Goal: Task Accomplishment & Management: Use online tool/utility

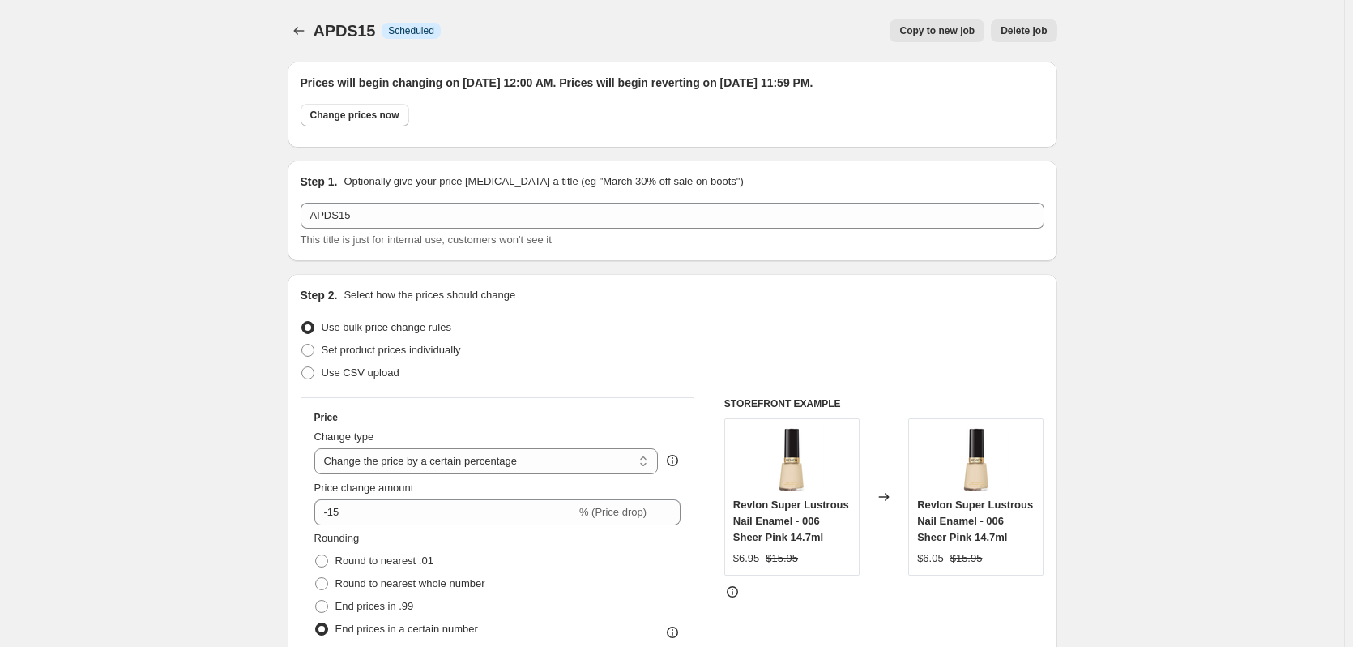
select select "percentage"
select select "no_change"
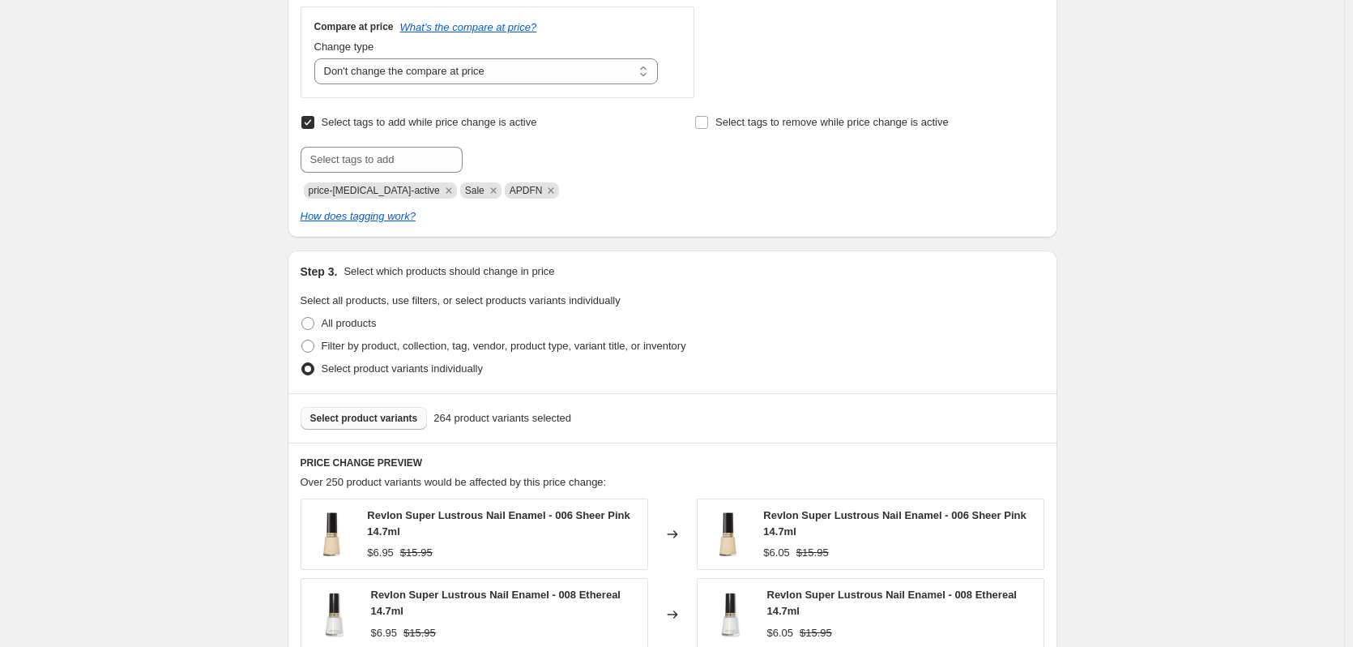
click at [406, 415] on span "Select product variants" at bounding box center [364, 418] width 108 height 13
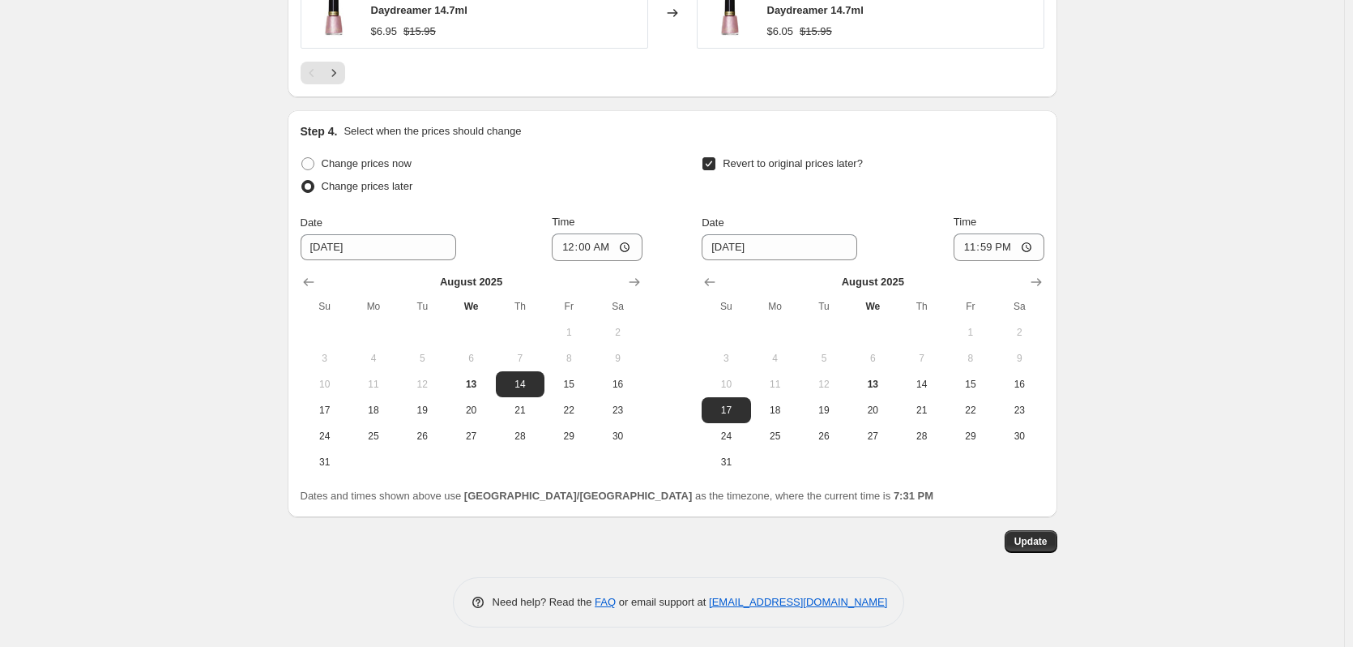
scroll to position [1636, 0]
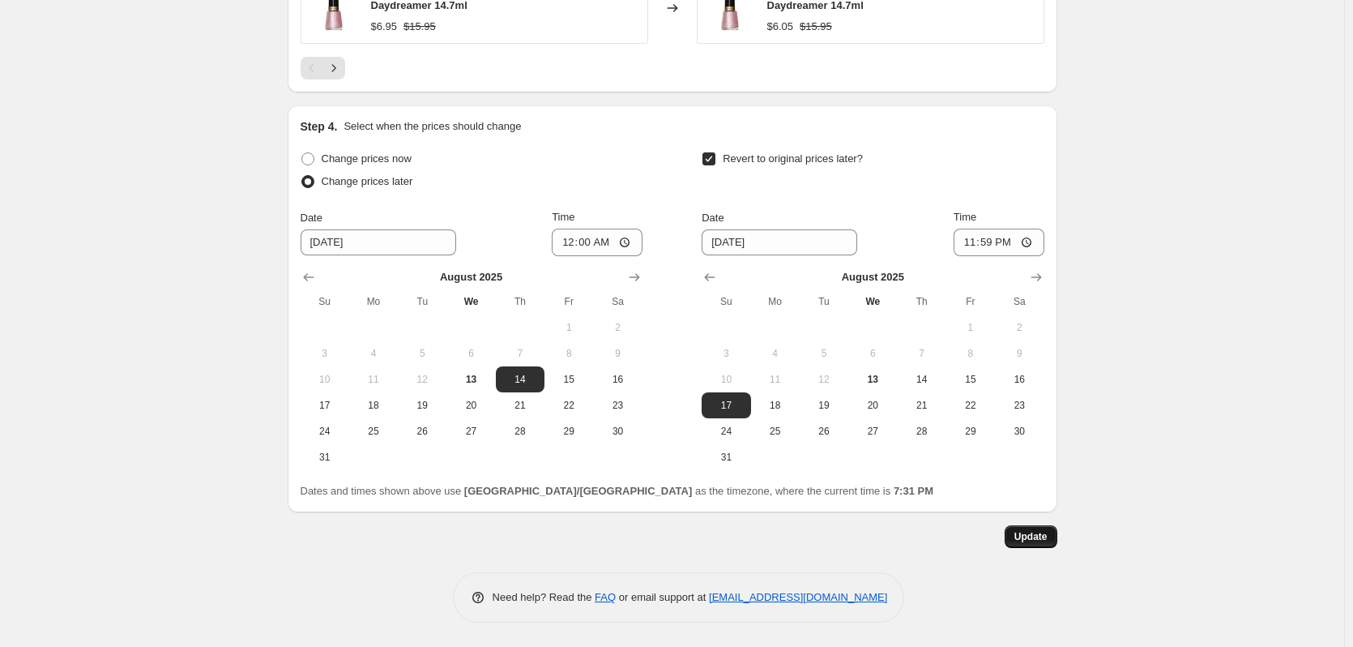
click at [1023, 536] on span "Update" at bounding box center [1030, 536] width 33 height 13
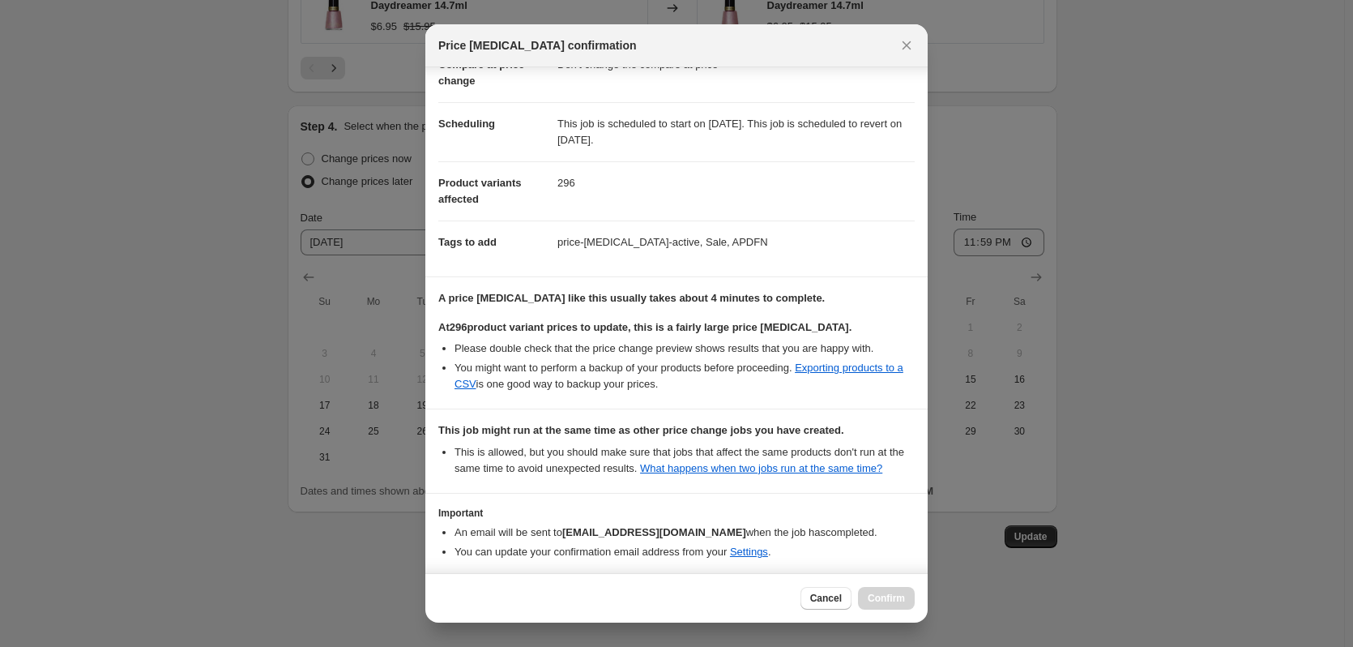
scroll to position [164, 0]
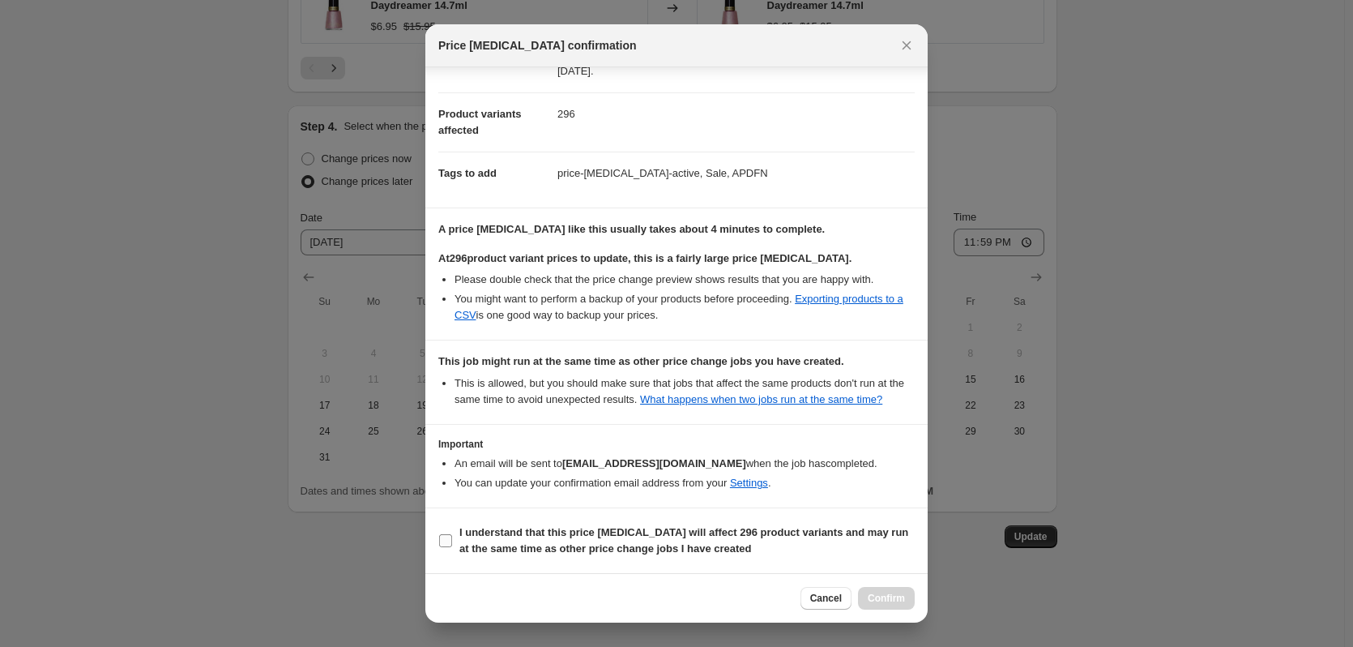
click at [453, 547] on label "I understand that this price [MEDICAL_DATA] will affect 296 product variants an…" at bounding box center [676, 540] width 476 height 39
click at [452, 547] on input "I understand that this price [MEDICAL_DATA] will affect 296 product variants an…" at bounding box center [445, 540] width 13 height 13
checkbox input "true"
click at [872, 606] on button "Confirm" at bounding box center [886, 598] width 57 height 23
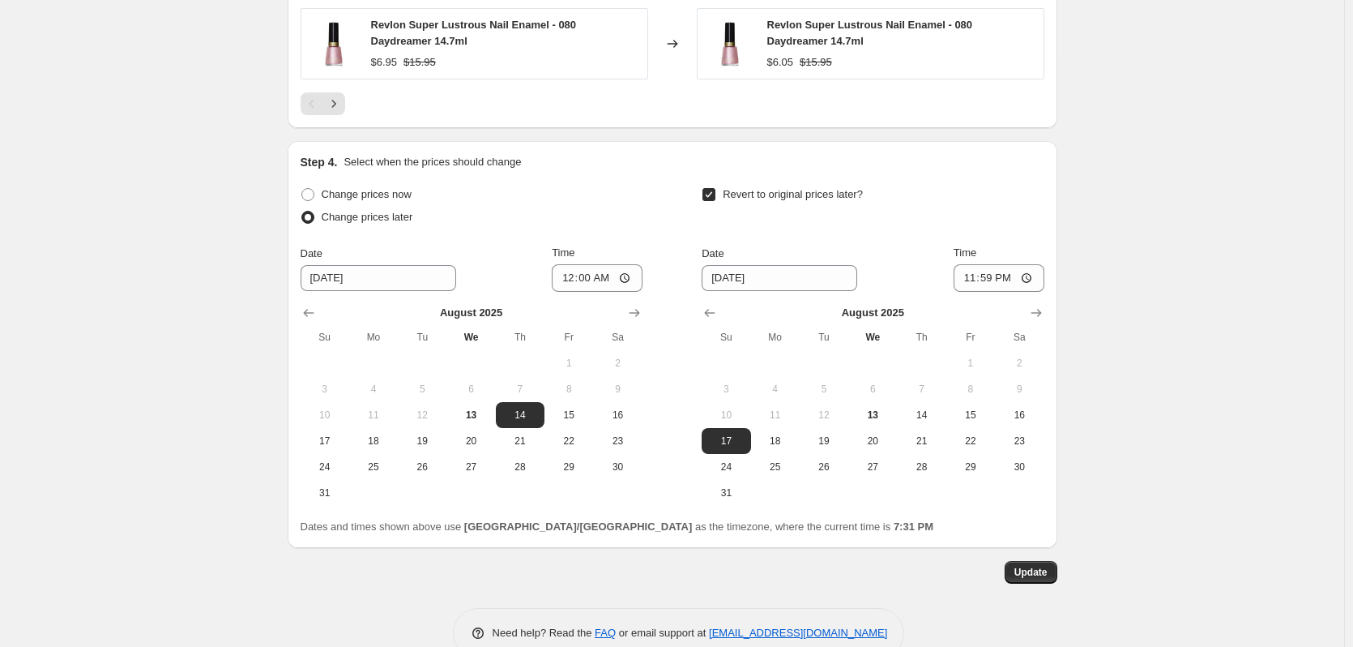
scroll to position [1595, 0]
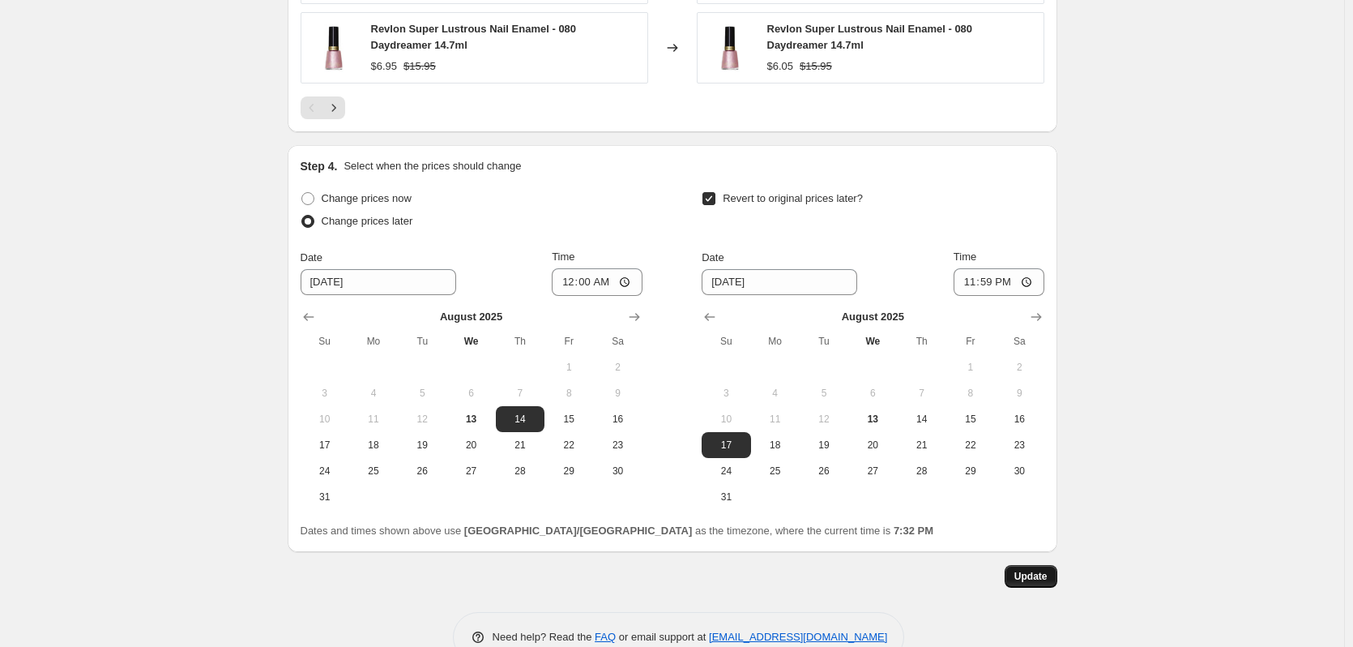
click at [1031, 571] on span "Update" at bounding box center [1030, 576] width 33 height 13
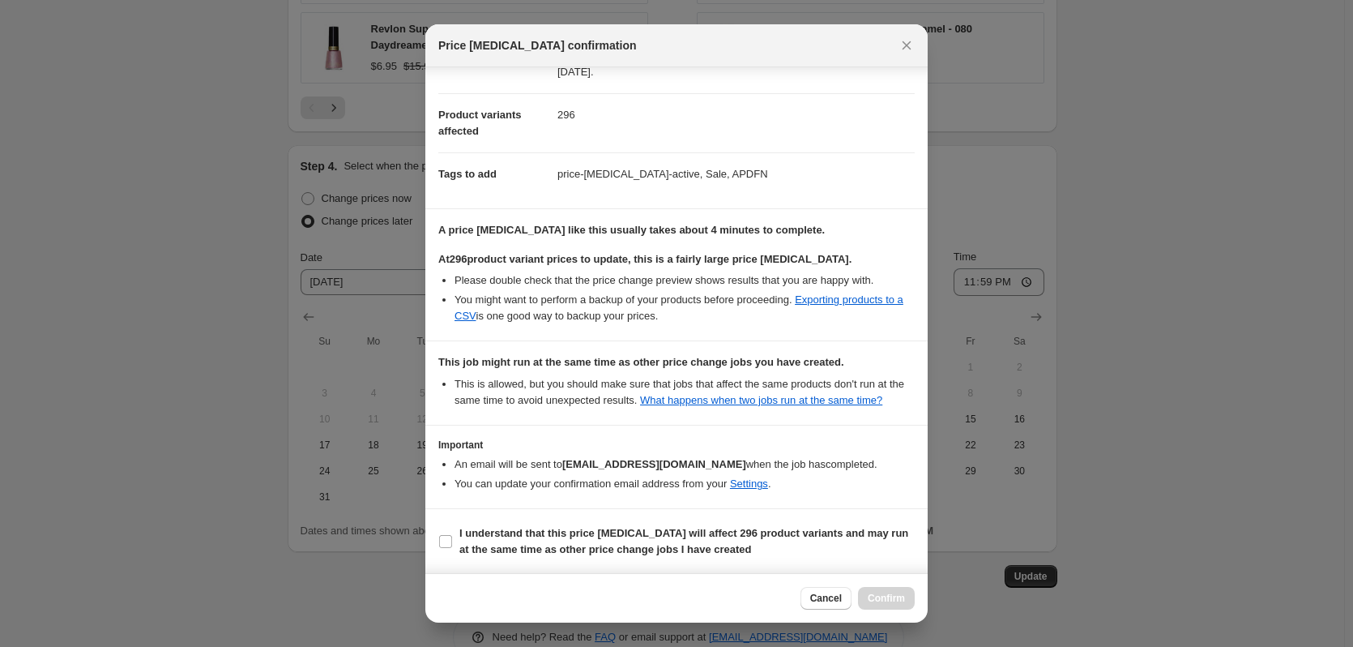
scroll to position [164, 0]
click at [441, 544] on input "I understand that this price [MEDICAL_DATA] will affect 296 product variants an…" at bounding box center [445, 540] width 13 height 13
checkbox input "true"
click at [869, 595] on span "Confirm" at bounding box center [886, 597] width 37 height 13
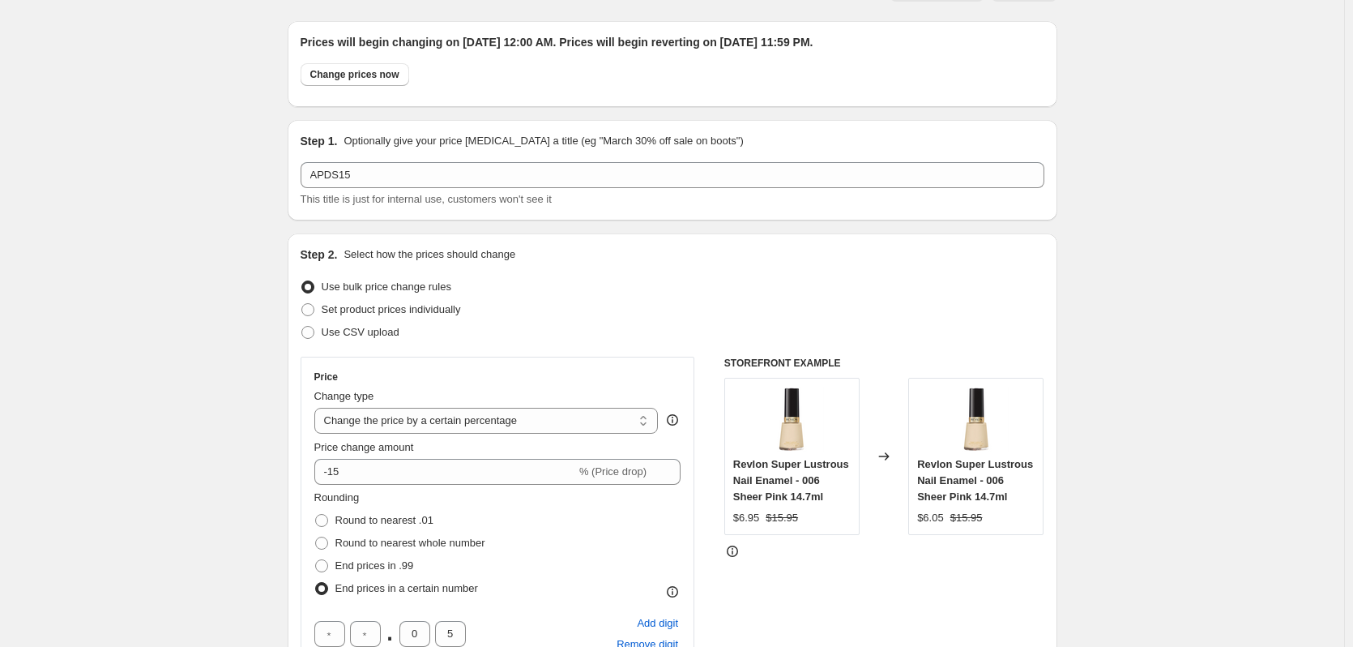
scroll to position [0, 0]
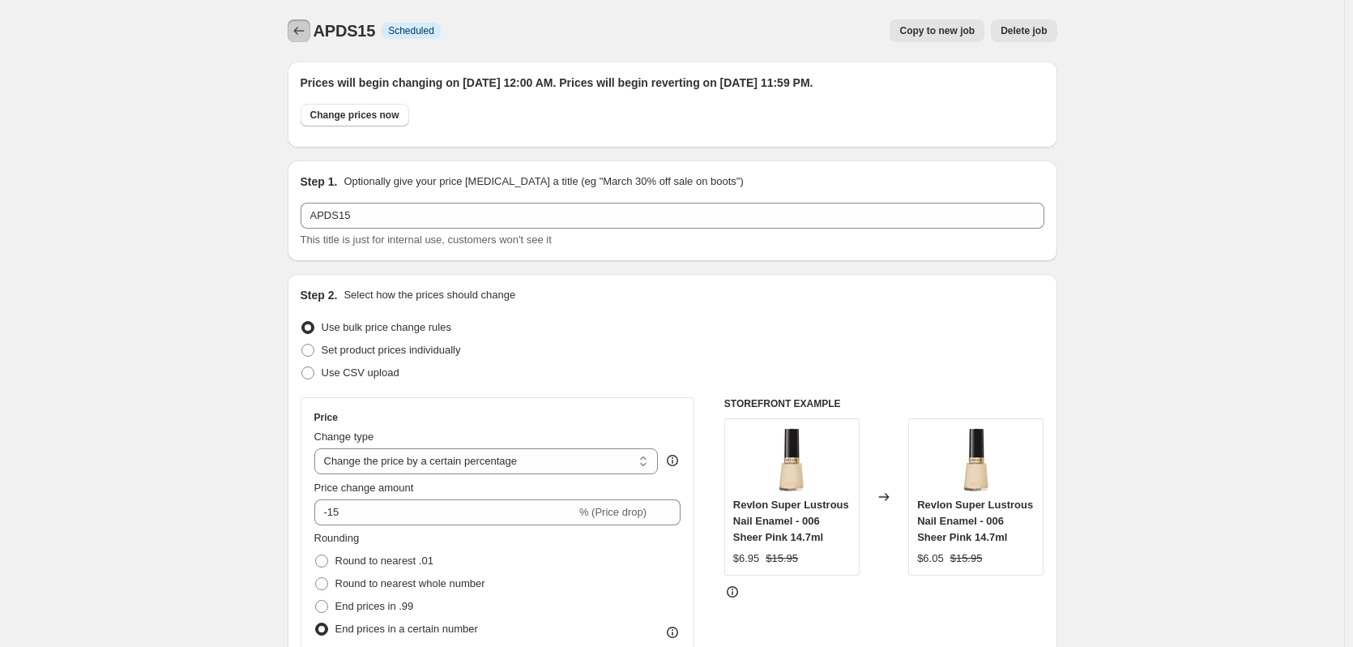
click at [301, 36] on icon "Price change jobs" at bounding box center [299, 31] width 16 height 16
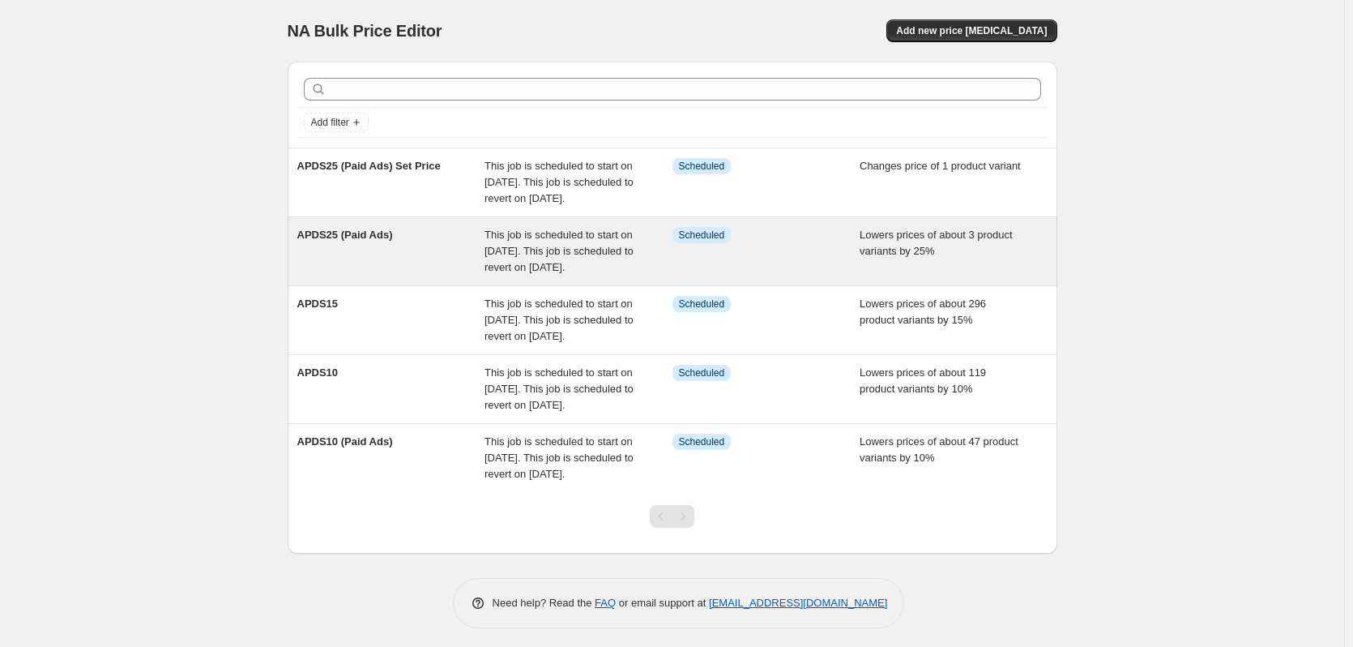
click at [363, 241] on span "APDS25 (Paid Ads)" at bounding box center [345, 234] width 96 height 12
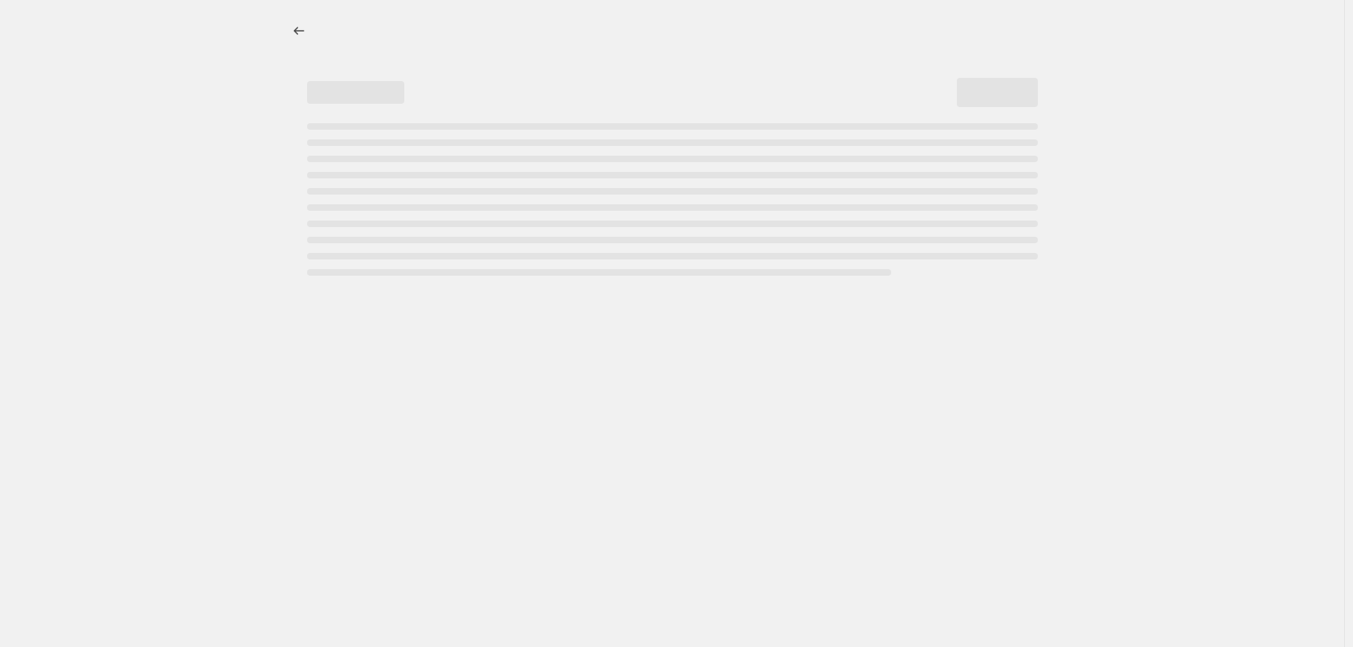
select select "percentage"
select select "no_change"
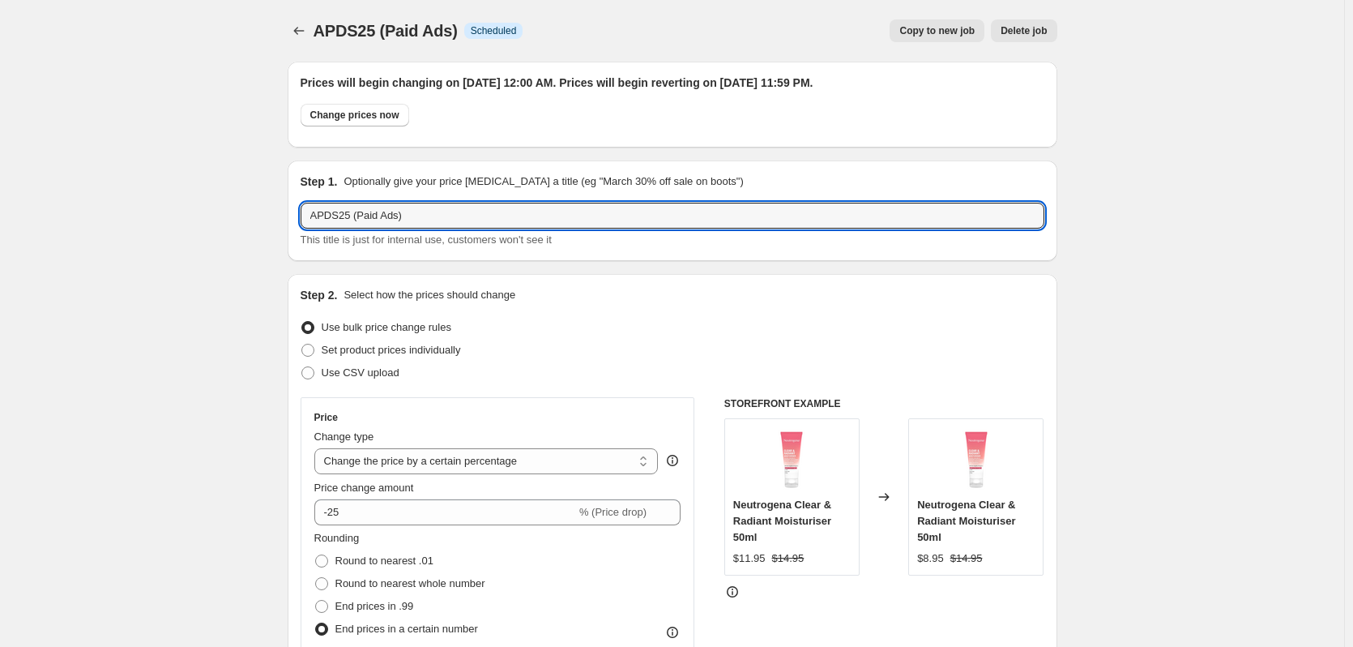
drag, startPoint x: 356, startPoint y: 216, endPoint x: 296, endPoint y: 211, distance: 60.2
click at [296, 211] on div "Step 1. Optionally give your price [MEDICAL_DATA] a title (eg "March 30% off sa…" at bounding box center [673, 210] width 770 height 100
click at [416, 216] on input "APDS25 (Paid Ads)" at bounding box center [673, 216] width 744 height 26
type input "APDS25"
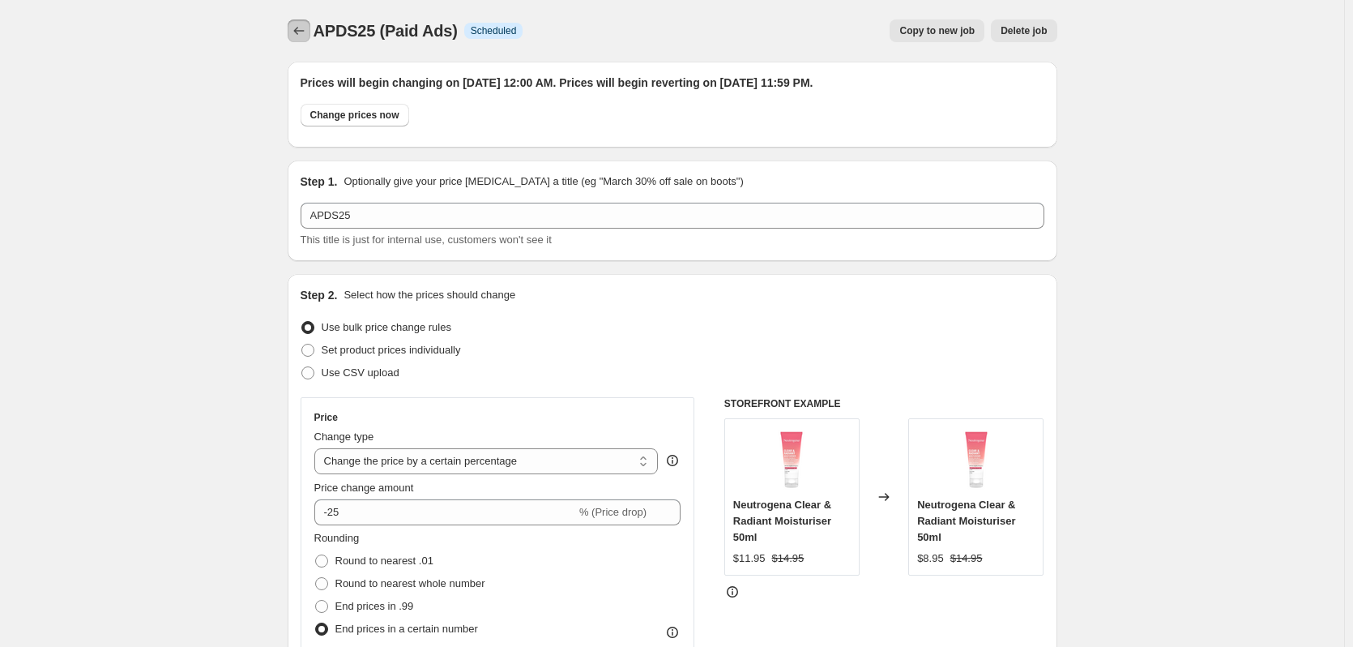
click at [301, 37] on icon "Price change jobs" at bounding box center [299, 31] width 16 height 16
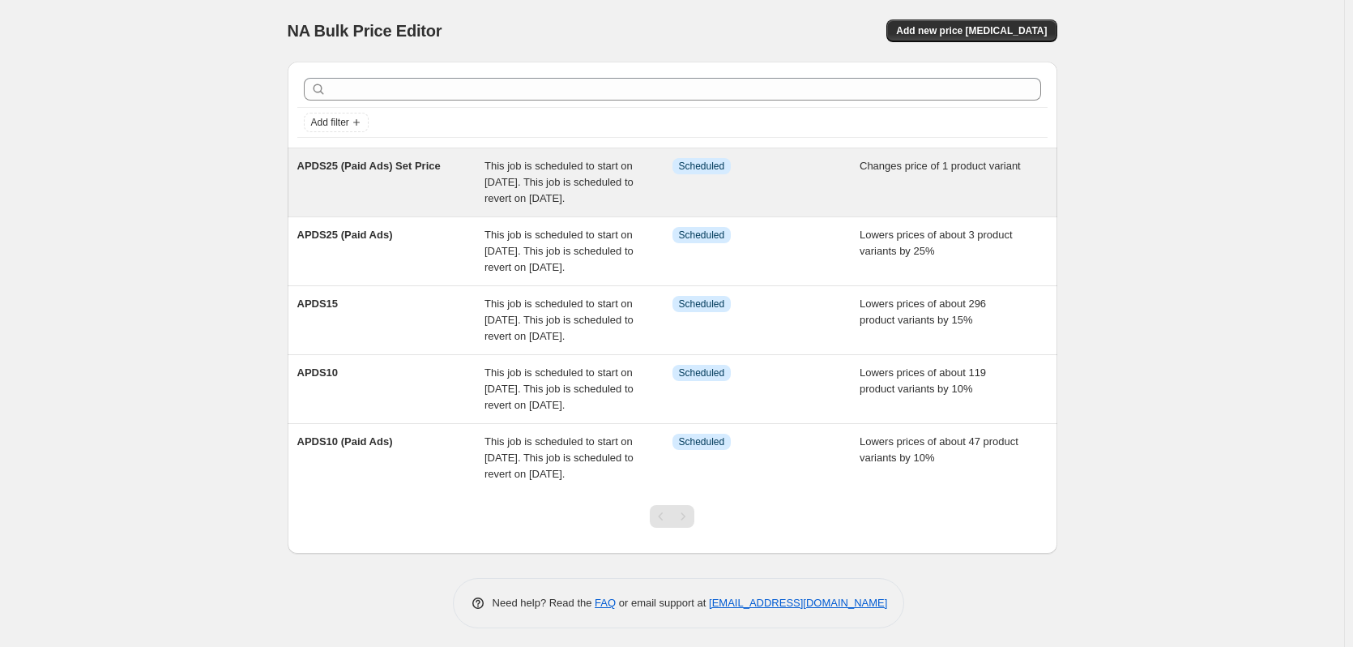
click at [371, 173] on div "APDS25 (Paid Ads) Set Price" at bounding box center [391, 182] width 188 height 49
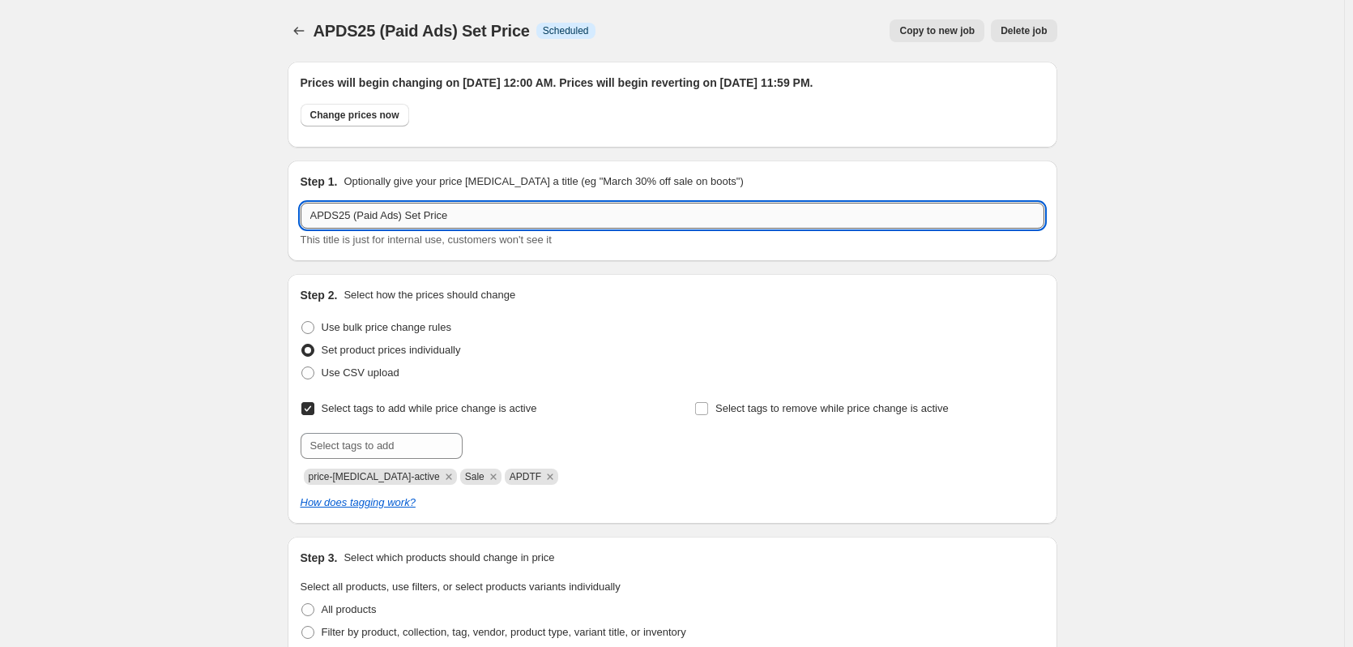
click at [343, 216] on input "APDS25 (Paid Ads) Set Price" at bounding box center [673, 216] width 744 height 26
drag, startPoint x: 348, startPoint y: 216, endPoint x: 256, endPoint y: 216, distance: 92.4
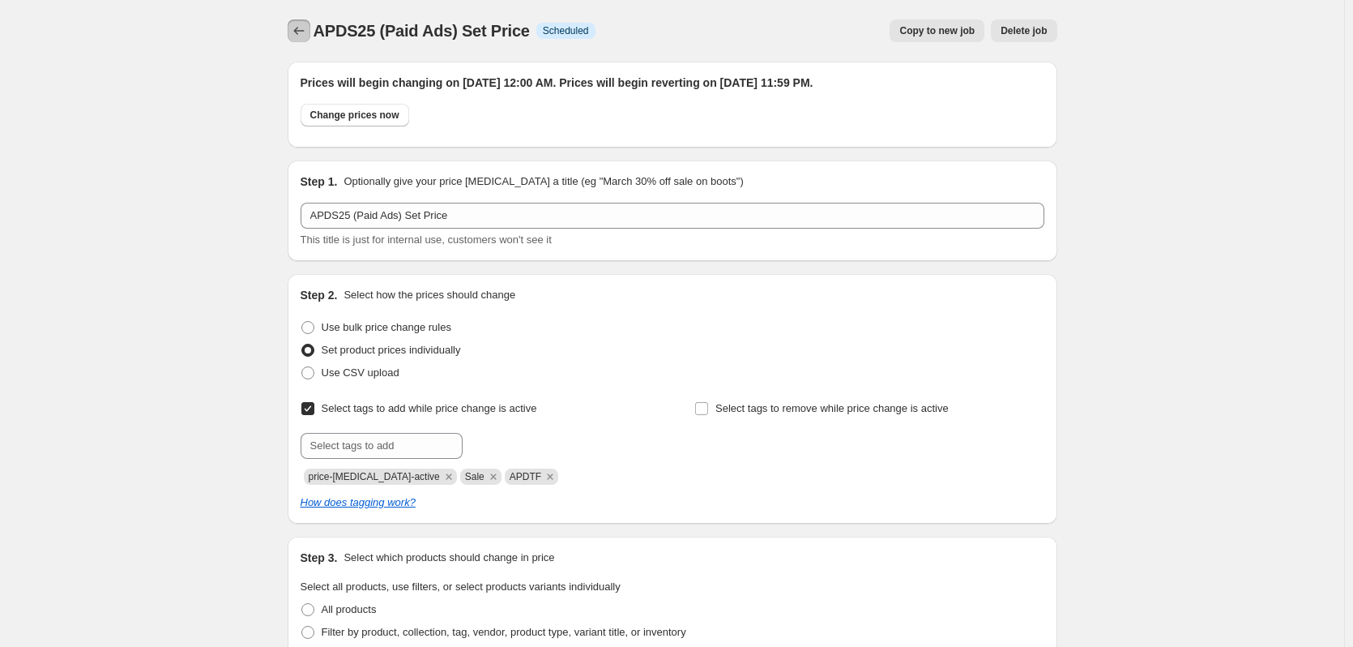
click at [307, 35] on icon "Price change jobs" at bounding box center [299, 31] width 16 height 16
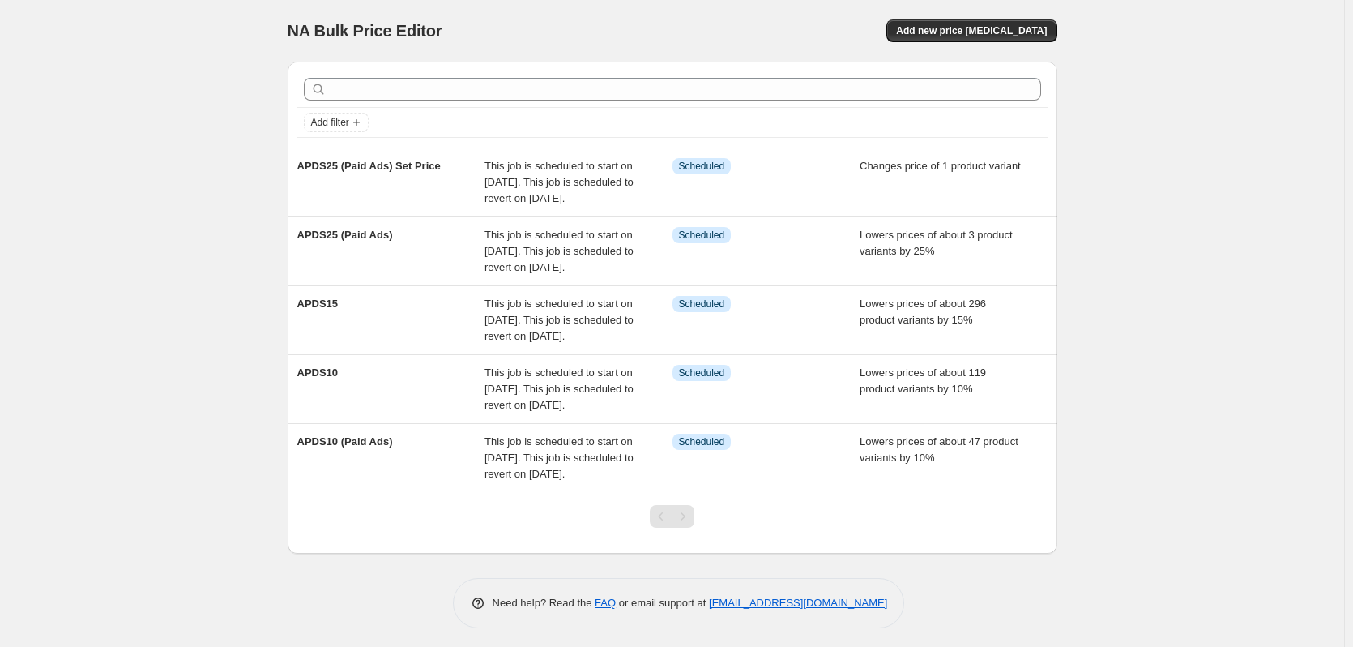
click at [986, 49] on div "NA Bulk Price Editor. This page is ready NA Bulk Price Editor Add new price [ME…" at bounding box center [673, 31] width 770 height 62
click at [988, 36] on span "Add new price [MEDICAL_DATA]" at bounding box center [971, 30] width 151 height 13
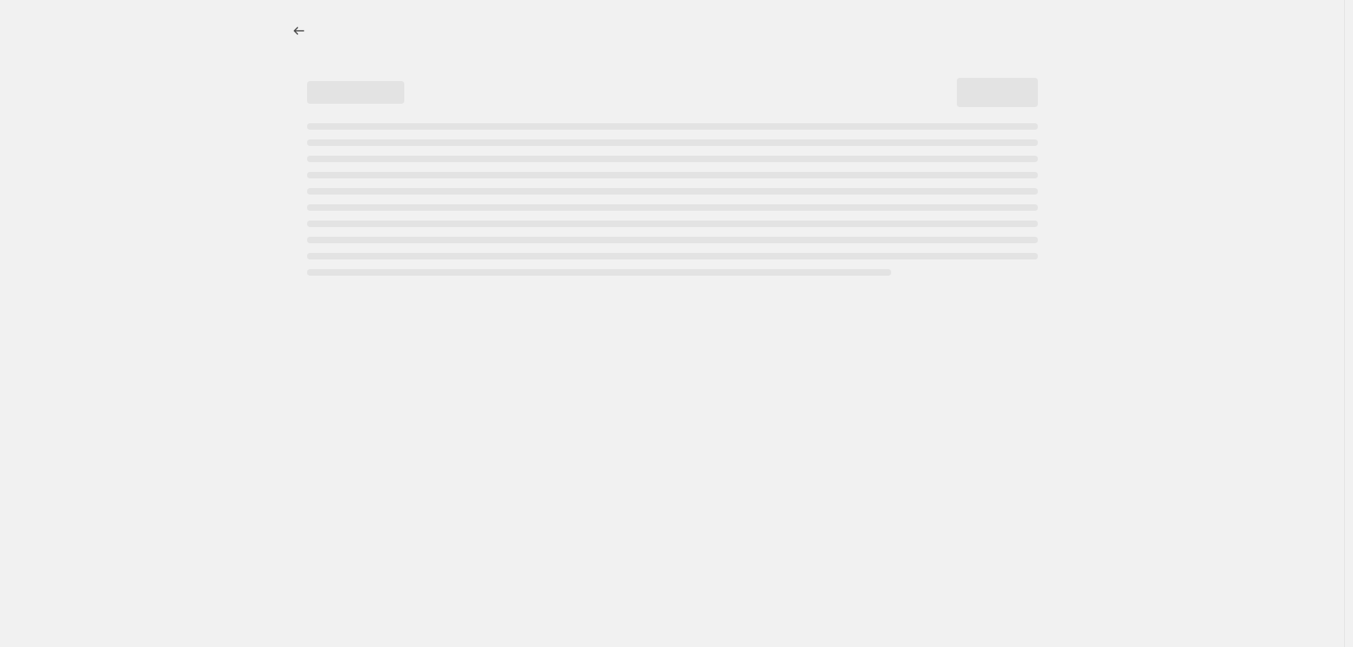
select select "percentage"
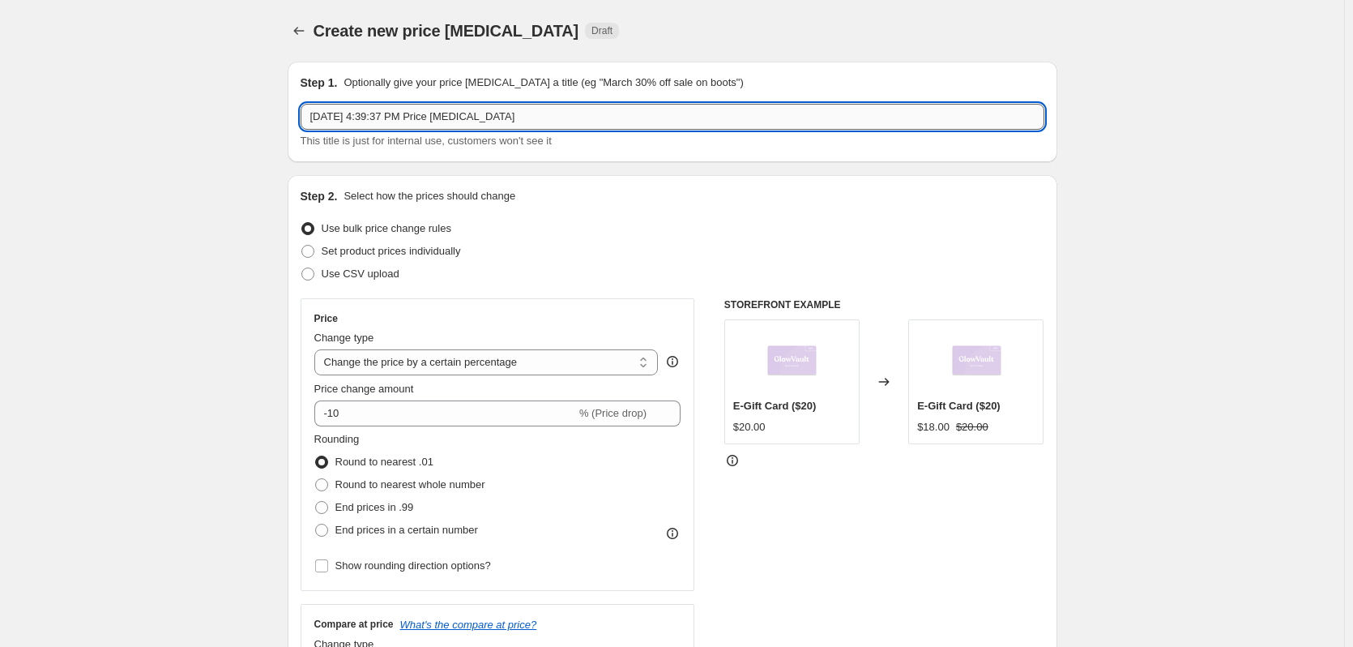
click at [506, 126] on input "[DATE] 4:39:37 PM Price [MEDICAL_DATA]" at bounding box center [673, 117] width 744 height 26
drag, startPoint x: 520, startPoint y: 122, endPoint x: 181, endPoint y: 124, distance: 338.7
paste input "PDS25"
type input "APDS25"
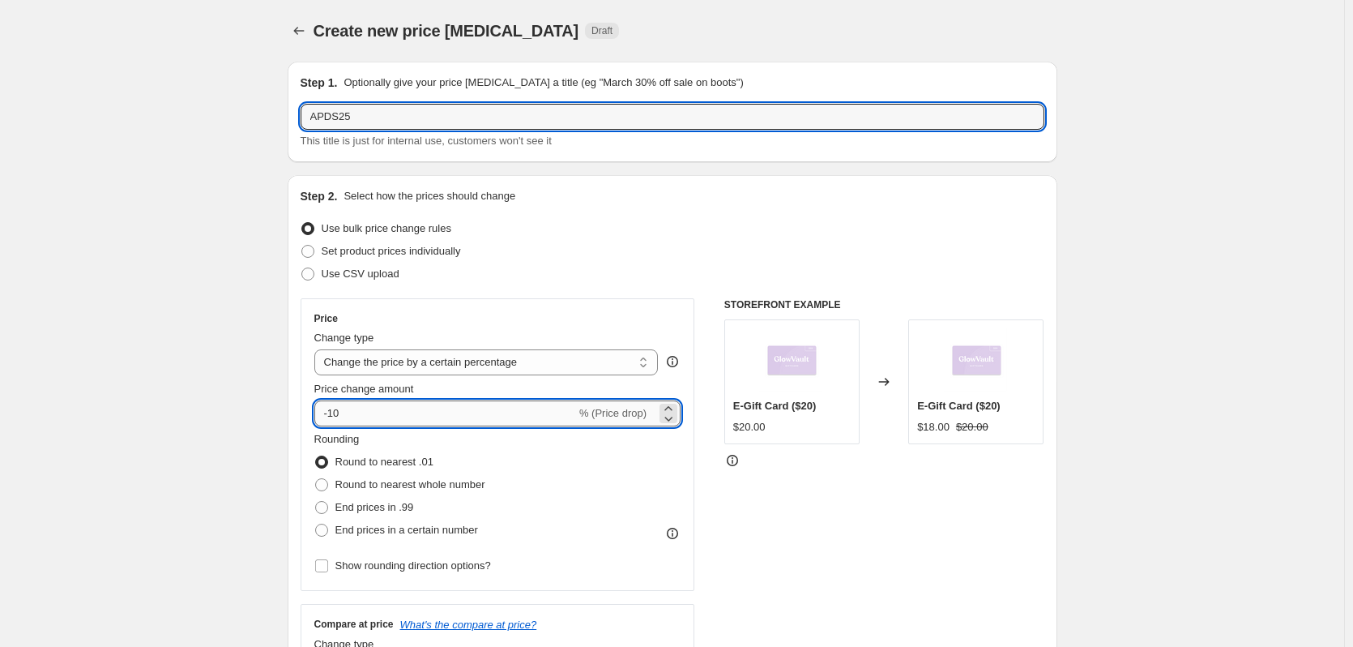
click at [414, 414] on input "-10" at bounding box center [445, 413] width 262 height 26
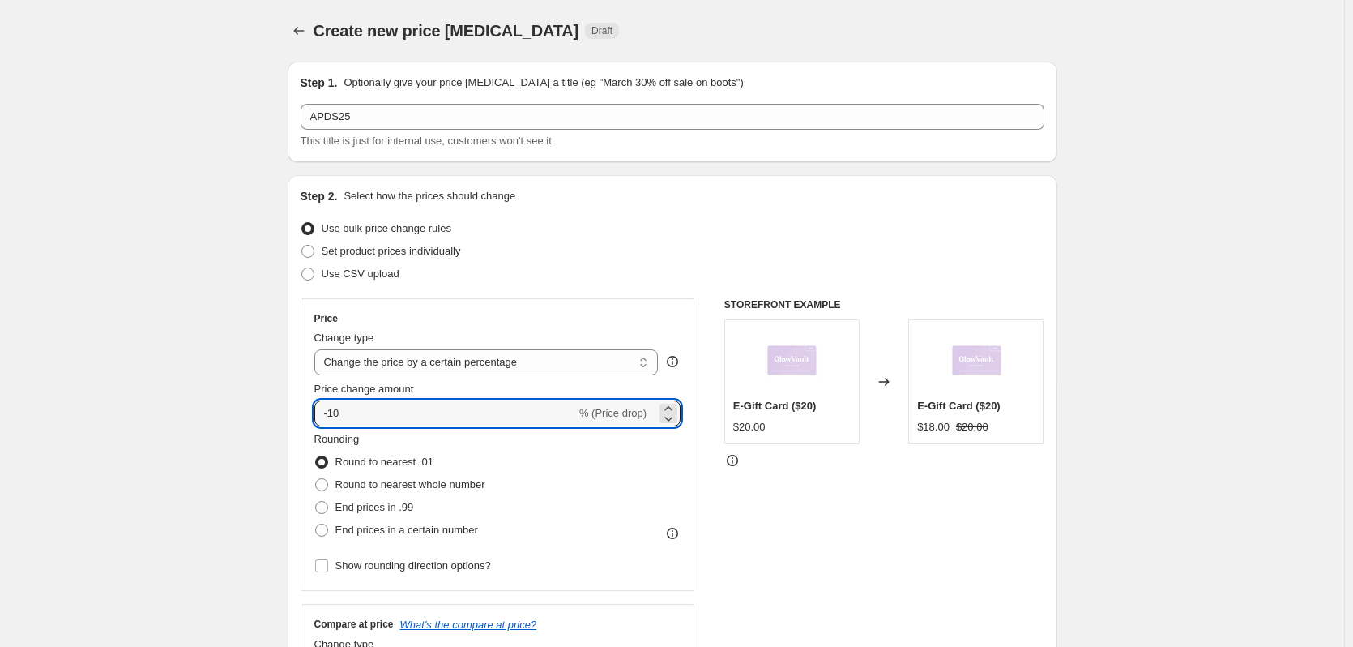
type input "-1"
type input "-25"
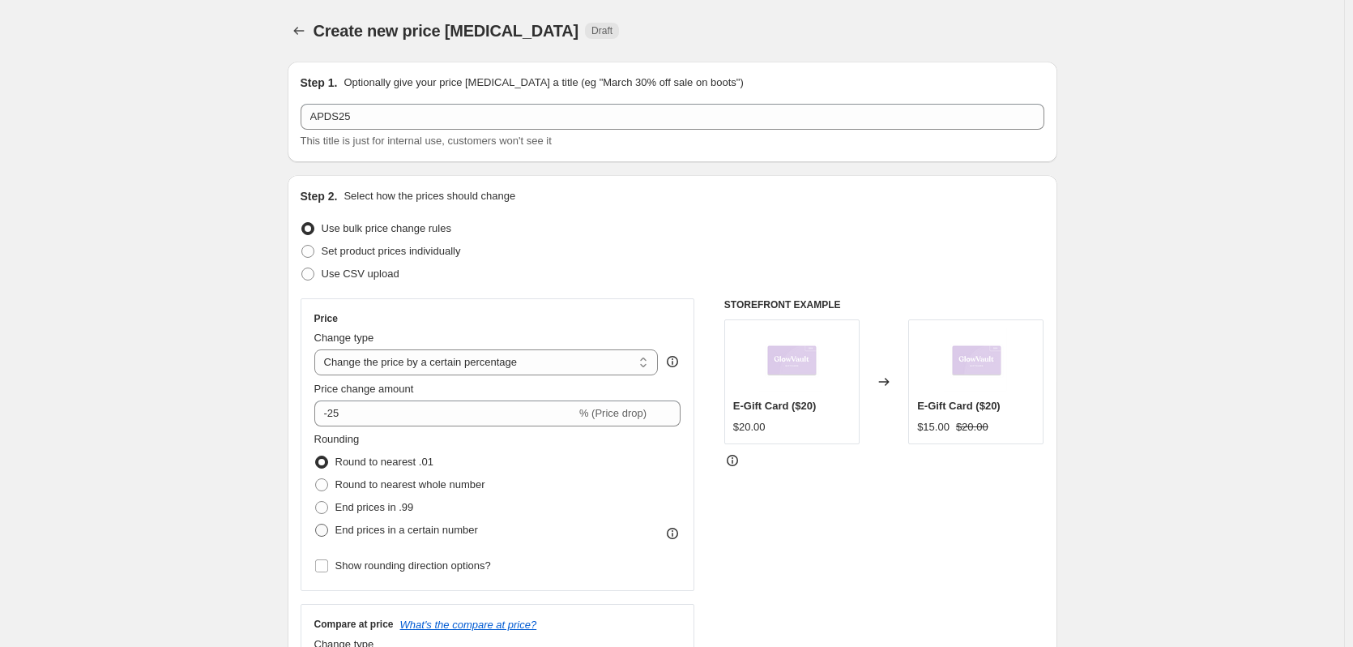
click at [328, 527] on span at bounding box center [321, 529] width 13 height 13
click at [316, 524] on input "End prices in a certain number" at bounding box center [315, 523] width 1 height 1
radio input "true"
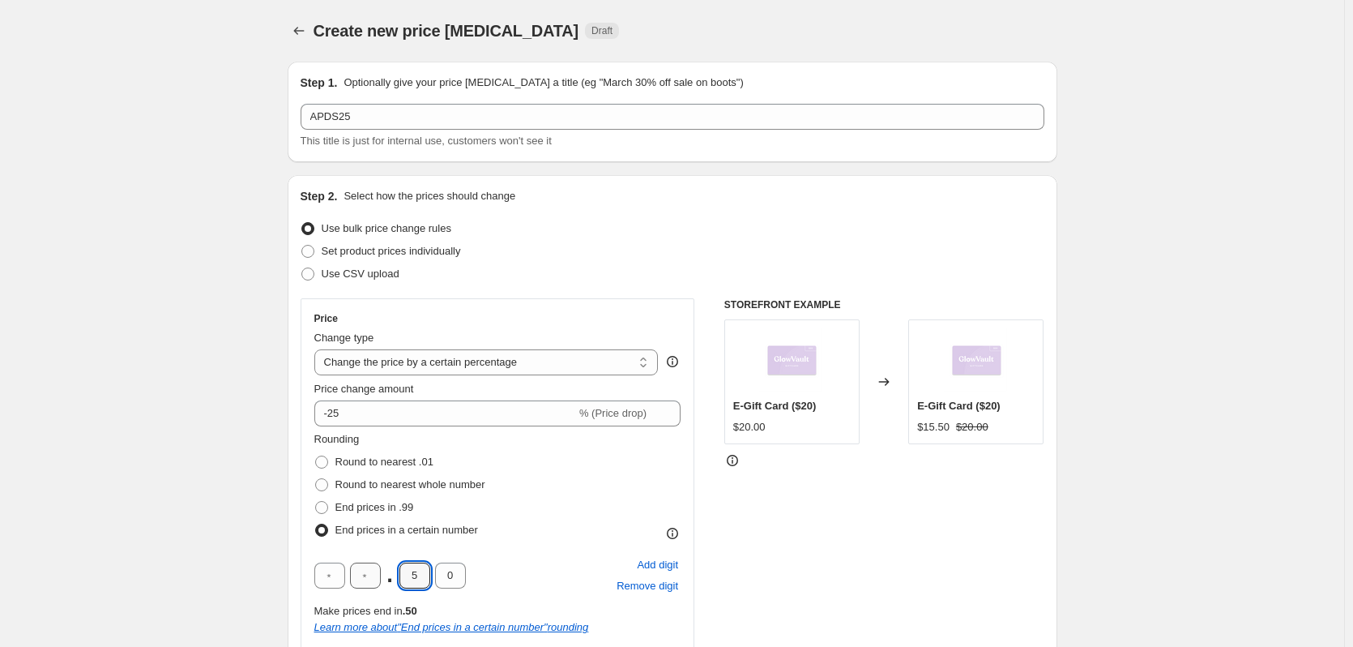
drag, startPoint x: 419, startPoint y: 575, endPoint x: 384, endPoint y: 566, distance: 36.2
click at [384, 566] on div ". 5 0" at bounding box center [390, 575] width 152 height 26
type input "0"
click at [461, 568] on input "0" at bounding box center [450, 575] width 31 height 26
type input "5"
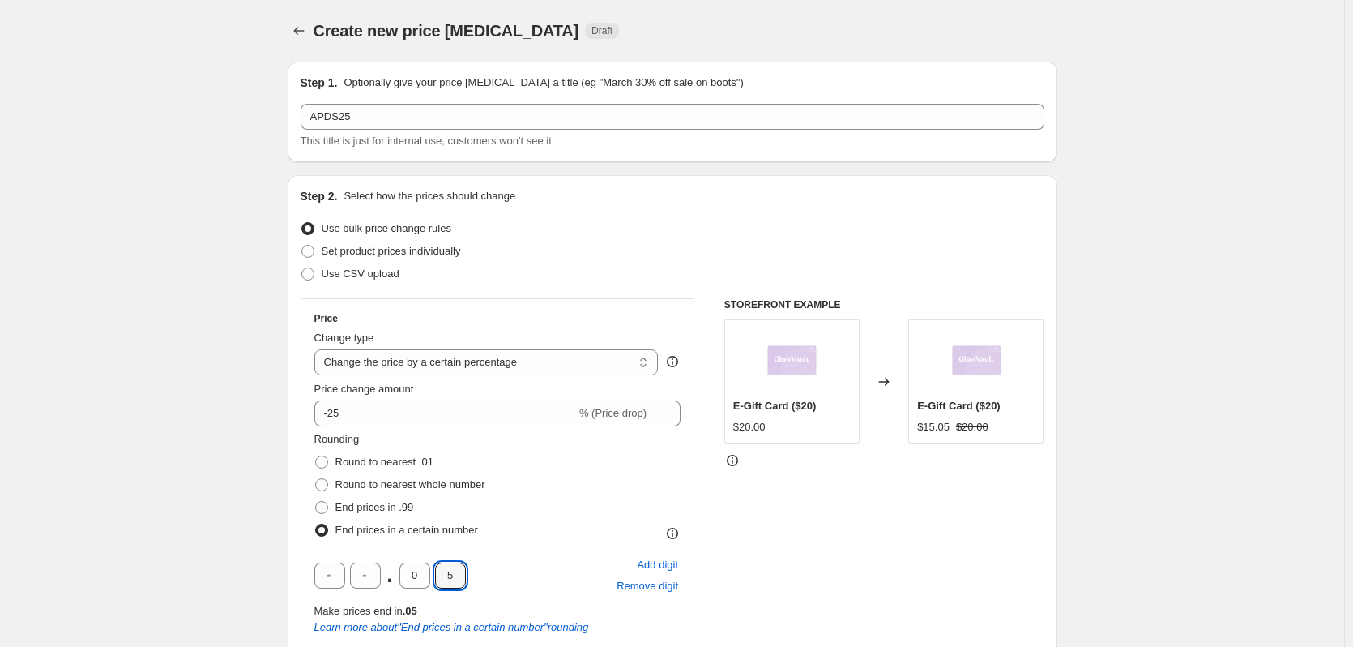
click at [489, 547] on div "Rounding Round to nearest .01 Round to nearest whole number End prices in .99 E…" at bounding box center [497, 551] width 367 height 240
click at [544, 532] on div "Rounding Round to nearest .01 Round to nearest whole number End prices in .99 E…" at bounding box center [497, 486] width 367 height 110
click at [423, 568] on input "0" at bounding box center [414, 575] width 31 height 26
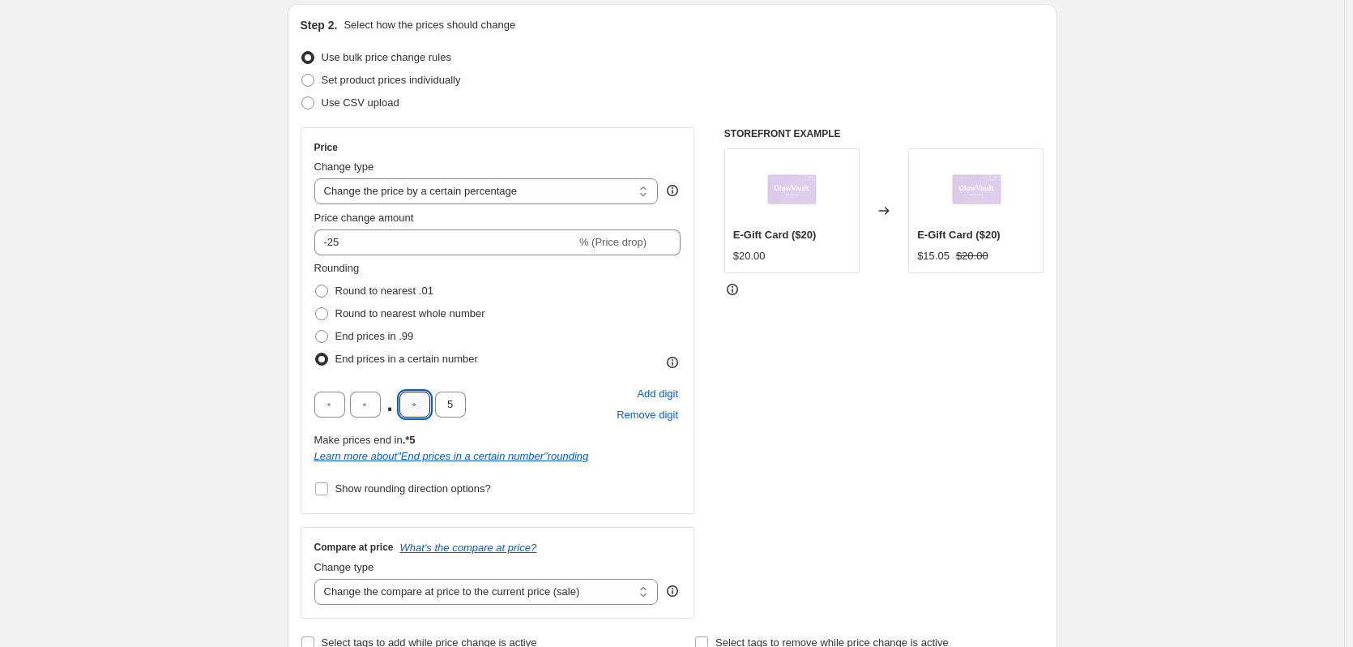
scroll to position [243, 0]
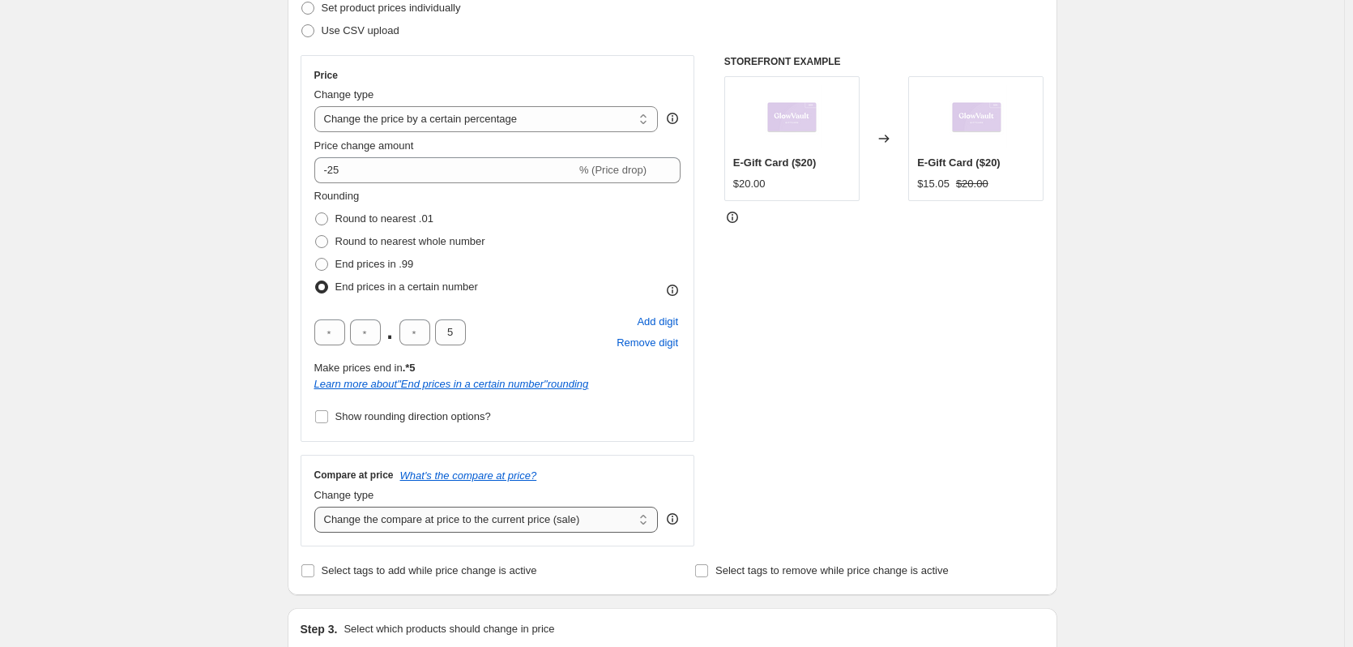
click at [455, 511] on select "Change the compare at price to the current price (sale) Change the compare at p…" at bounding box center [486, 519] width 344 height 26
select select "no_change"
click at [318, 506] on select "Change the compare at price to the current price (sale) Change the compare at p…" at bounding box center [486, 519] width 344 height 26
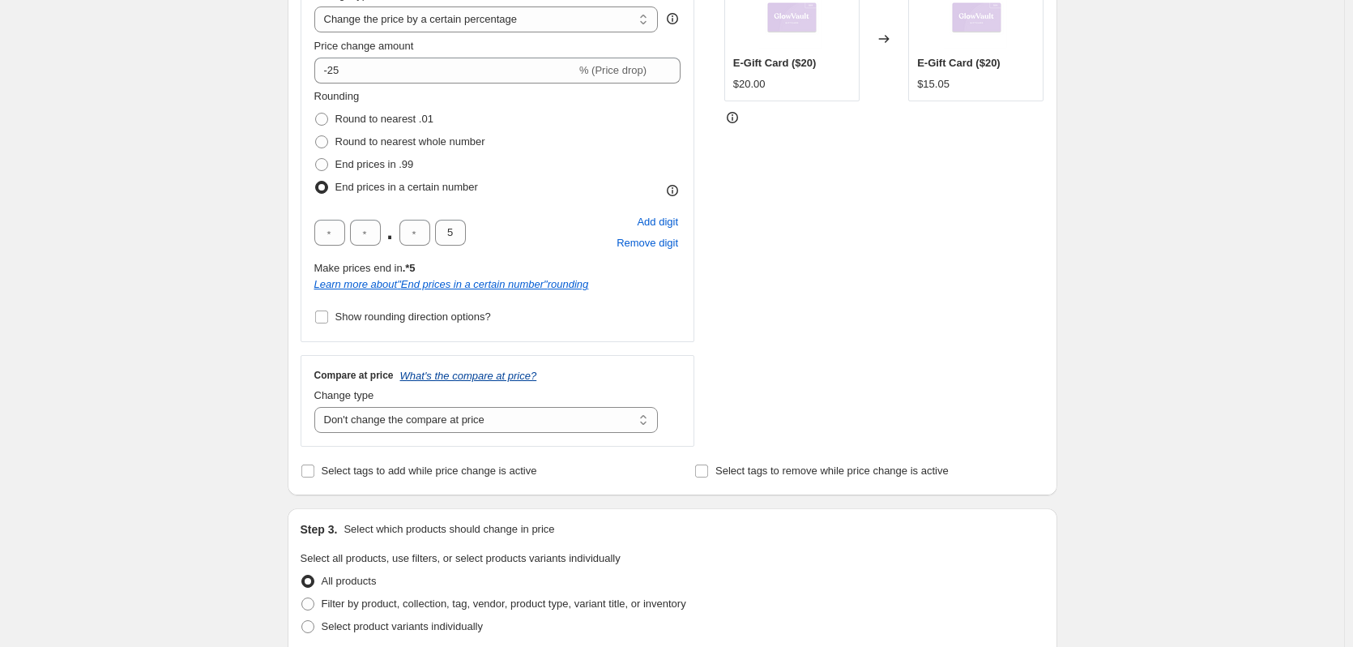
scroll to position [344, 0]
click at [426, 471] on span "Select tags to add while price change is active" at bounding box center [430, 469] width 216 height 12
click at [314, 471] on input "Select tags to add while price change is active" at bounding box center [307, 469] width 13 height 13
checkbox input "true"
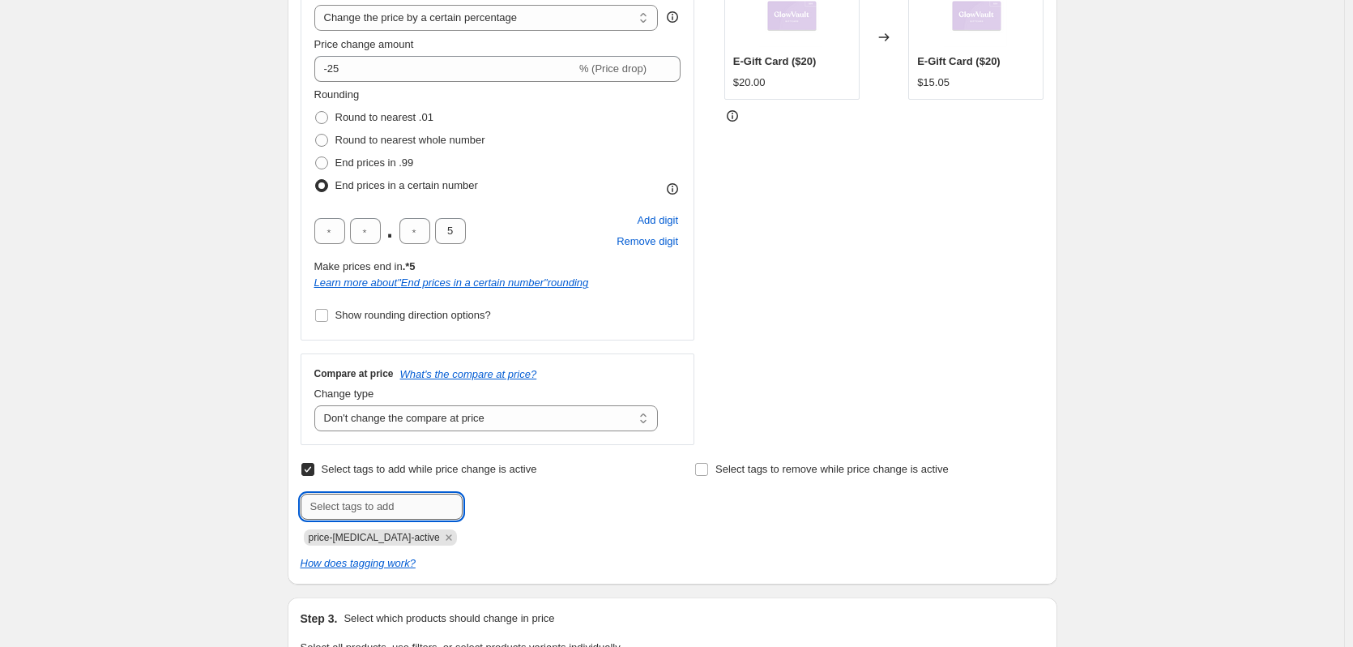
click at [387, 506] on input "text" at bounding box center [382, 506] width 162 height 26
type input "s"
type input "Sale"
click at [503, 500] on span "Sale" at bounding box center [507, 504] width 20 height 11
click at [414, 513] on input "text" at bounding box center [382, 506] width 162 height 26
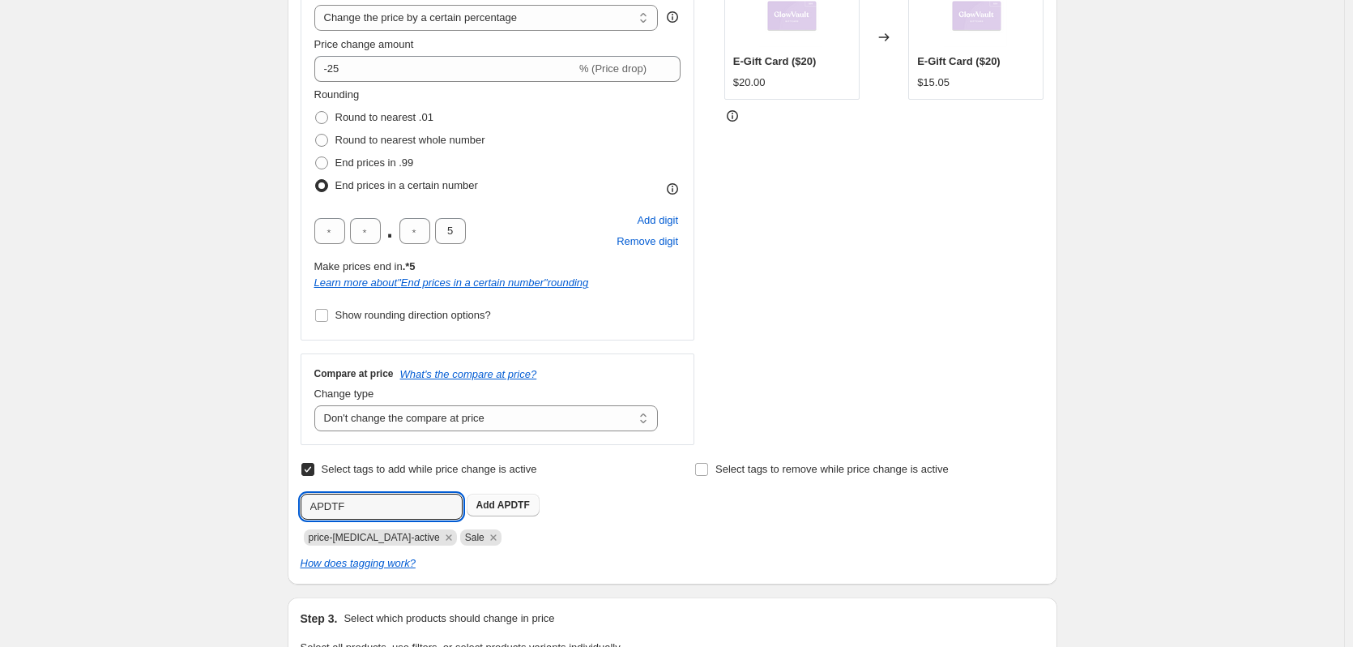
type input "APDTF"
click at [502, 500] on span "Add APDTF" at bounding box center [502, 504] width 53 height 13
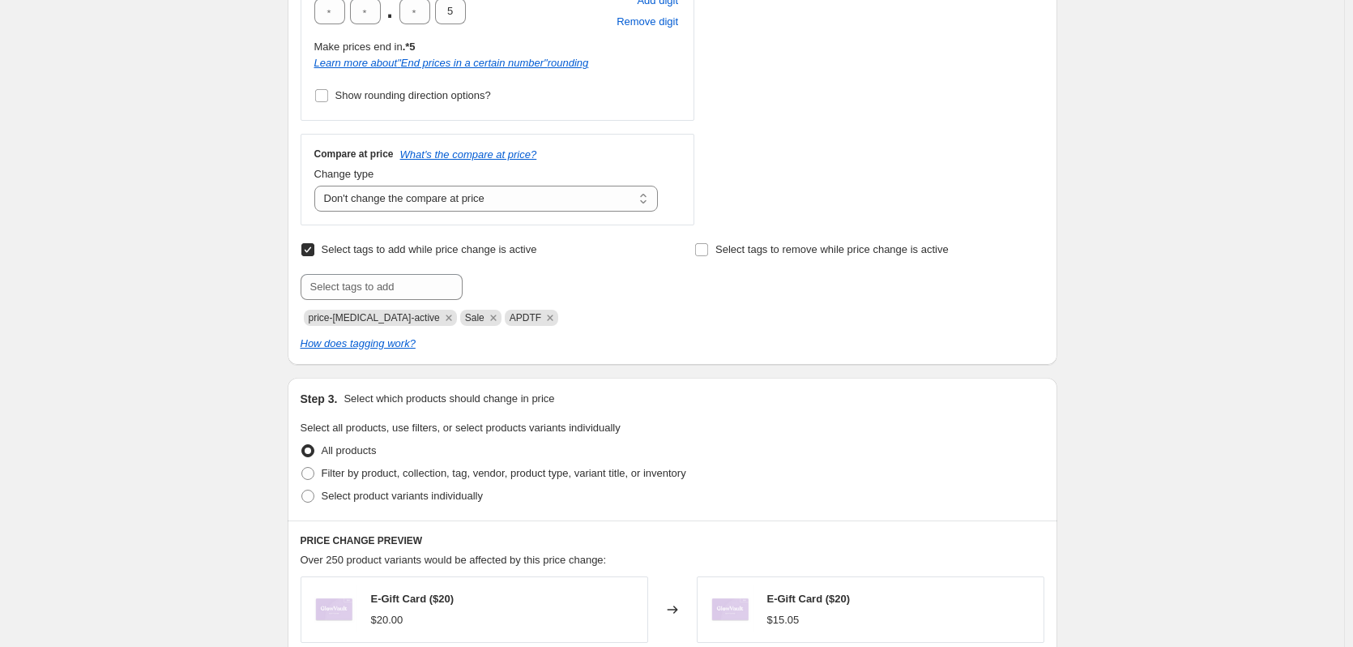
scroll to position [567, 0]
click at [470, 495] on span "Select product variants individually" at bounding box center [402, 492] width 161 height 12
click at [302, 487] on input "Select product variants individually" at bounding box center [301, 486] width 1 height 1
radio input "true"
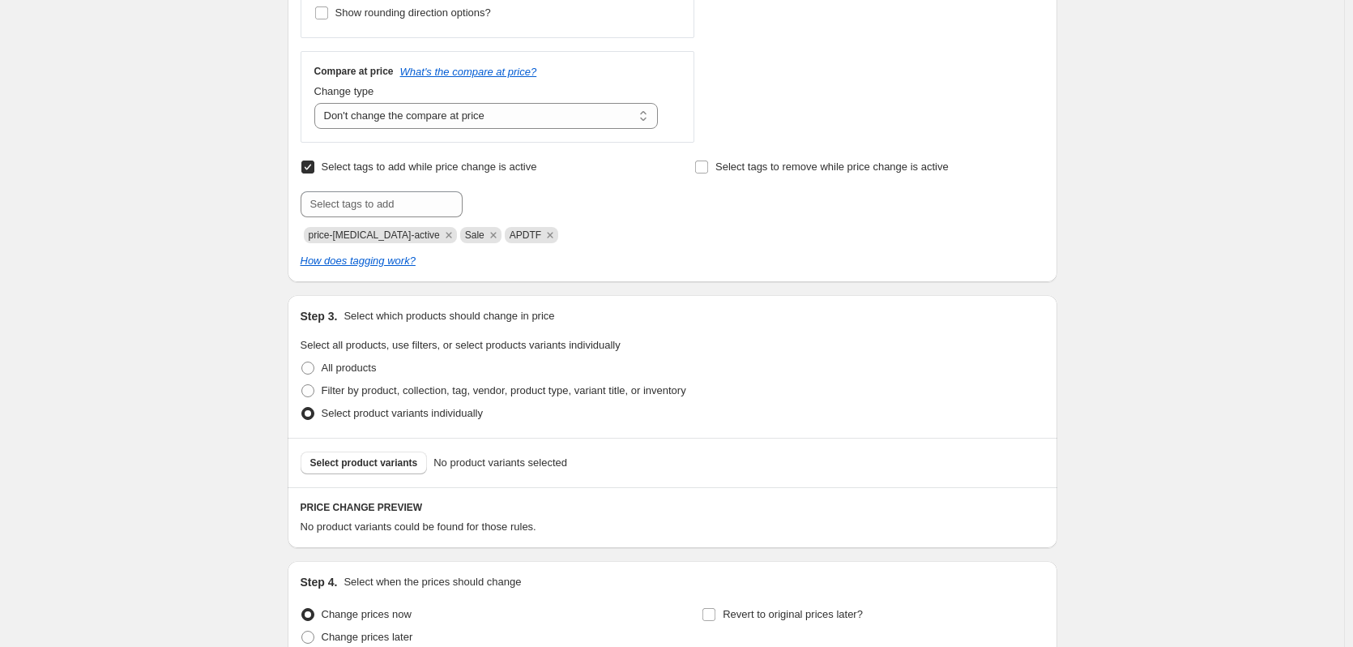
scroll to position [689, 0]
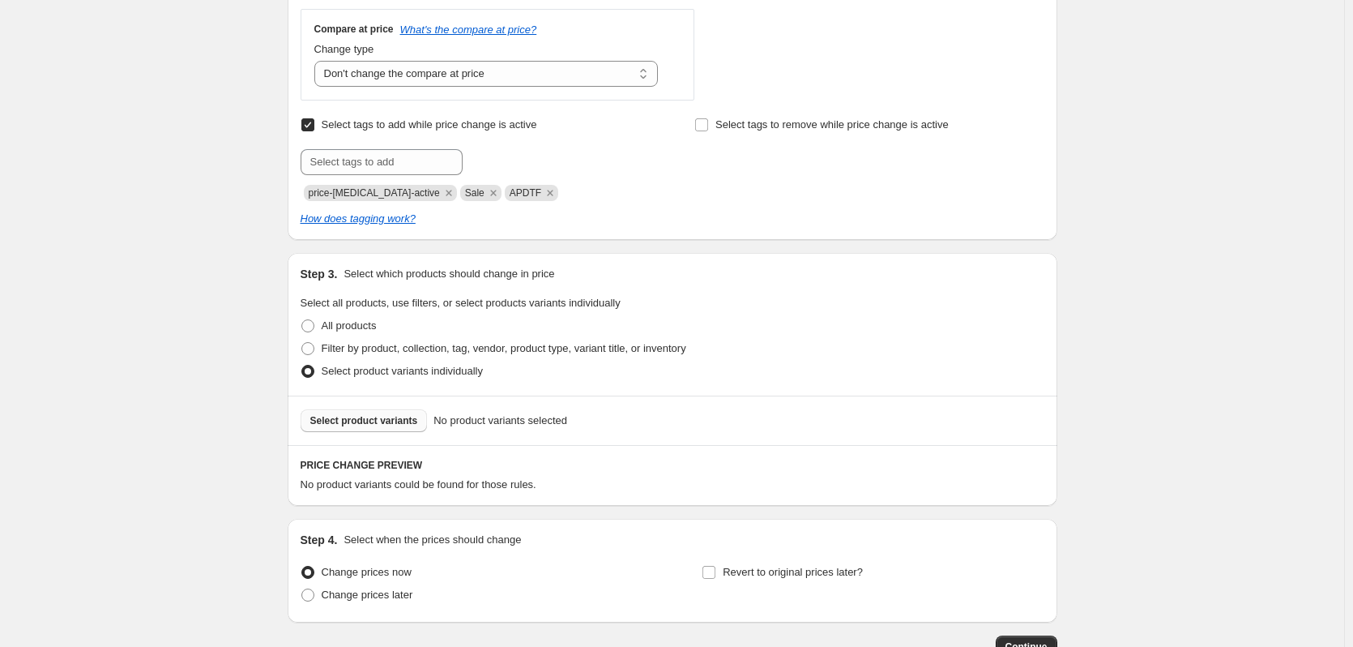
click at [398, 417] on span "Select product variants" at bounding box center [364, 420] width 108 height 13
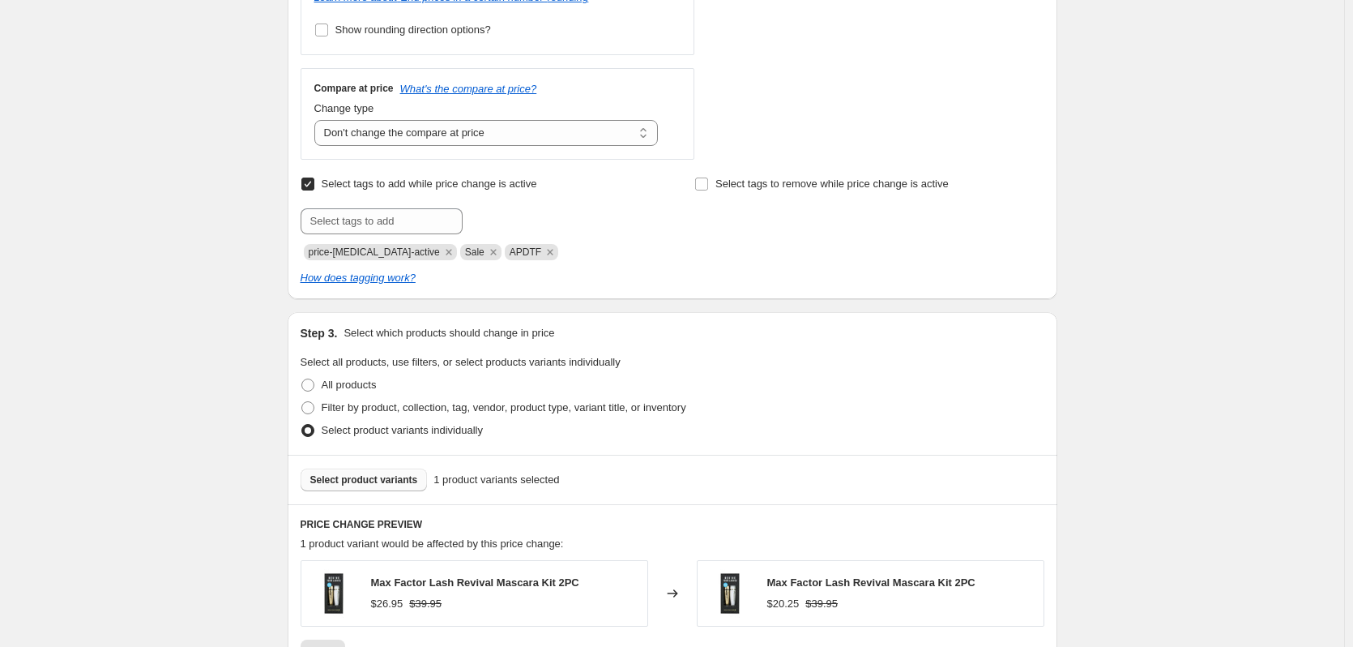
scroll to position [790, 0]
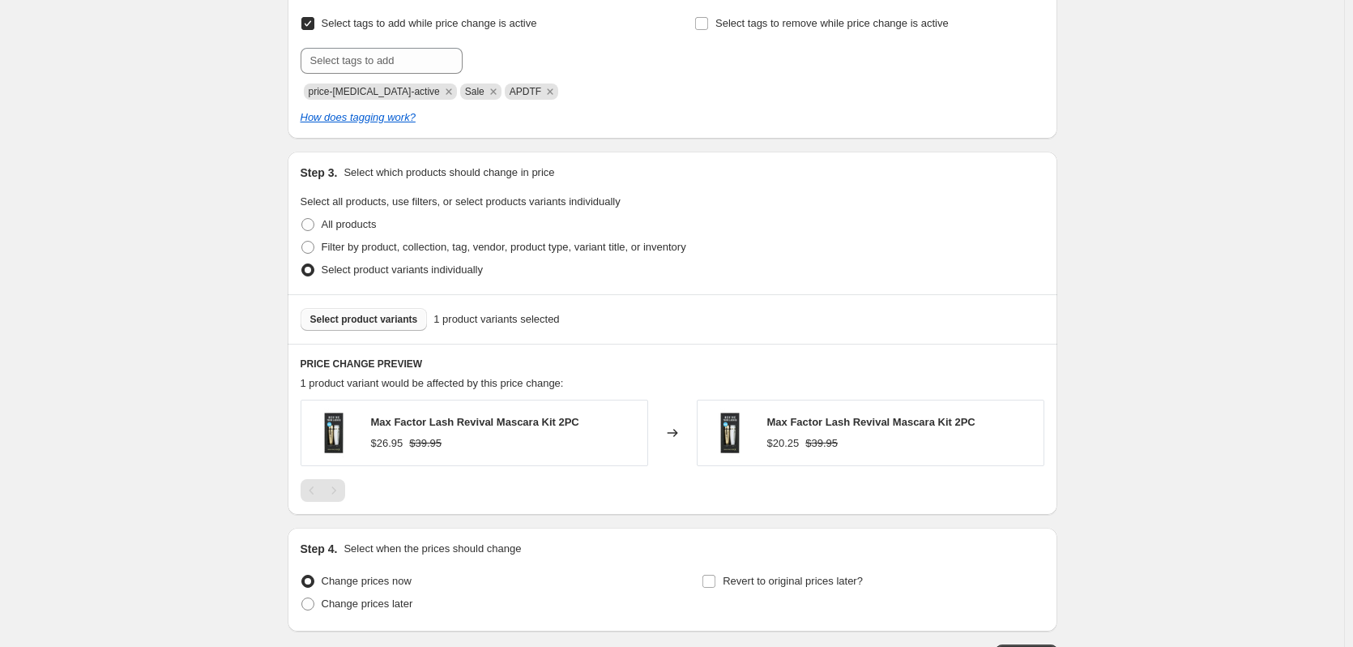
click at [399, 318] on span "Select product variants" at bounding box center [364, 319] width 108 height 13
click at [388, 321] on span "Select product variants" at bounding box center [364, 319] width 108 height 13
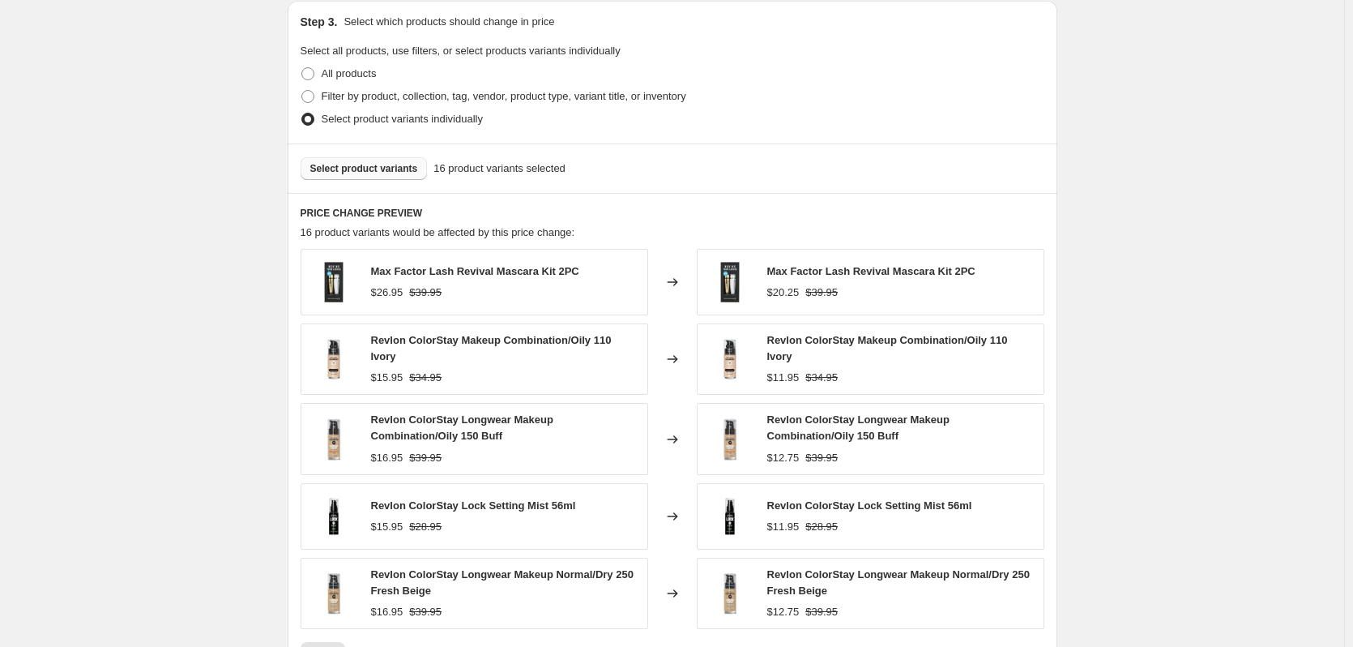
scroll to position [1013, 0]
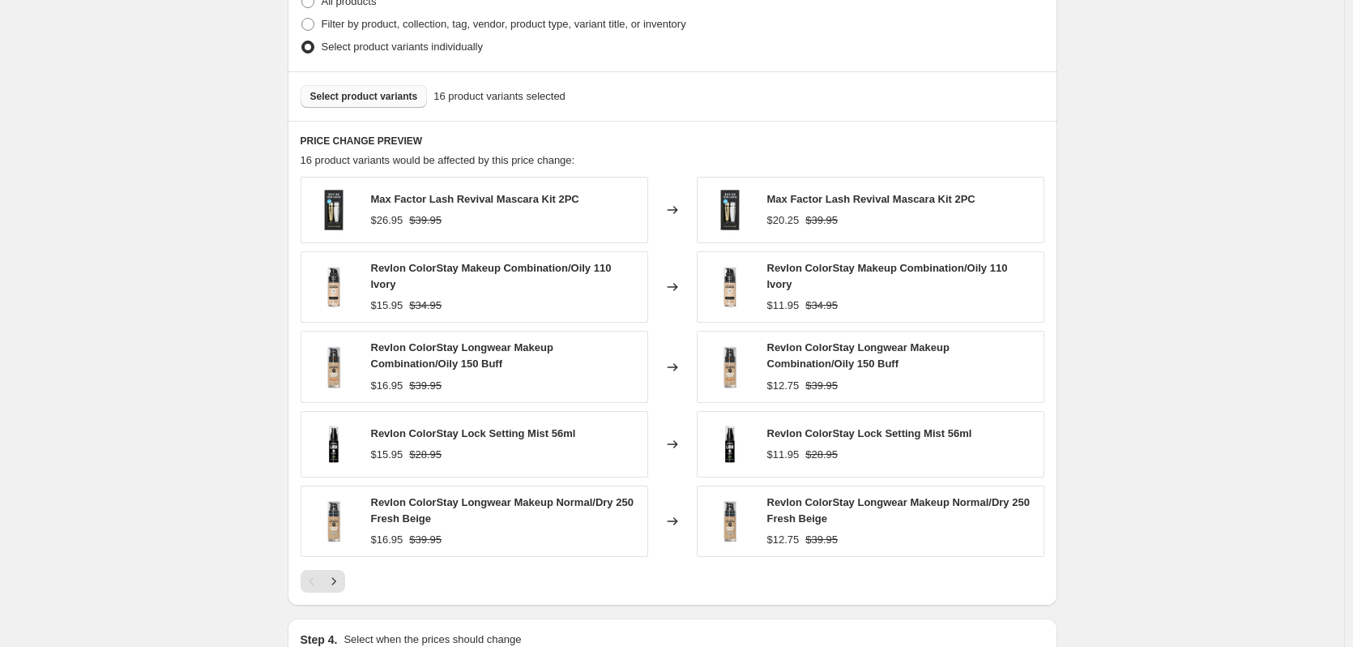
click at [414, 99] on span "Select product variants" at bounding box center [364, 96] width 108 height 13
click at [367, 95] on span "Select product variants" at bounding box center [364, 96] width 108 height 13
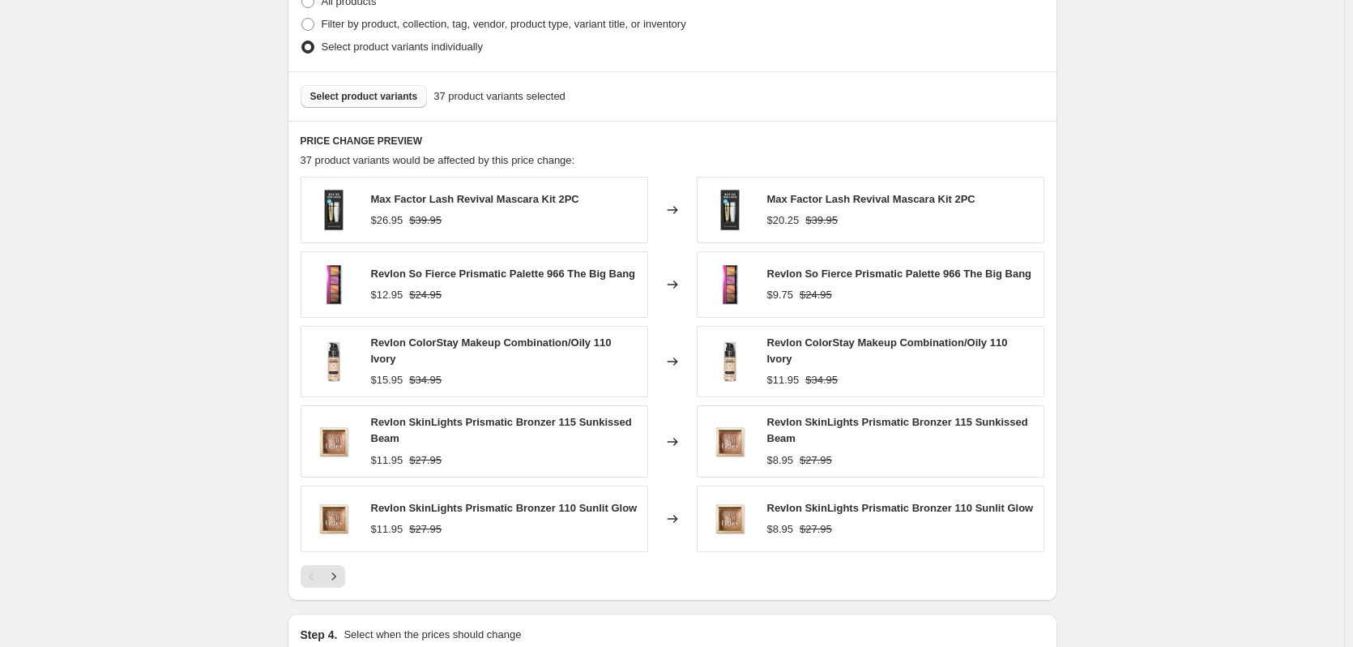
click at [333, 106] on button "Select product variants" at bounding box center [364, 96] width 127 height 23
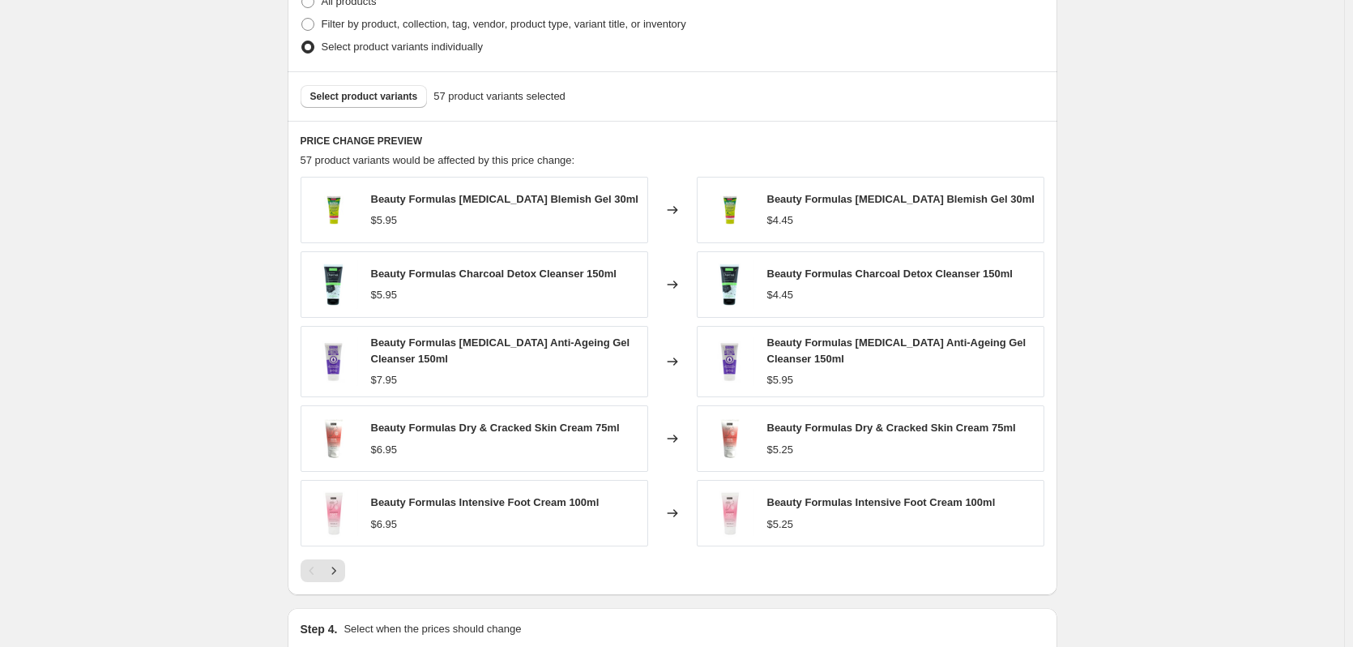
click at [374, 81] on div "Select product variants 57 product variants selected" at bounding box center [673, 95] width 770 height 49
click at [378, 96] on span "Select product variants" at bounding box center [364, 96] width 108 height 13
click at [346, 98] on span "Select product variants" at bounding box center [364, 96] width 108 height 13
click at [387, 92] on span "Select product variants" at bounding box center [364, 96] width 108 height 13
click at [410, 104] on button "Select product variants" at bounding box center [364, 96] width 127 height 23
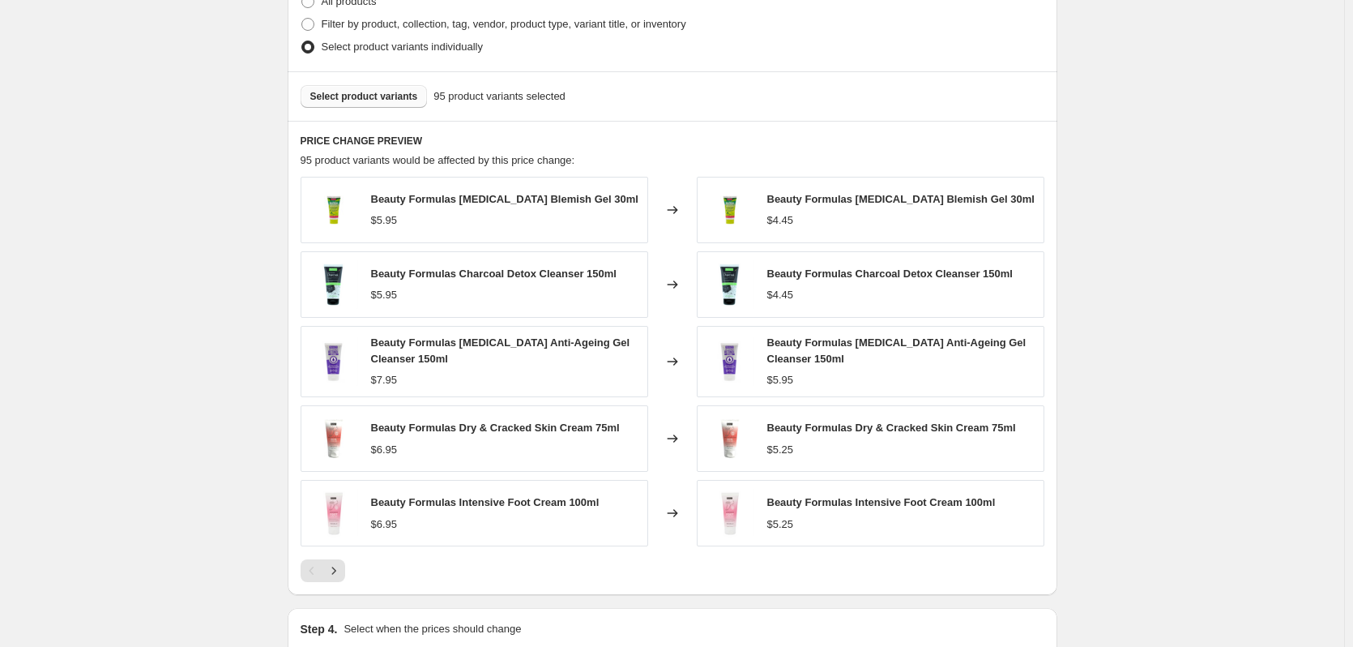
click at [381, 105] on button "Select product variants" at bounding box center [364, 96] width 127 height 23
click at [386, 111] on div "Select product variants 97 product variants selected" at bounding box center [673, 95] width 770 height 49
click at [386, 110] on div "Select product variants 97 product variants selected" at bounding box center [673, 95] width 770 height 49
click at [386, 106] on button "Select product variants" at bounding box center [364, 96] width 127 height 23
click at [379, 96] on span "Select product variants" at bounding box center [364, 96] width 108 height 13
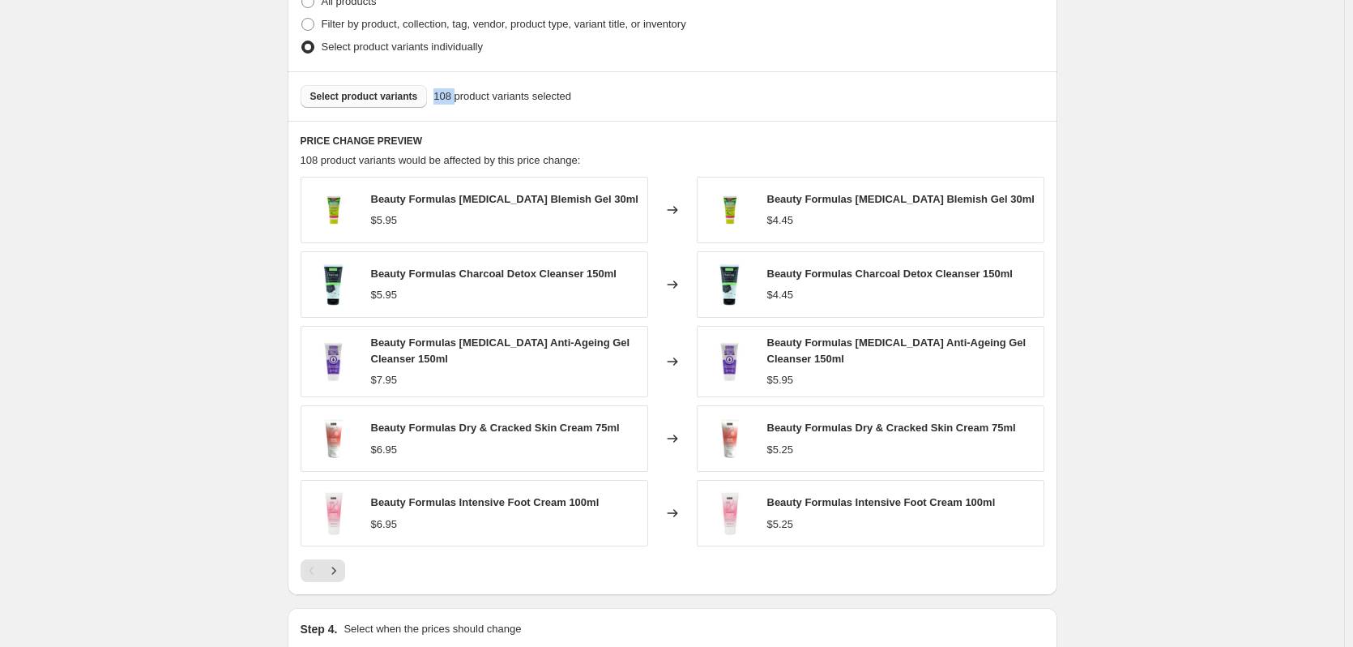
click at [389, 107] on button "Select product variants" at bounding box center [364, 96] width 127 height 23
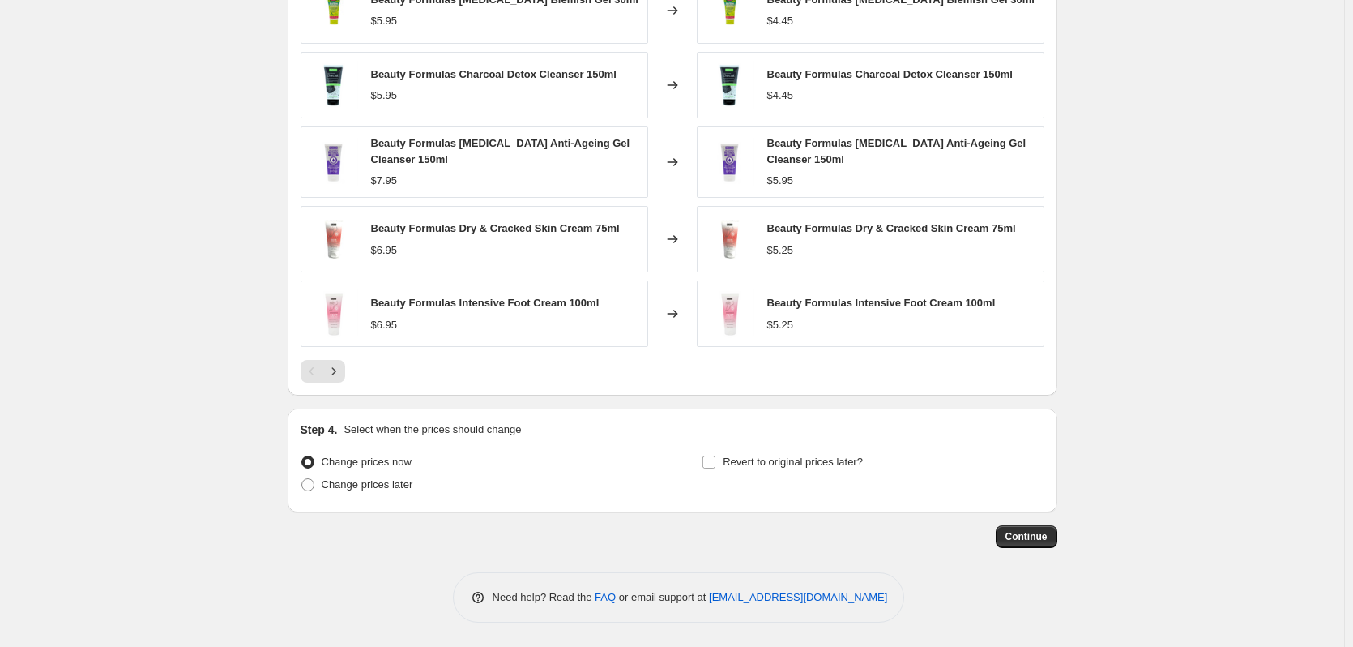
scroll to position [1213, 0]
click at [400, 489] on span "Change prices later" at bounding box center [368, 484] width 92 height 12
click at [302, 479] on input "Change prices later" at bounding box center [301, 478] width 1 height 1
radio input "true"
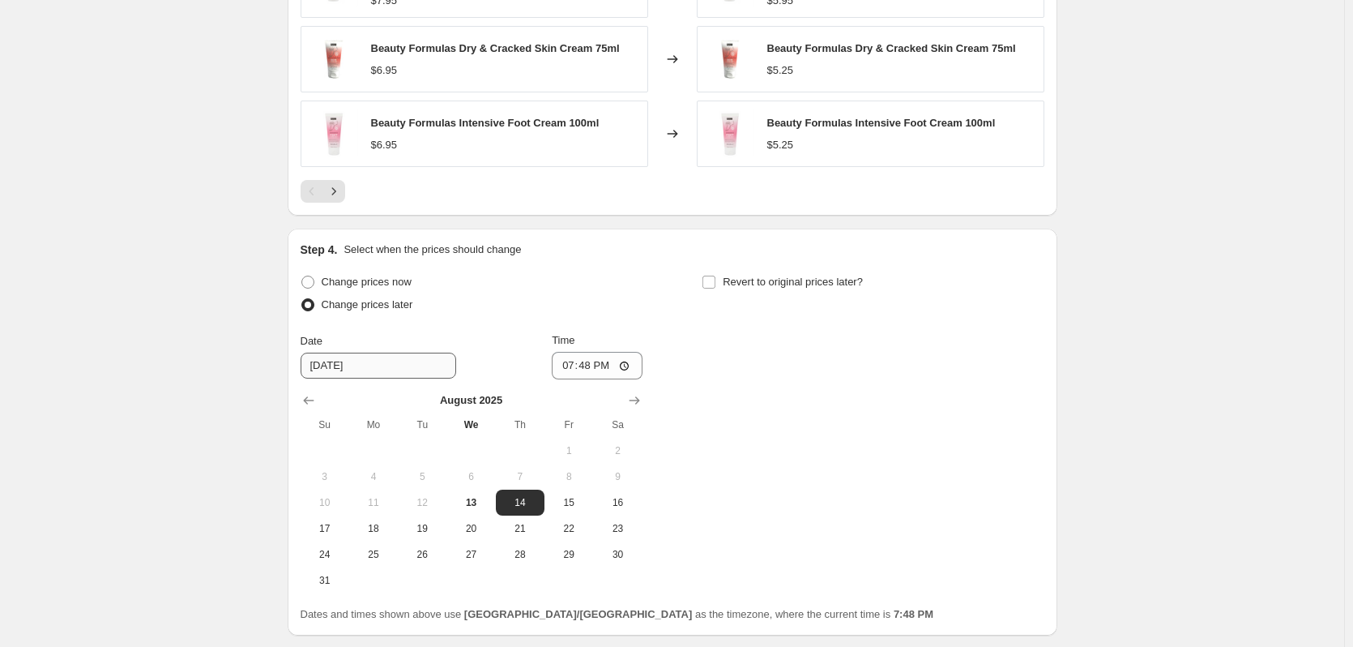
scroll to position [1395, 0]
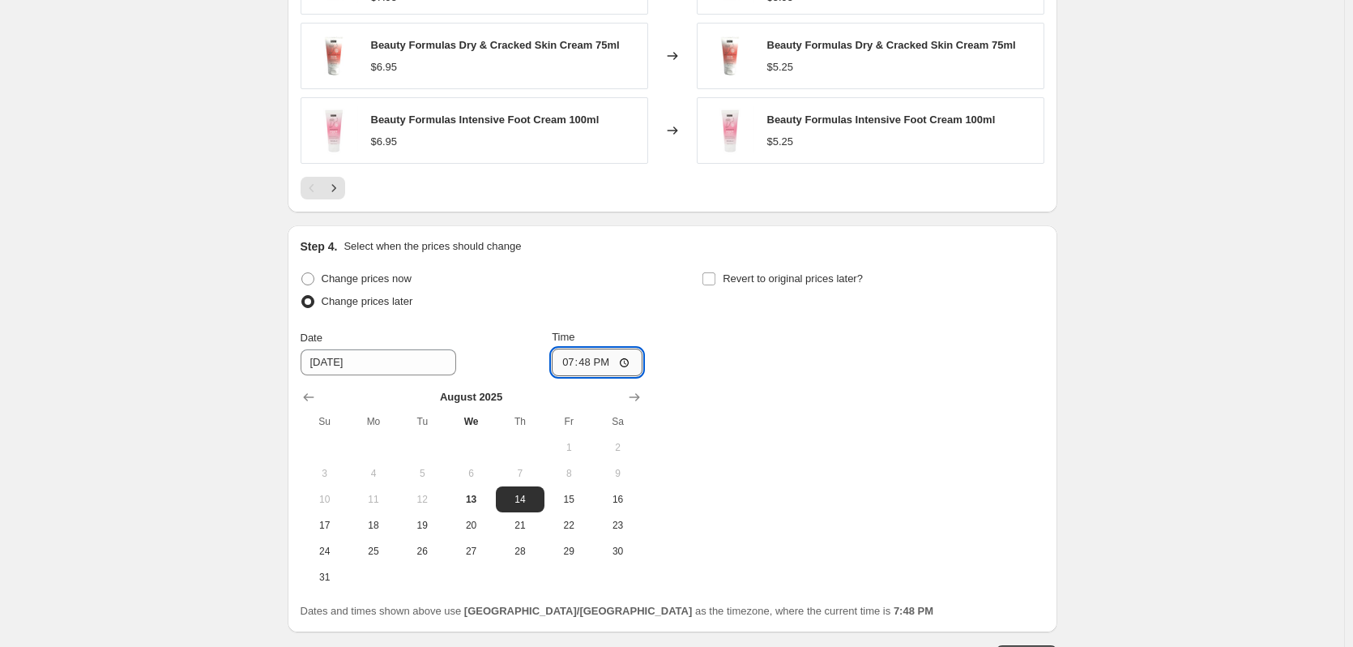
click at [562, 373] on input "19:48" at bounding box center [597, 362] width 91 height 28
type input "00:00"
click at [708, 290] on label "Revert to original prices later?" at bounding box center [782, 278] width 161 height 23
click at [708, 285] on input "Revert to original prices later?" at bounding box center [708, 278] width 13 height 13
checkbox input "true"
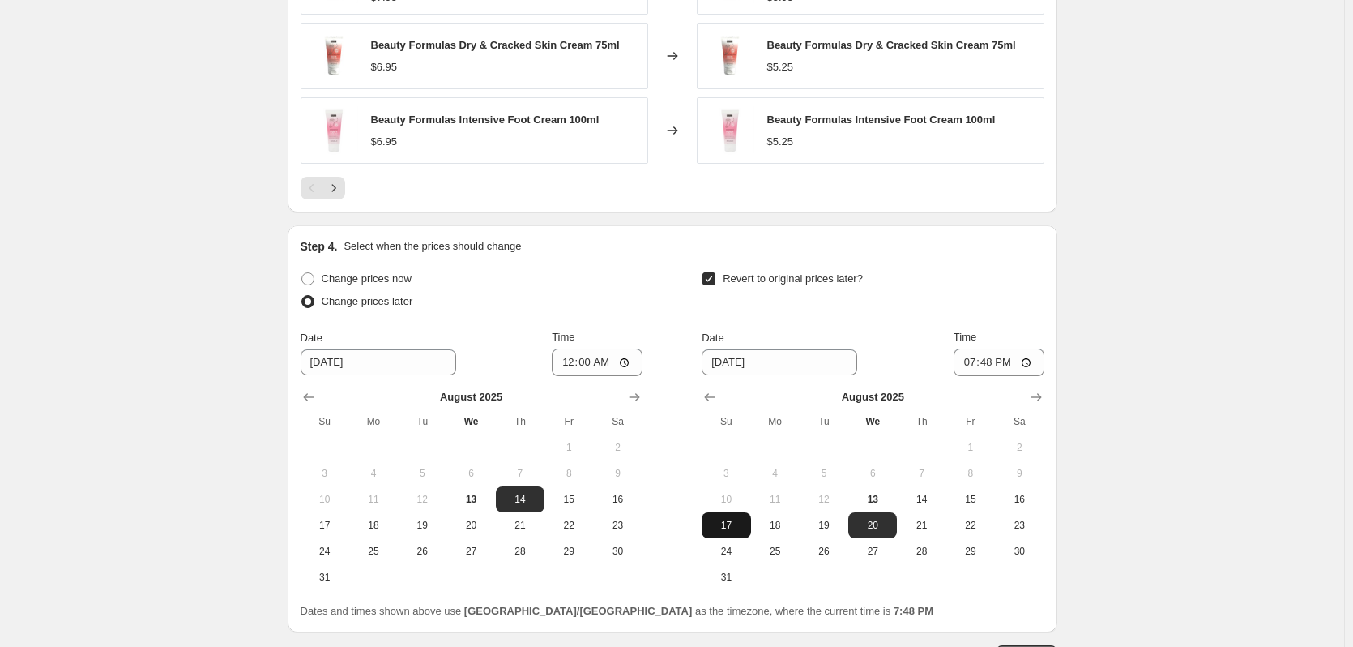
click at [744, 527] on span "17" at bounding box center [726, 525] width 36 height 13
type input "[DATE]"
click at [965, 369] on input "19:48" at bounding box center [999, 362] width 91 height 28
type input "23:59"
click at [909, 302] on div "Revert to original prices later?" at bounding box center [873, 291] width 342 height 49
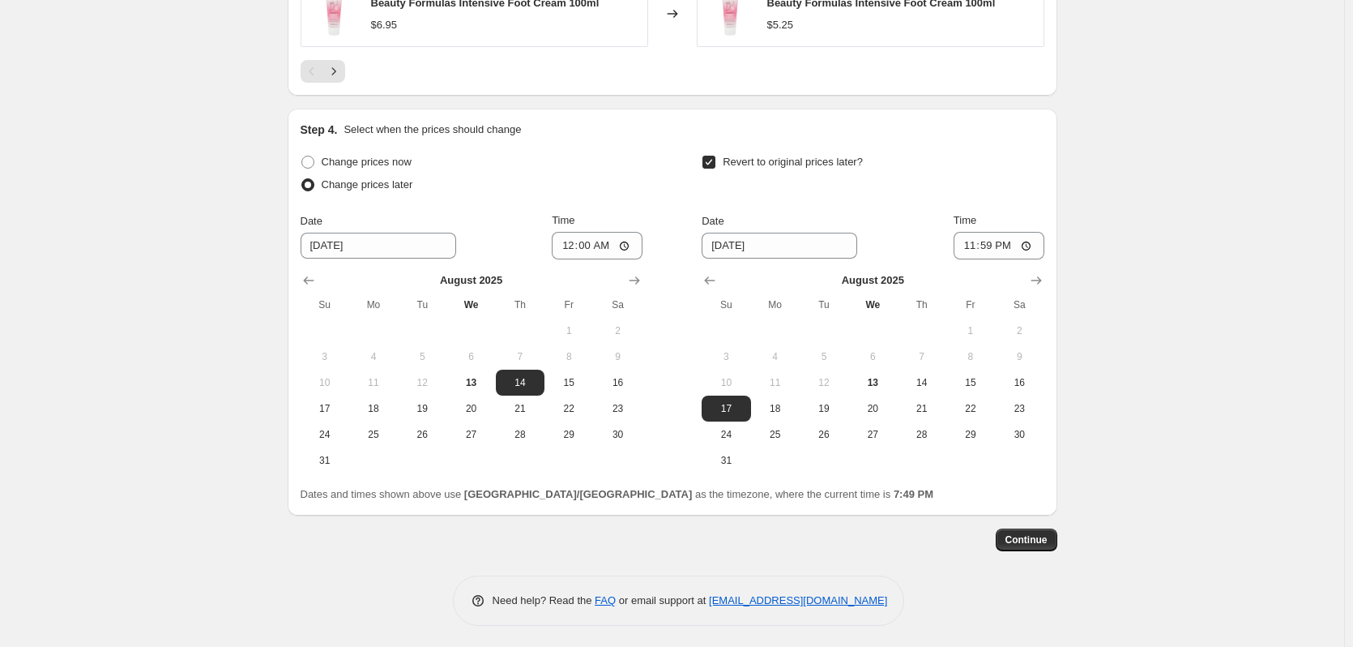
scroll to position [1516, 0]
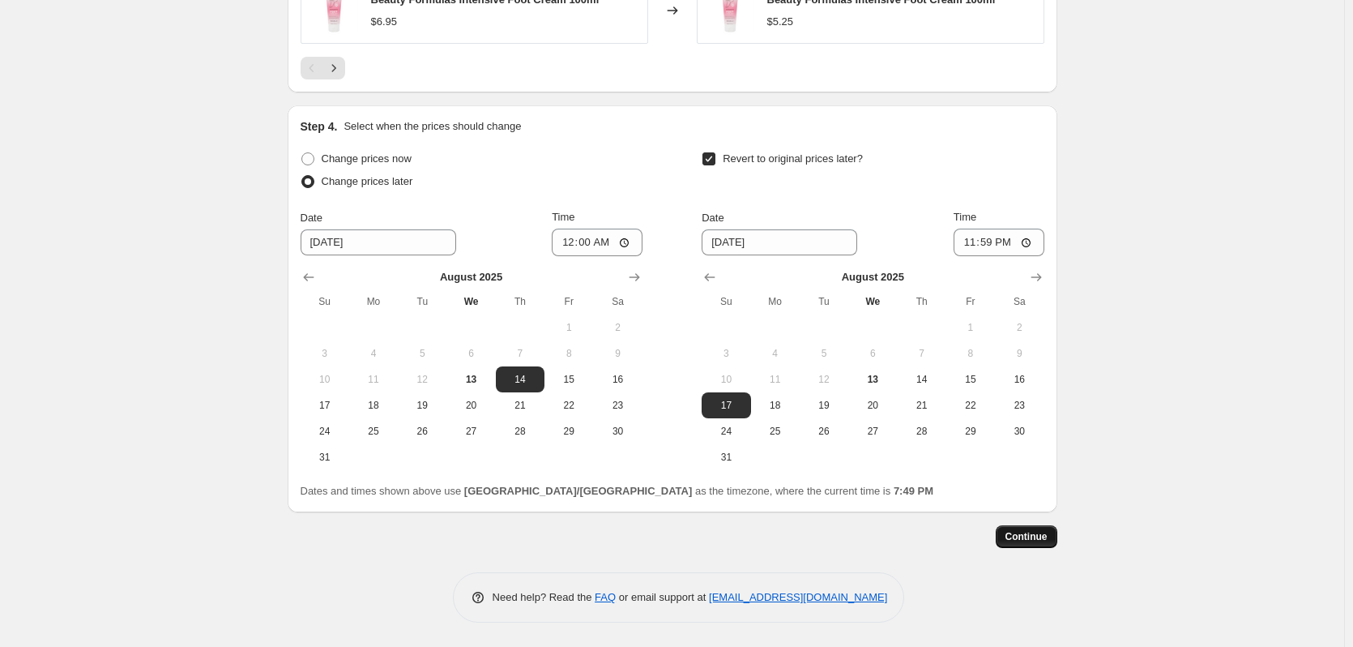
click at [1022, 539] on span "Continue" at bounding box center [1027, 536] width 42 height 13
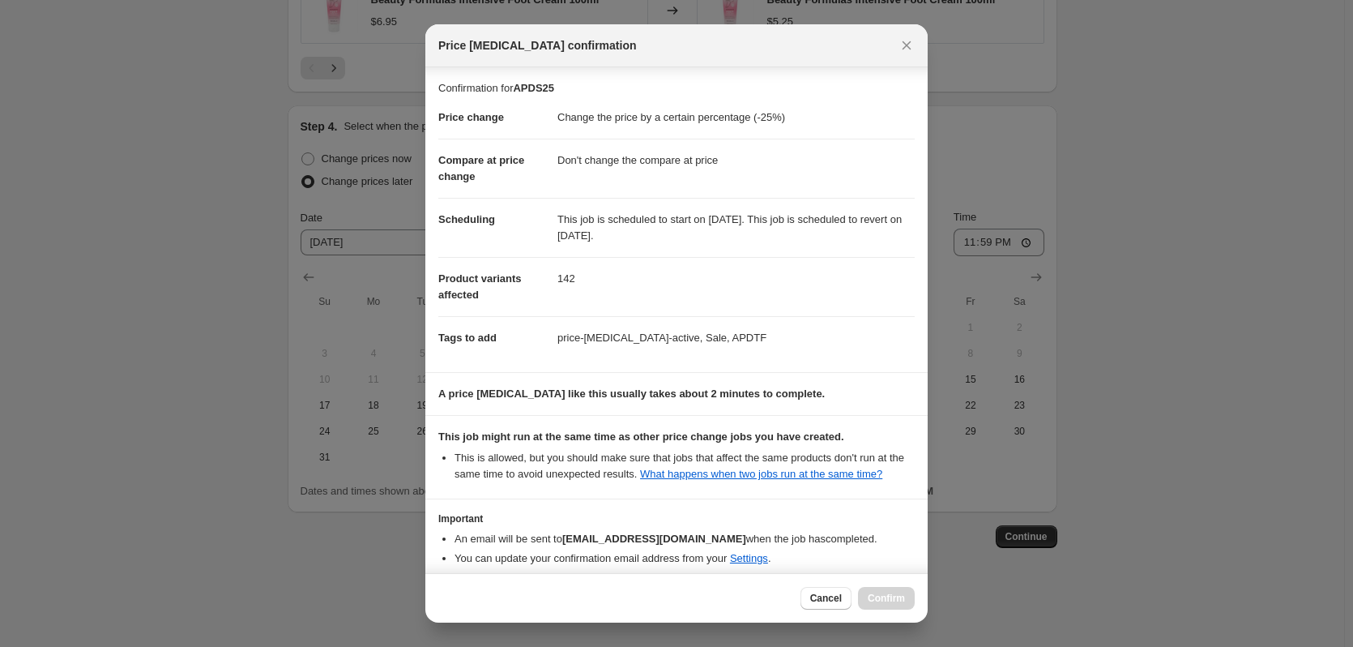
scroll to position [75, 0]
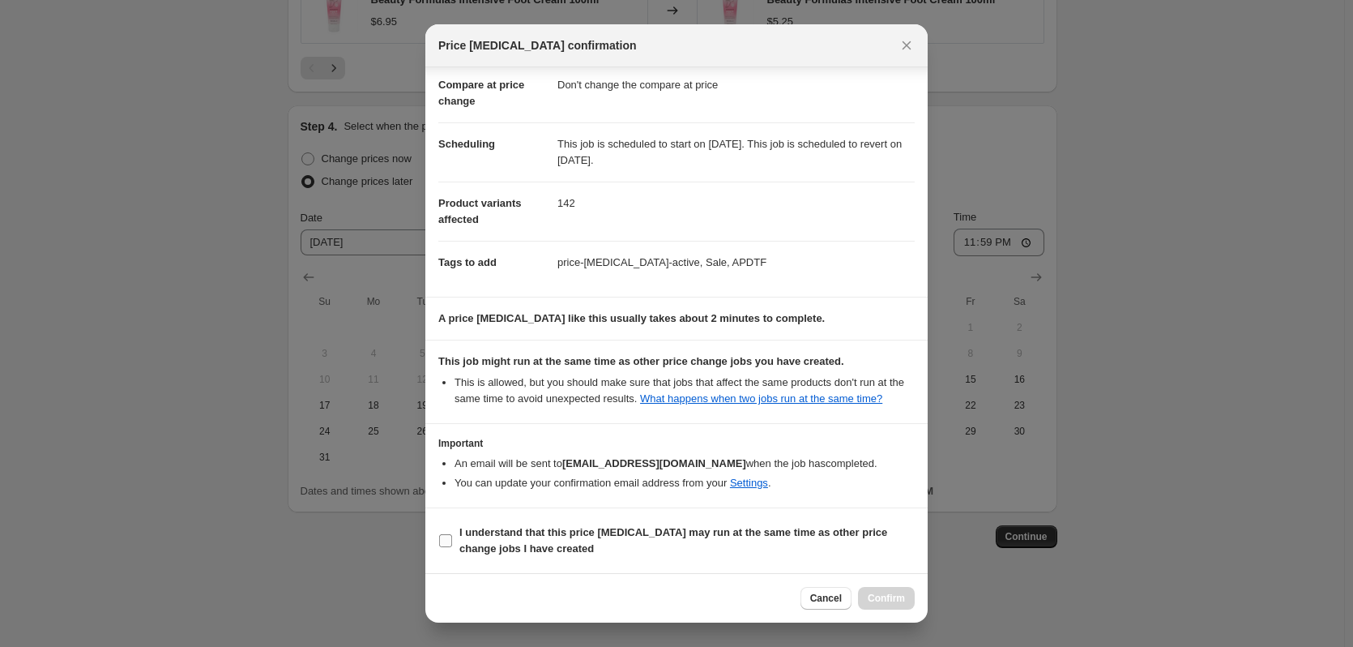
click at [447, 544] on input "I understand that this price [MEDICAL_DATA] may run at the same time as other p…" at bounding box center [445, 540] width 13 height 13
checkbox input "true"
click at [876, 604] on span "Confirm" at bounding box center [886, 597] width 37 height 13
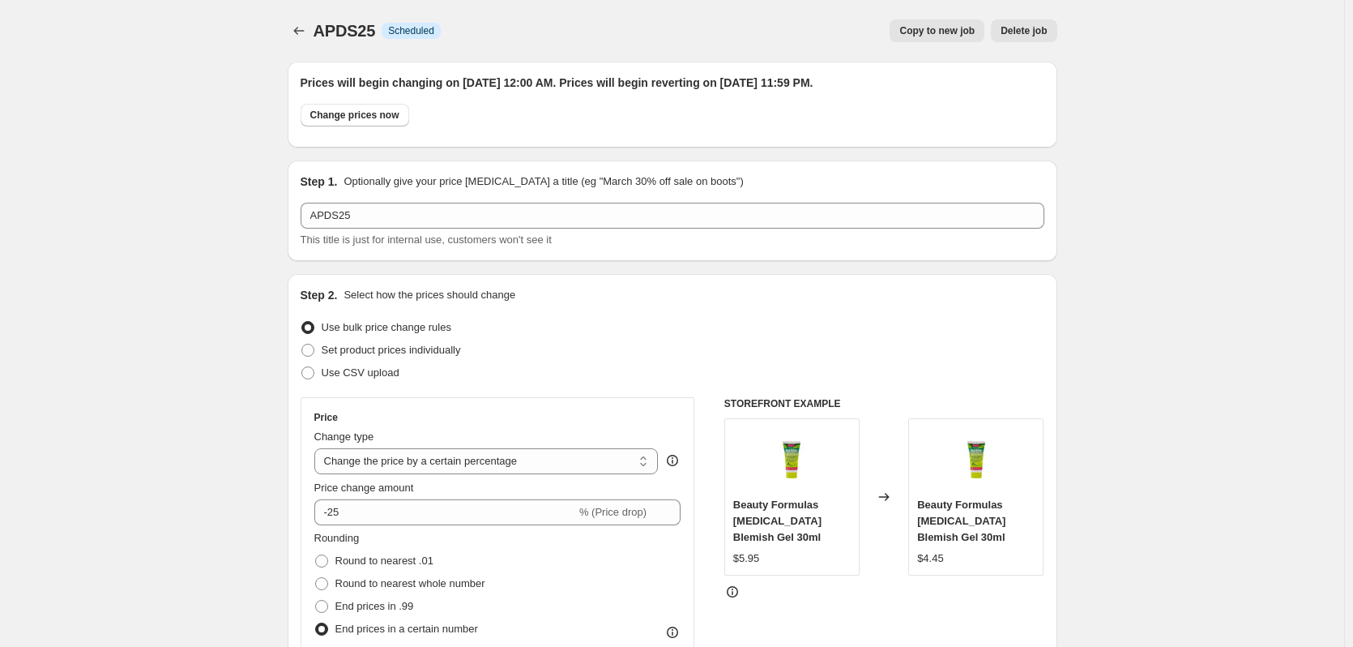
click at [318, 32] on span "APDS25" at bounding box center [345, 31] width 62 height 18
click at [305, 30] on icon "Price change jobs" at bounding box center [299, 31] width 16 height 16
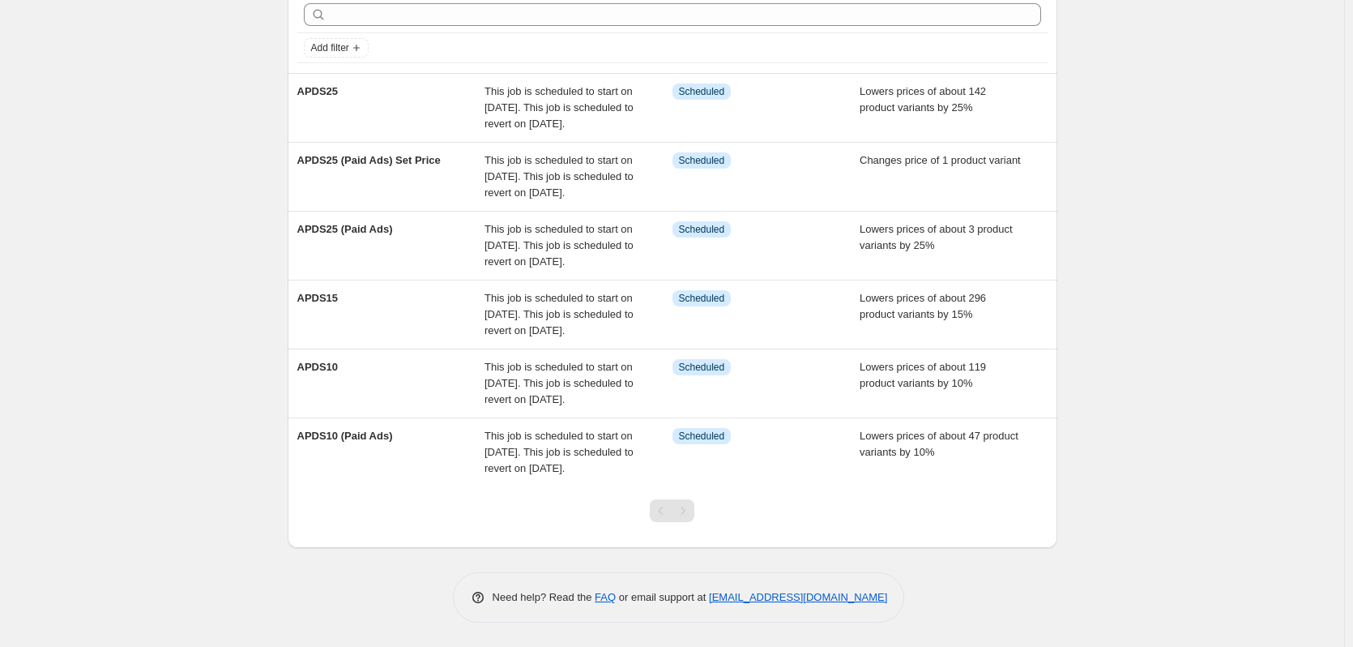
scroll to position [91, 0]
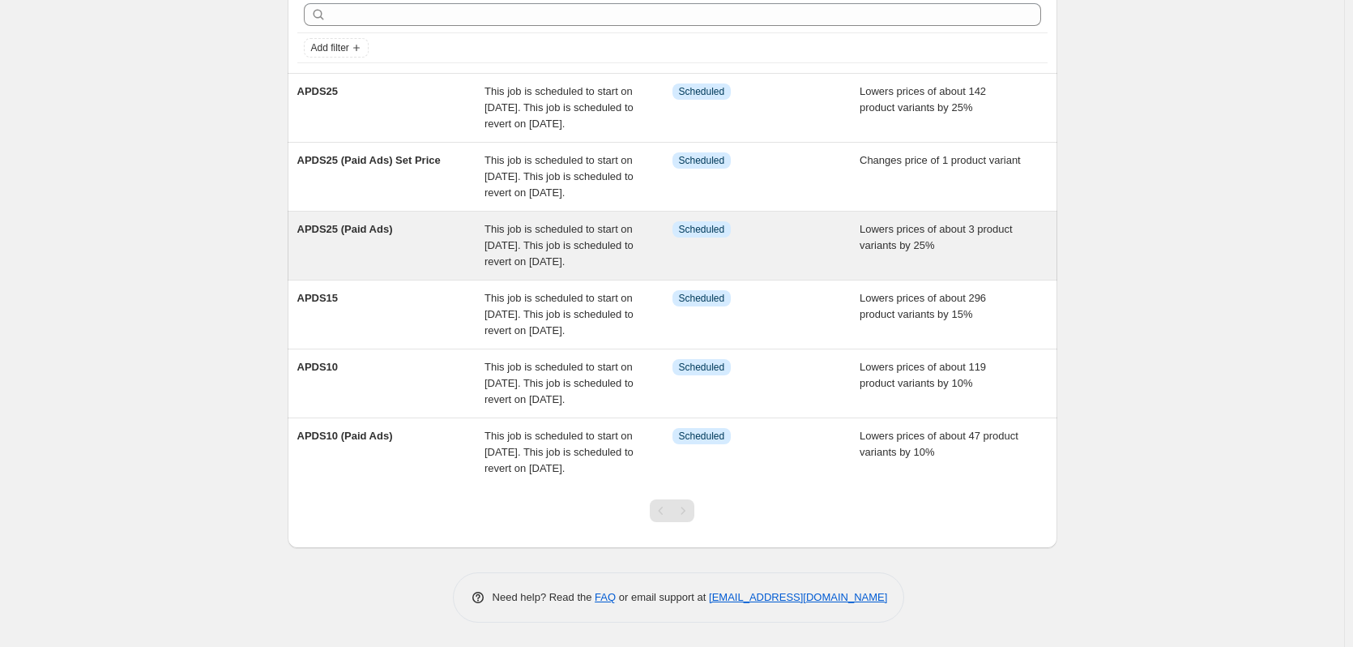
click at [338, 235] on span "APDS25 (Paid Ads)" at bounding box center [345, 229] width 96 height 12
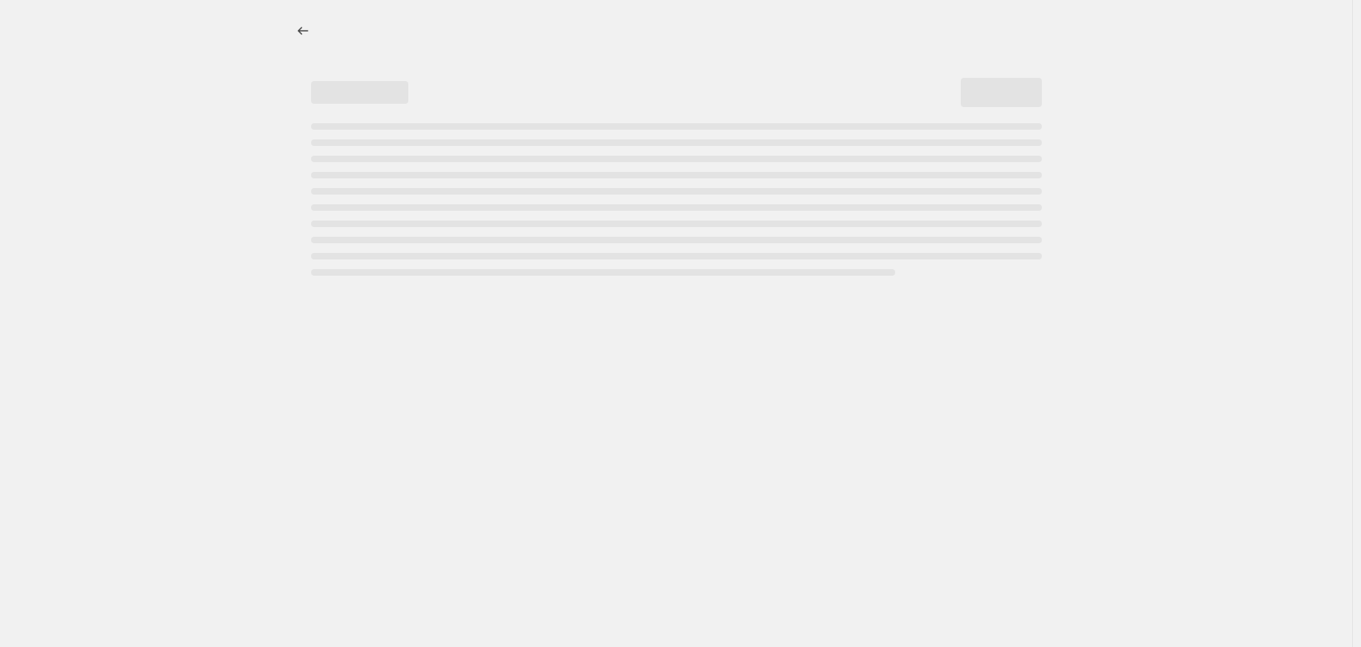
select select "percentage"
select select "no_change"
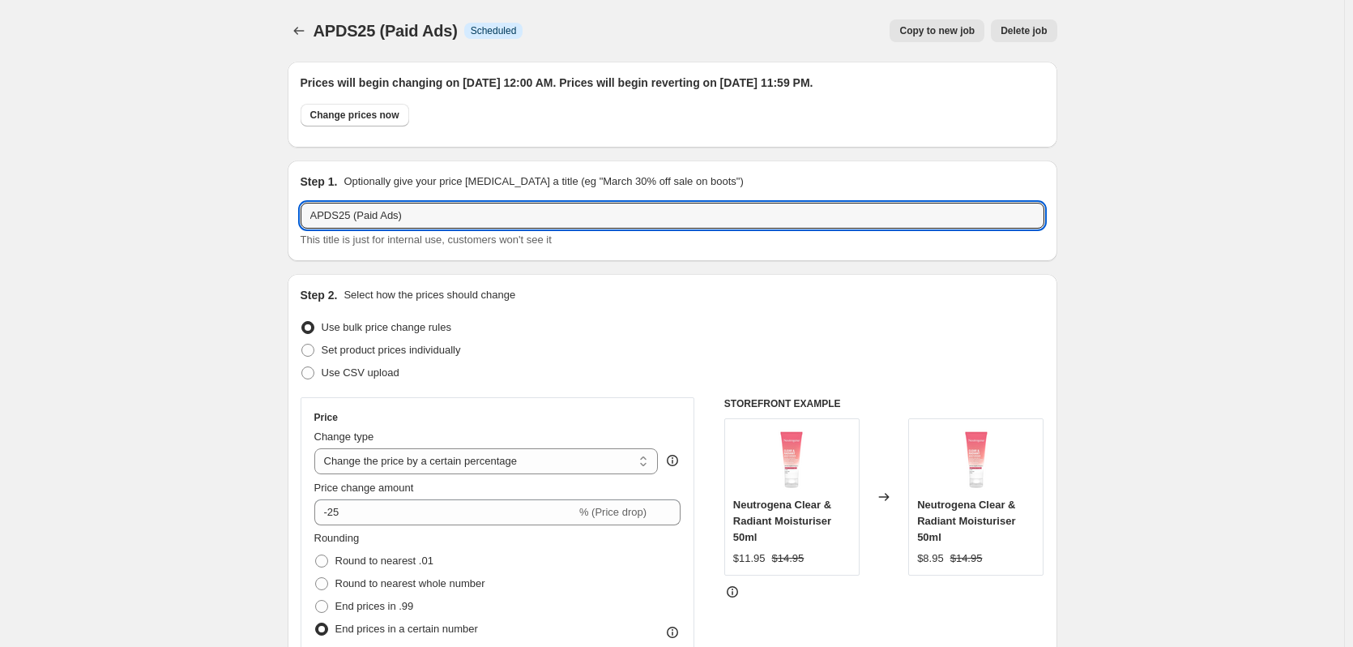
drag, startPoint x: 428, startPoint y: 215, endPoint x: 278, endPoint y: 206, distance: 150.2
click at [307, 27] on icon "Price change jobs" at bounding box center [299, 31] width 16 height 16
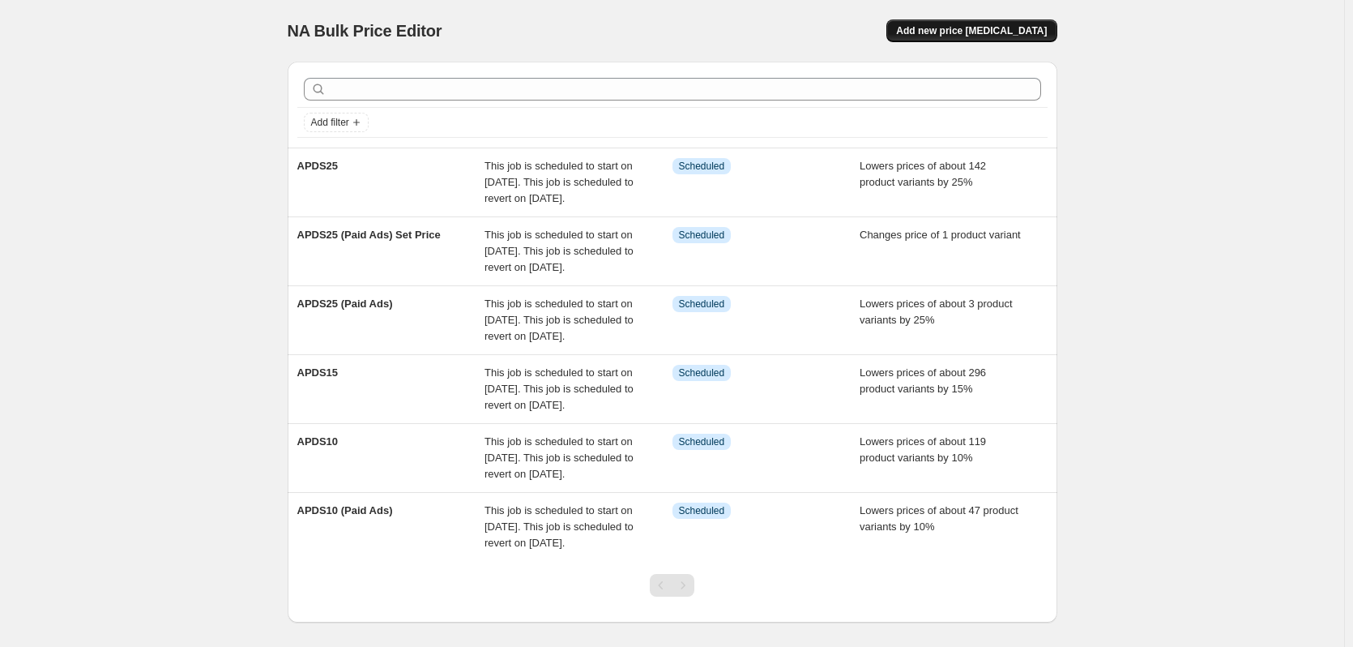
click at [937, 24] on button "Add new price [MEDICAL_DATA]" at bounding box center [971, 30] width 170 height 23
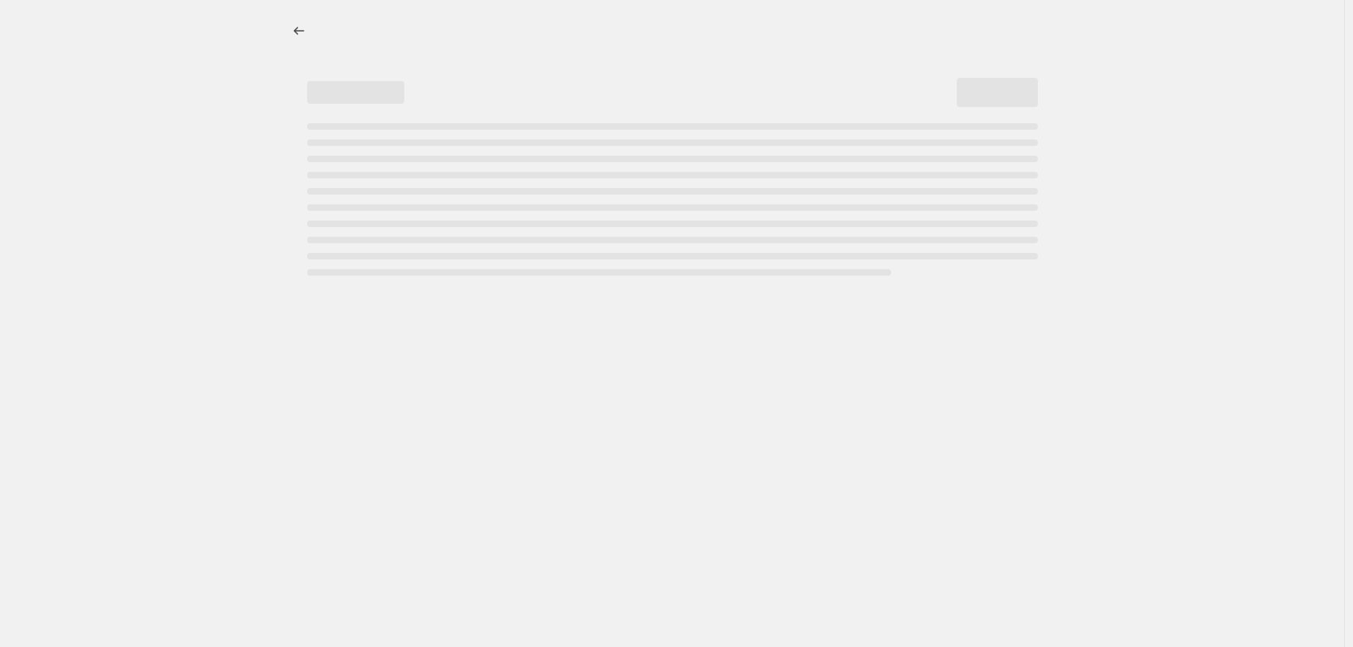
select select "percentage"
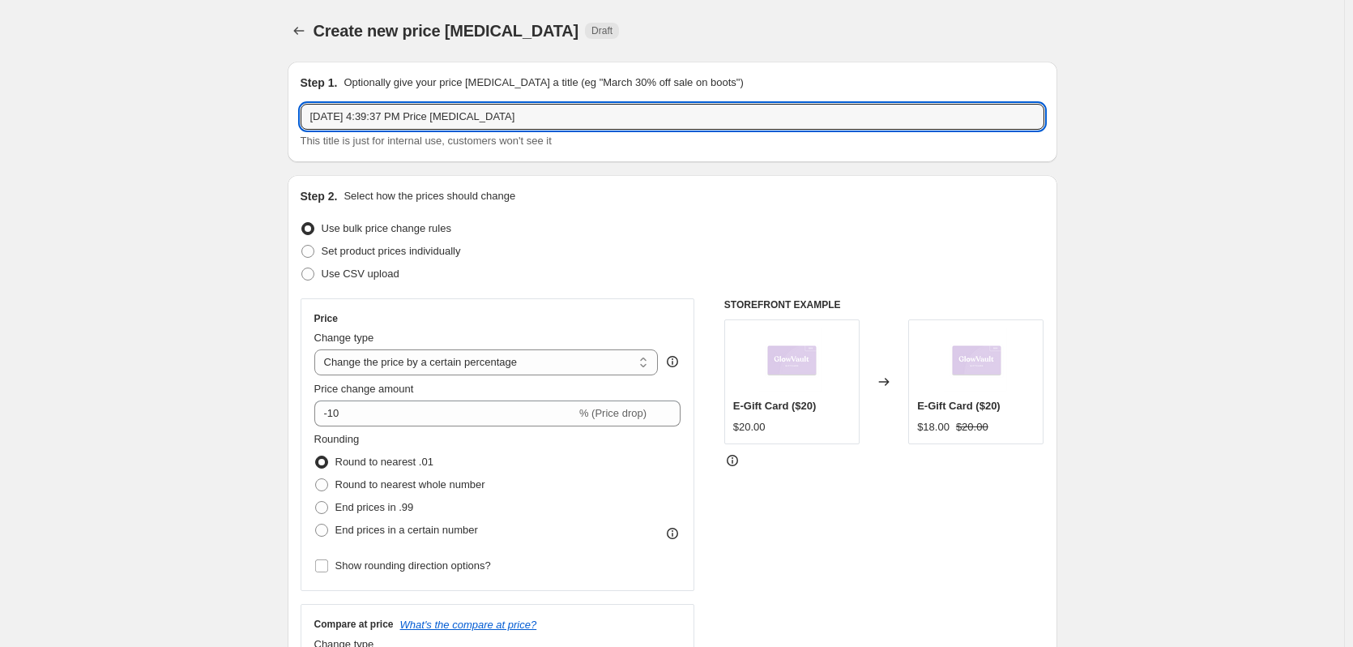
drag, startPoint x: 513, startPoint y: 119, endPoint x: 161, endPoint y: 100, distance: 352.1
paste input "PDS25 (Paid Ads)"
type input "APDS25 (Paid Ads)"
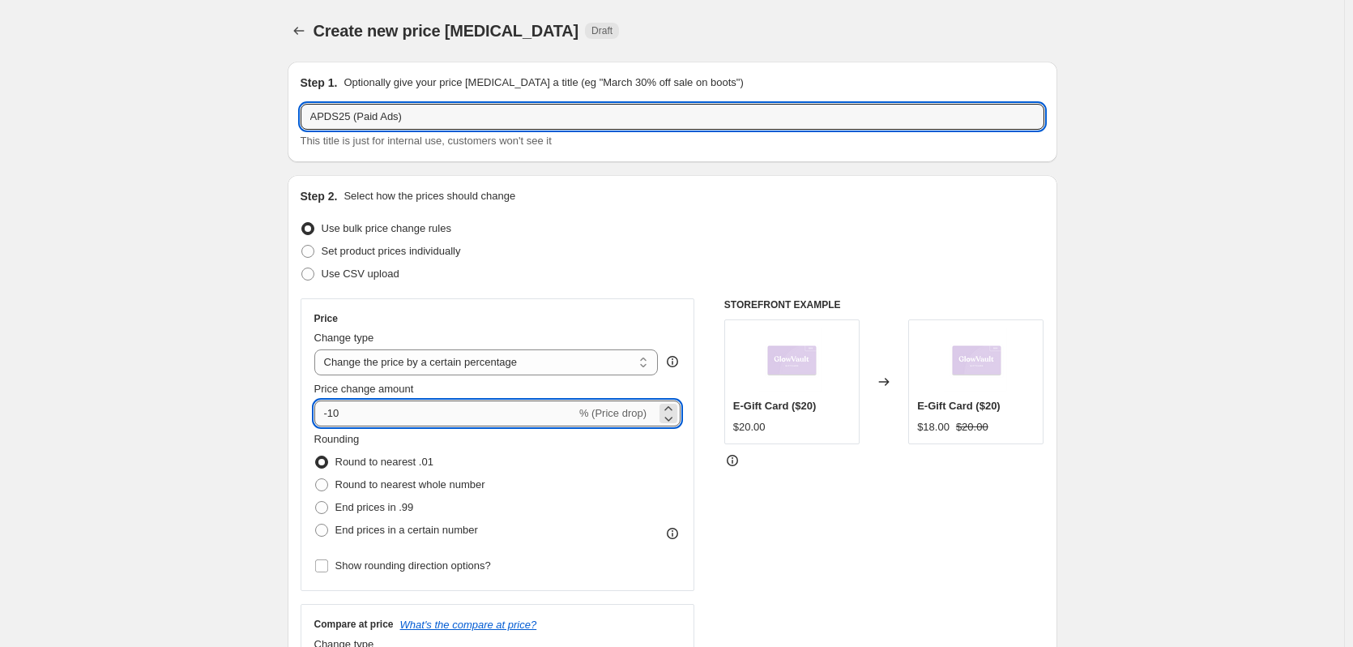
click at [361, 412] on input "-10" at bounding box center [445, 413] width 262 height 26
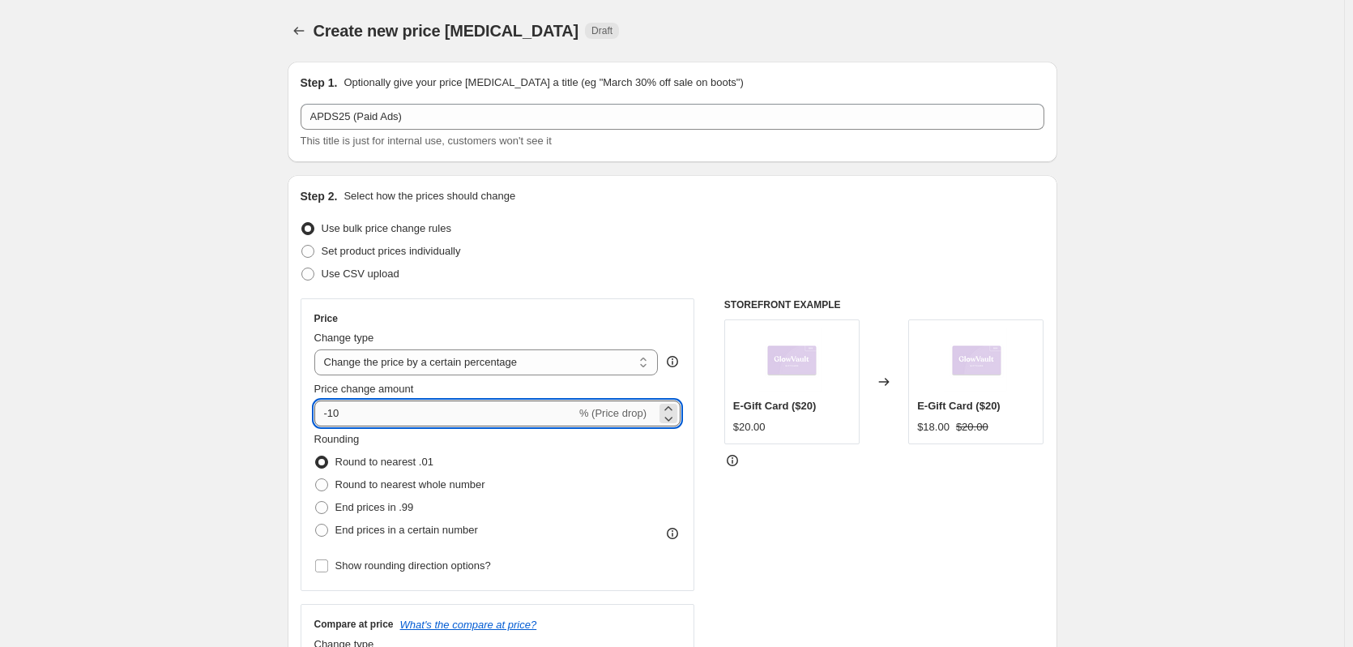
type input "-1"
type input "-52"
click at [373, 523] on span "End prices in a certain number" at bounding box center [406, 529] width 143 height 12
click at [316, 523] on input "End prices in a certain number" at bounding box center [315, 523] width 1 height 1
radio input "true"
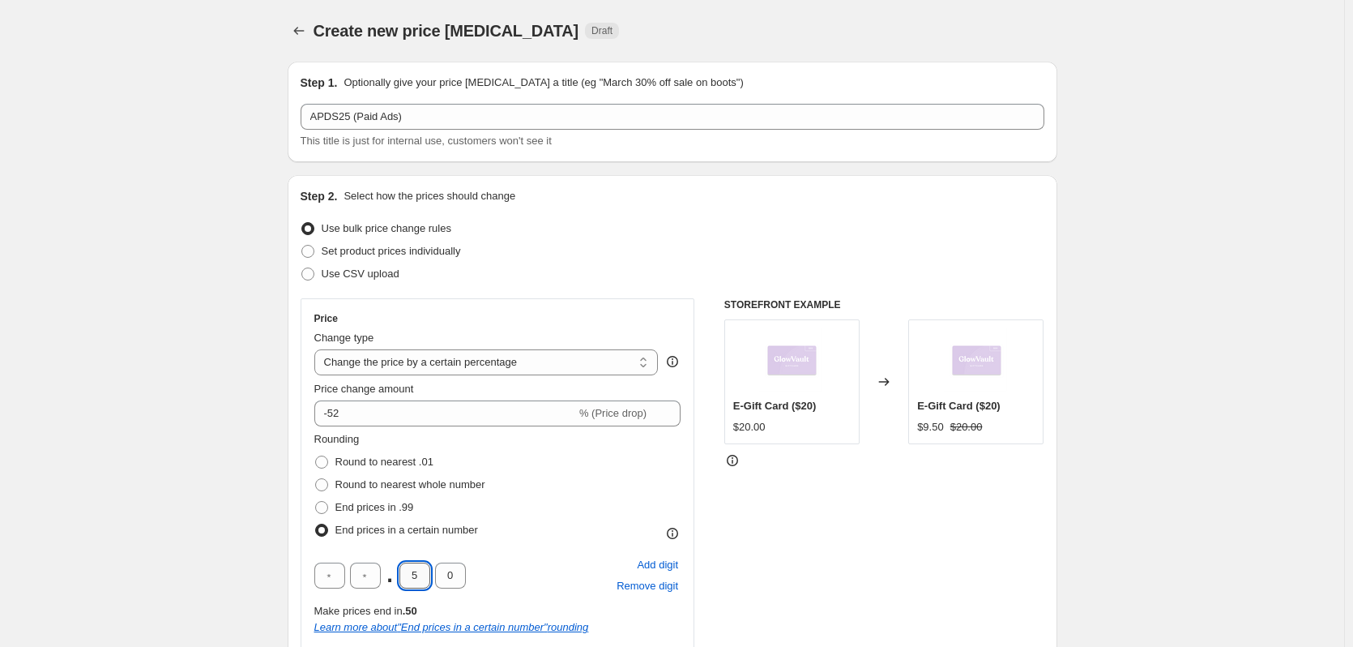
click at [425, 570] on input "5" at bounding box center [414, 575] width 31 height 26
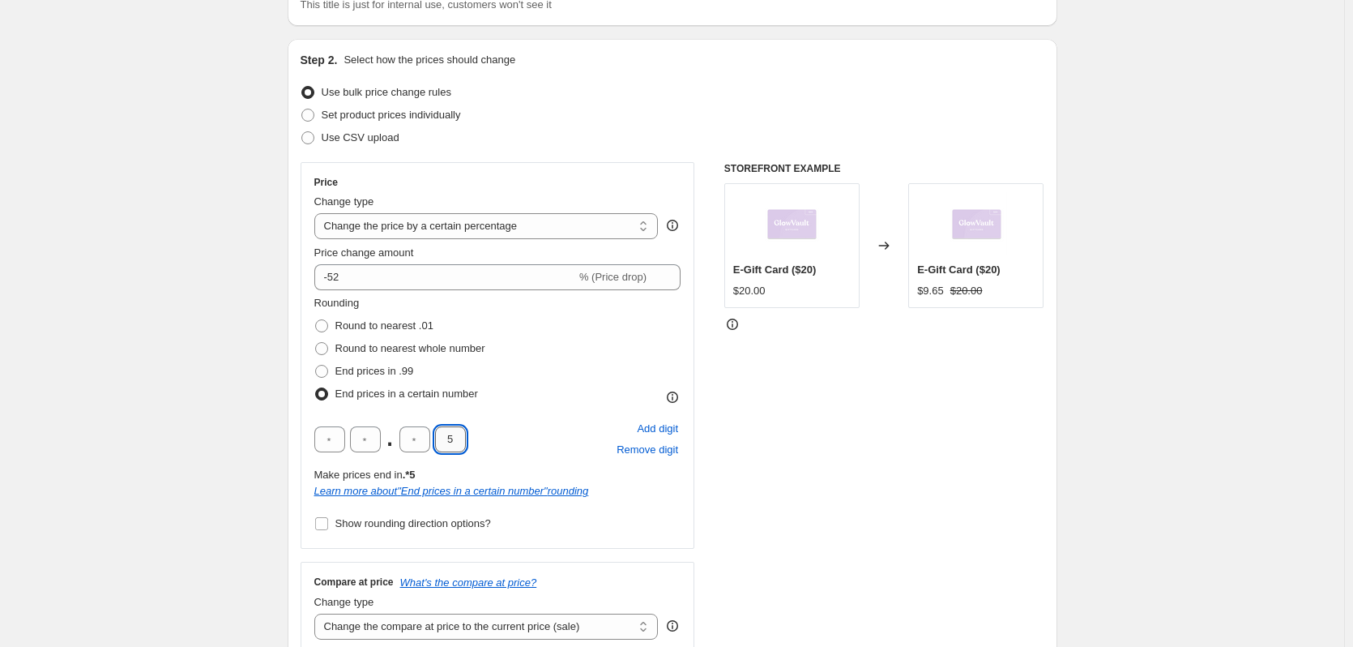
scroll to position [203, 0]
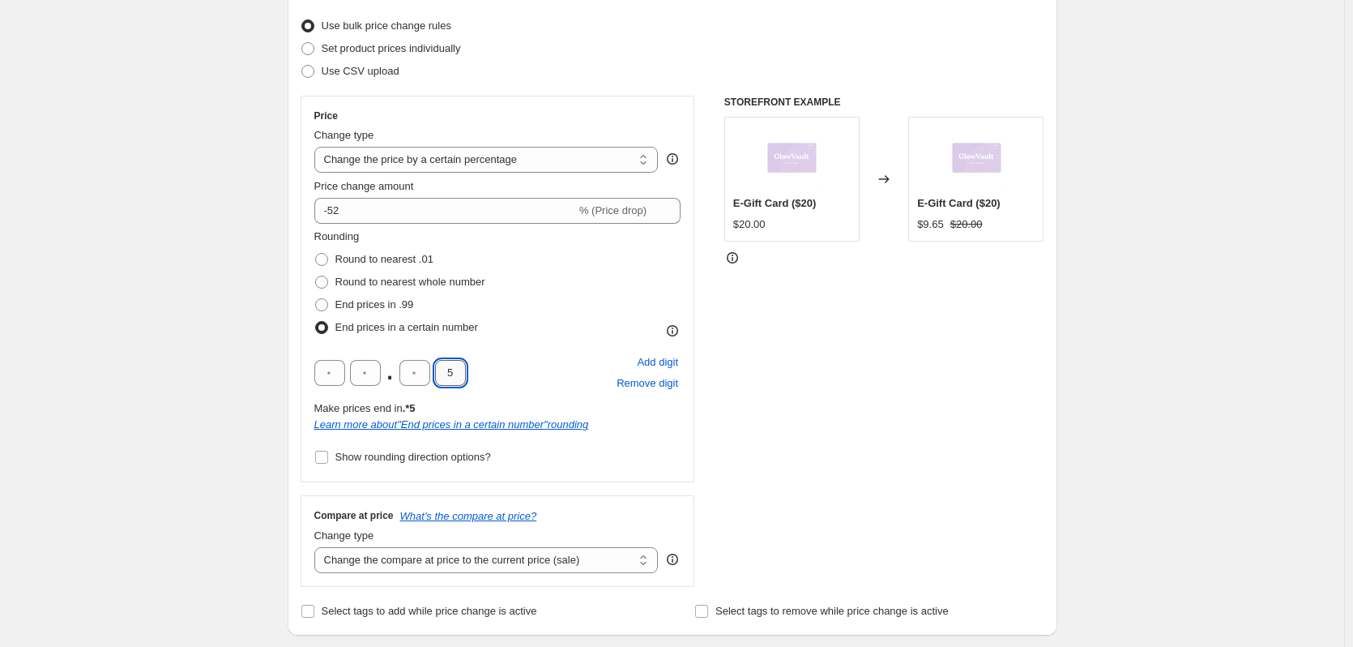
type input "5"
click at [443, 563] on select "Change the compare at price to the current price (sale) Change the compare at p…" at bounding box center [486, 560] width 344 height 26
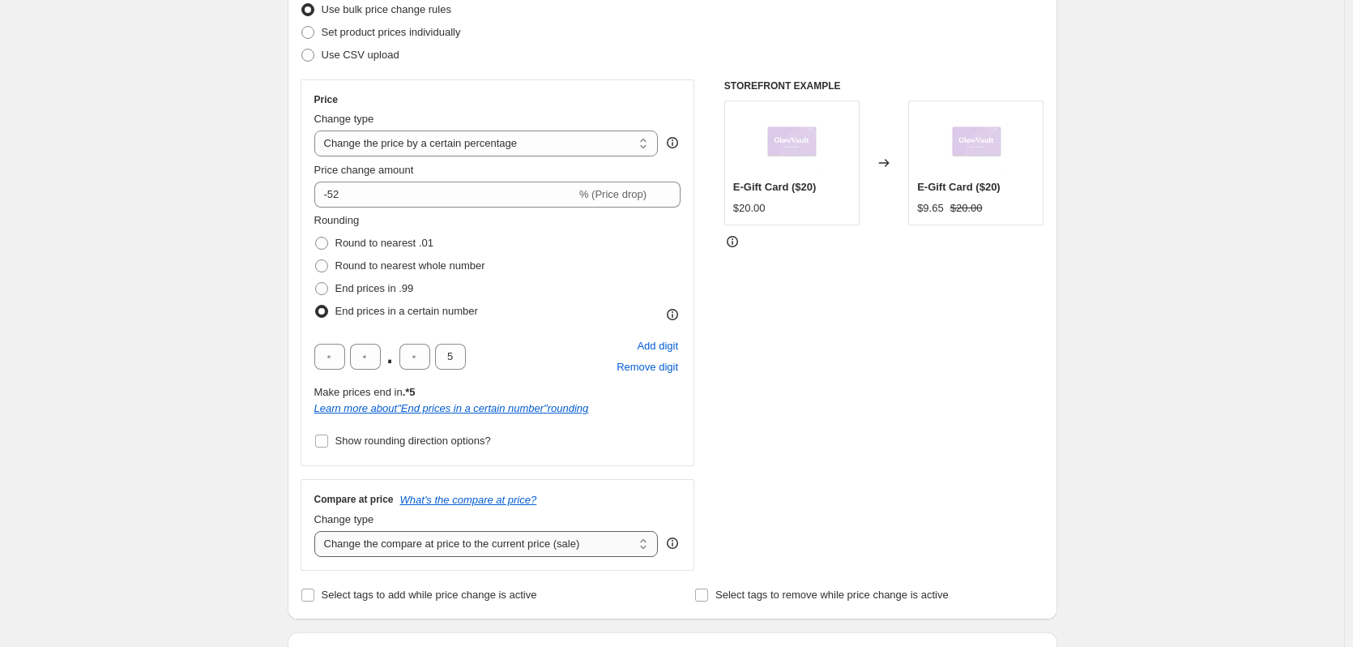
scroll to position [223, 0]
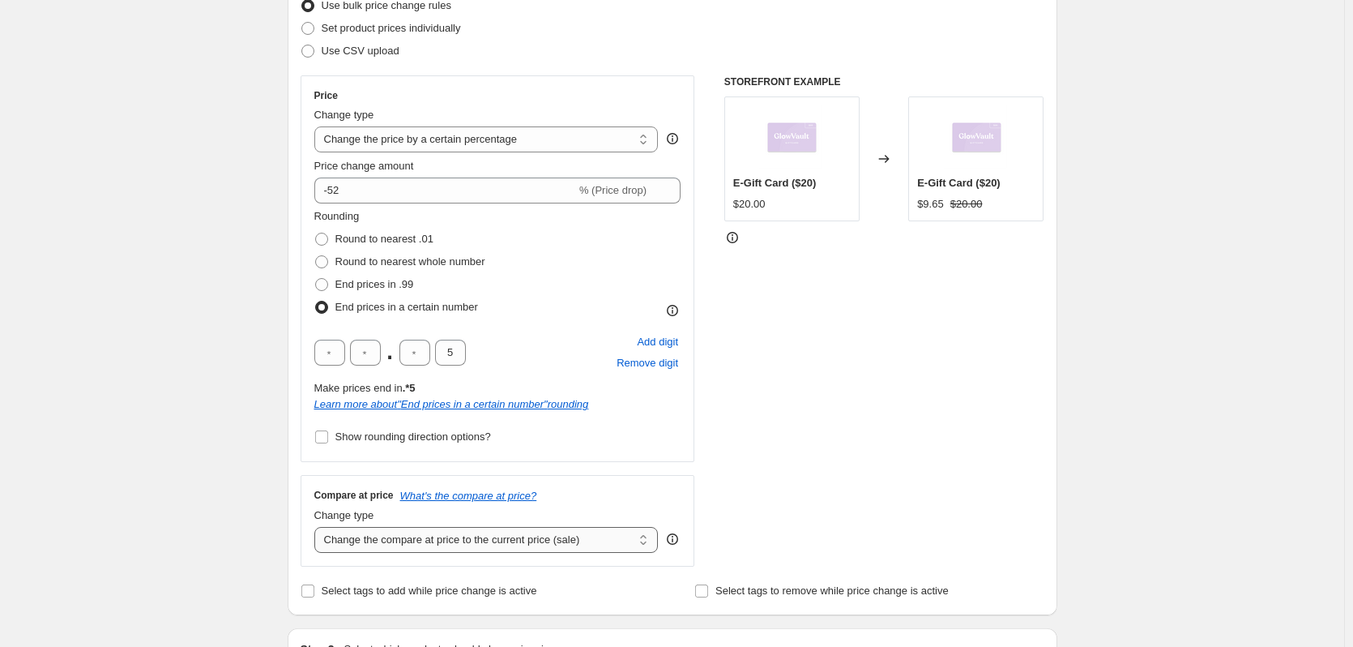
click at [431, 540] on select "Change the compare at price to the current price (sale) Change the compare at p…" at bounding box center [486, 540] width 344 height 26
select select "no_change"
click at [318, 527] on select "Change the compare at price to the current price (sale) Change the compare at p…" at bounding box center [486, 540] width 344 height 26
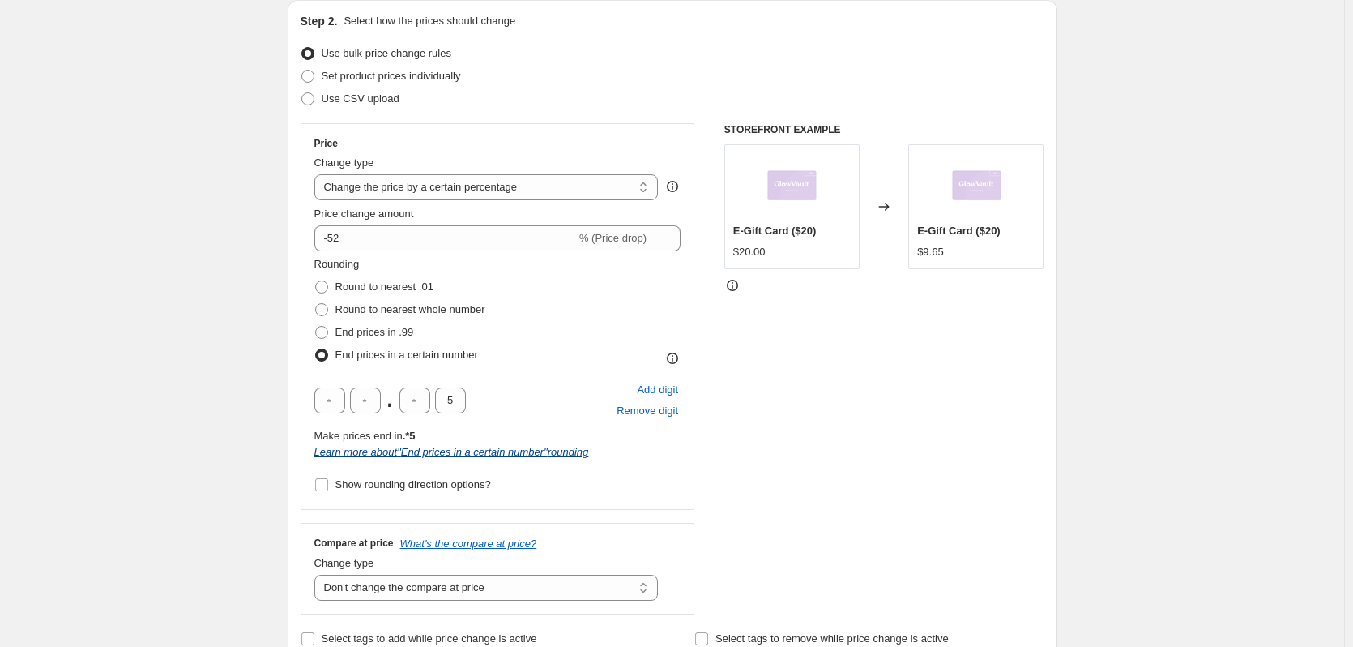
scroll to position [162, 0]
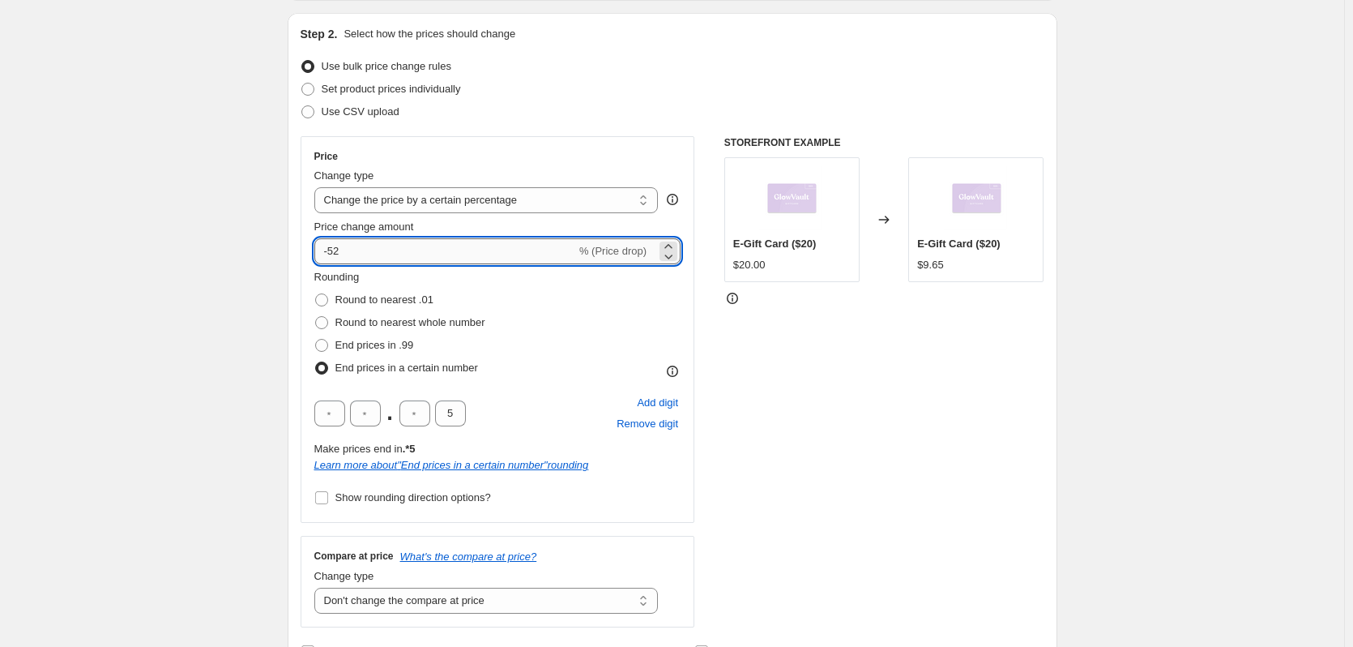
click at [386, 260] on input "-52" at bounding box center [445, 251] width 262 height 26
type input "-5"
type input "-0"
type input "-50"
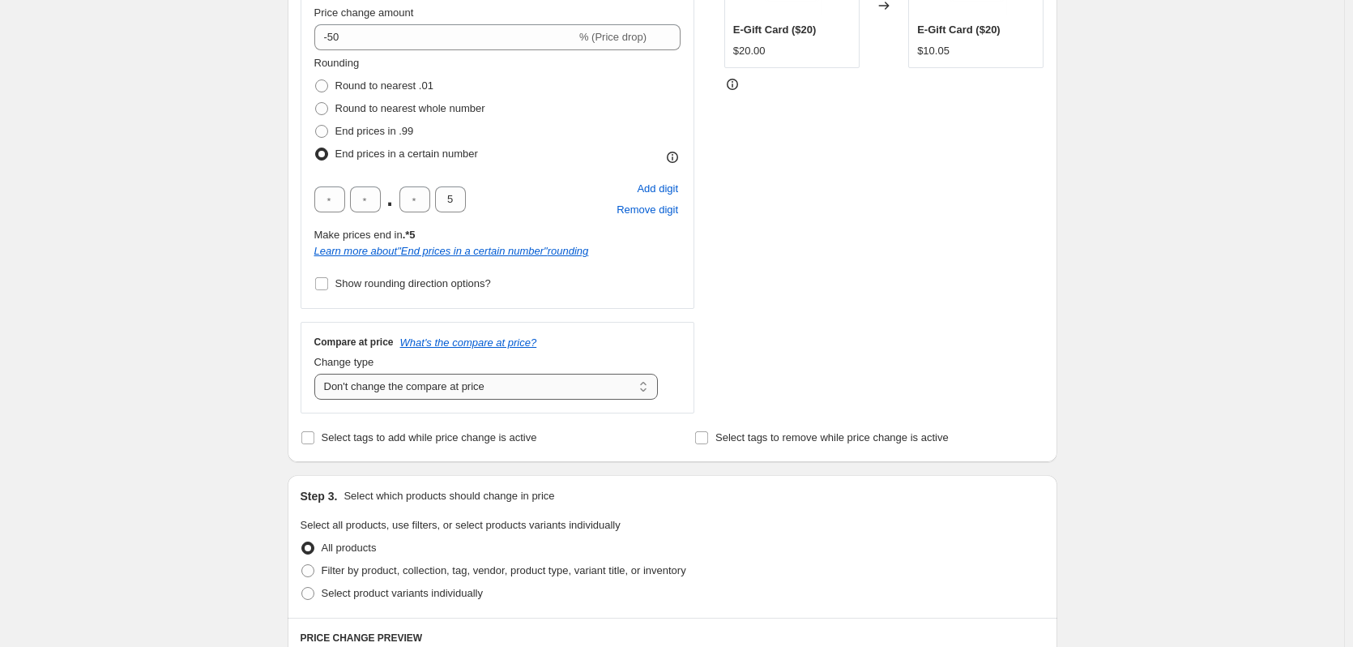
scroll to position [385, 0]
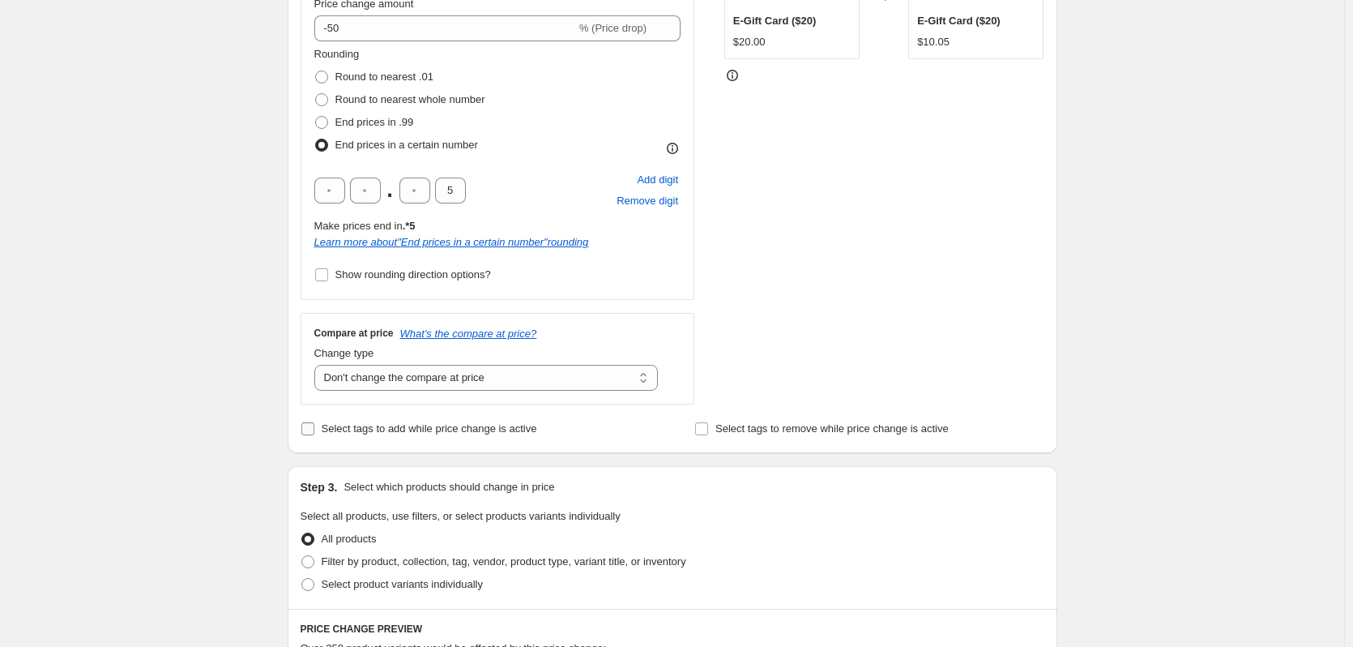
click at [395, 428] on span "Select tags to add while price change is active" at bounding box center [430, 428] width 216 height 12
click at [314, 428] on input "Select tags to add while price change is active" at bounding box center [307, 428] width 13 height 13
checkbox input "true"
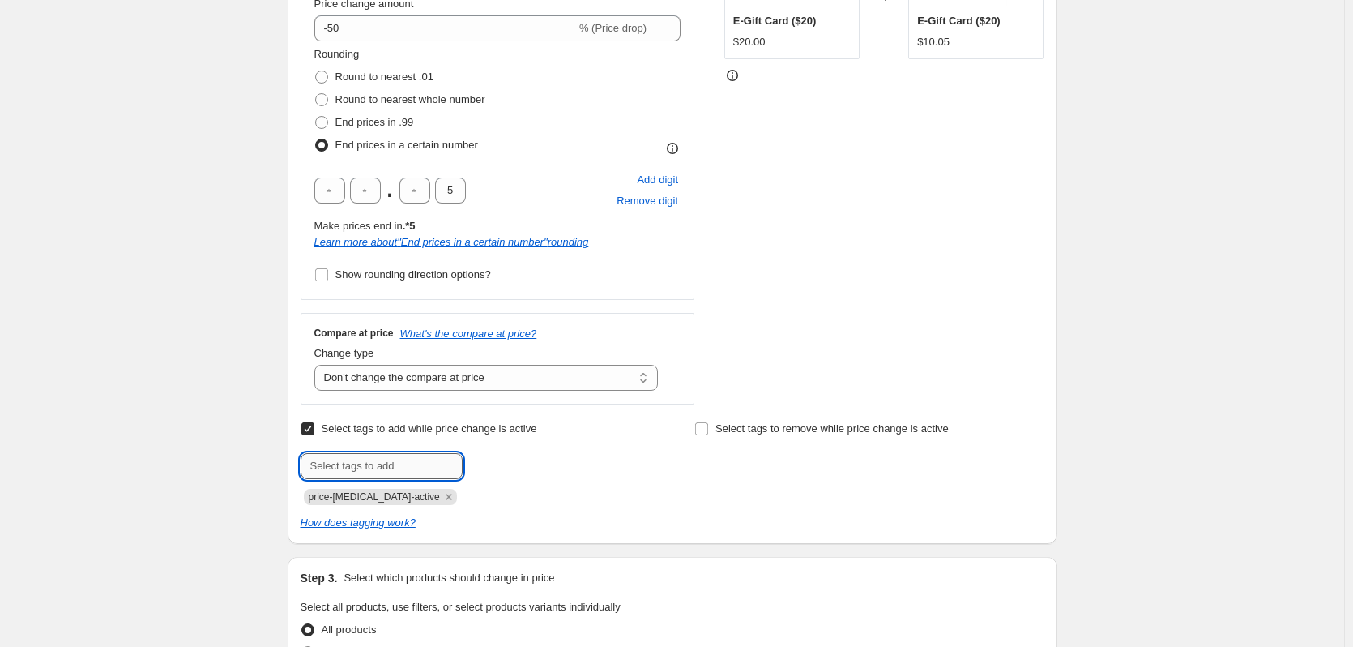
click at [413, 457] on input "text" at bounding box center [382, 466] width 162 height 26
type input "s"
type input "Sale"
click at [494, 478] on div "Sale Add Sale" at bounding box center [475, 466] width 349 height 26
click at [493, 470] on b "Add" at bounding box center [485, 464] width 19 height 11
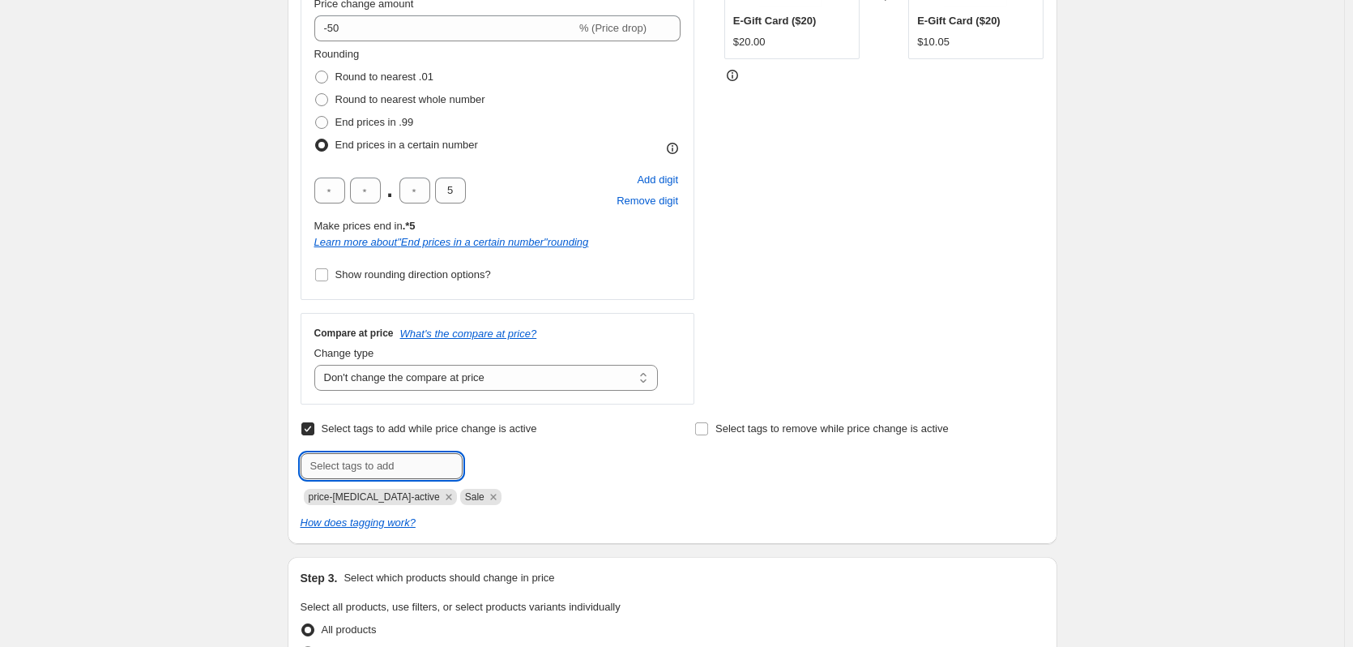
click at [391, 475] on input "text" at bounding box center [382, 466] width 162 height 26
type input "a"
type input "APDFY"
click at [490, 472] on button "Add APDFY" at bounding box center [504, 464] width 74 height 23
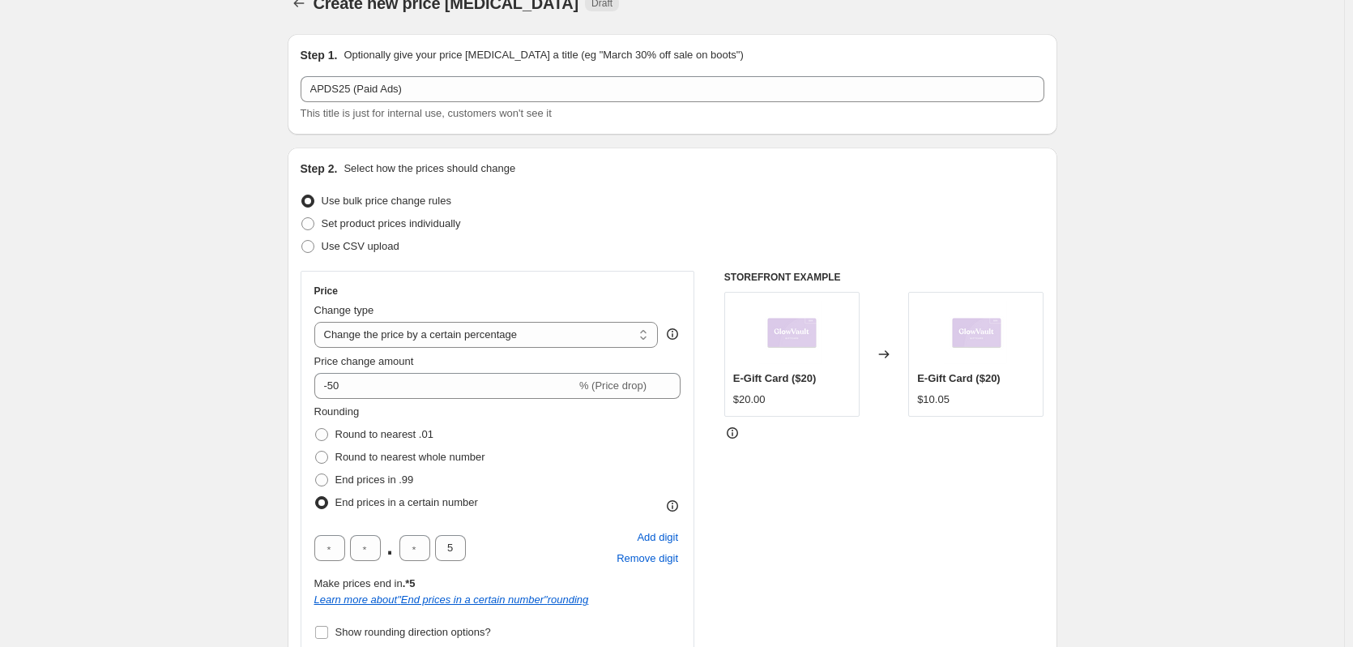
scroll to position [20, 0]
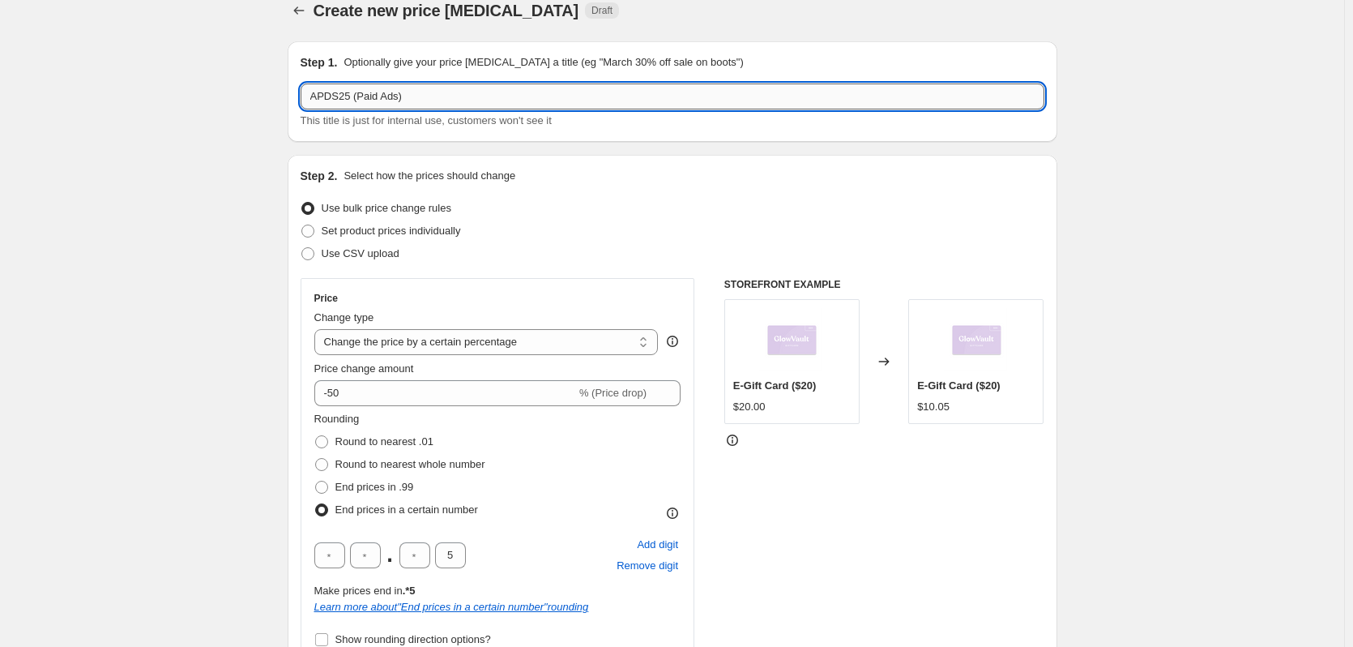
click at [348, 100] on input "APDS25 (Paid Ads)" at bounding box center [673, 96] width 744 height 26
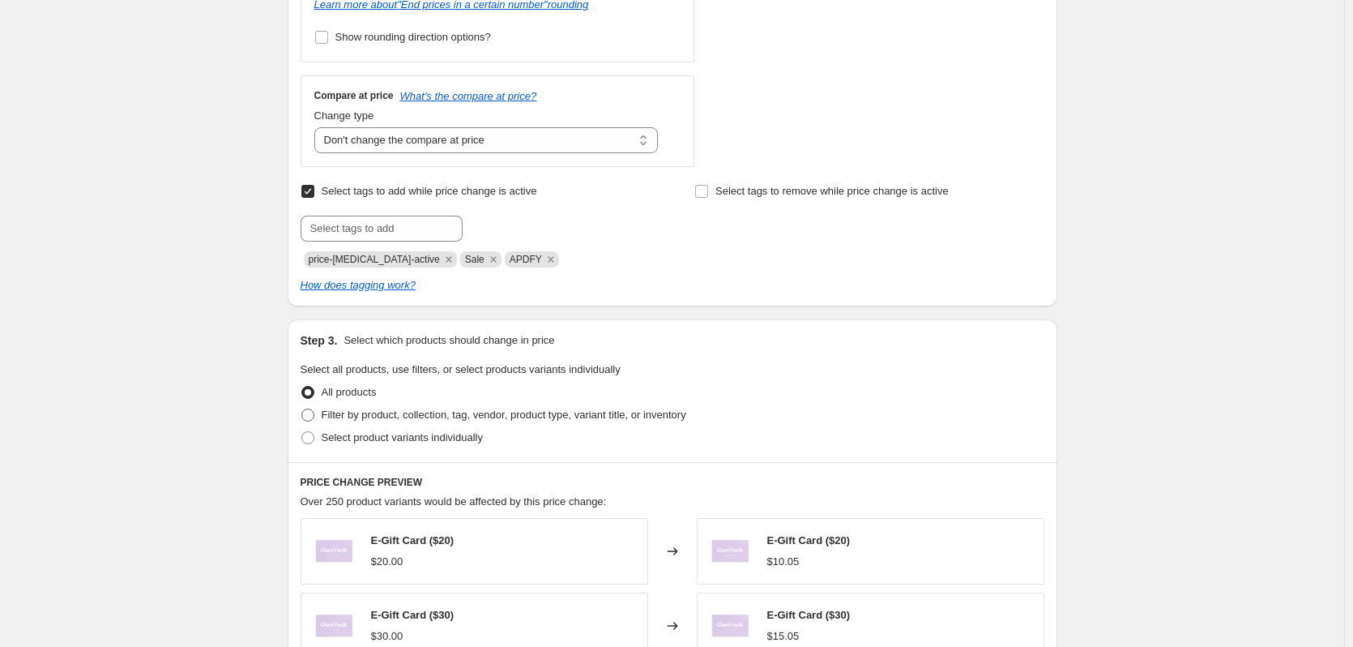
scroll to position [628, 0]
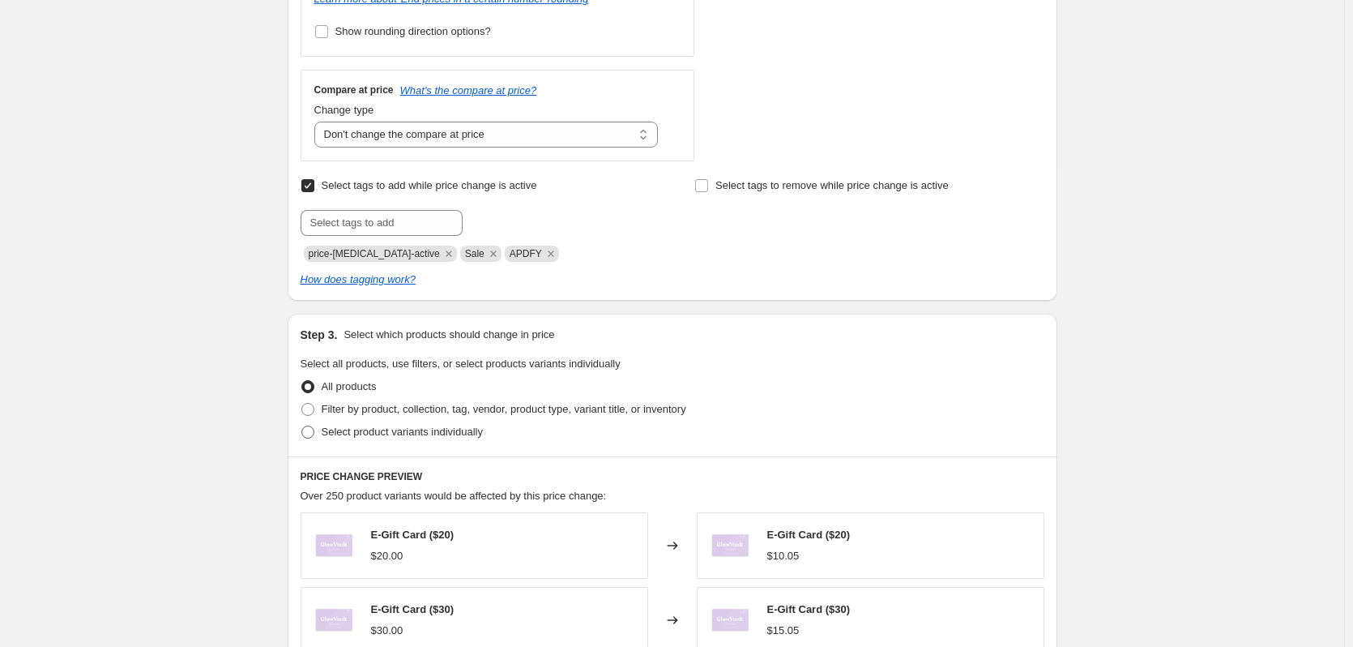
type input "APDS50 (Paid Ads)"
click at [391, 435] on span "Select product variants individually" at bounding box center [402, 431] width 161 height 12
click at [302, 426] on input "Select product variants individually" at bounding box center [301, 425] width 1 height 1
radio input "true"
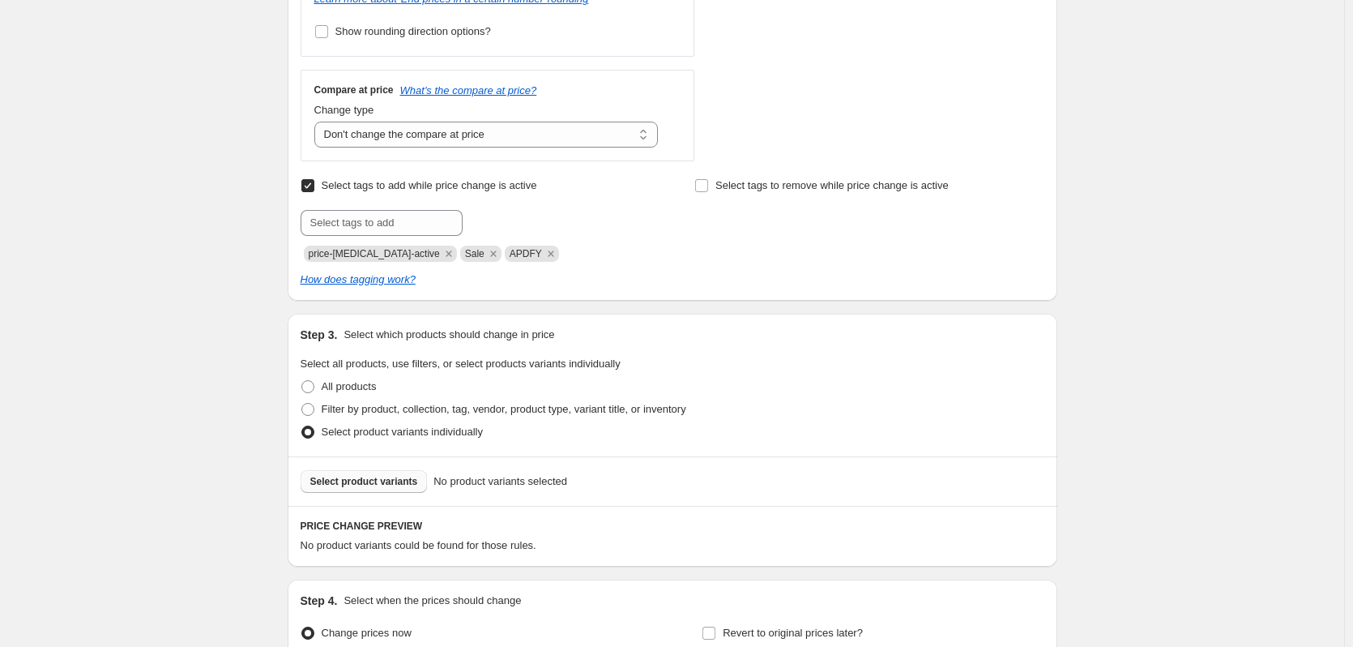
click at [396, 473] on button "Select product variants" at bounding box center [364, 481] width 127 height 23
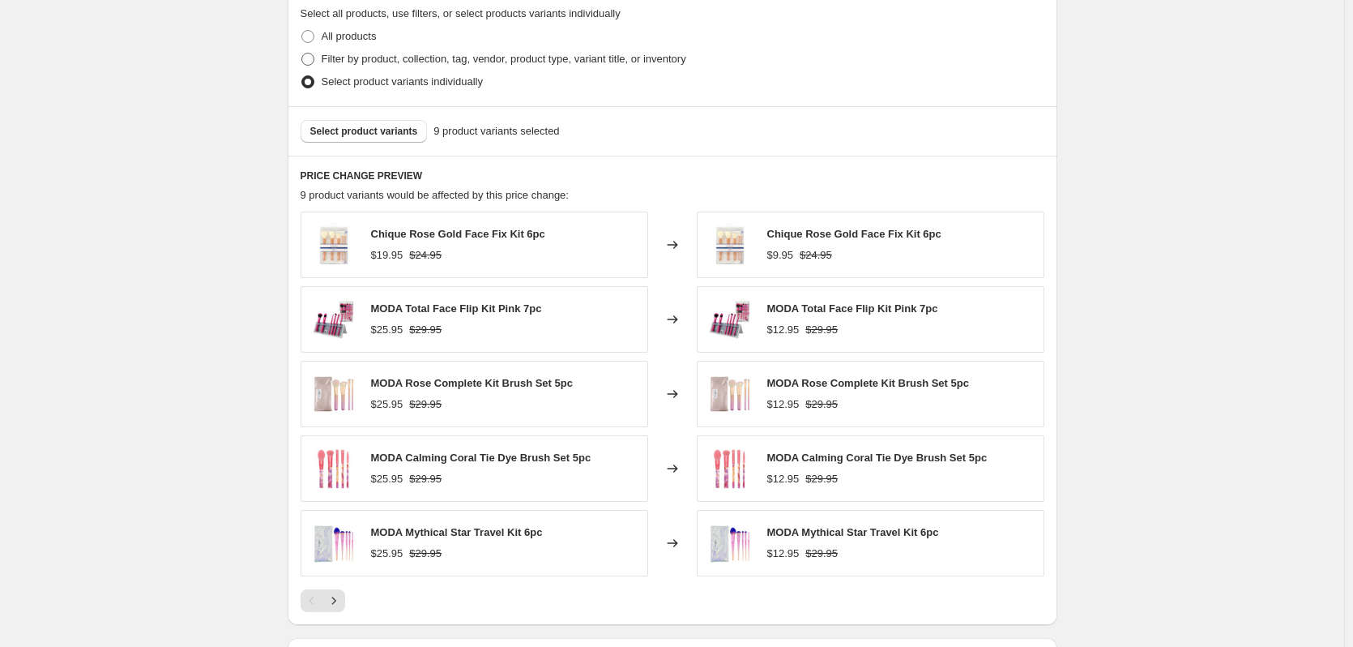
scroll to position [972, 0]
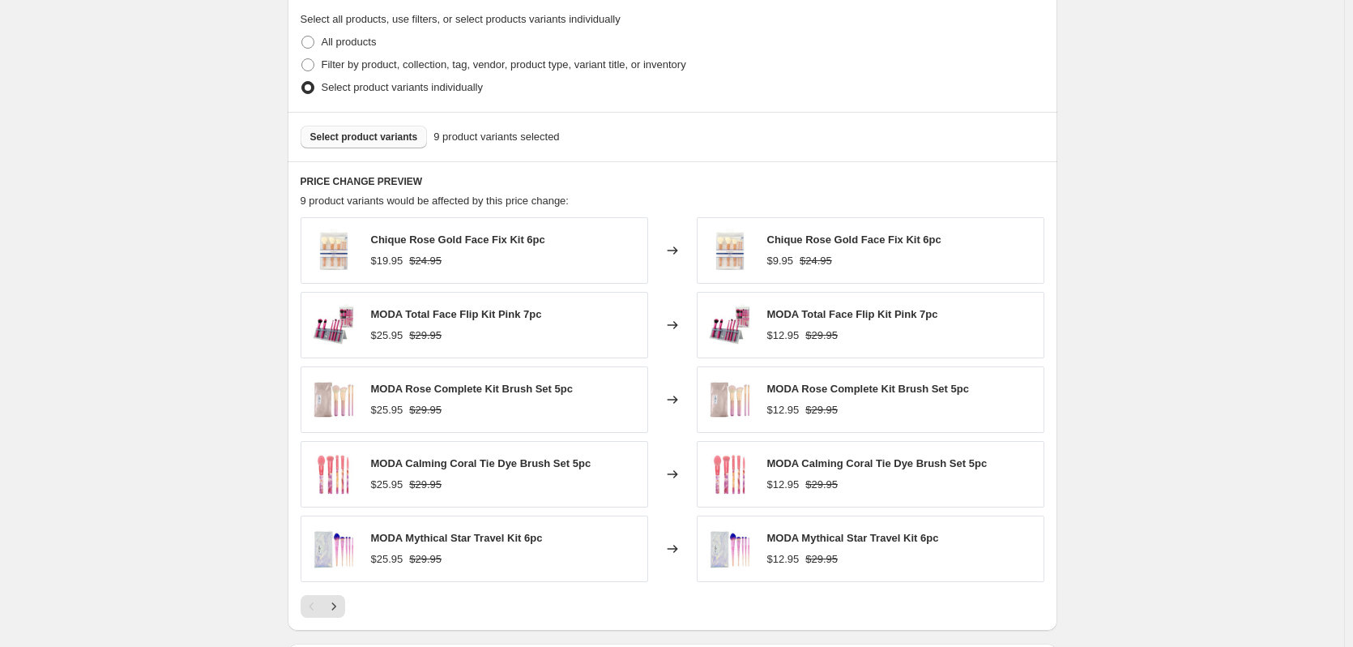
click at [412, 145] on button "Select product variants" at bounding box center [364, 137] width 127 height 23
click at [395, 147] on button "Select product variants" at bounding box center [364, 137] width 127 height 23
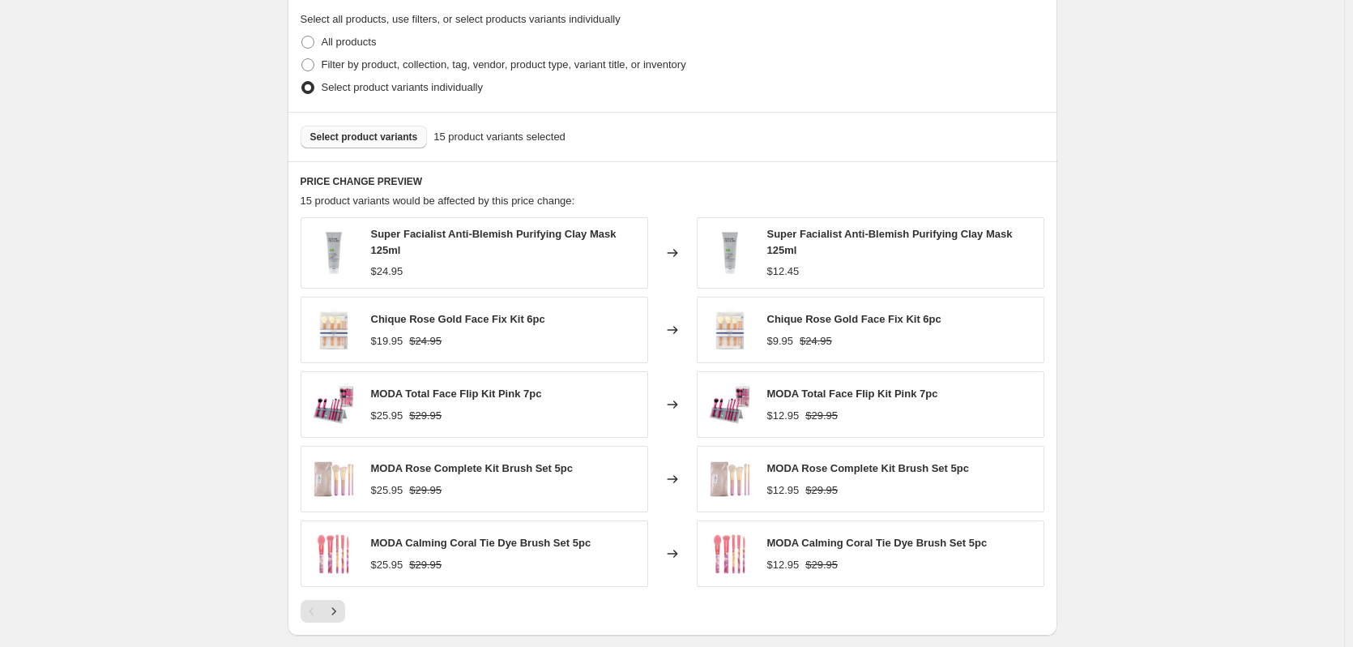
click at [354, 139] on span "Select product variants" at bounding box center [364, 136] width 108 height 13
click at [362, 139] on div "Select product variants 21 product variants selected" at bounding box center [673, 137] width 744 height 23
click at [362, 139] on span "Select product variants" at bounding box center [364, 136] width 108 height 13
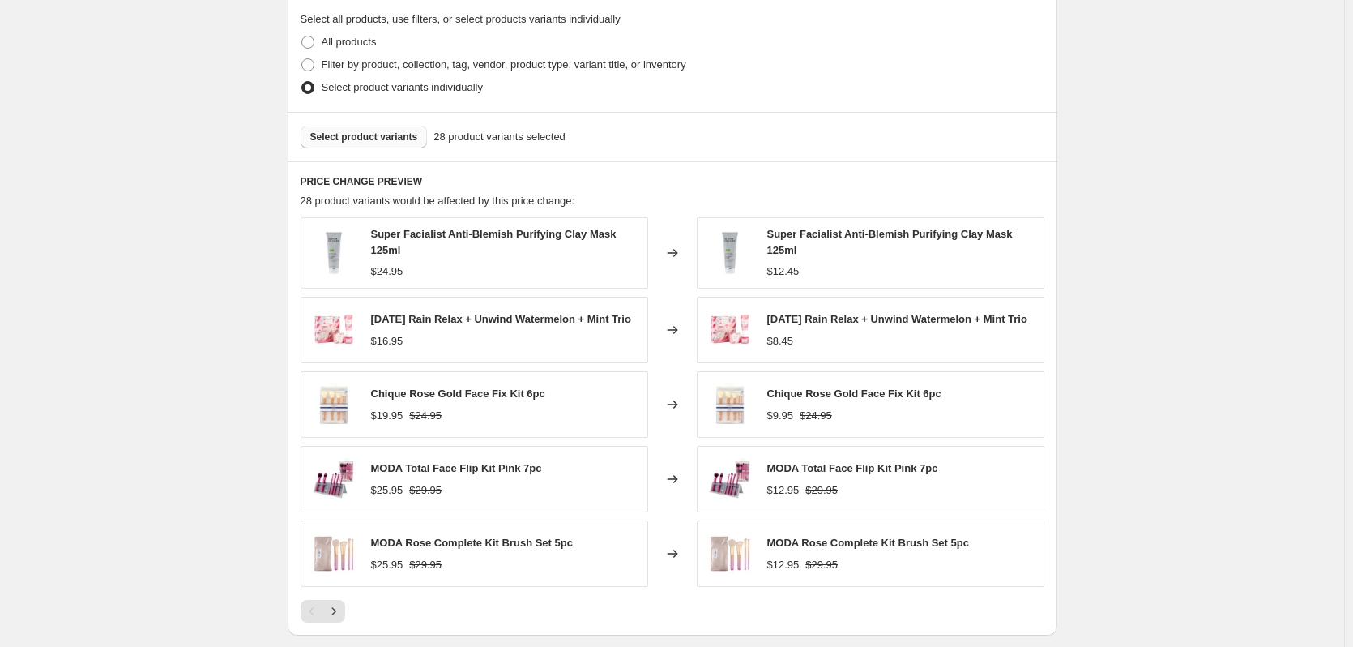
click at [376, 141] on span "Select product variants" at bounding box center [364, 136] width 108 height 13
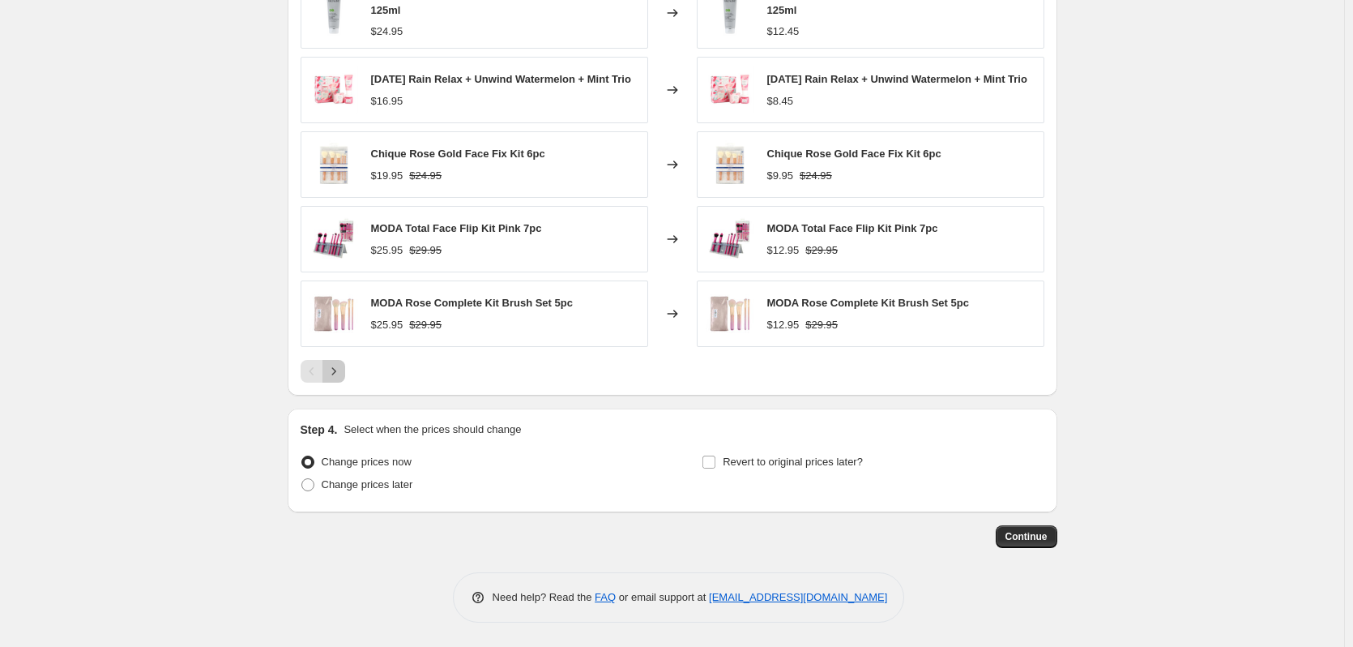
click at [338, 369] on icon "Next" at bounding box center [334, 371] width 16 height 16
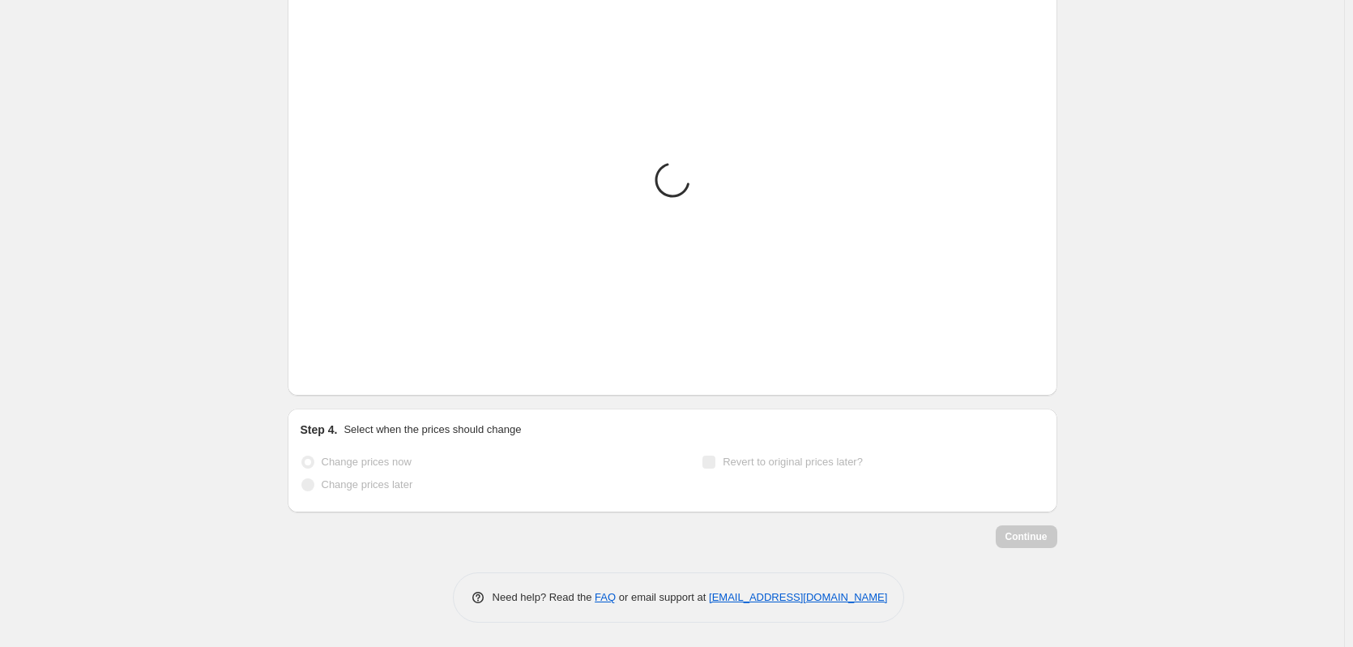
scroll to position [1208, 0]
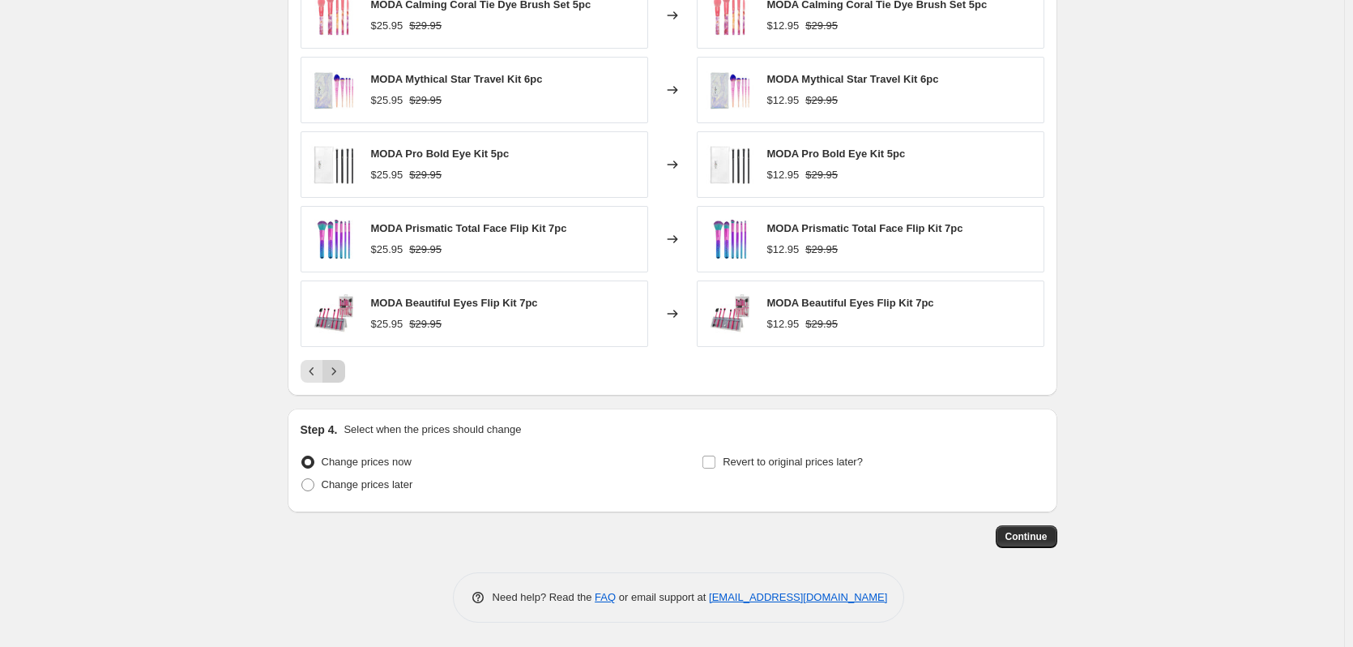
click at [338, 369] on icon "Next" at bounding box center [334, 371] width 16 height 16
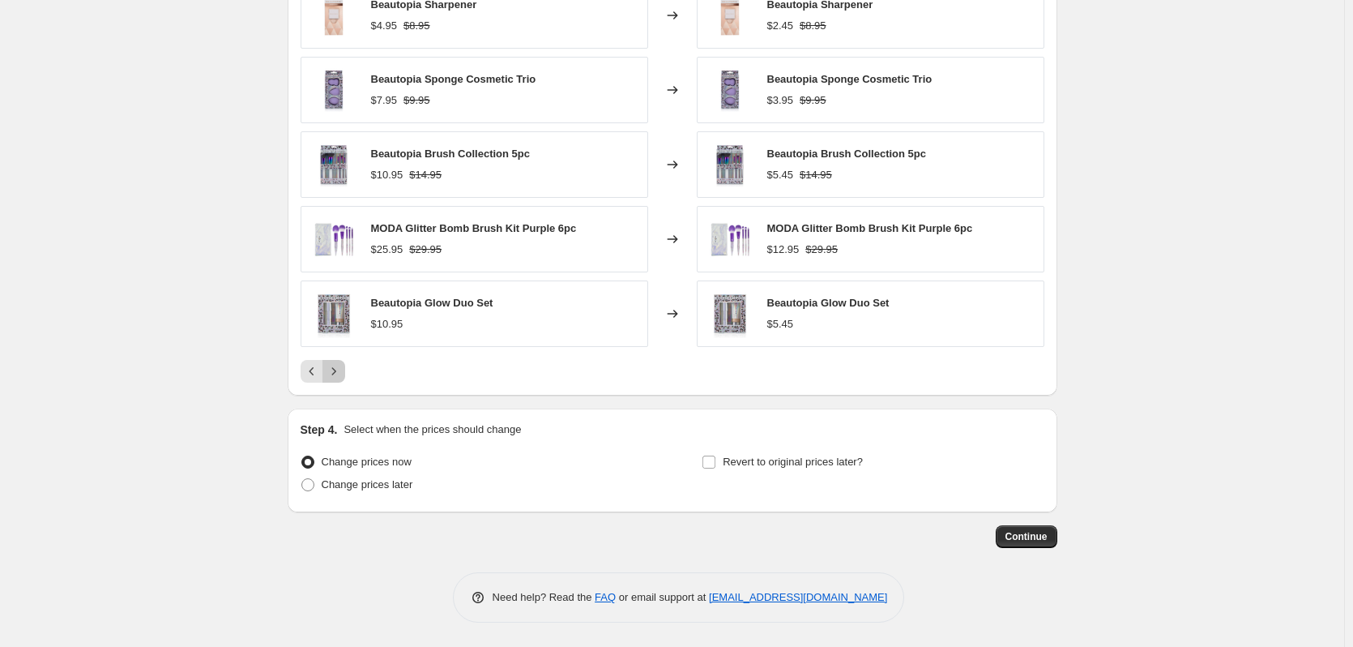
click at [338, 369] on icon "Next" at bounding box center [334, 371] width 16 height 16
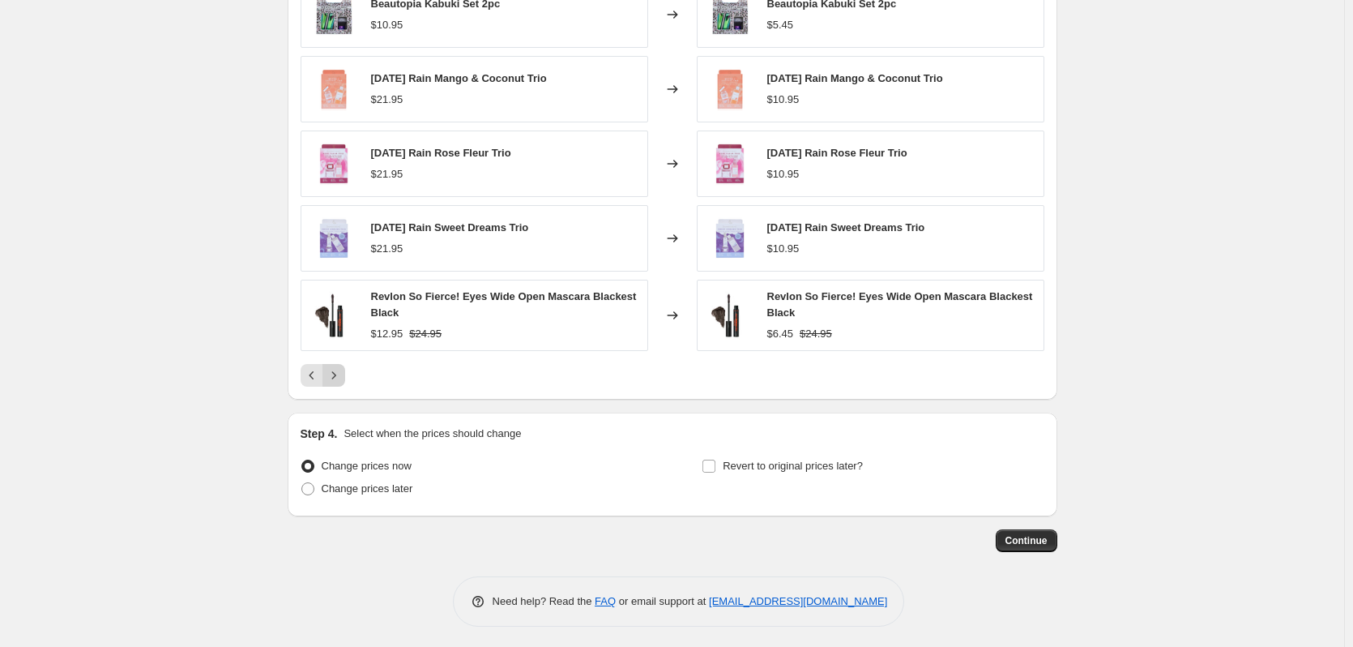
click at [338, 369] on icon "Next" at bounding box center [334, 375] width 16 height 16
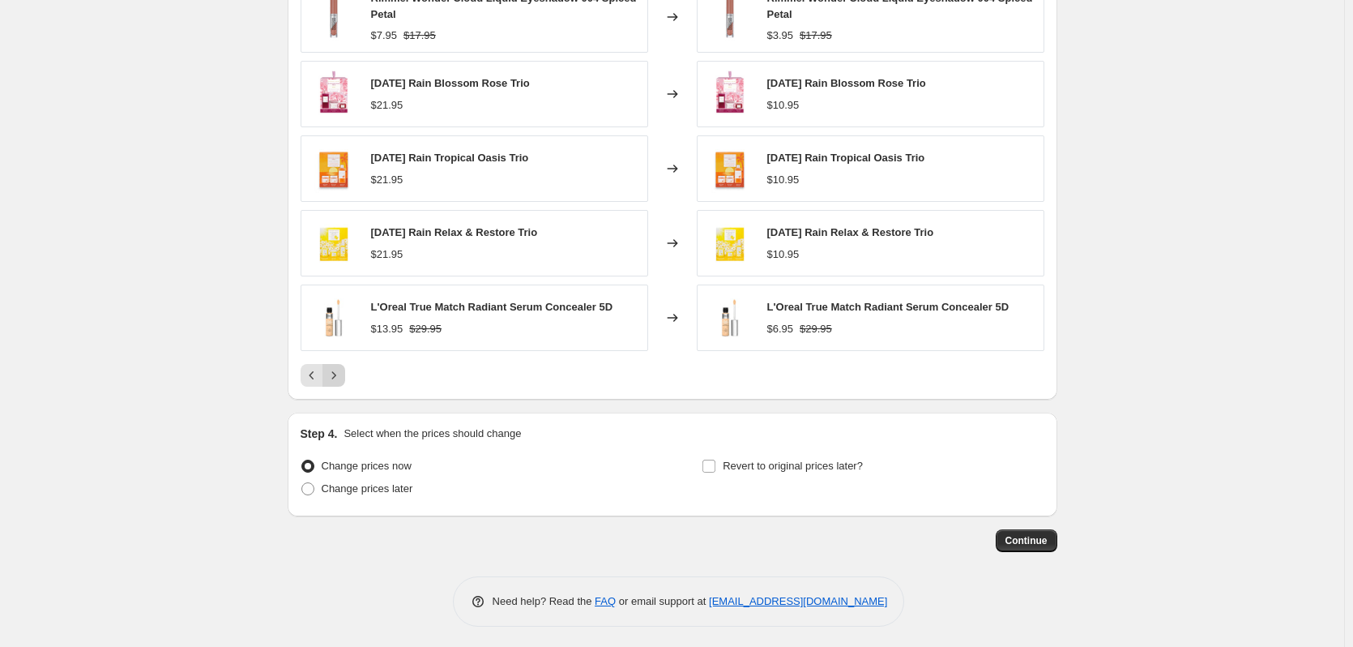
click at [338, 369] on icon "Next" at bounding box center [334, 375] width 16 height 16
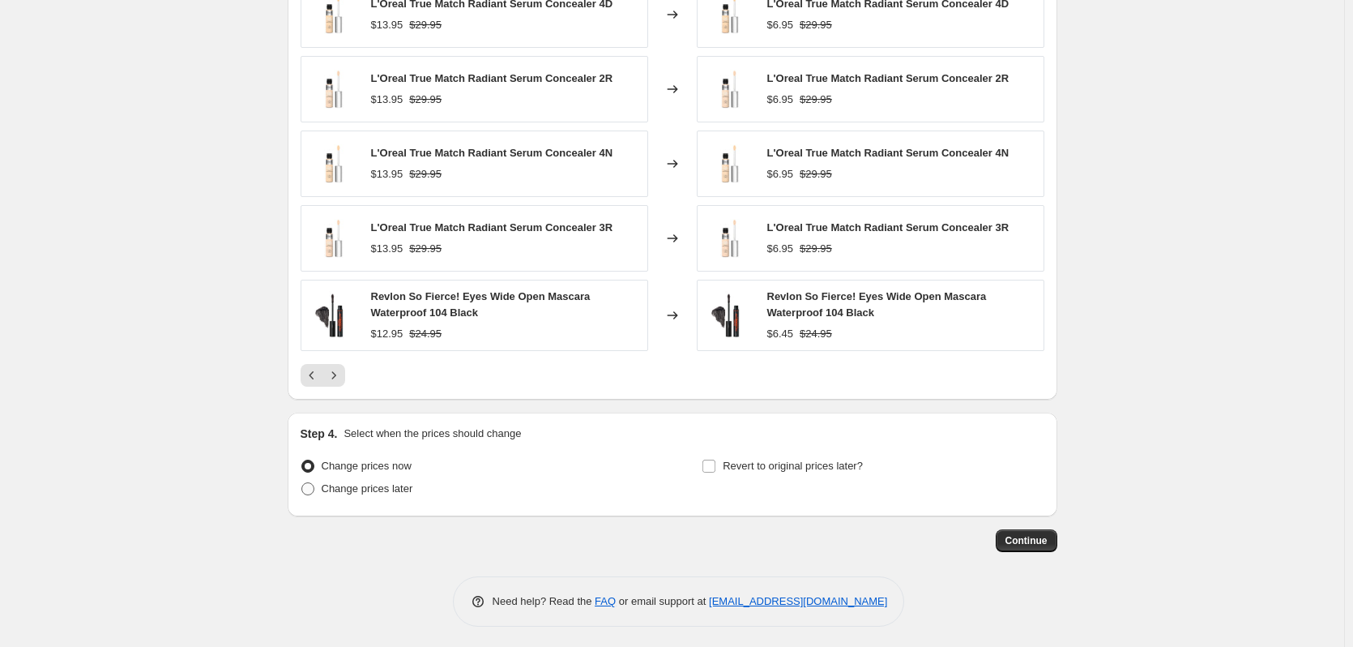
click at [389, 489] on span "Change prices later" at bounding box center [368, 488] width 92 height 12
click at [302, 483] on input "Change prices later" at bounding box center [301, 482] width 1 height 1
radio input "true"
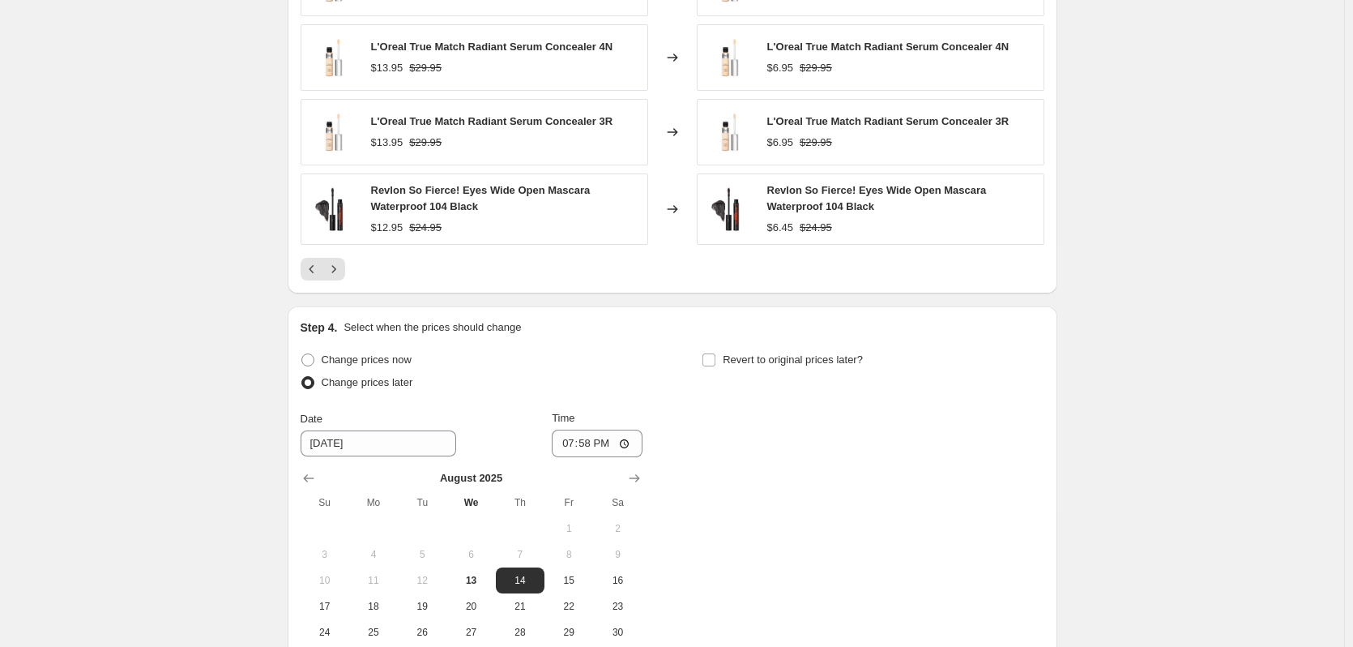
scroll to position [1330, 0]
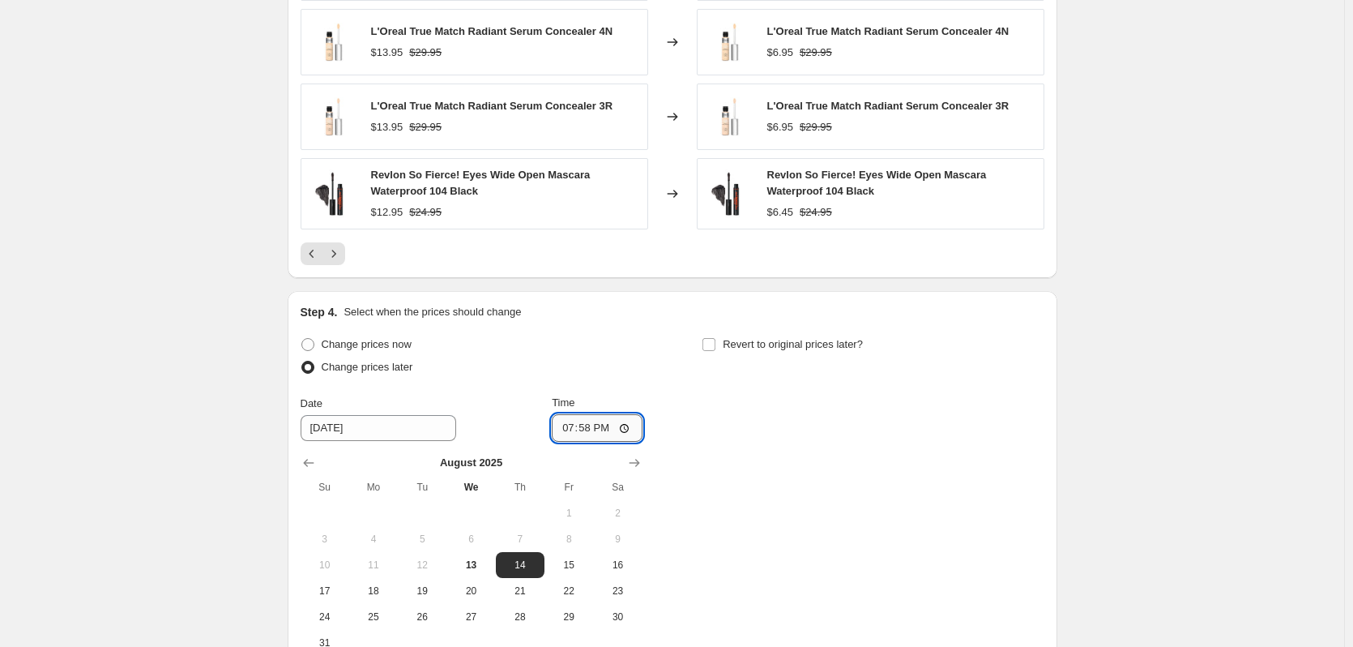
click at [566, 433] on input "19:58" at bounding box center [597, 428] width 91 height 28
type input "00:00"
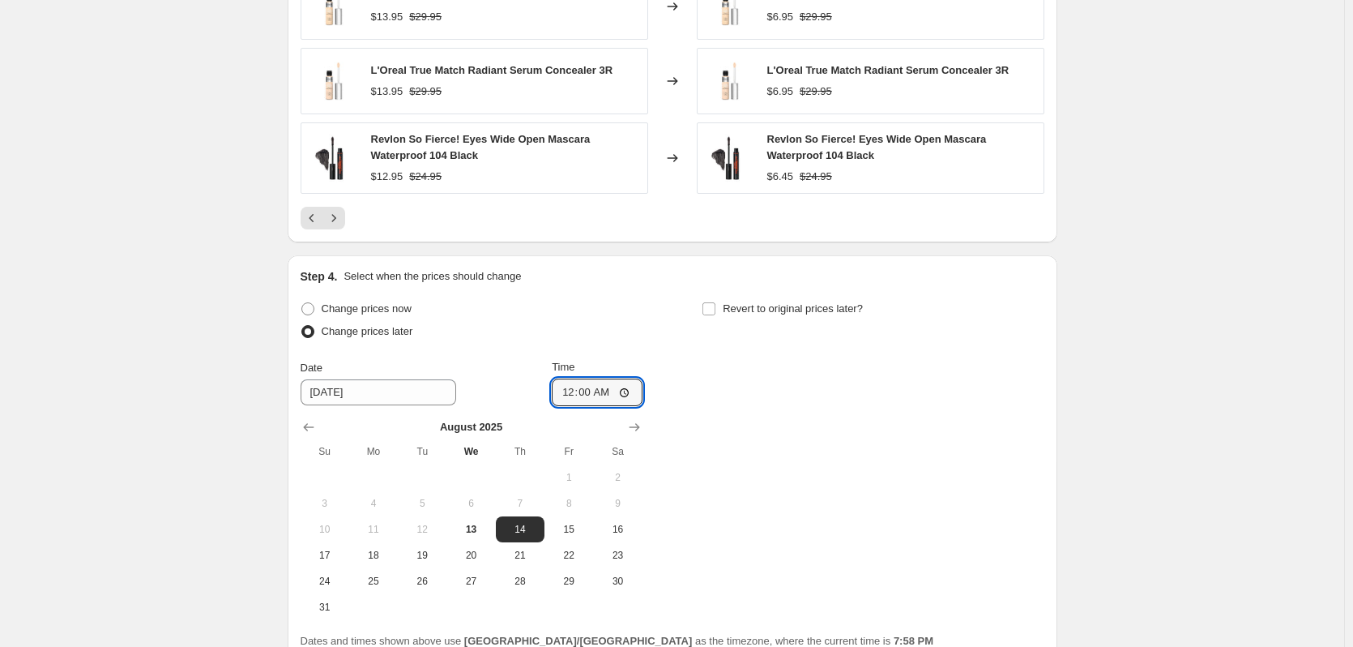
scroll to position [1451, 0]
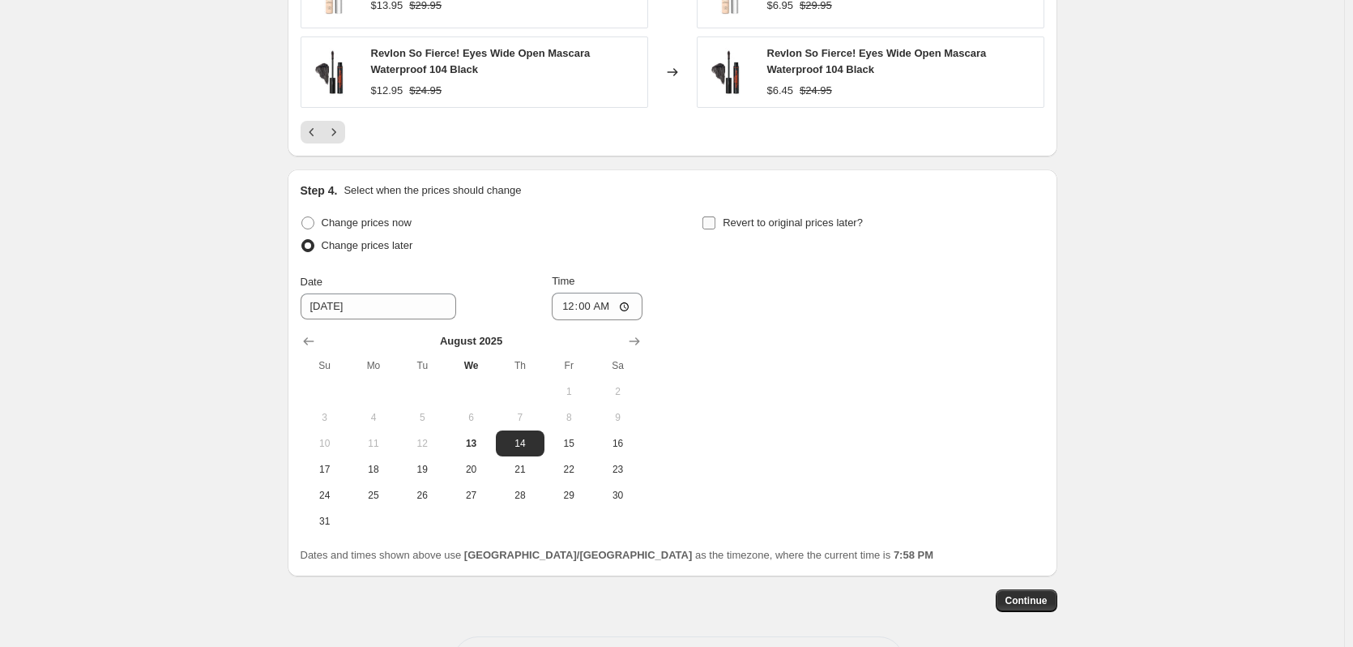
click at [718, 216] on label "Revert to original prices later?" at bounding box center [782, 222] width 161 height 23
click at [715, 216] on input "Revert to original prices later?" at bounding box center [708, 222] width 13 height 13
checkbox input "true"
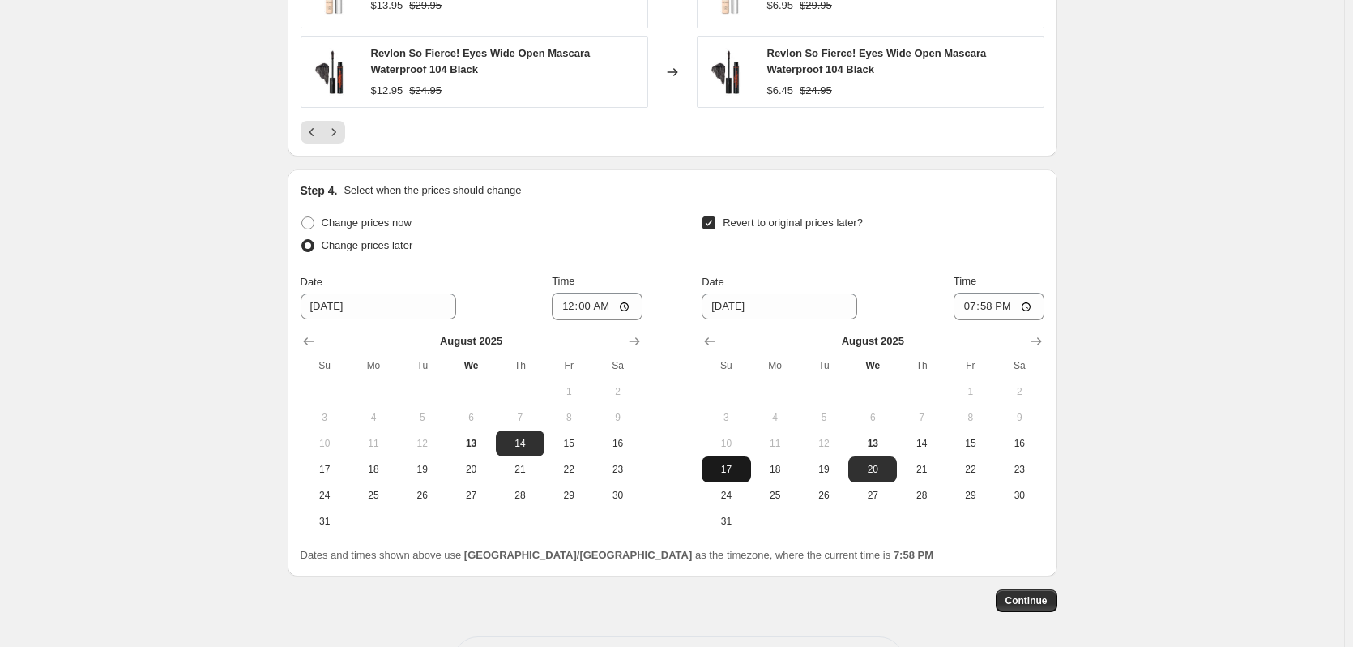
click at [730, 479] on button "17" at bounding box center [726, 469] width 49 height 26
type input "[DATE]"
click at [961, 310] on input "19:58" at bounding box center [999, 306] width 91 height 28
type input "23:59"
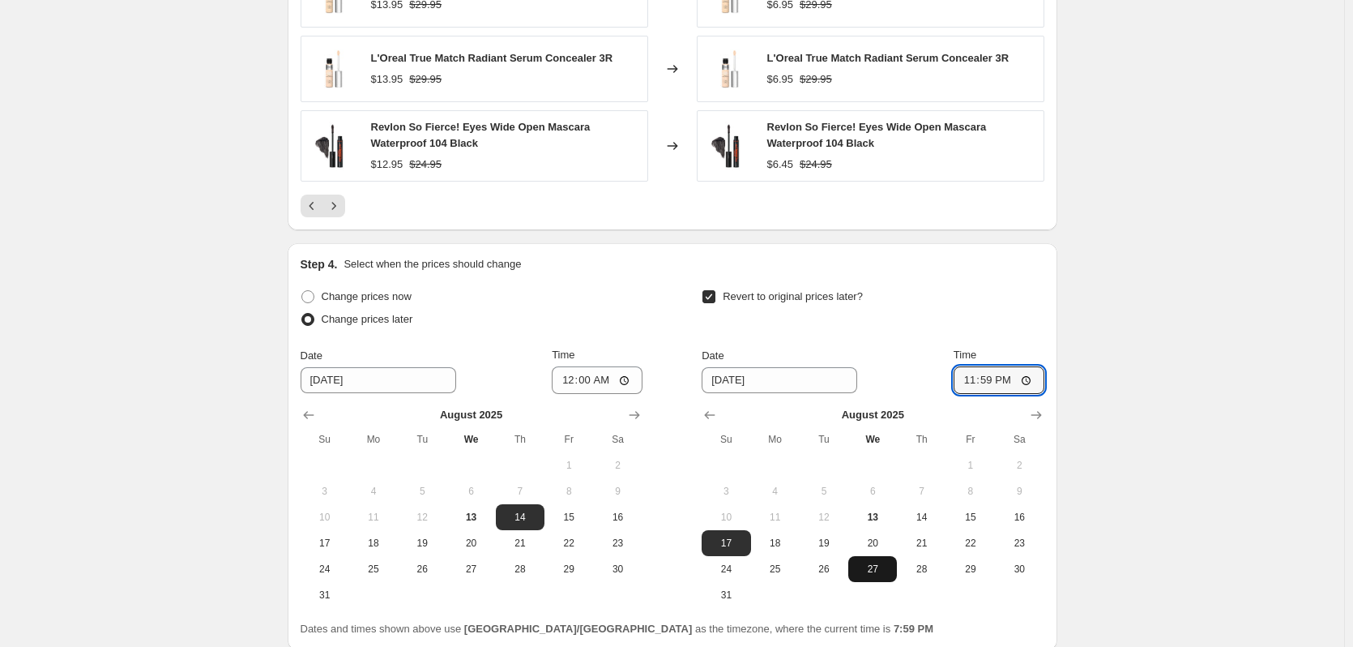
scroll to position [1516, 0]
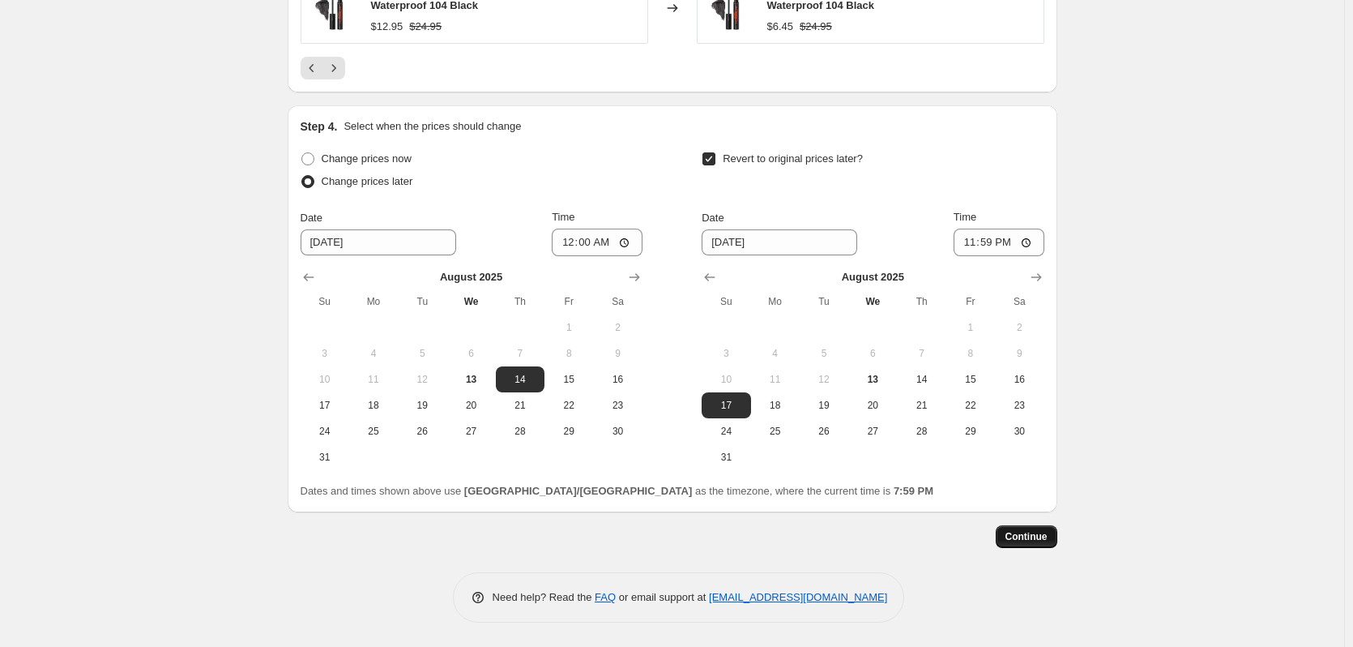
click at [1008, 532] on button "Continue" at bounding box center [1027, 536] width 62 height 23
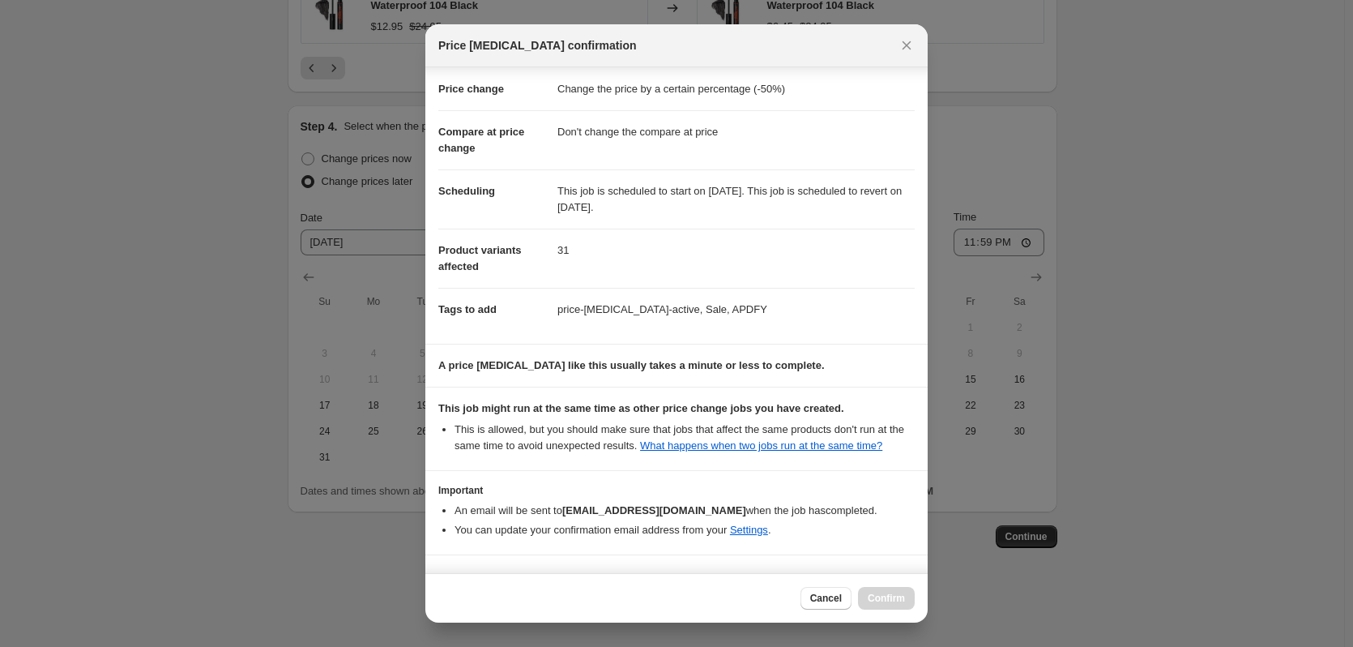
scroll to position [75, 0]
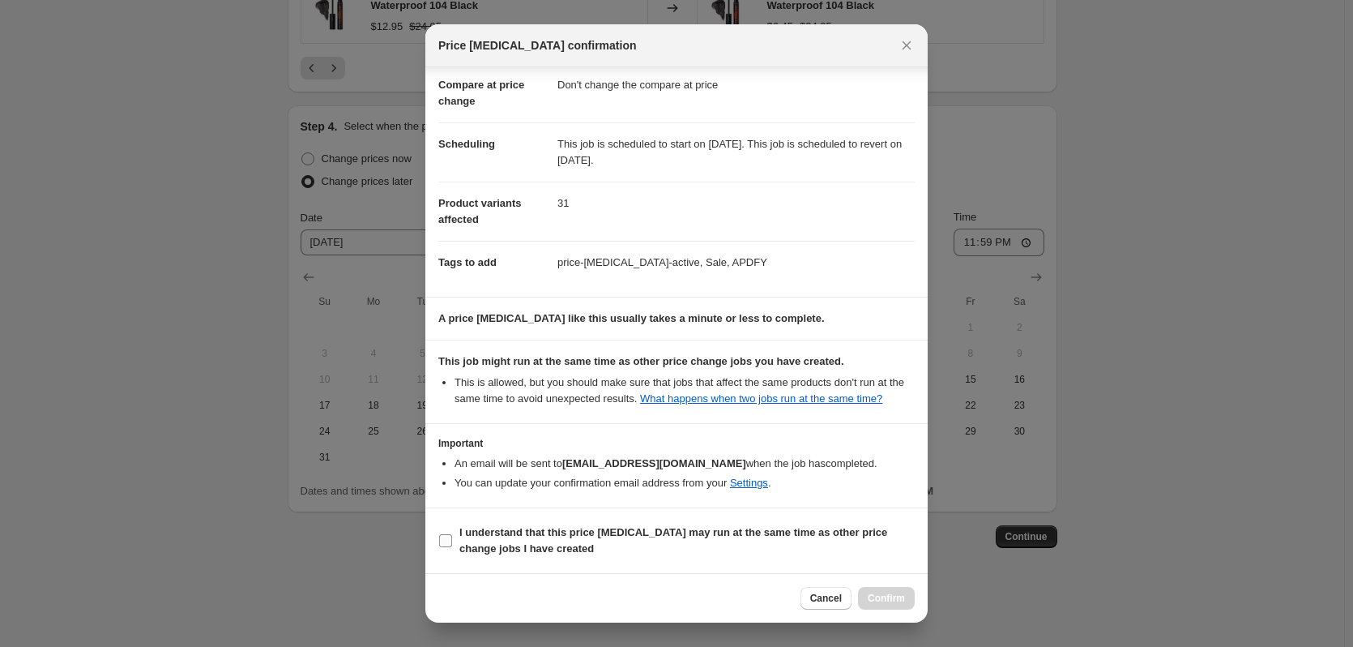
click at [458, 542] on label "I understand that this price [MEDICAL_DATA] may run at the same time as other p…" at bounding box center [676, 540] width 476 height 39
click at [452, 542] on input "I understand that this price [MEDICAL_DATA] may run at the same time as other p…" at bounding box center [445, 540] width 13 height 13
checkbox input "true"
click at [888, 593] on span "Confirm" at bounding box center [886, 597] width 37 height 13
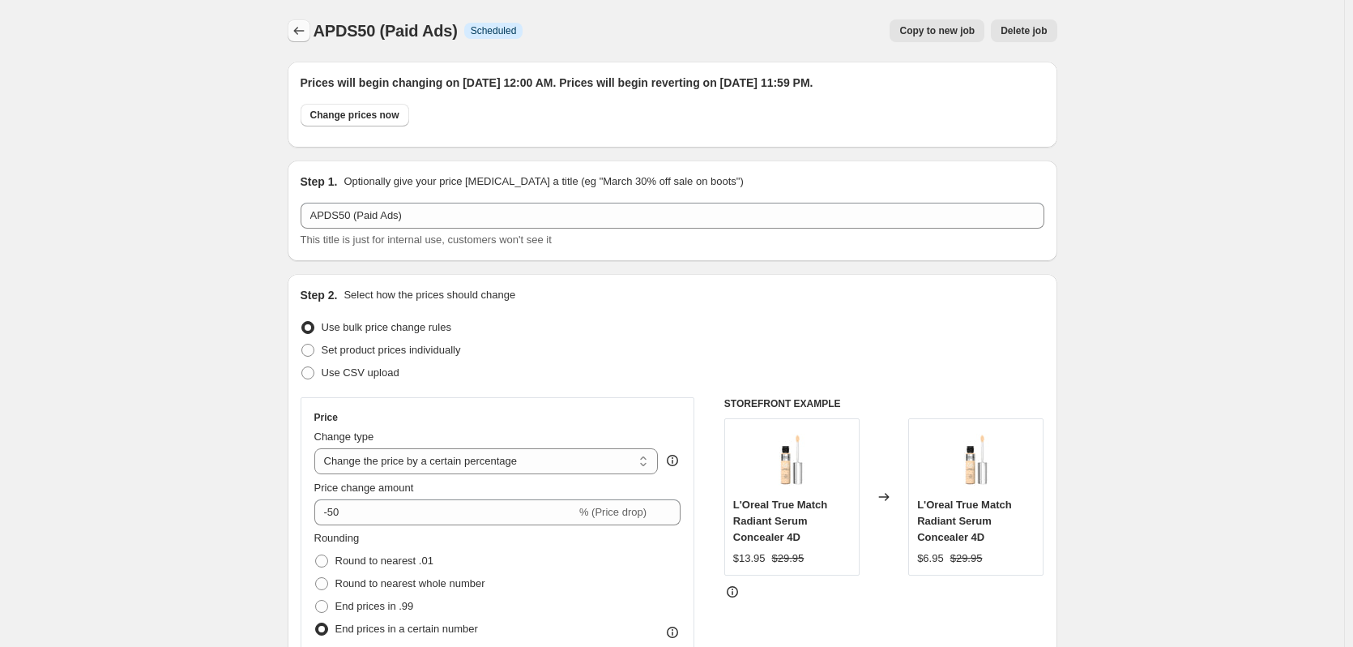
click at [298, 32] on icon "Price change jobs" at bounding box center [299, 31] width 16 height 16
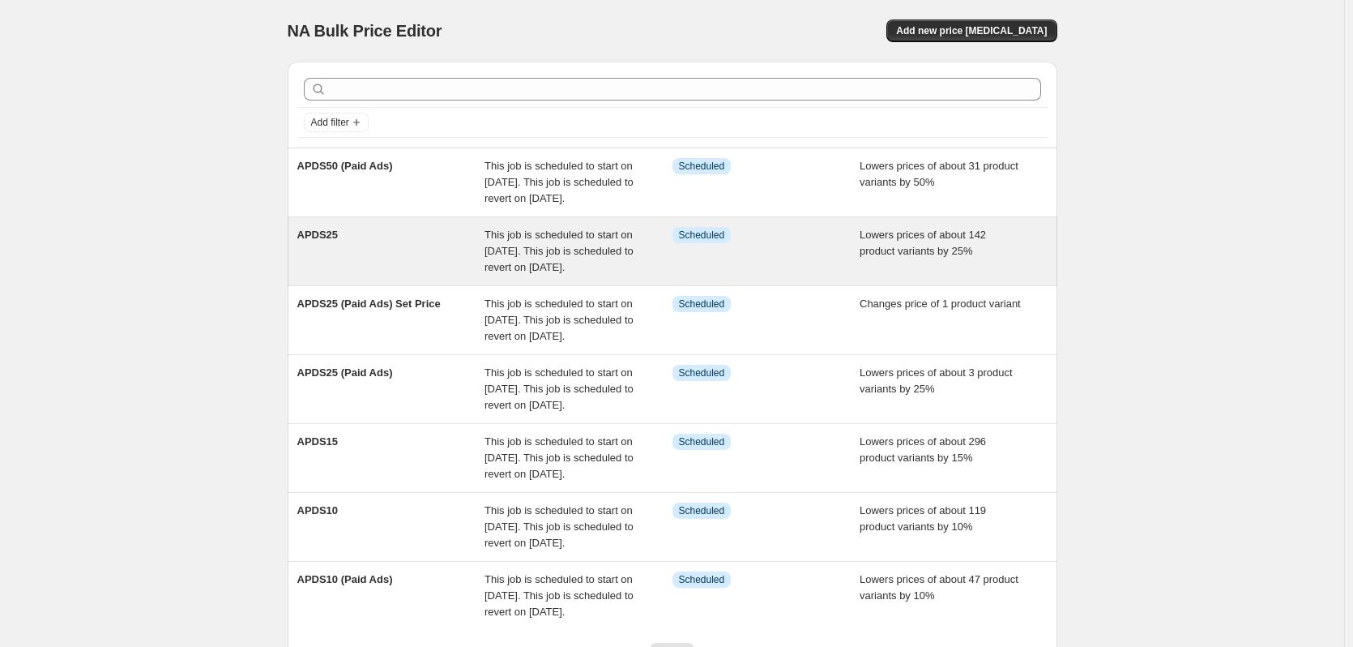
click at [314, 241] on span "APDS25" at bounding box center [317, 234] width 41 height 12
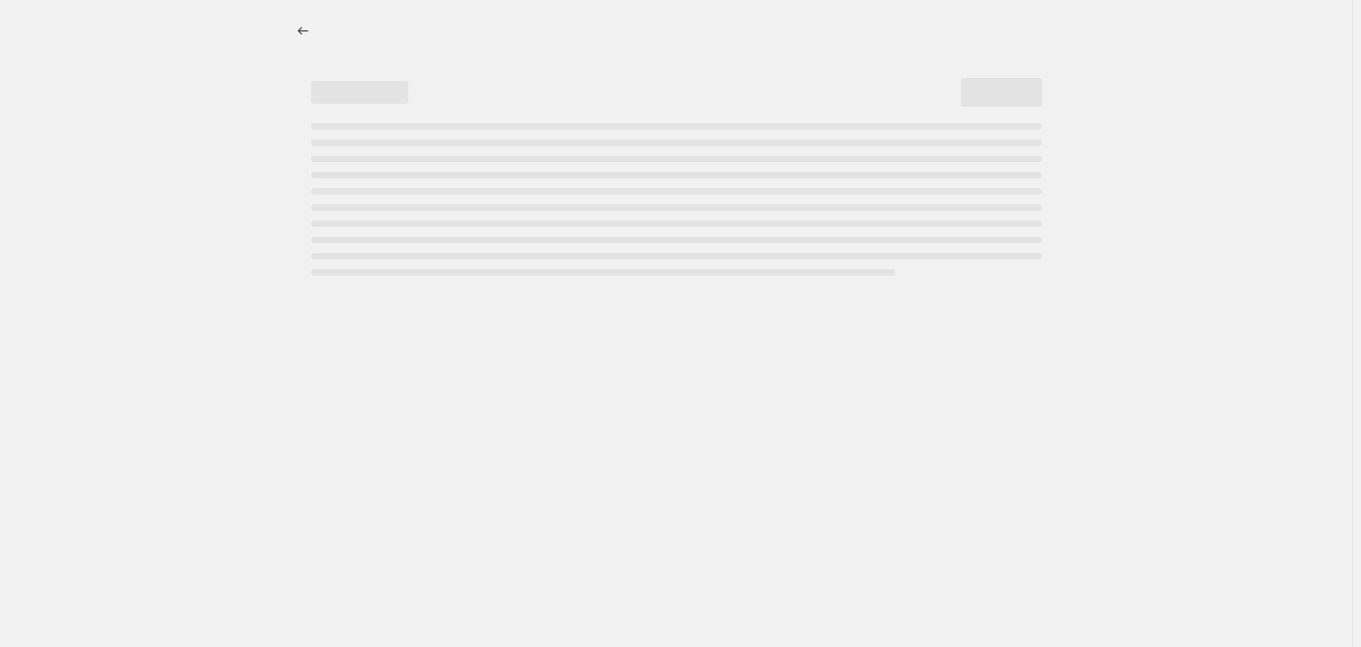
select select "percentage"
select select "no_change"
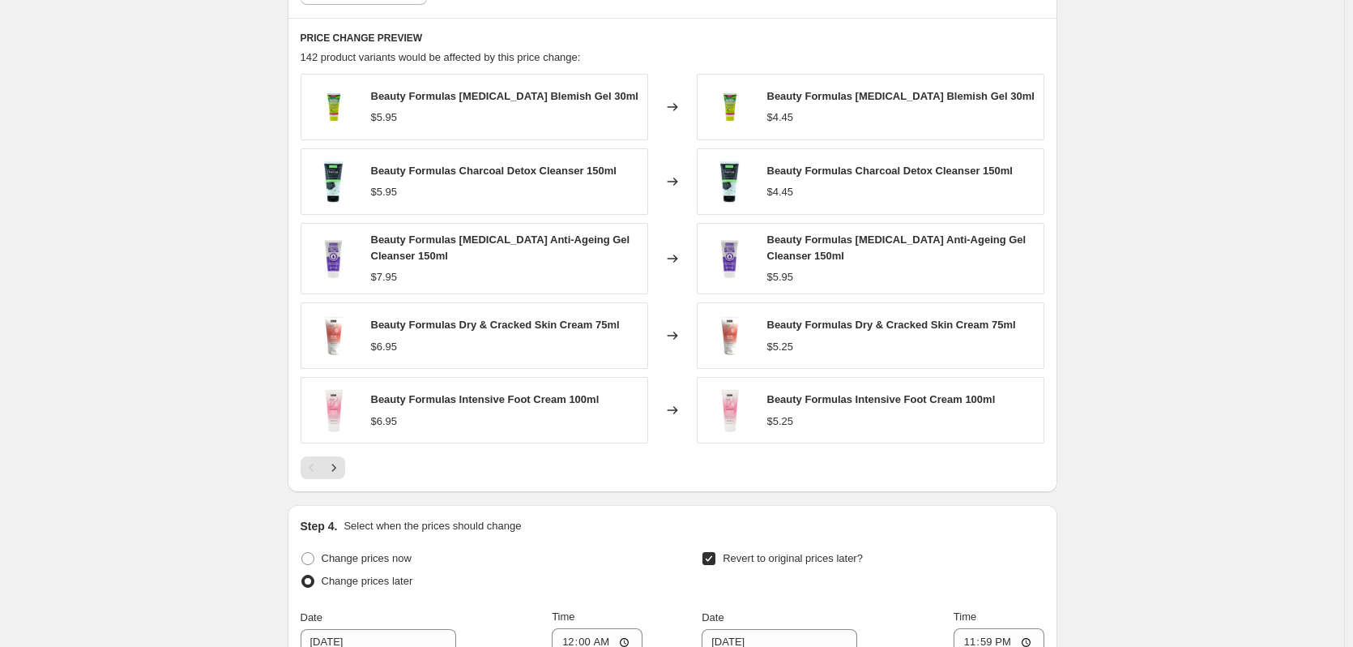
scroll to position [1215, 0]
click at [342, 463] on icon "Next" at bounding box center [334, 467] width 16 height 16
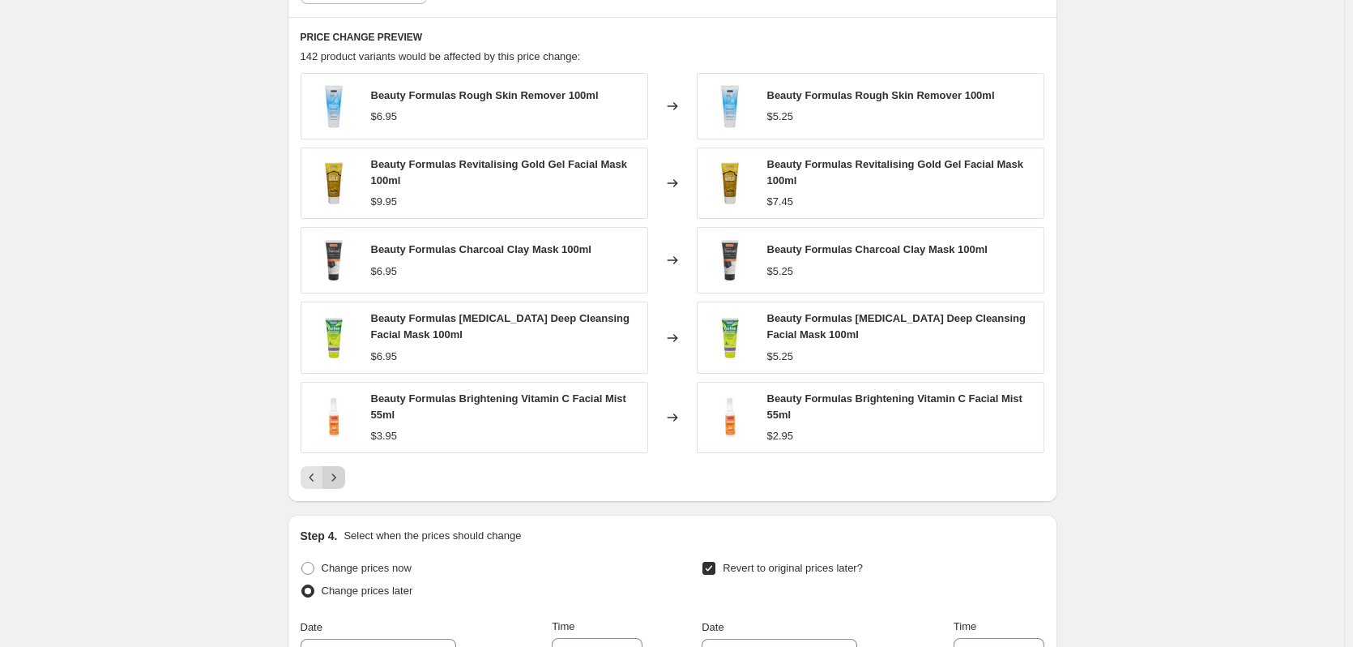
click at [340, 479] on icon "Next" at bounding box center [334, 477] width 16 height 16
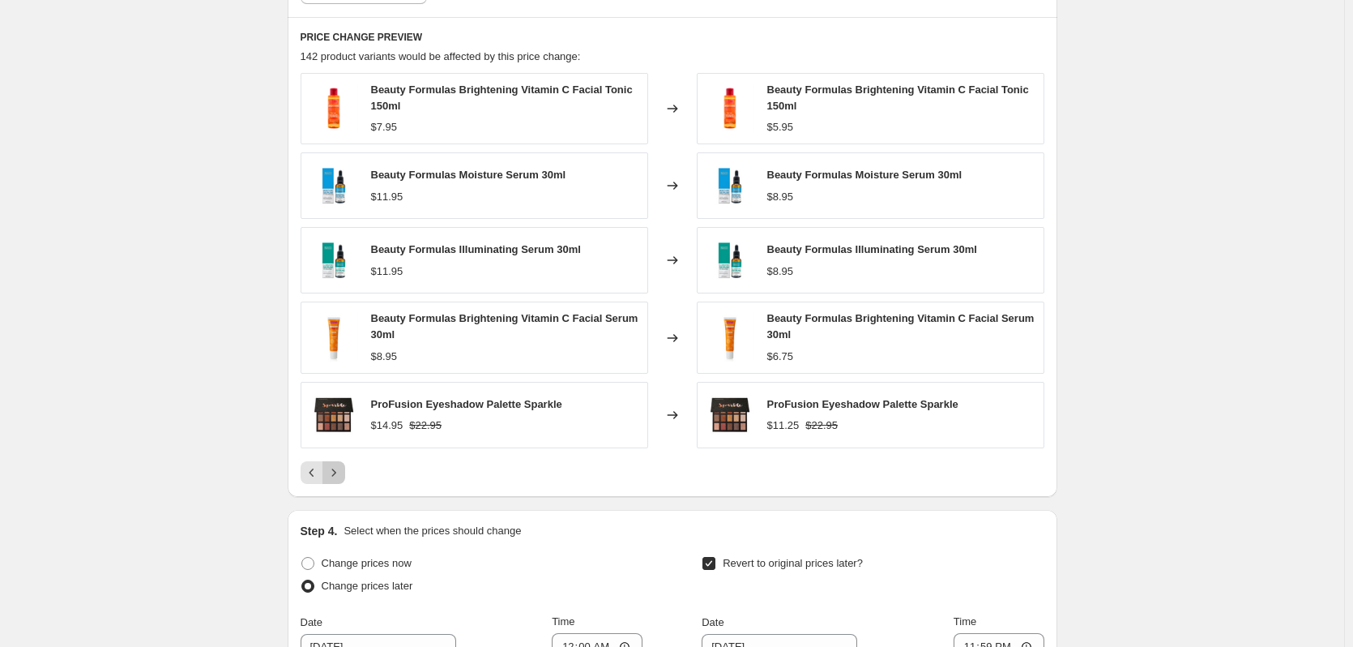
click at [340, 479] on icon "Next" at bounding box center [334, 472] width 16 height 16
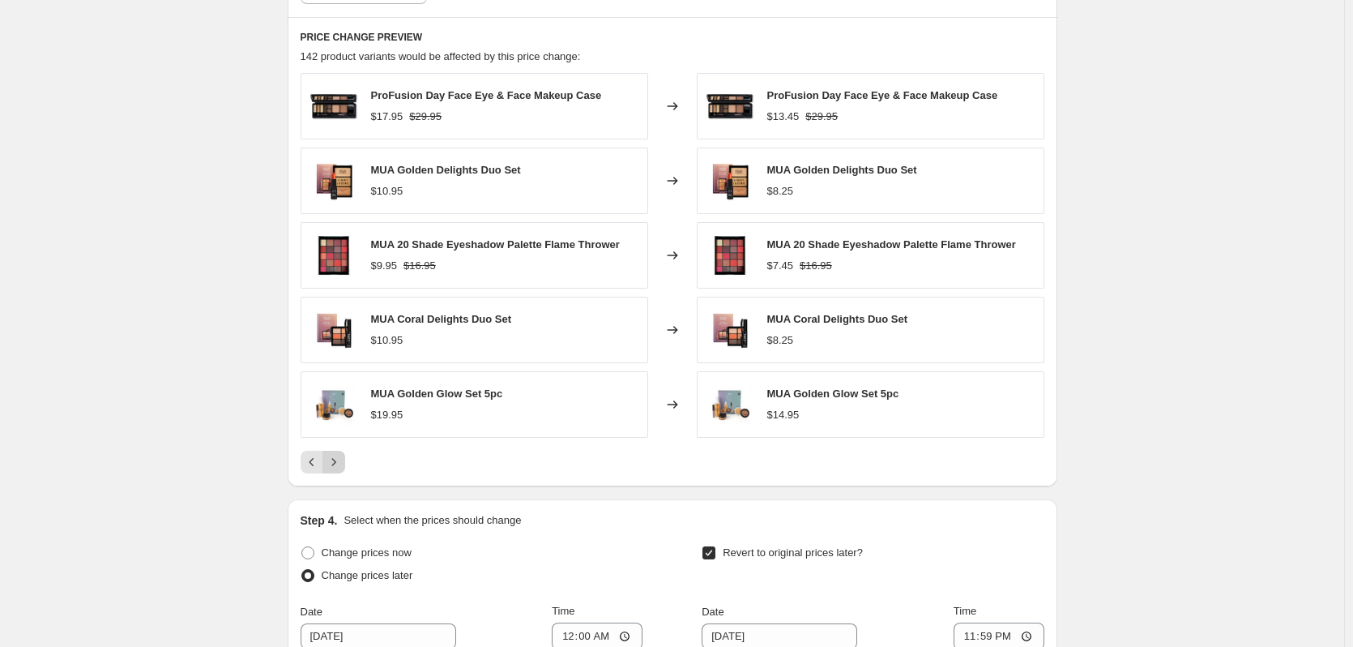
click at [340, 479] on div "PRICE CHANGE PREVIEW 142 product variants would be affected by this price chang…" at bounding box center [673, 251] width 770 height 469
click at [338, 472] on button "Next" at bounding box center [333, 461] width 23 height 23
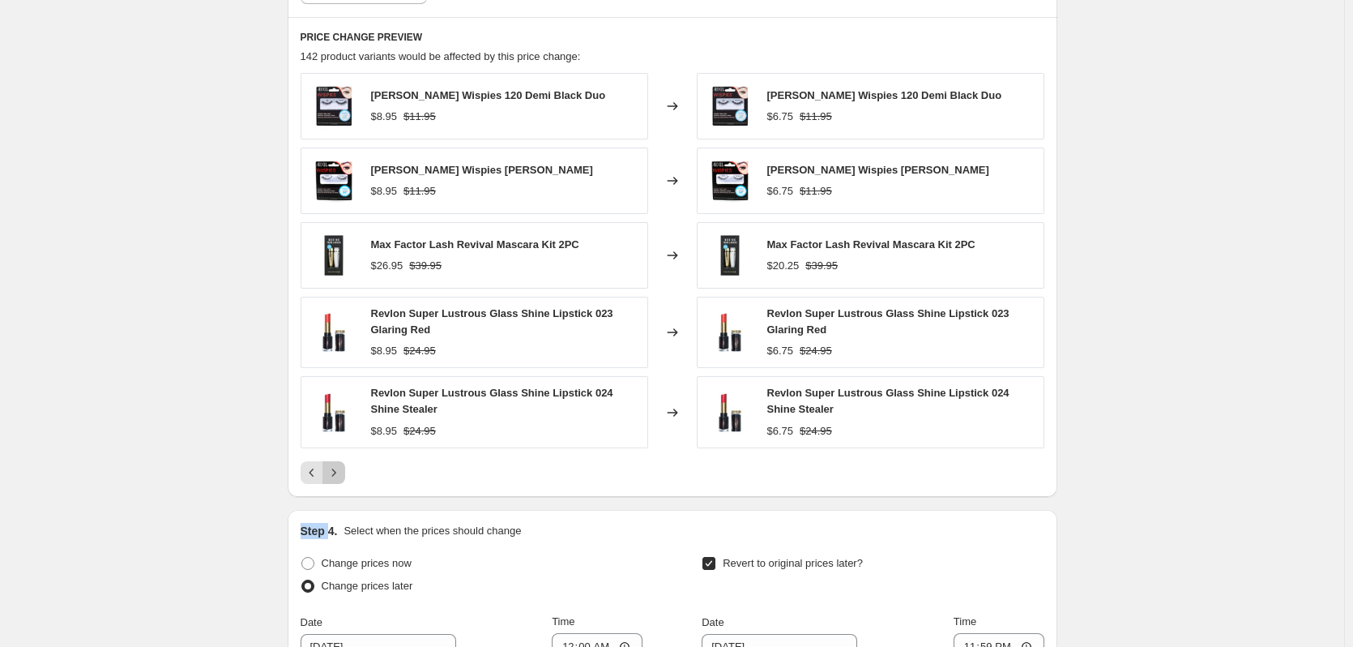
click at [335, 472] on icon "Next" at bounding box center [333, 471] width 4 height 7
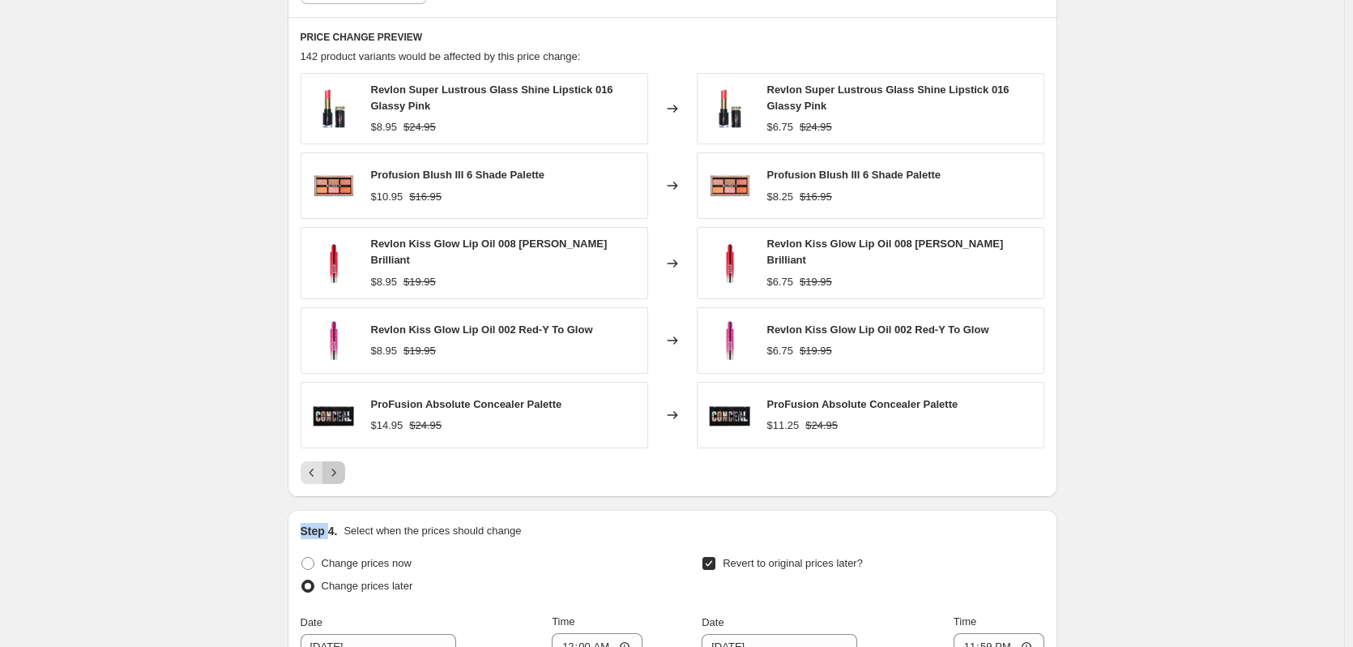
click at [337, 461] on button "Next" at bounding box center [333, 472] width 23 height 23
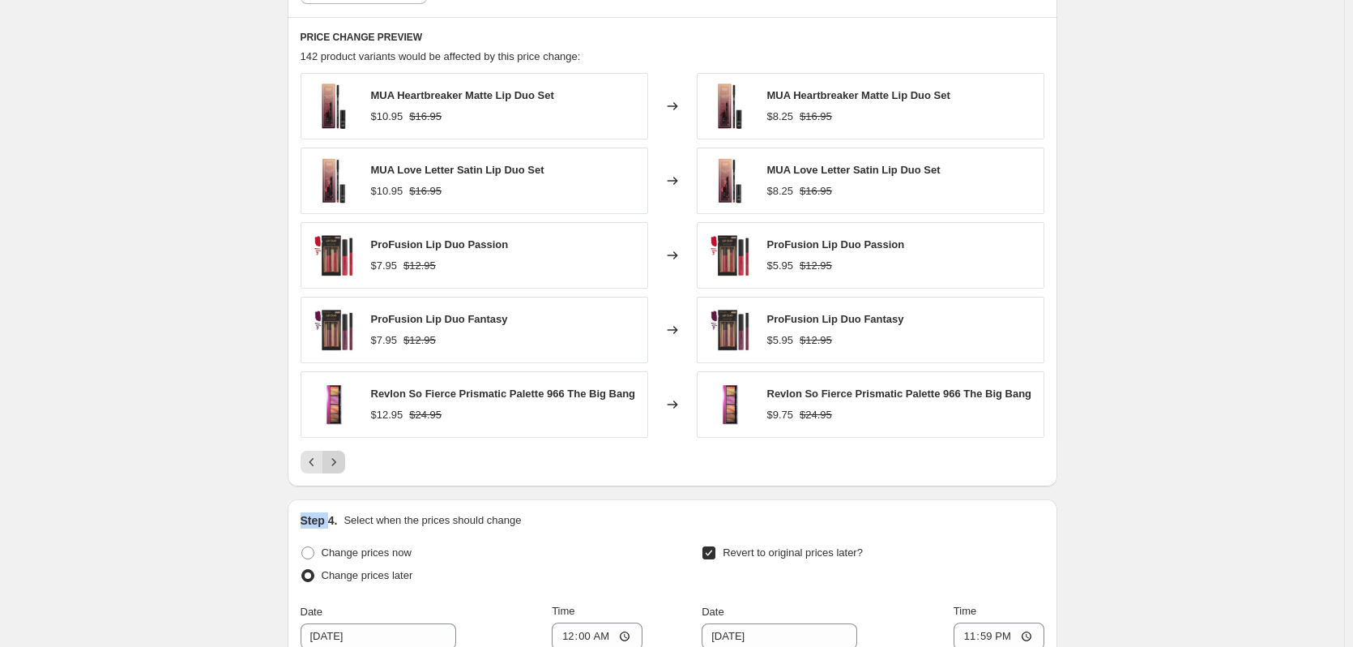
click at [337, 458] on icon "Next" at bounding box center [334, 462] width 16 height 16
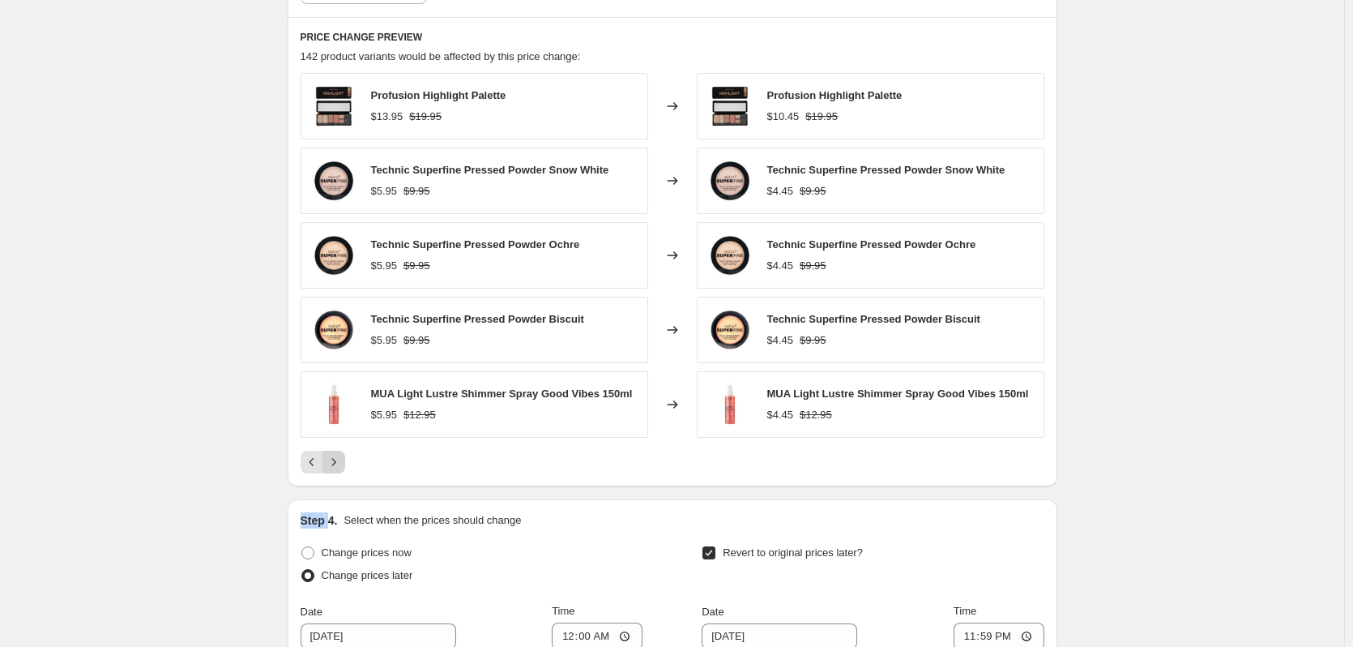
click at [337, 458] on icon "Next" at bounding box center [334, 462] width 16 height 16
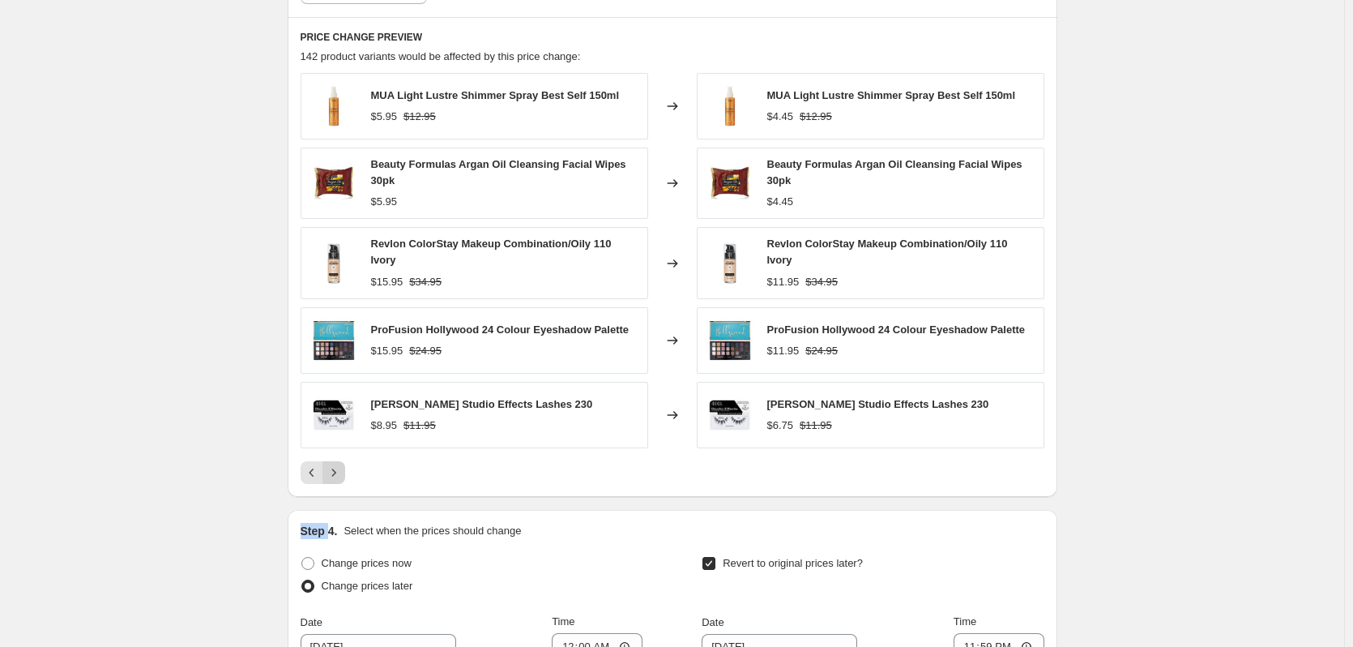
click at [333, 472] on icon "Next" at bounding box center [334, 472] width 16 height 16
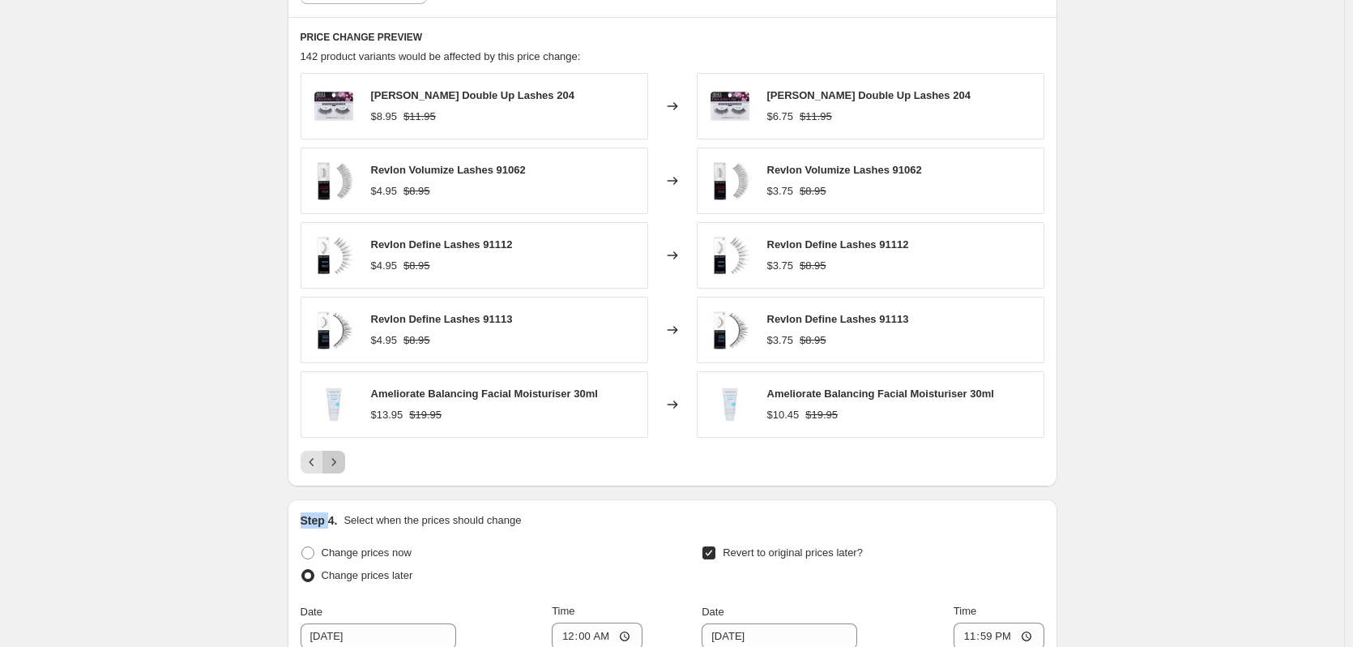
click at [337, 463] on icon "Next" at bounding box center [334, 462] width 16 height 16
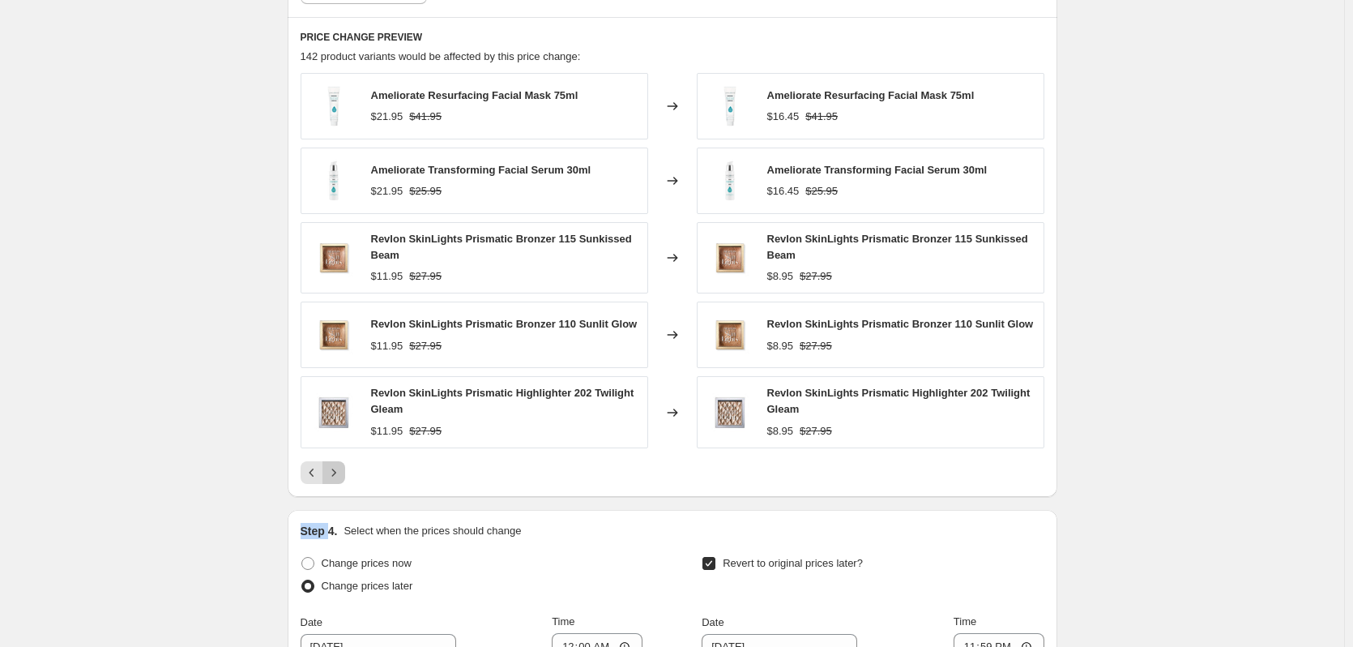
click at [337, 463] on button "Next" at bounding box center [333, 472] width 23 height 23
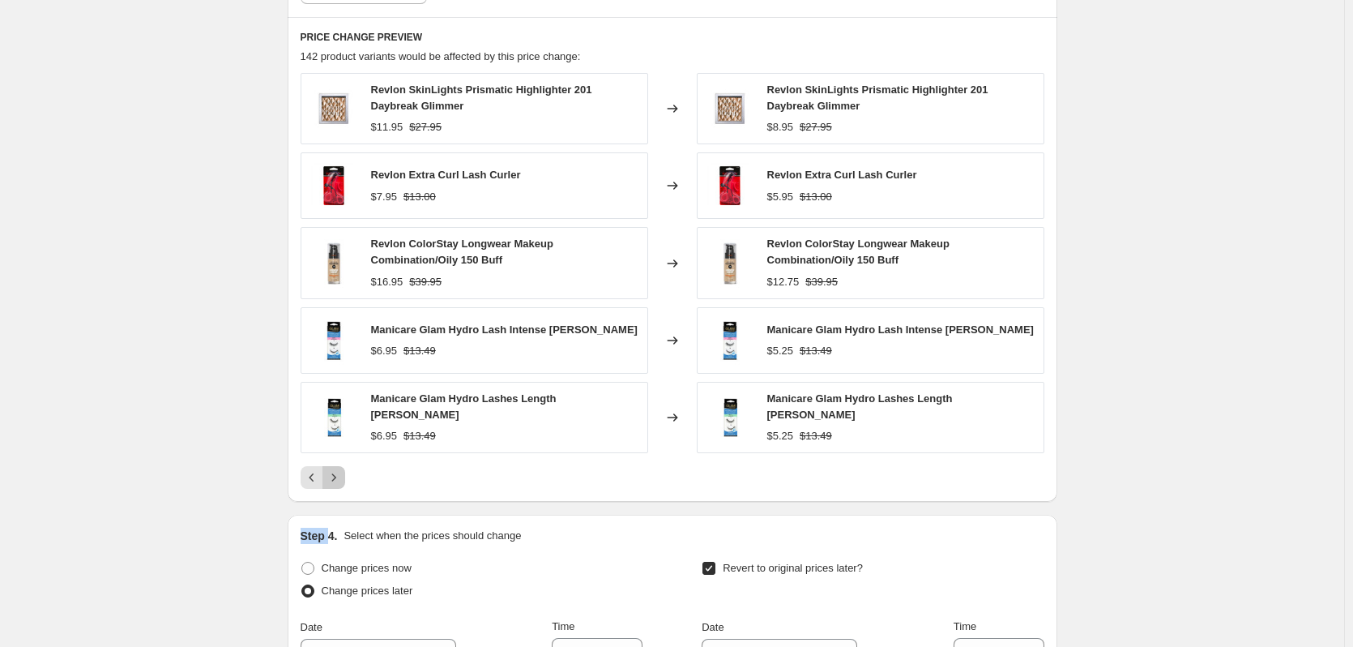
click at [337, 466] on button "Next" at bounding box center [333, 477] width 23 height 23
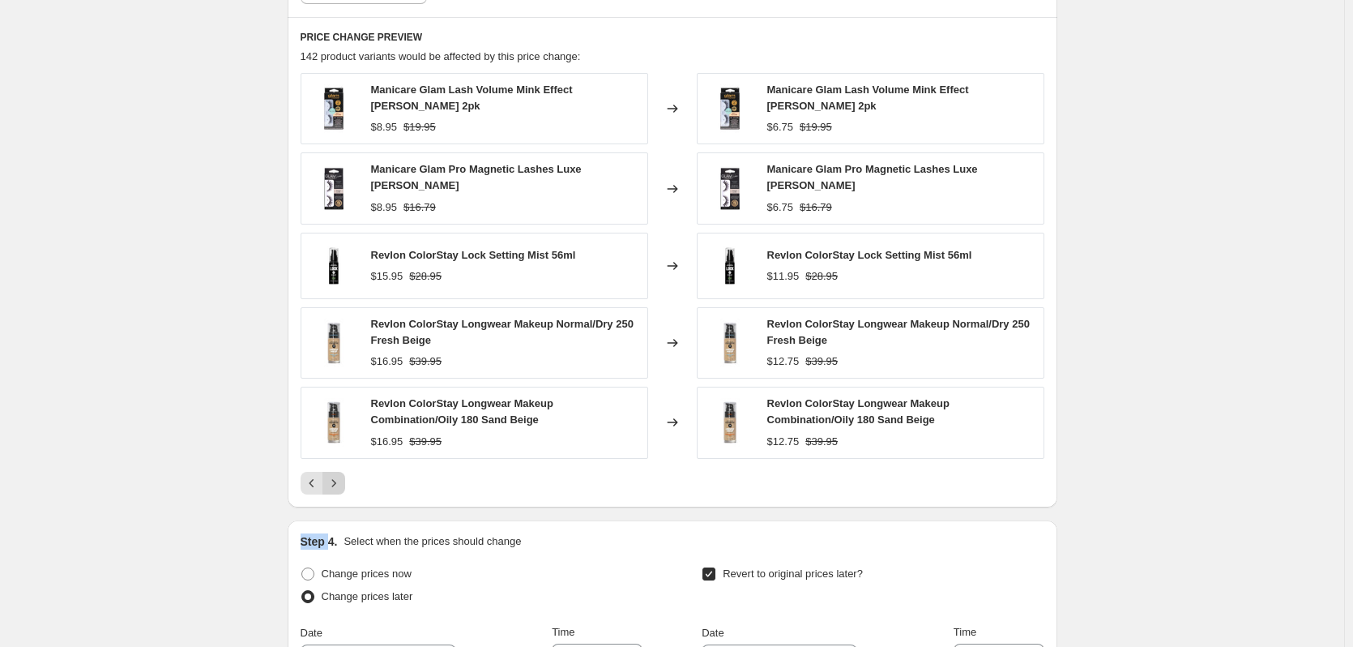
click at [337, 472] on button "Next" at bounding box center [333, 483] width 23 height 23
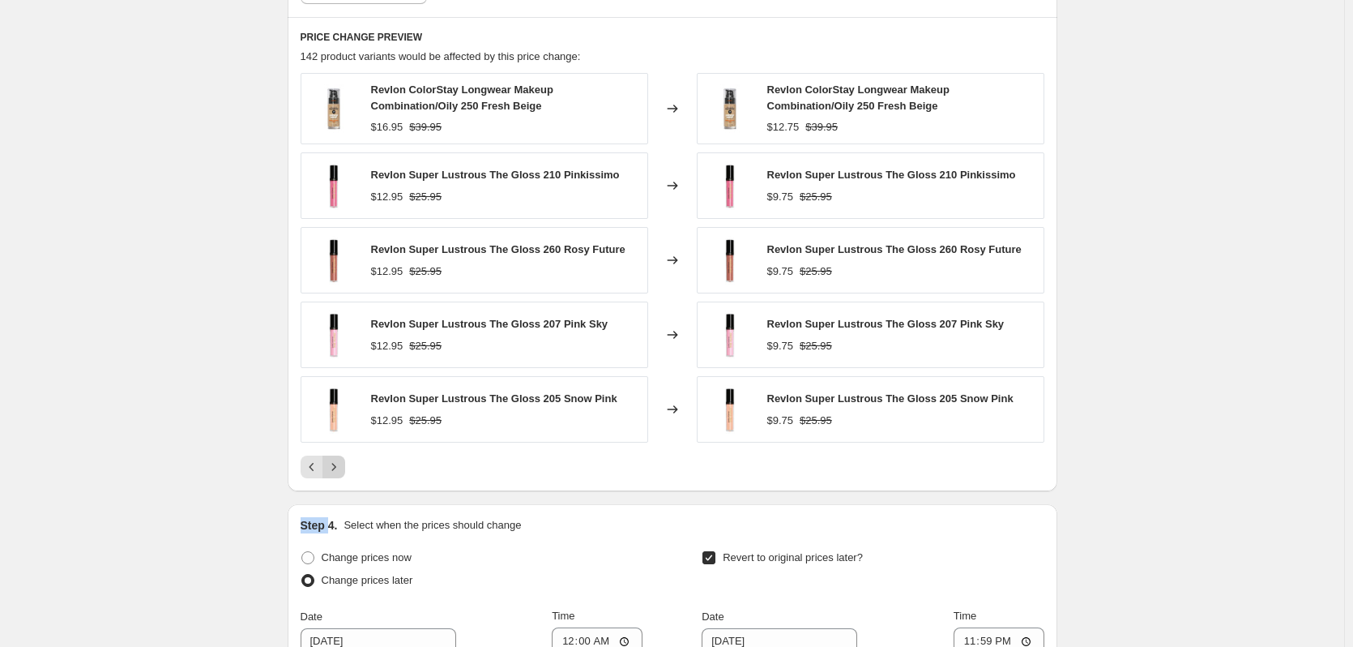
click at [337, 463] on icon "Next" at bounding box center [334, 467] width 16 height 16
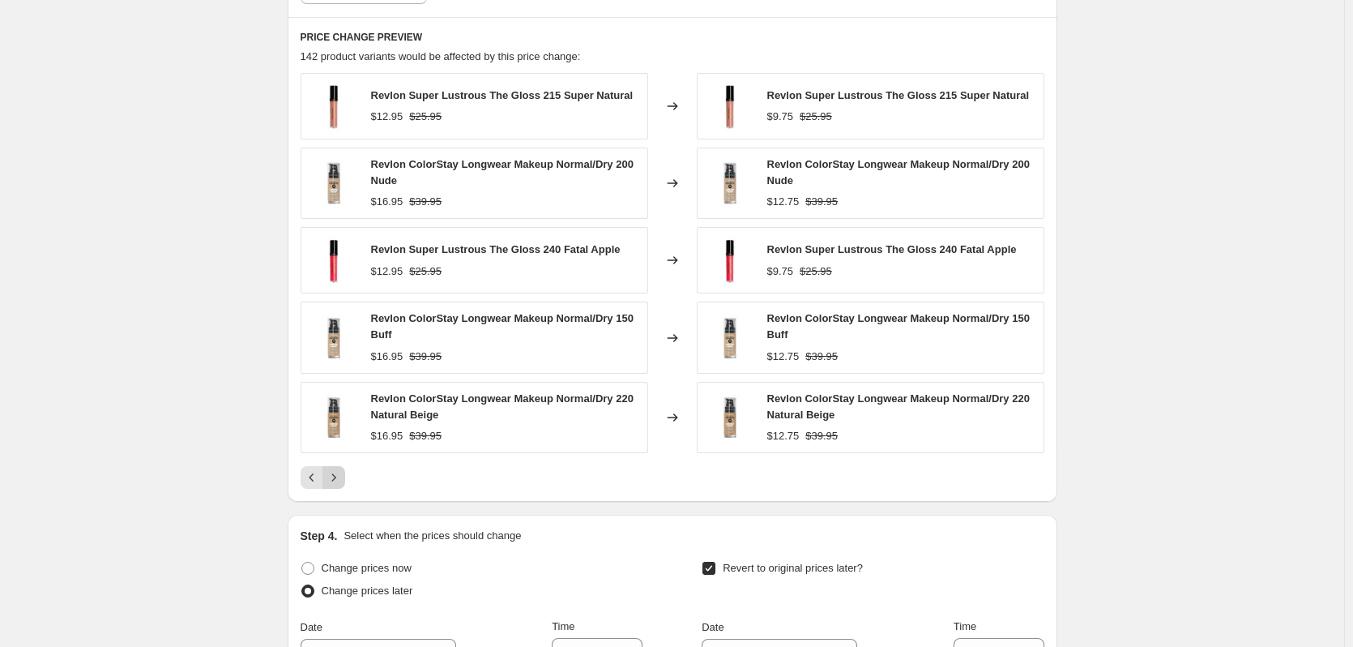
click at [337, 463] on div "Revlon Super Lustrous The Gloss 215 Super Natural $12.95 $25.95 Changed to Revl…" at bounding box center [673, 281] width 744 height 416
click at [337, 477] on icon "Next" at bounding box center [334, 477] width 16 height 16
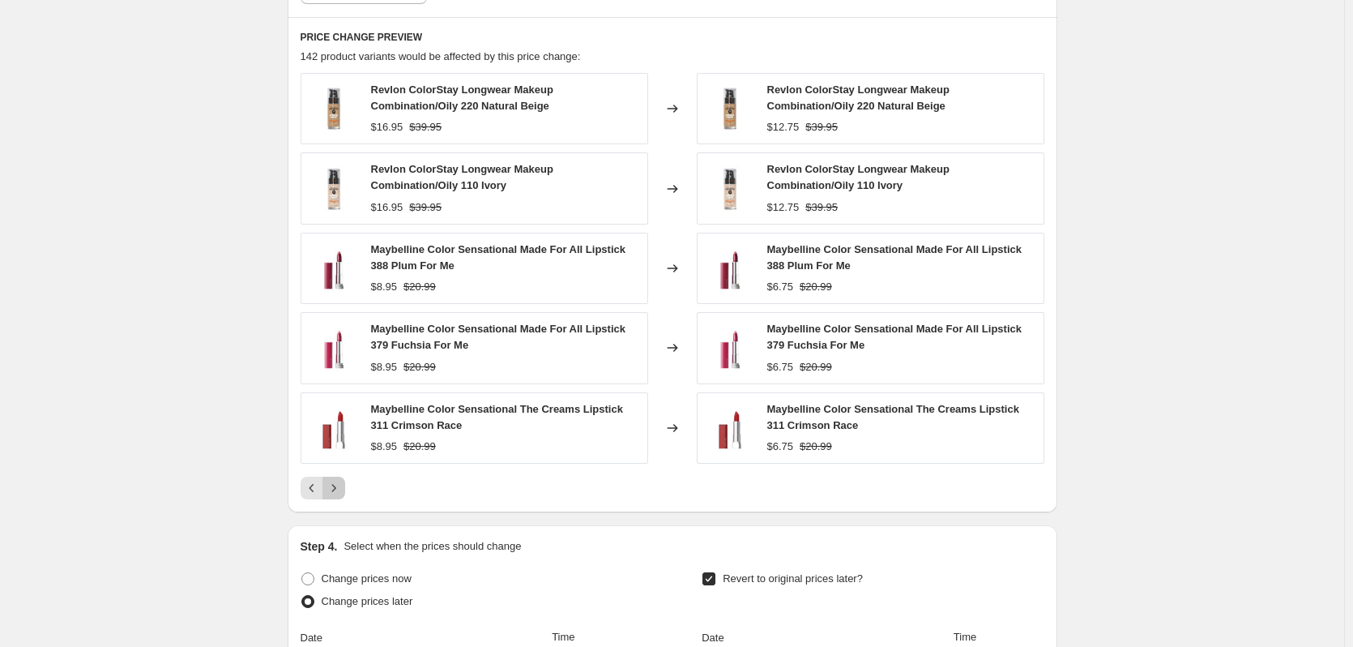
click at [337, 477] on button "Next" at bounding box center [333, 487] width 23 height 23
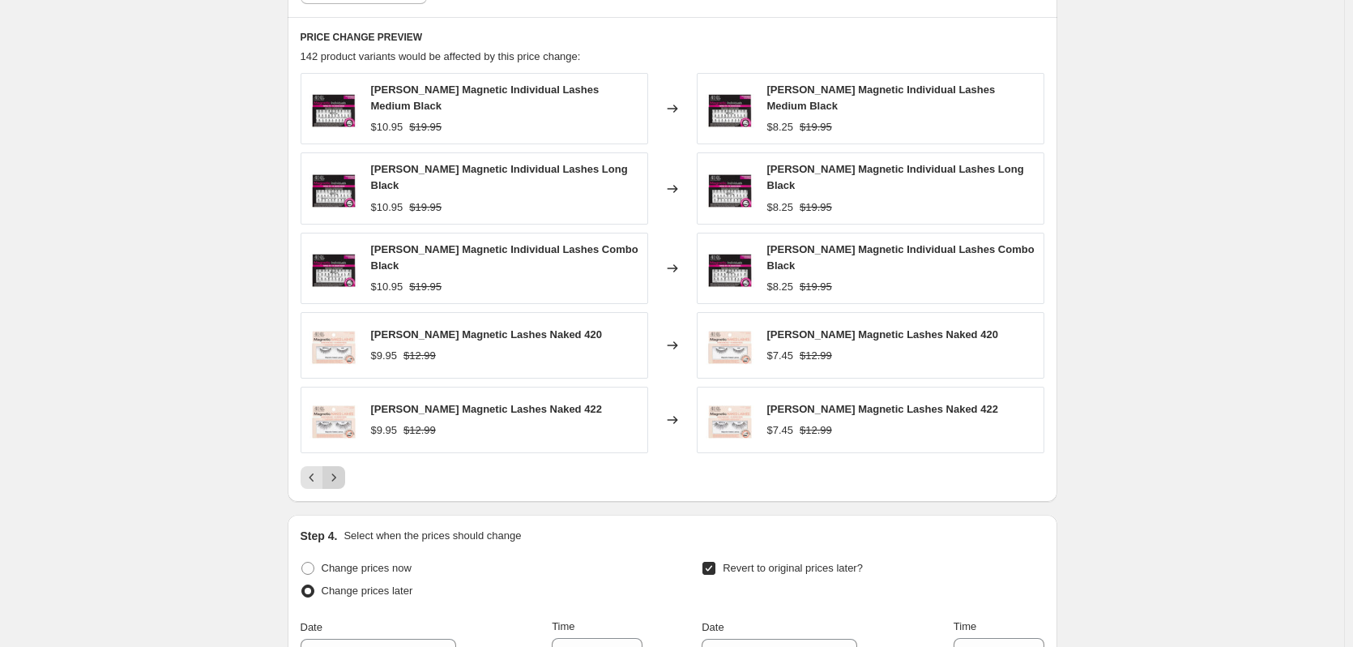
click at [337, 477] on div "PRICE CHANGE PREVIEW 142 product variants would be affected by this price chang…" at bounding box center [673, 259] width 770 height 485
click at [337, 469] on icon "Next" at bounding box center [334, 477] width 16 height 16
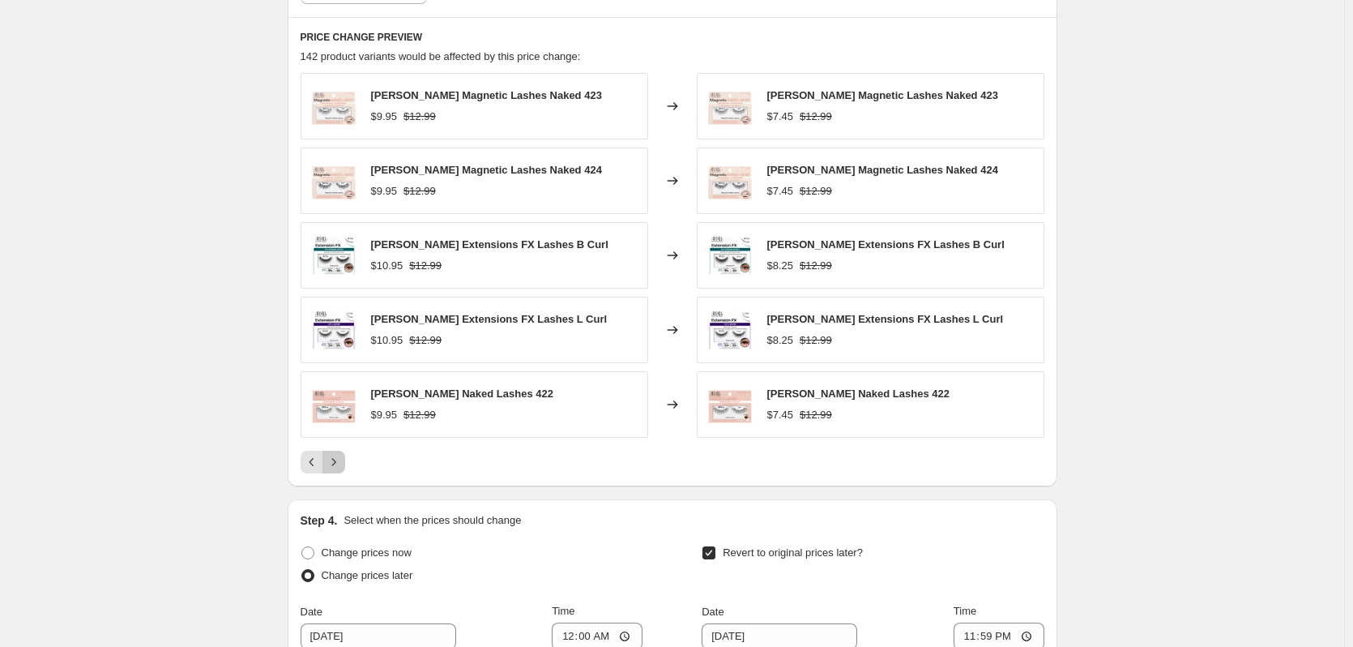
click at [337, 469] on icon "Next" at bounding box center [334, 462] width 16 height 16
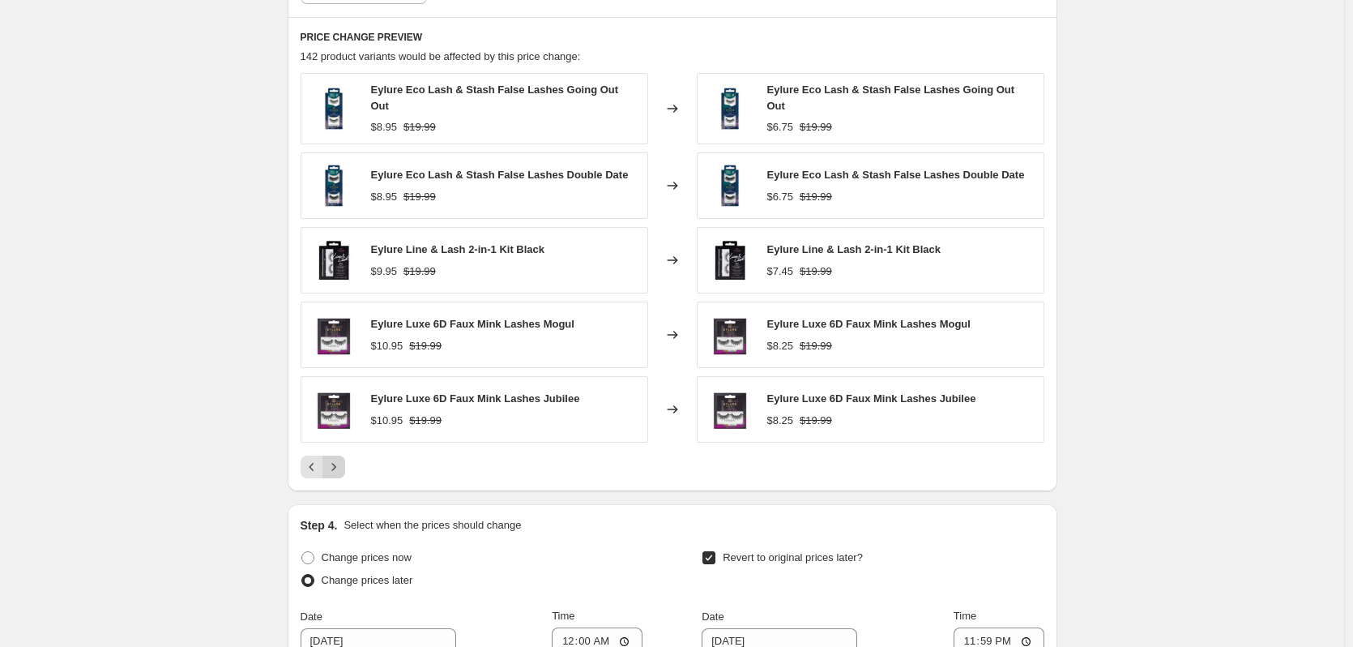
click at [337, 469] on icon "Next" at bounding box center [334, 467] width 16 height 16
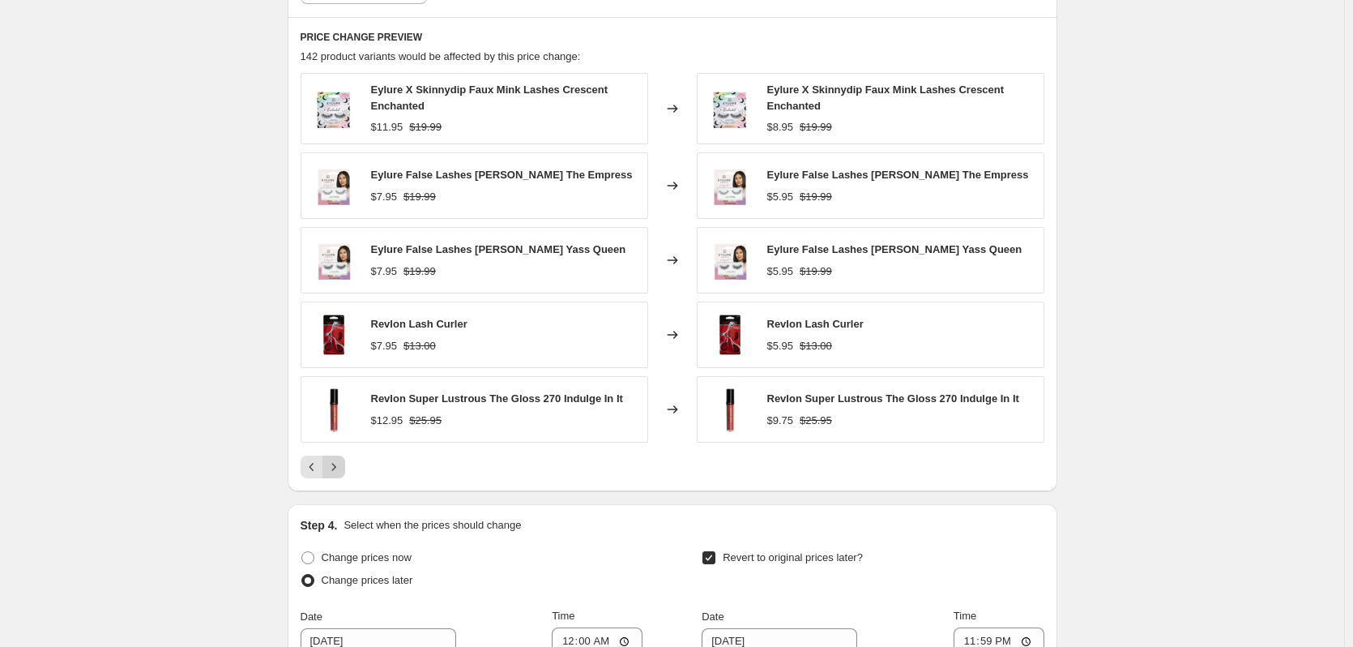
click at [336, 469] on icon "Next" at bounding box center [334, 467] width 16 height 16
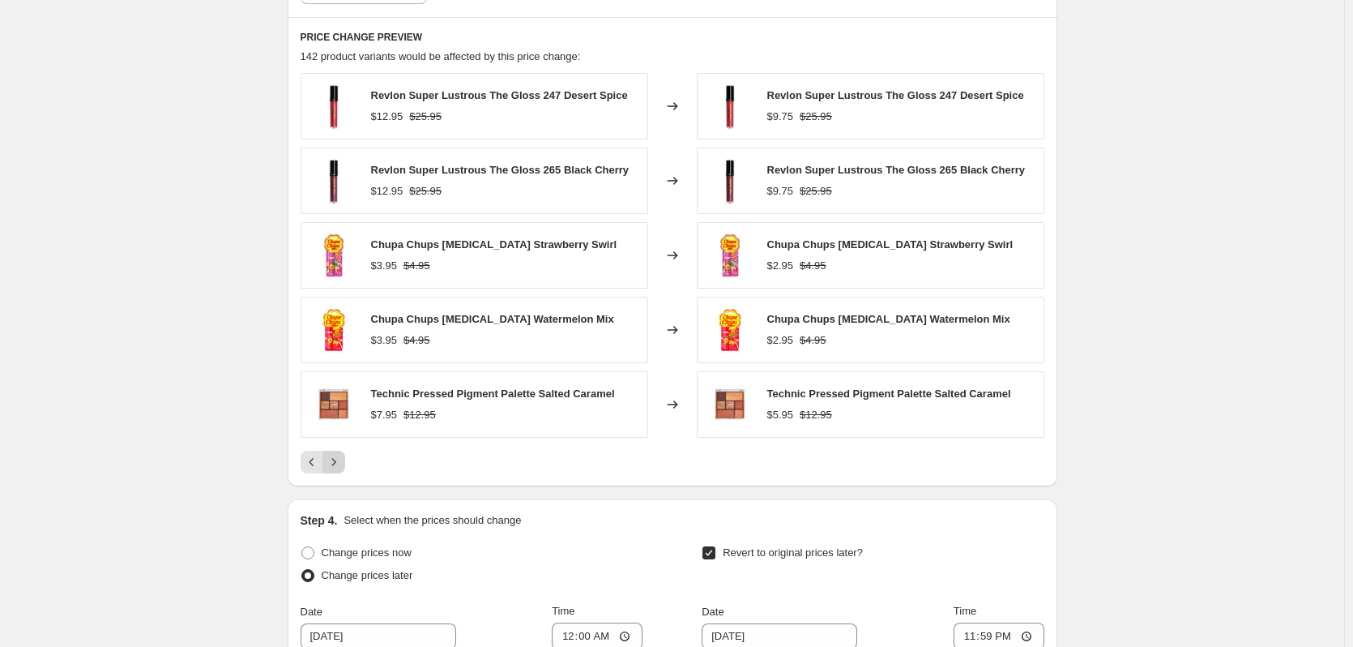
click at [336, 469] on icon "Next" at bounding box center [334, 462] width 16 height 16
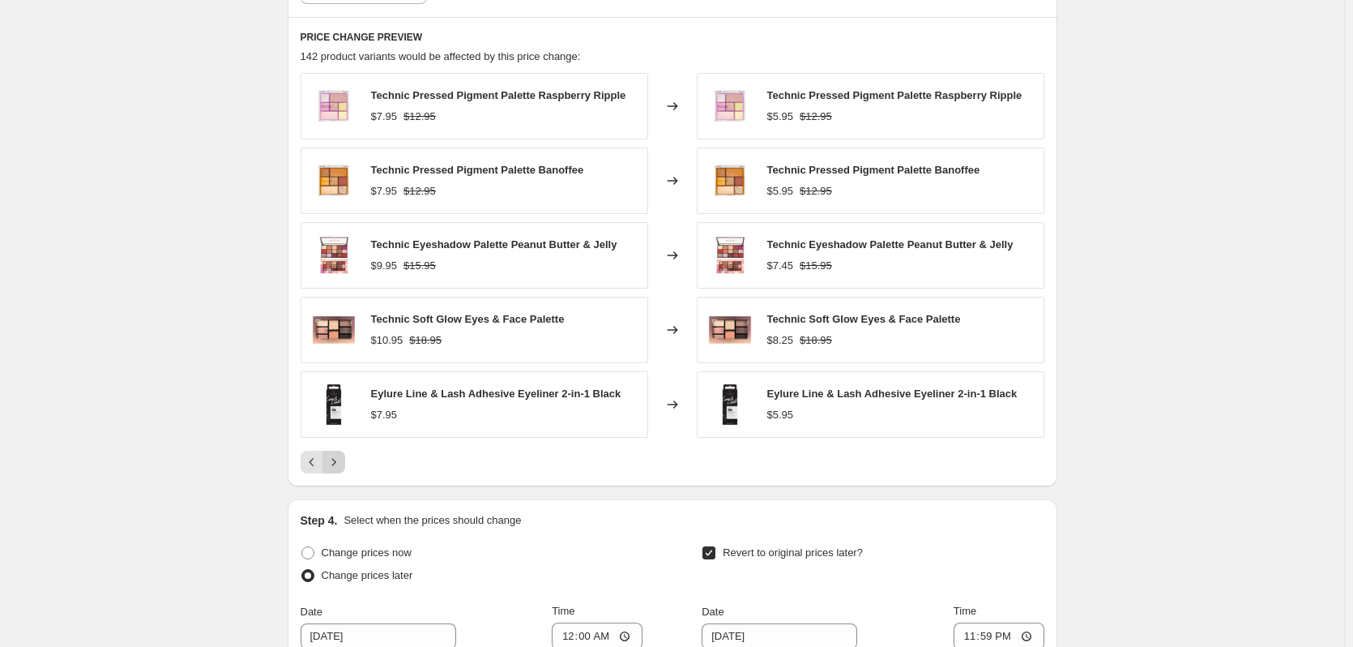
click at [336, 469] on icon "Next" at bounding box center [334, 462] width 16 height 16
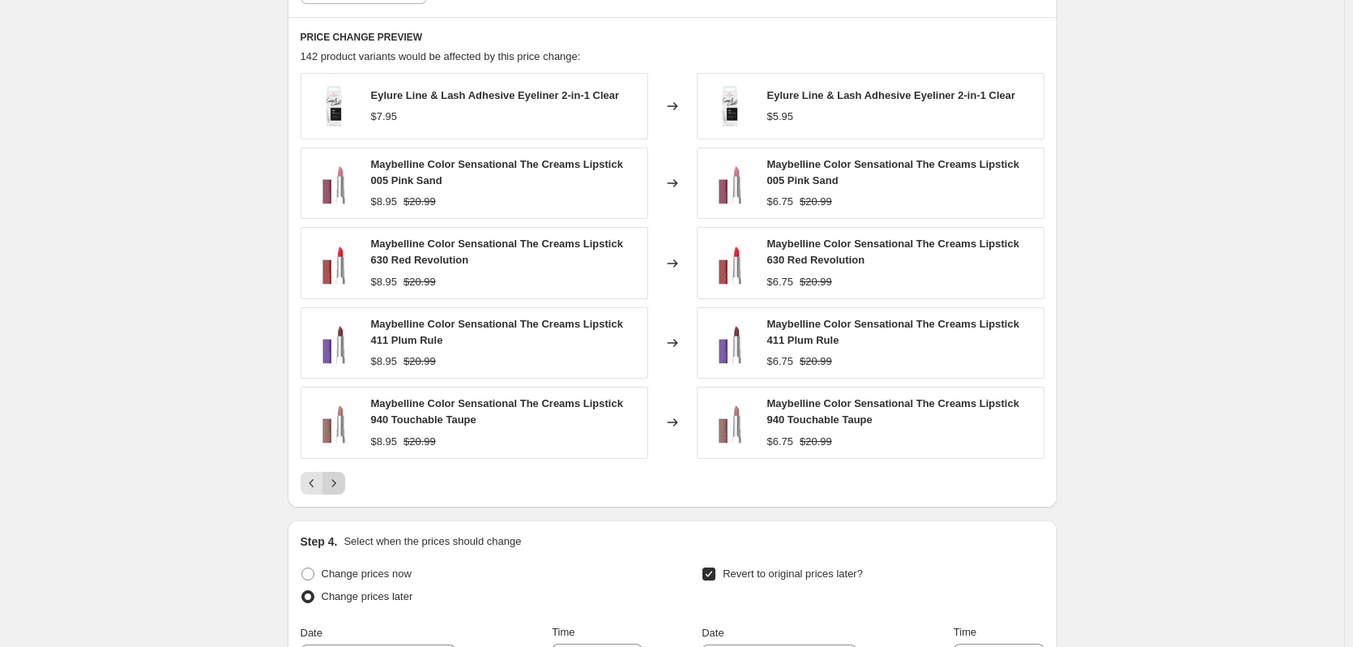
click at [336, 469] on div "Eylure Line & Lash Adhesive Eyeliner 2-in-1 Clear $7.95 Changed to Eylure Line …" at bounding box center [673, 283] width 744 height 421
click at [338, 480] on icon "Next" at bounding box center [334, 483] width 16 height 16
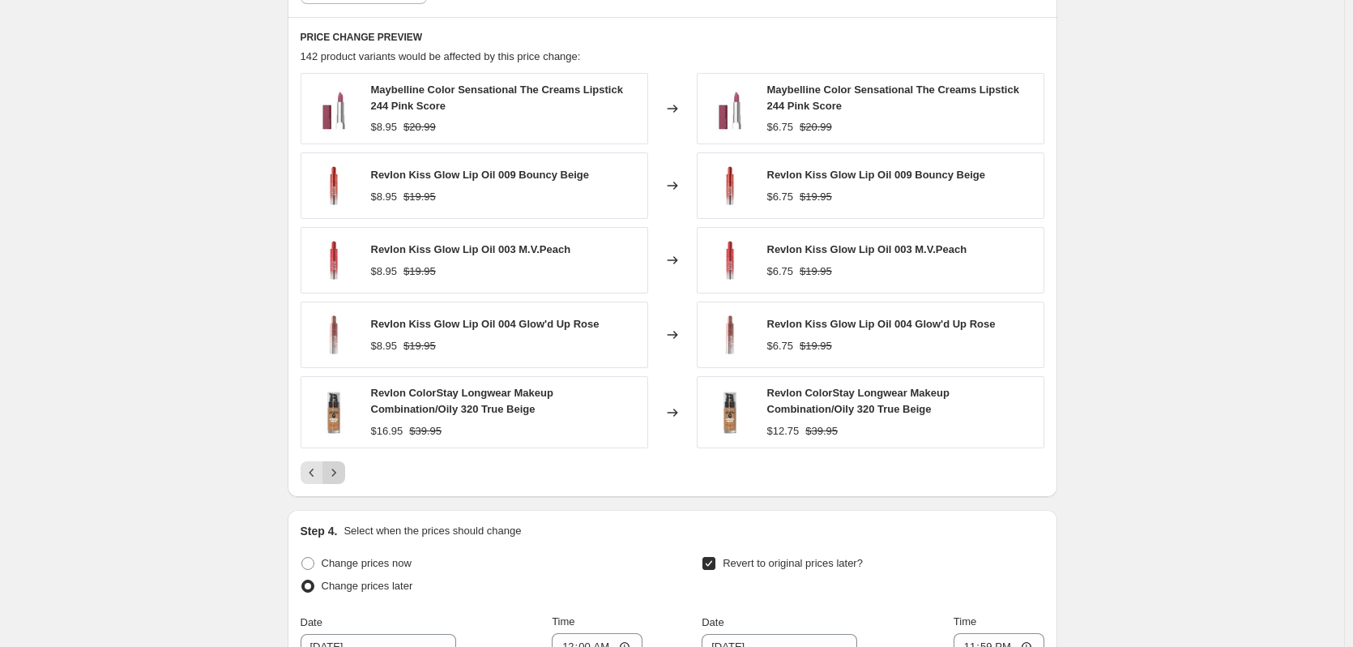
click at [338, 480] on icon "Next" at bounding box center [334, 472] width 16 height 16
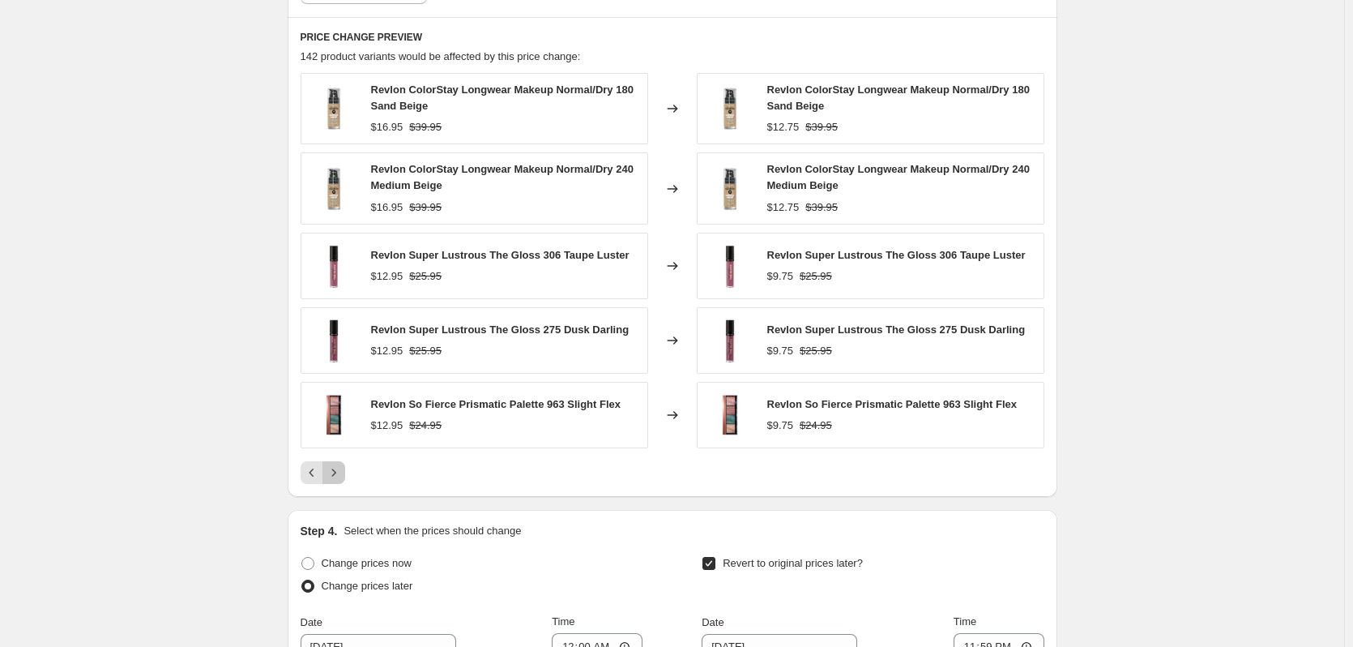
click at [338, 480] on icon "Next" at bounding box center [334, 472] width 16 height 16
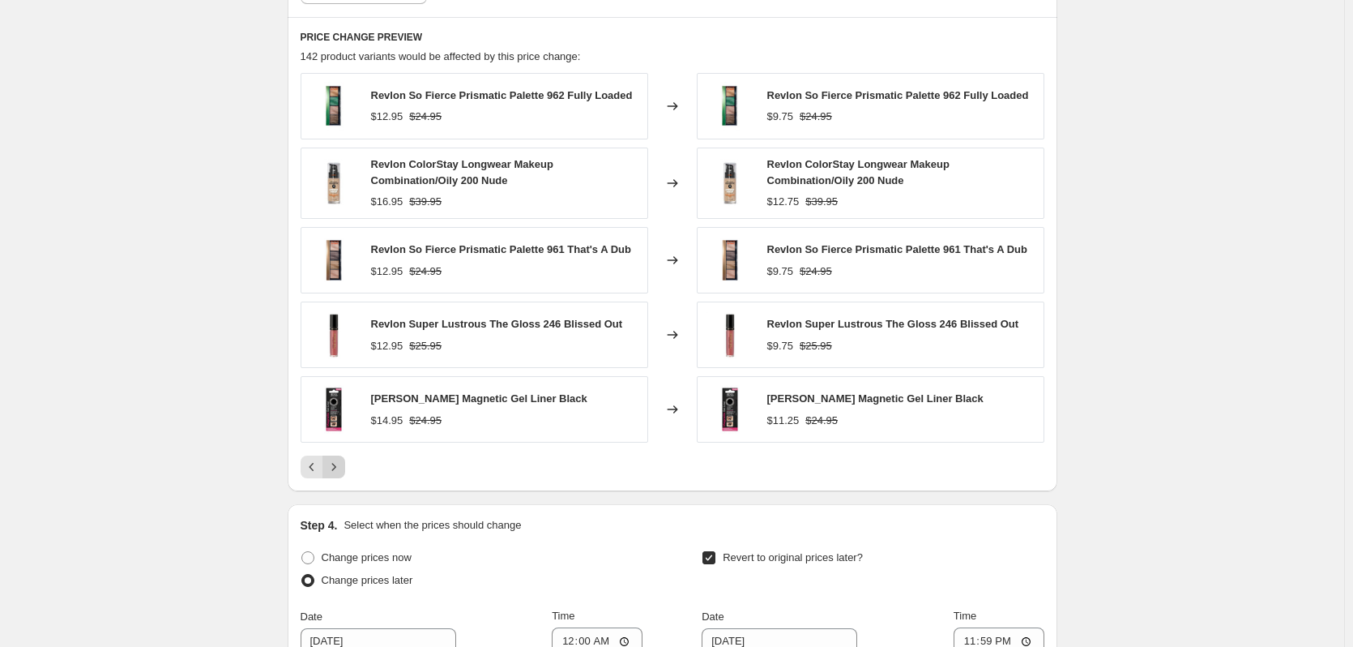
click at [338, 480] on div "PRICE CHANGE PREVIEW 142 product variants would be affected by this price chang…" at bounding box center [673, 254] width 770 height 475
click at [338, 478] on button "Next" at bounding box center [333, 466] width 23 height 23
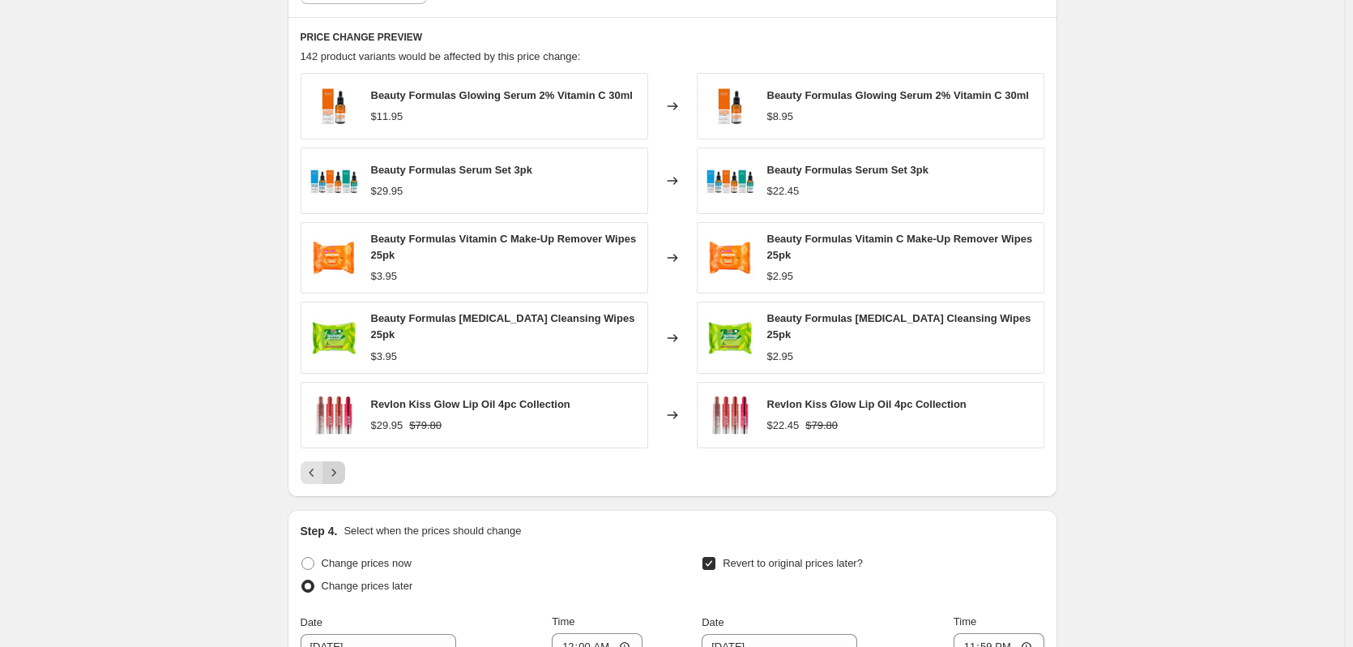
click at [336, 478] on button "Next" at bounding box center [333, 472] width 23 height 23
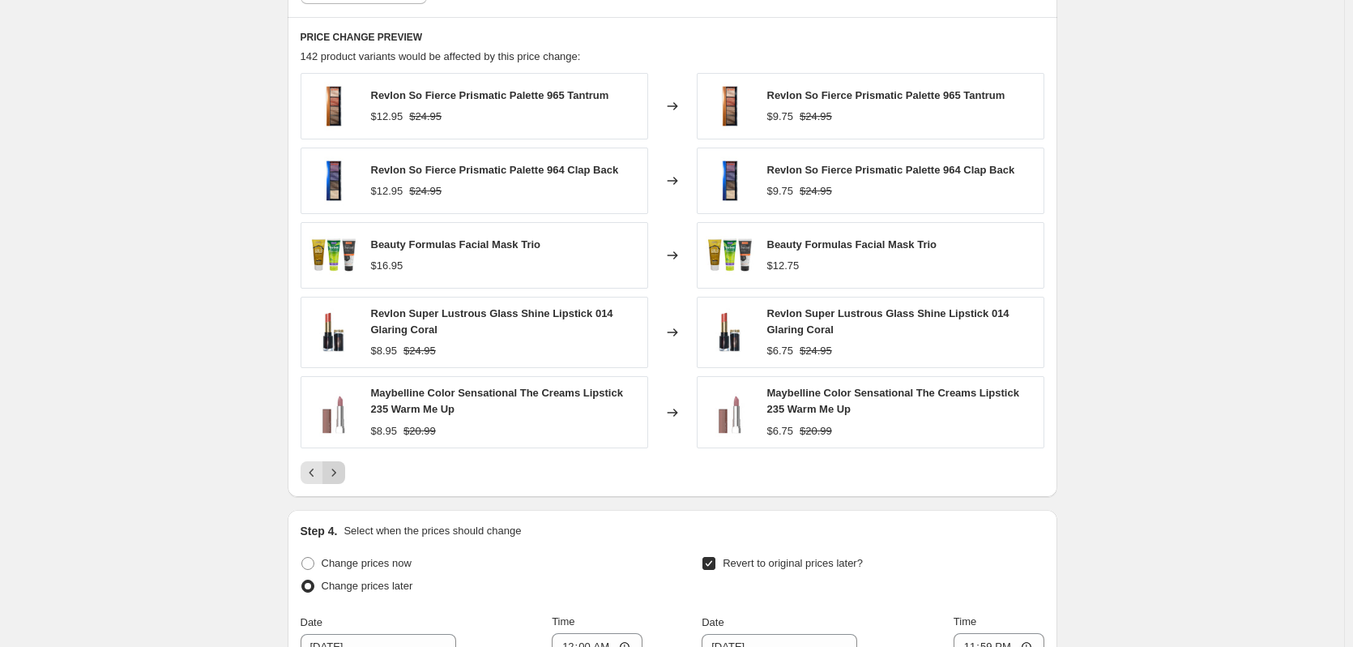
click at [335, 474] on icon "Next" at bounding box center [334, 472] width 16 height 16
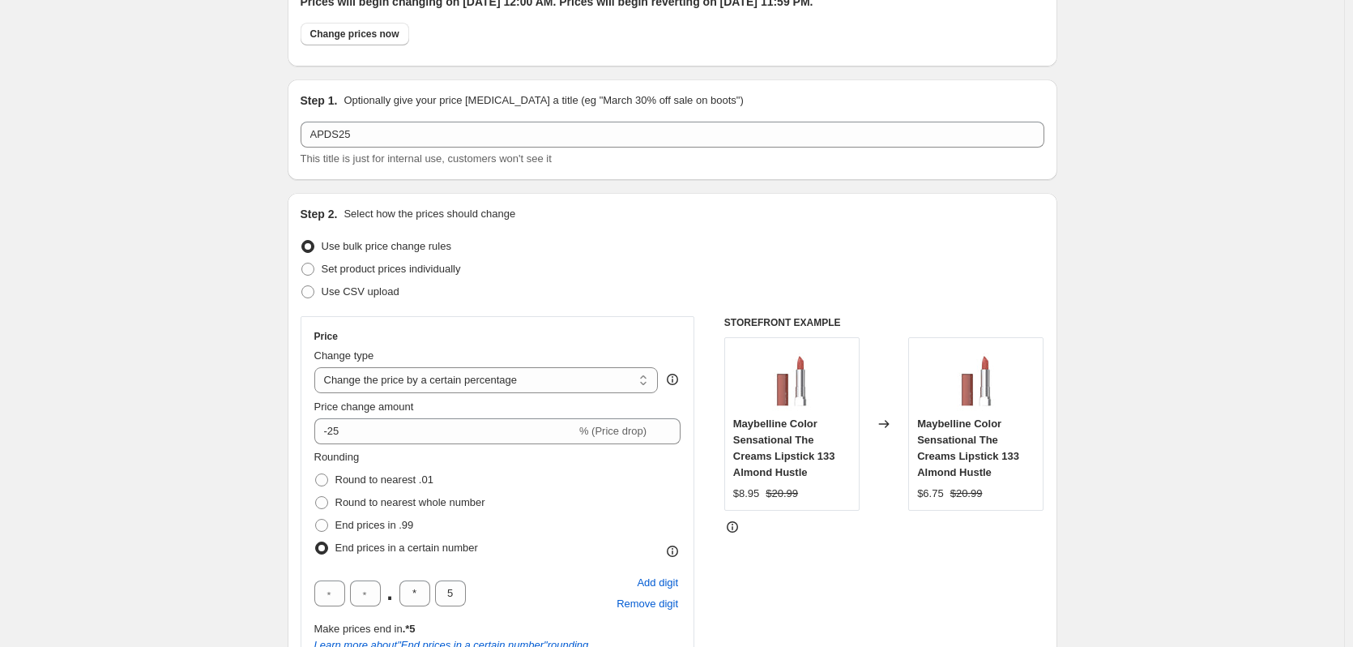
scroll to position [0, 0]
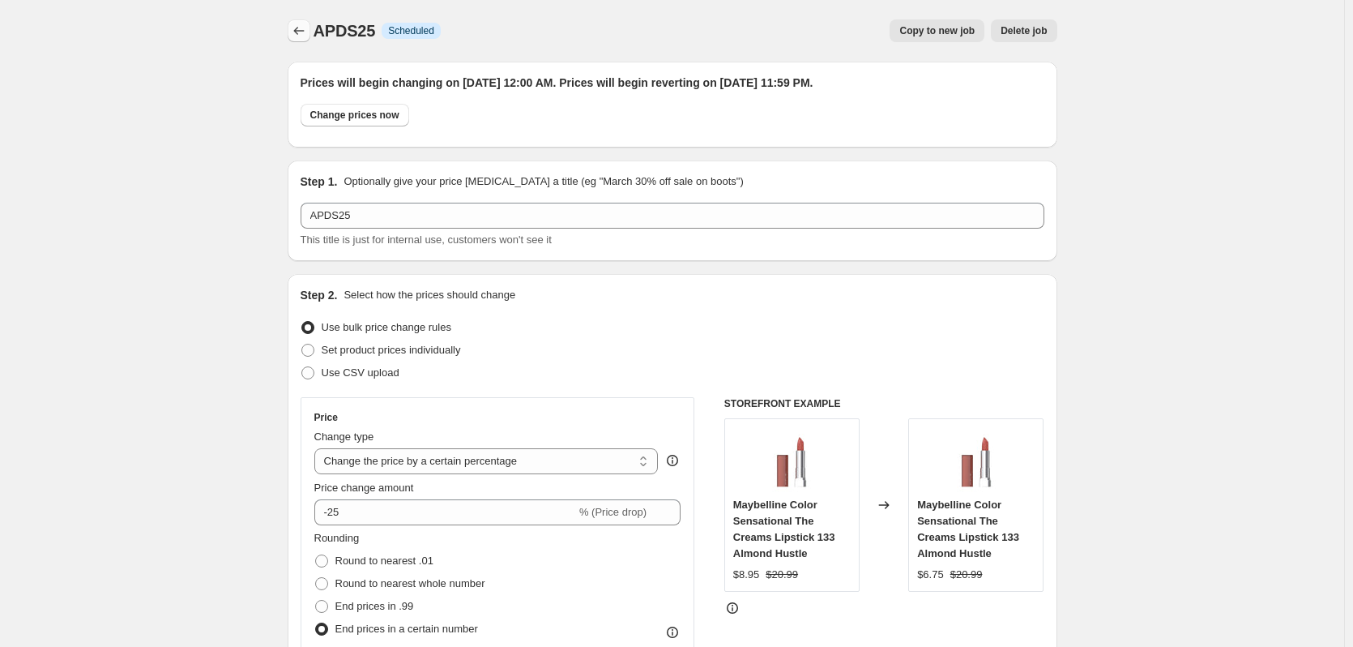
click at [303, 23] on icon "Price change jobs" at bounding box center [299, 31] width 16 height 16
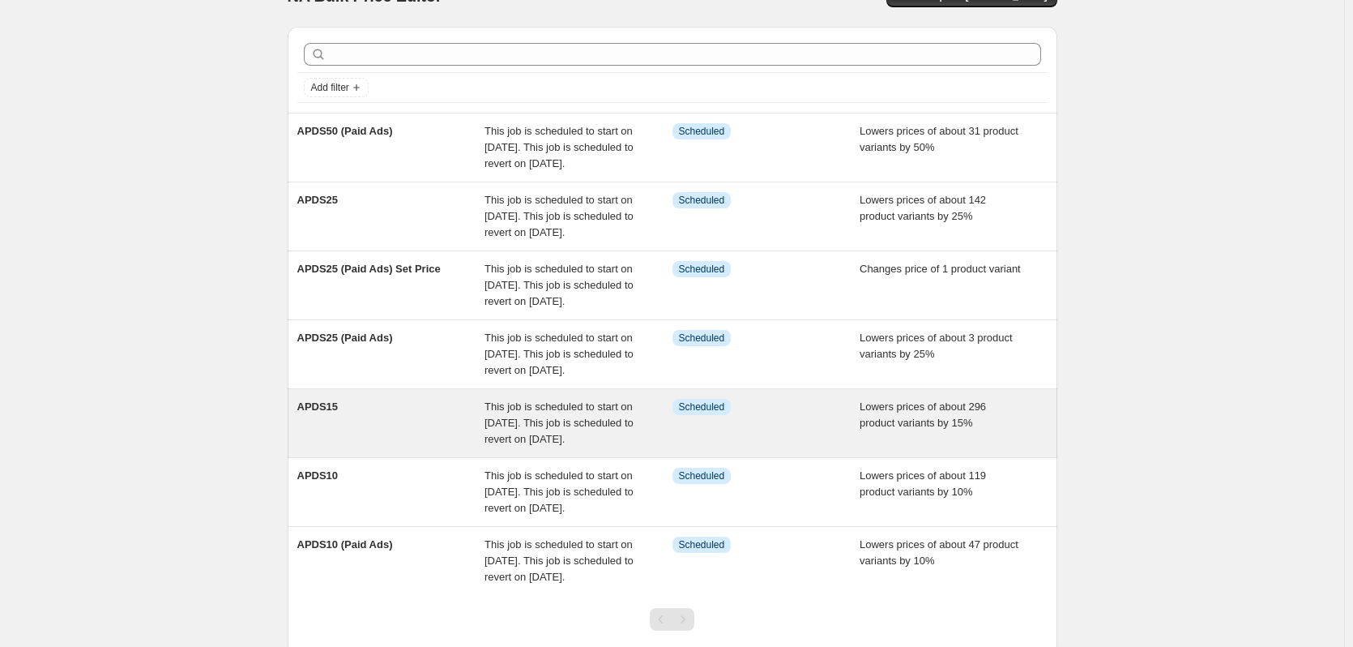
scroll to position [41, 0]
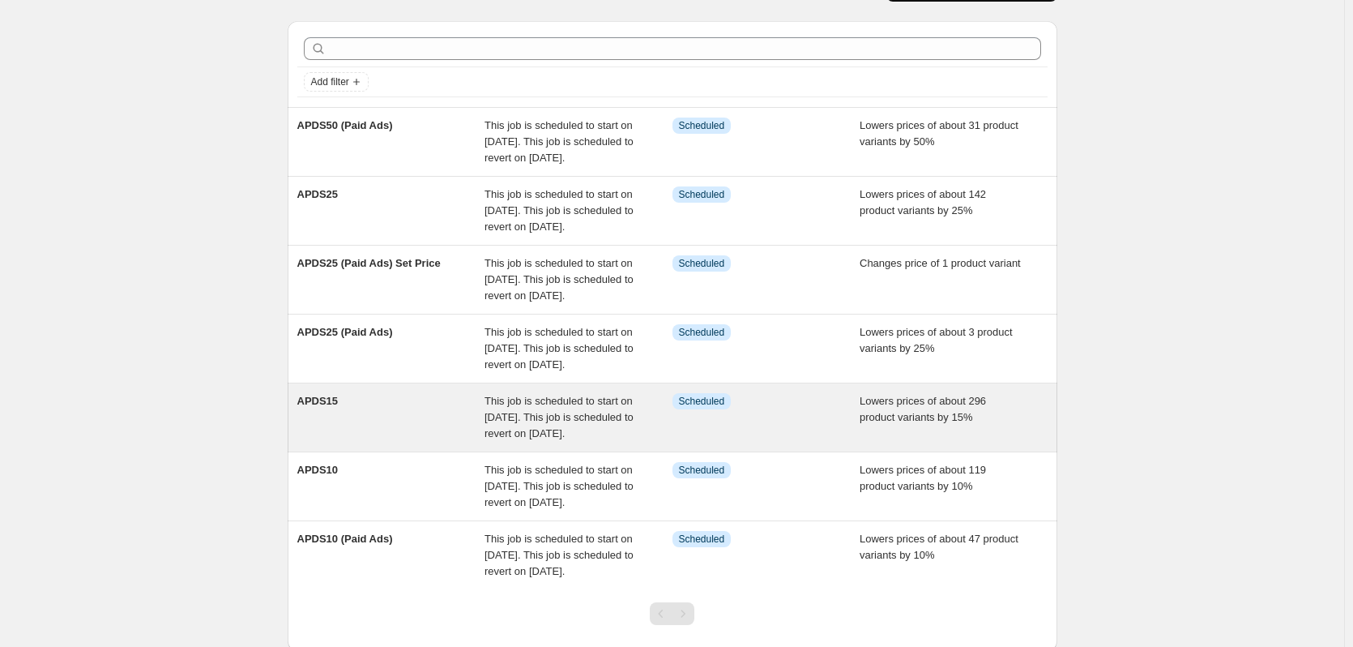
click at [331, 407] on span "APDS15" at bounding box center [317, 401] width 41 height 12
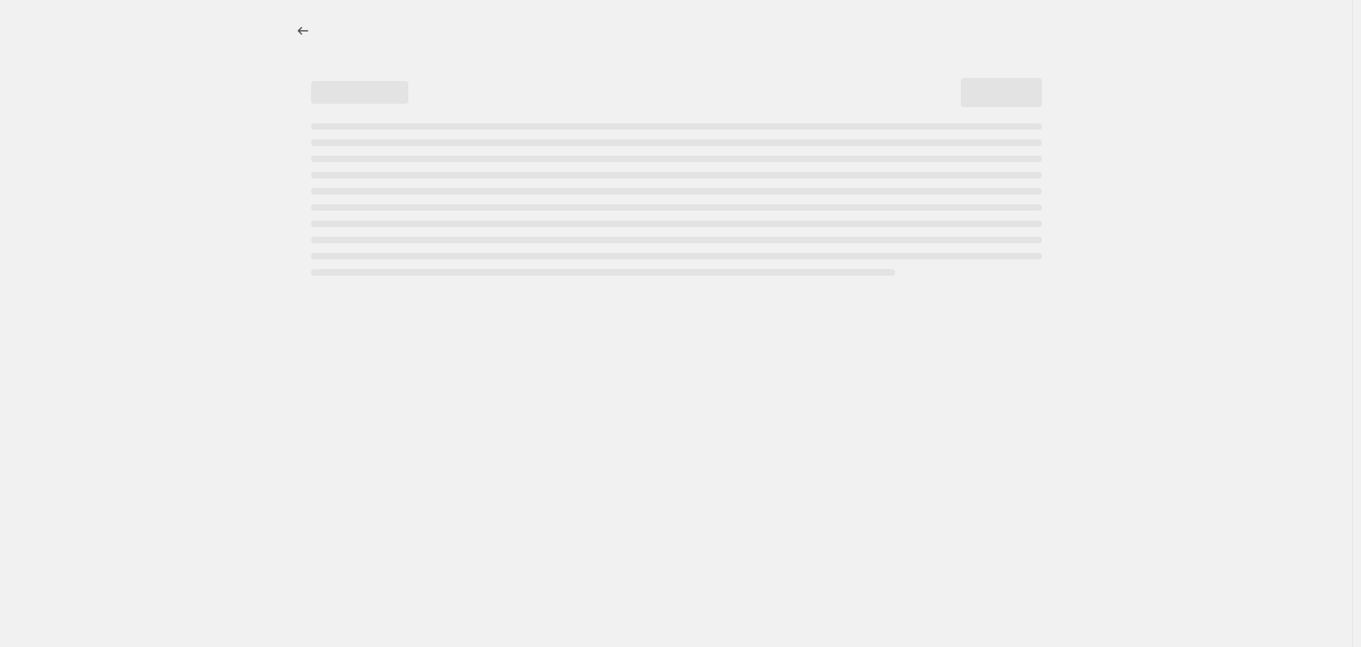
select select "percentage"
select select "no_change"
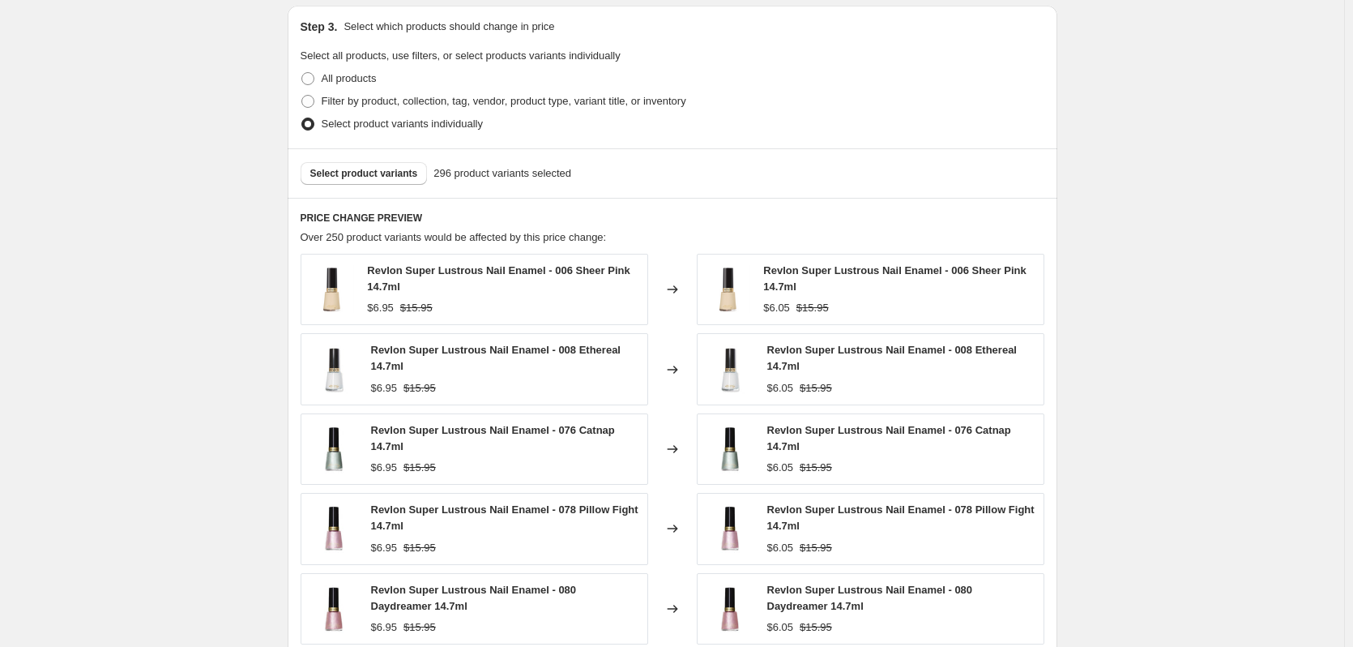
scroll to position [1155, 0]
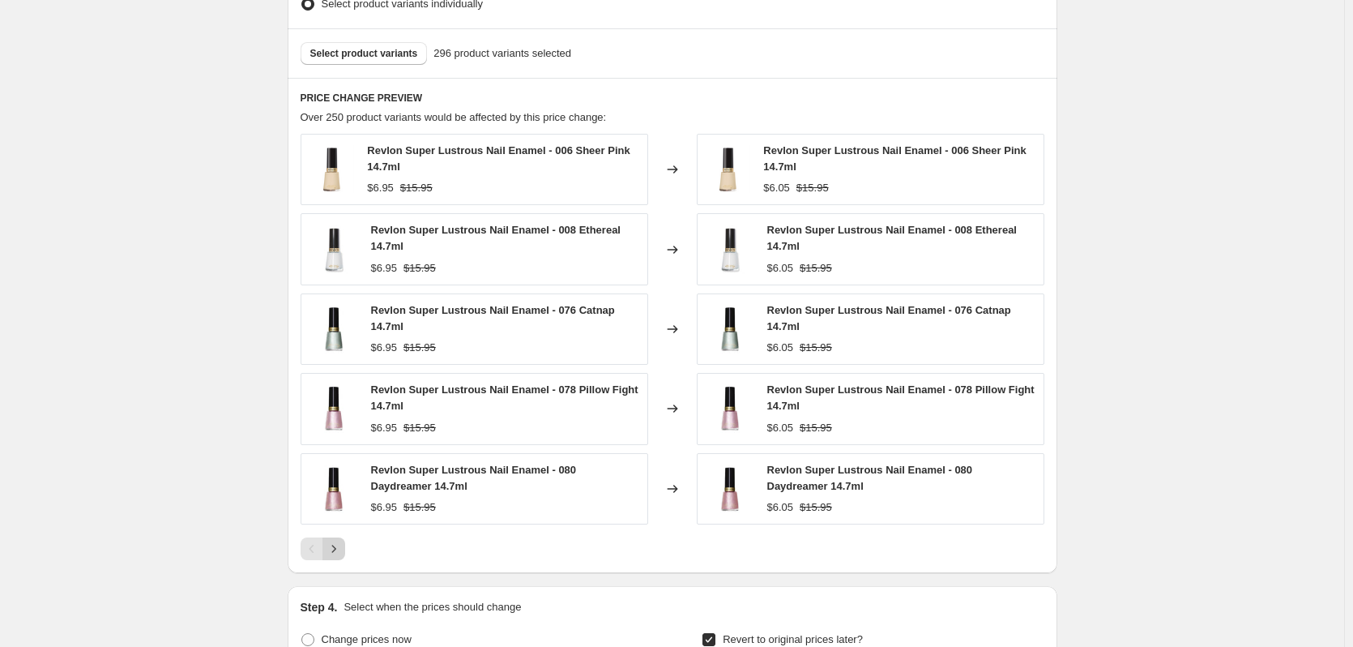
click at [339, 546] on icon "Next" at bounding box center [334, 548] width 16 height 16
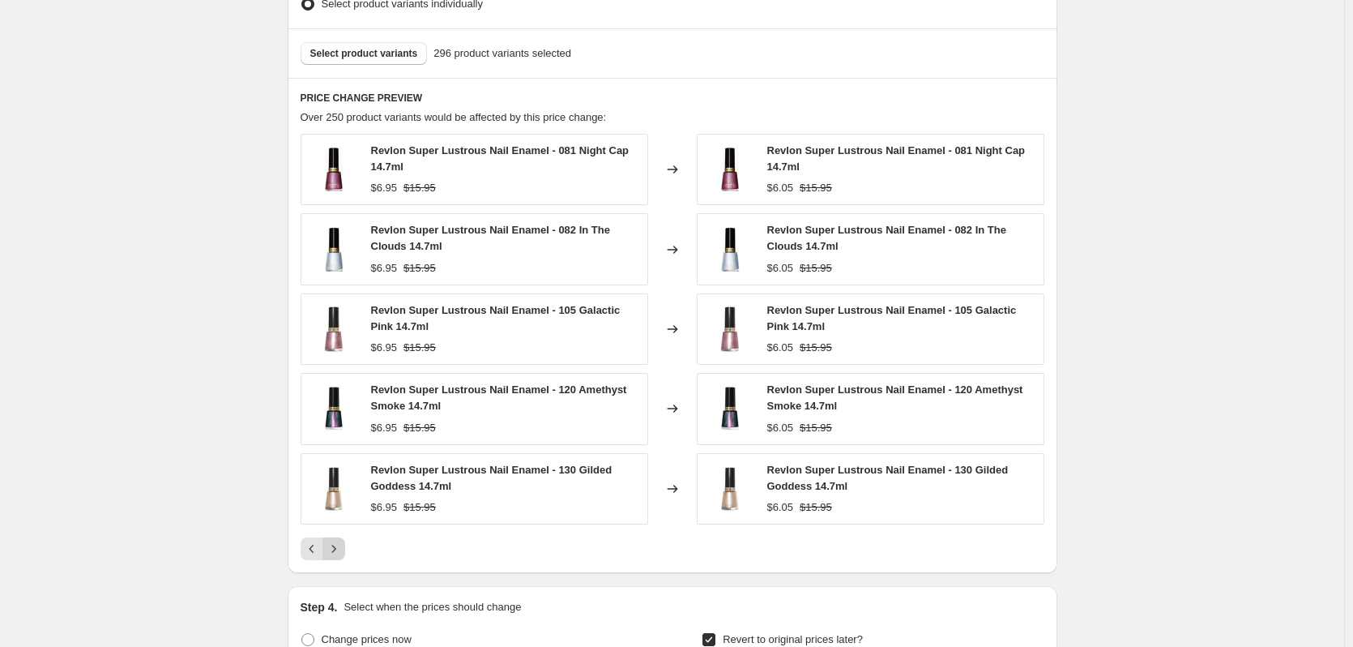
click at [339, 546] on icon "Next" at bounding box center [334, 548] width 16 height 16
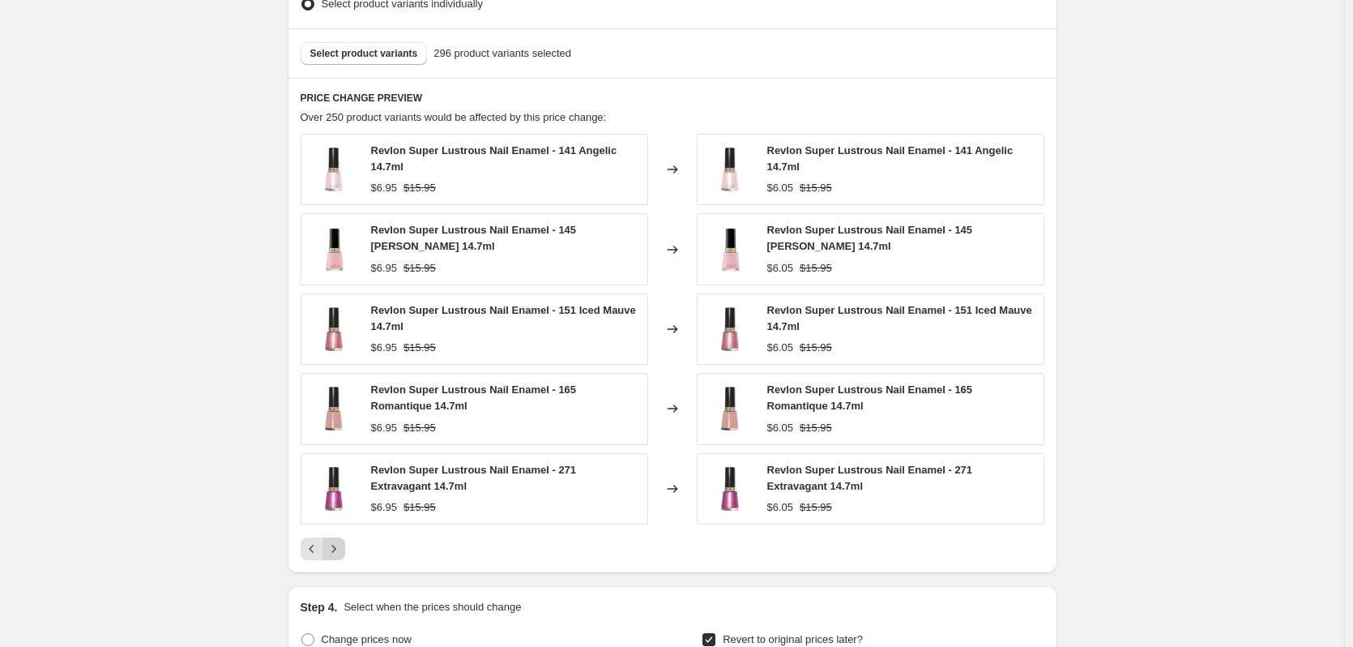
click at [339, 546] on icon "Next" at bounding box center [334, 548] width 16 height 16
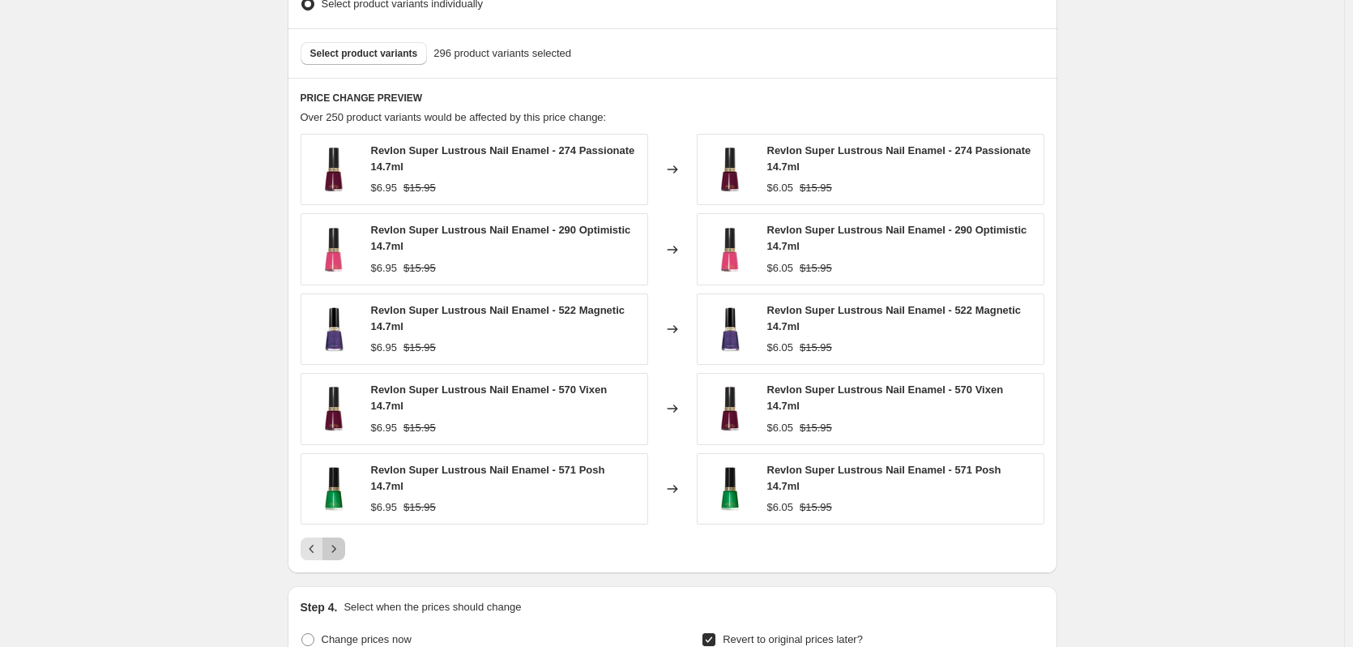
click at [339, 546] on icon "Next" at bounding box center [334, 548] width 16 height 16
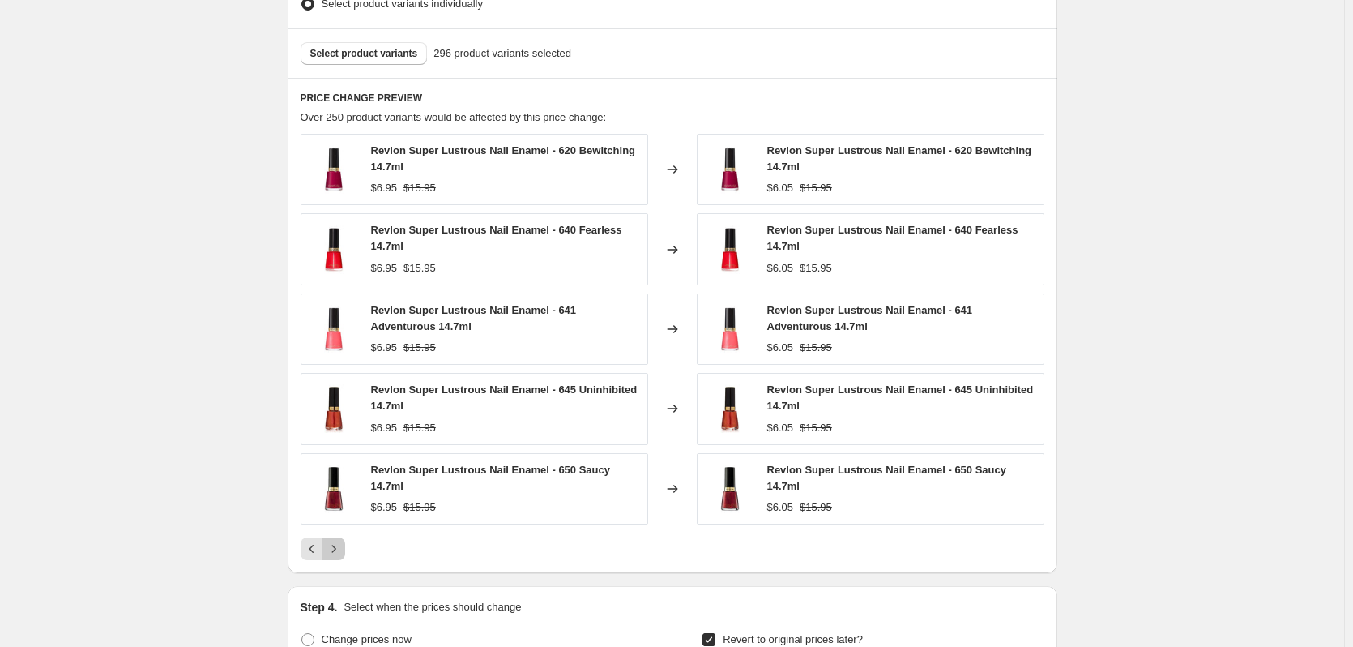
click at [339, 546] on icon "Next" at bounding box center [334, 548] width 16 height 16
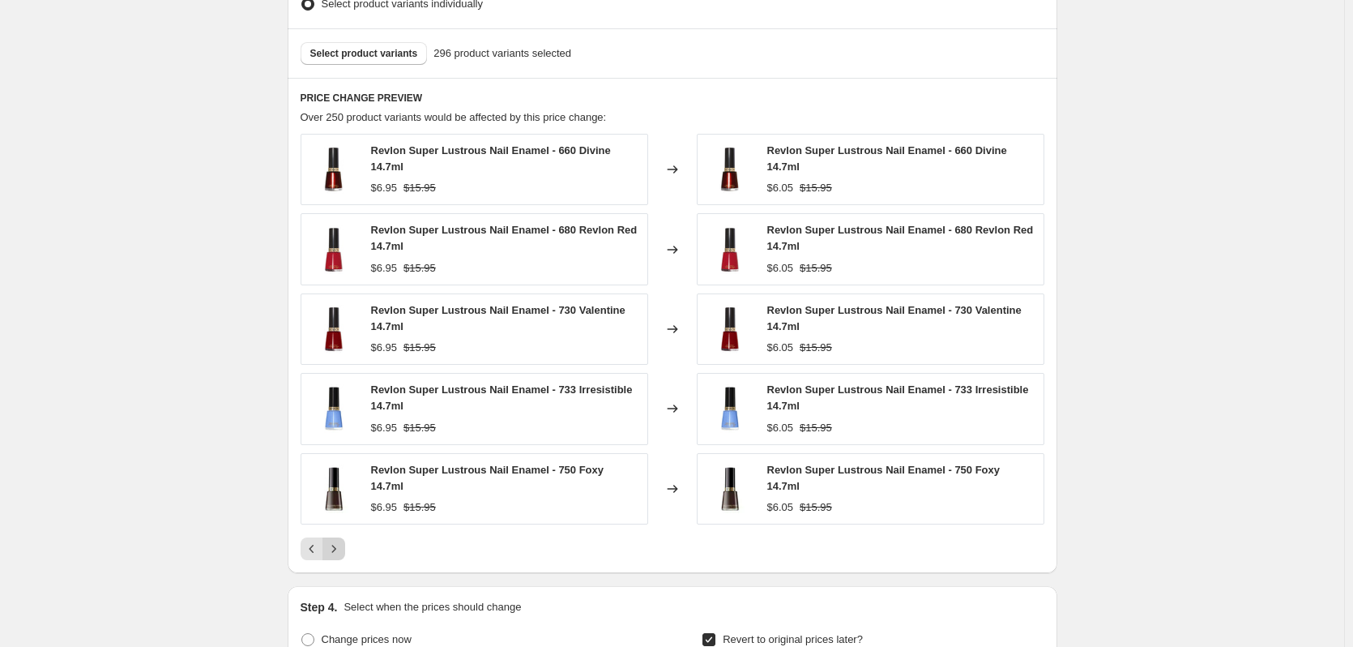
click at [339, 546] on icon "Next" at bounding box center [334, 548] width 16 height 16
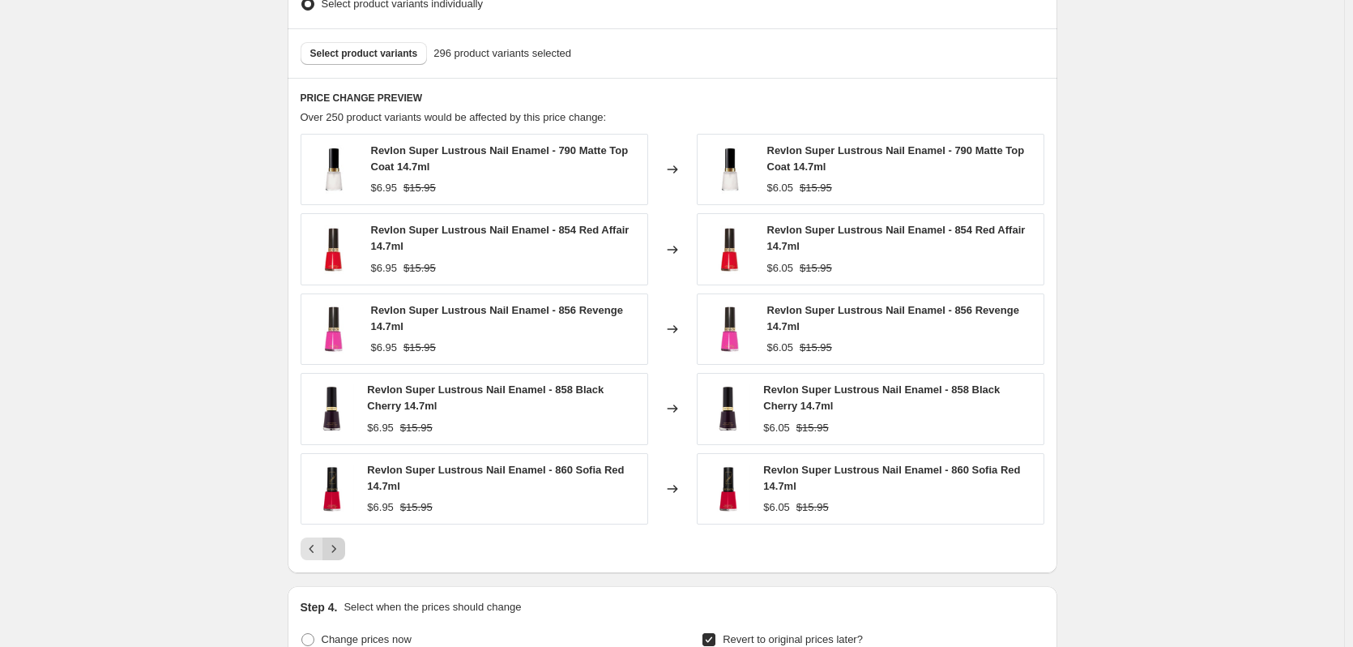
click at [339, 546] on icon "Next" at bounding box center [334, 548] width 16 height 16
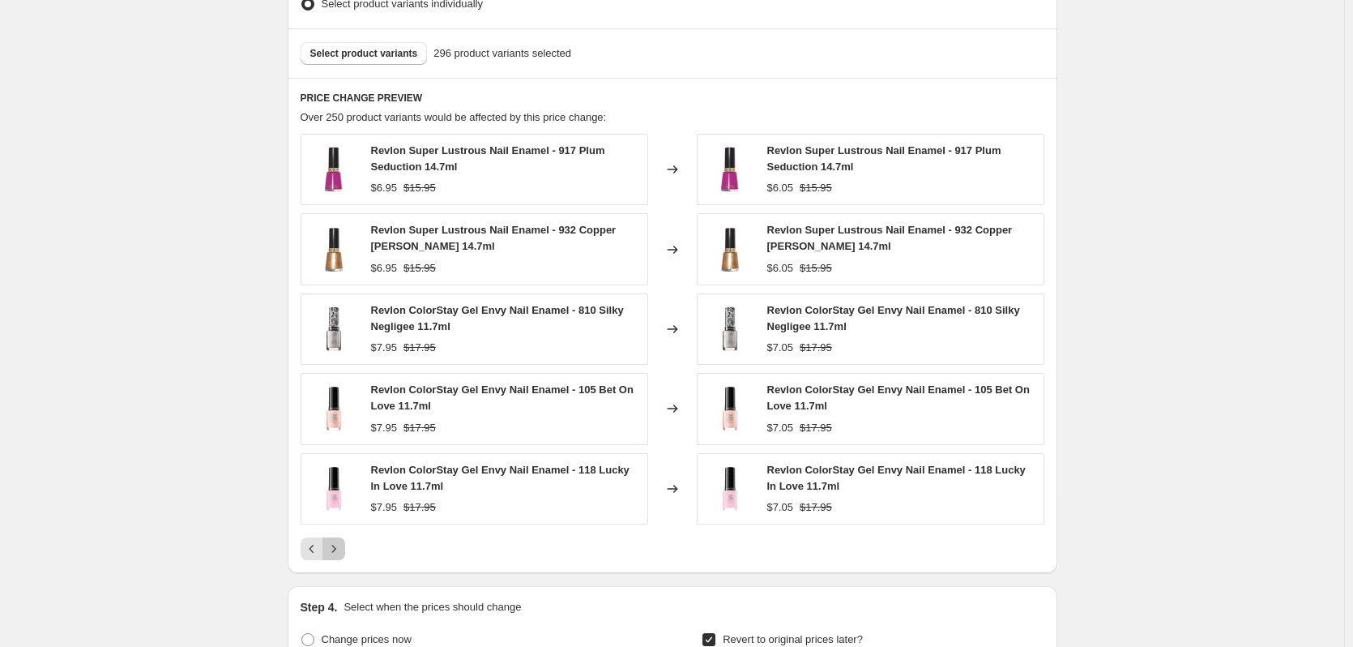
click at [339, 546] on icon "Next" at bounding box center [334, 548] width 16 height 16
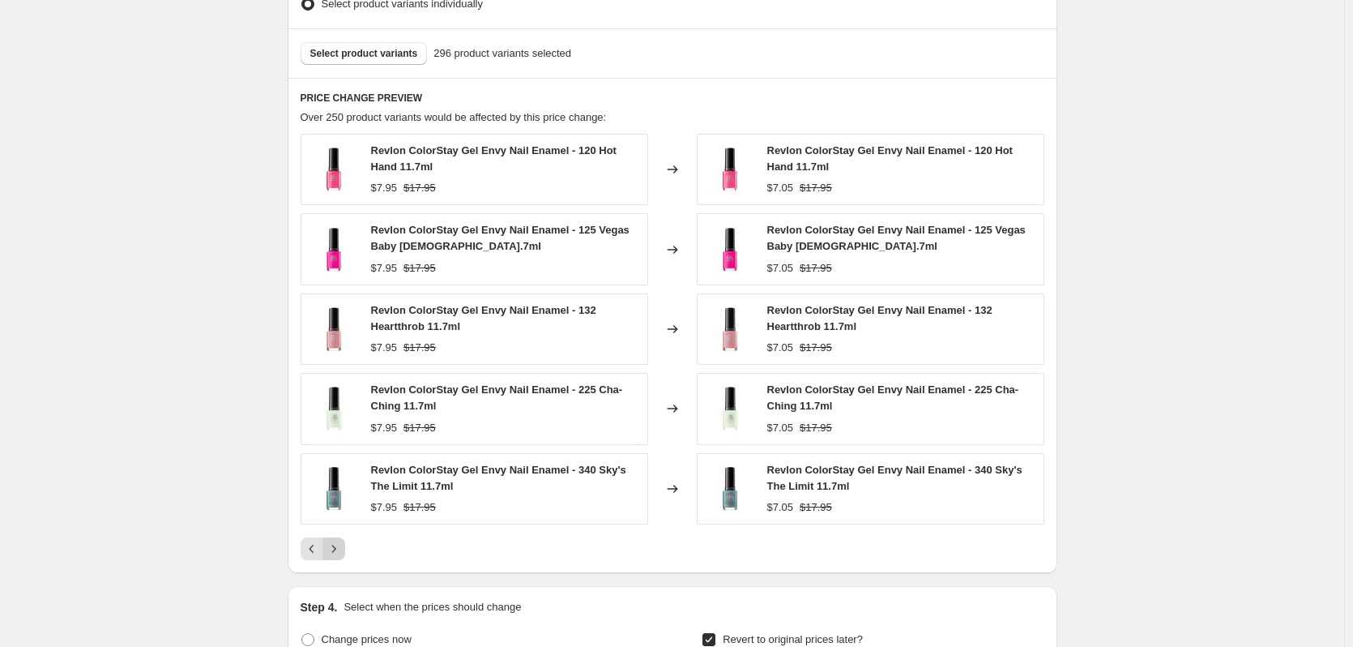
click at [339, 546] on icon "Next" at bounding box center [334, 548] width 16 height 16
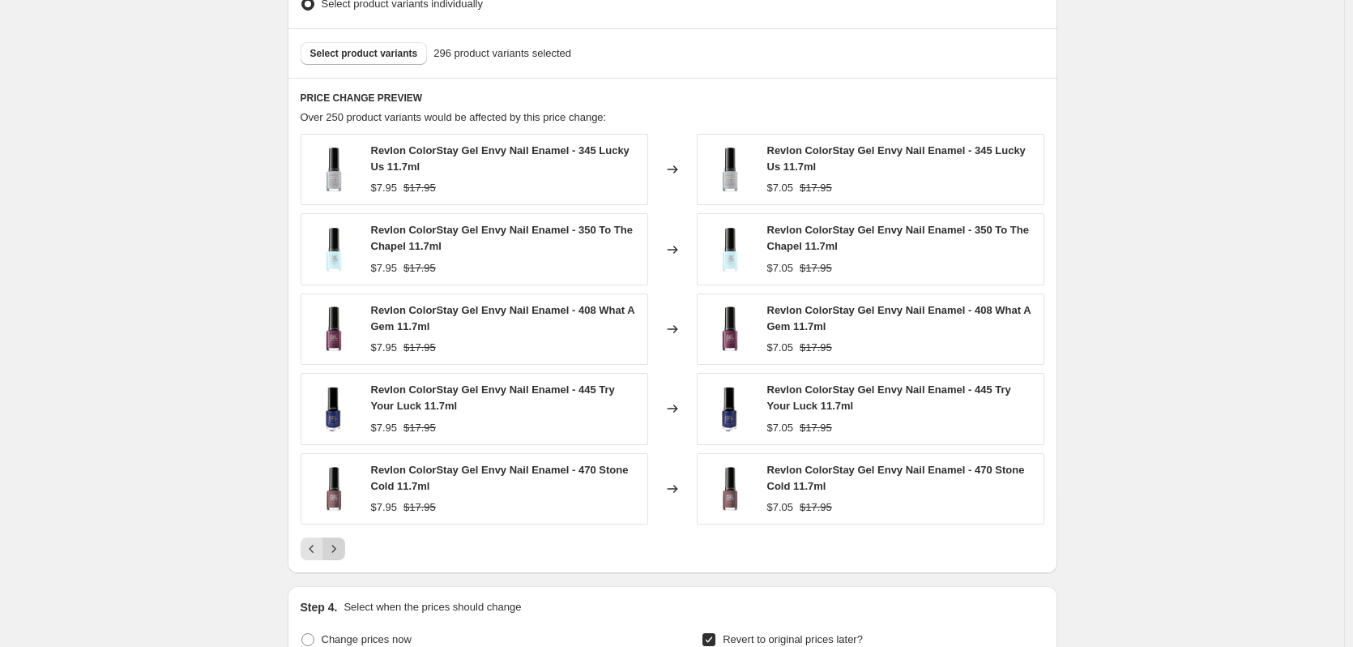
click at [339, 546] on icon "Next" at bounding box center [334, 548] width 16 height 16
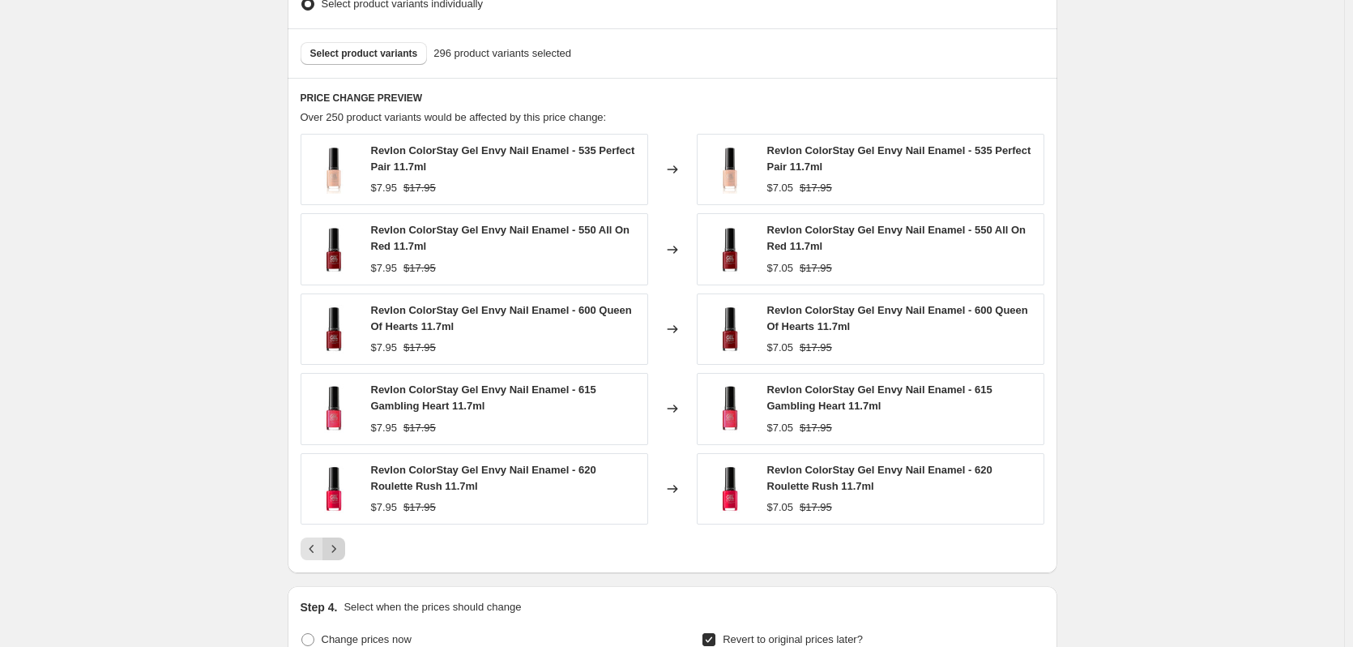
click at [339, 546] on icon "Next" at bounding box center [334, 548] width 16 height 16
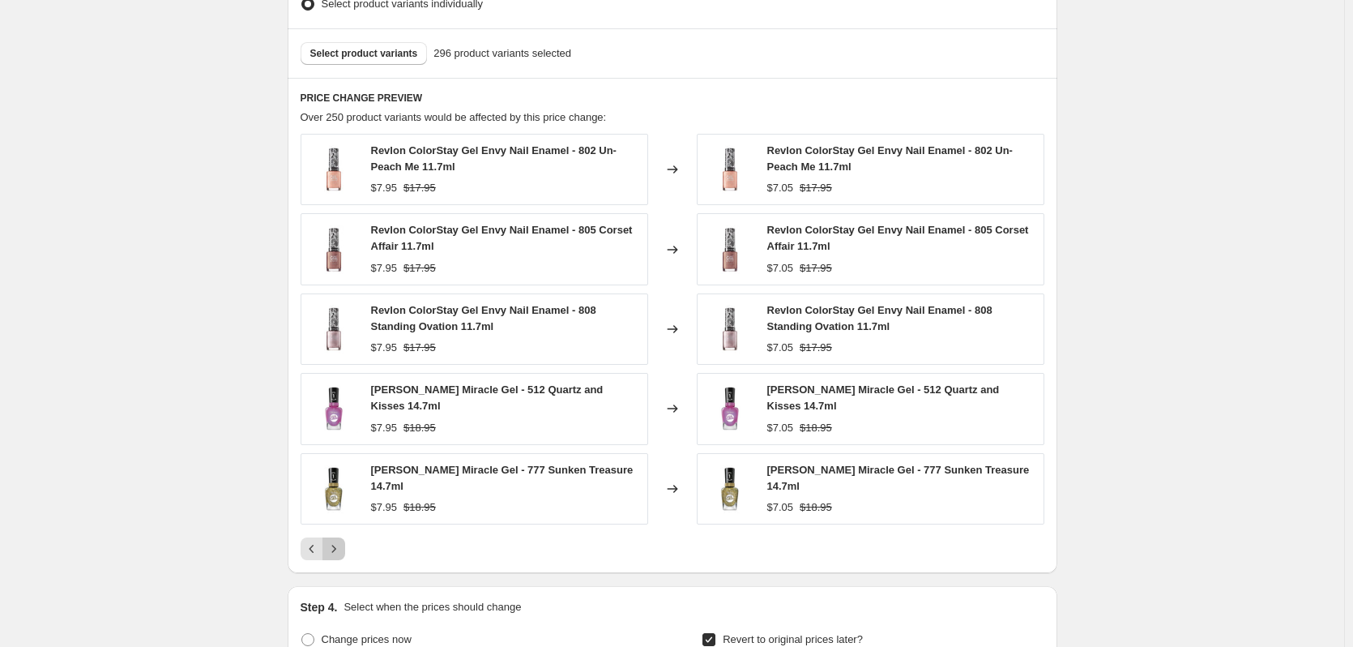
click at [339, 546] on icon "Next" at bounding box center [334, 548] width 16 height 16
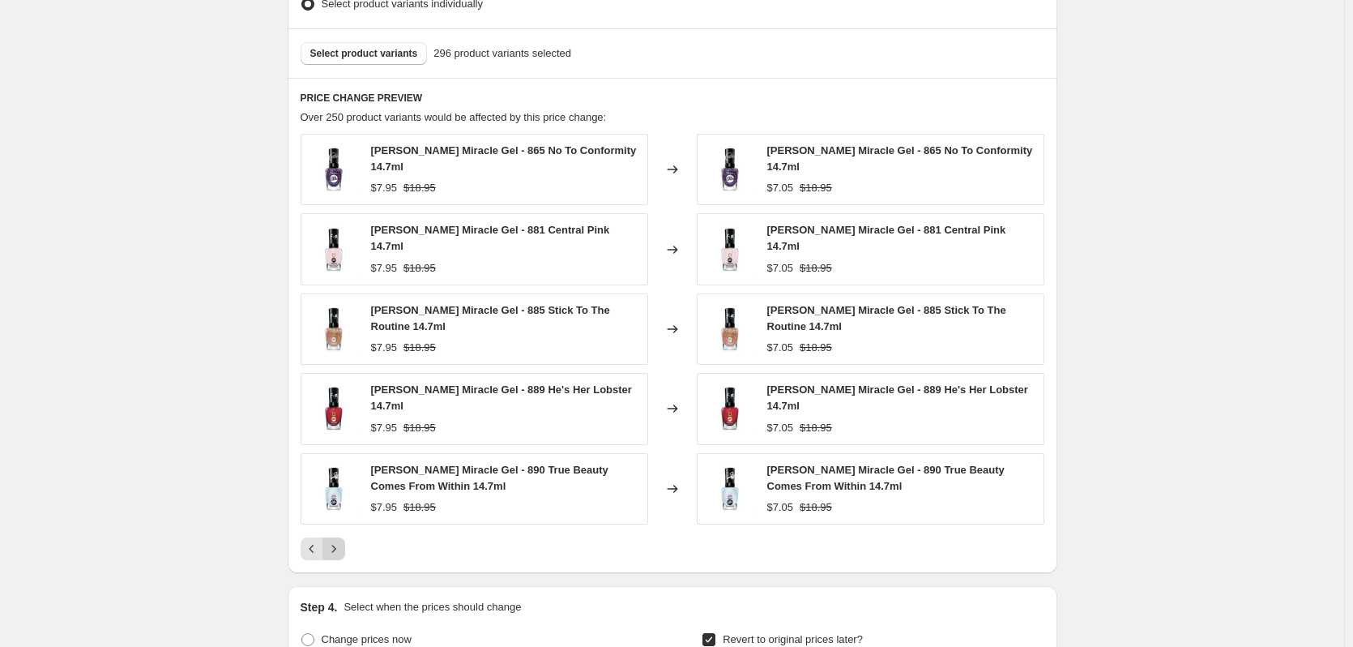
click at [339, 546] on icon "Next" at bounding box center [334, 548] width 16 height 16
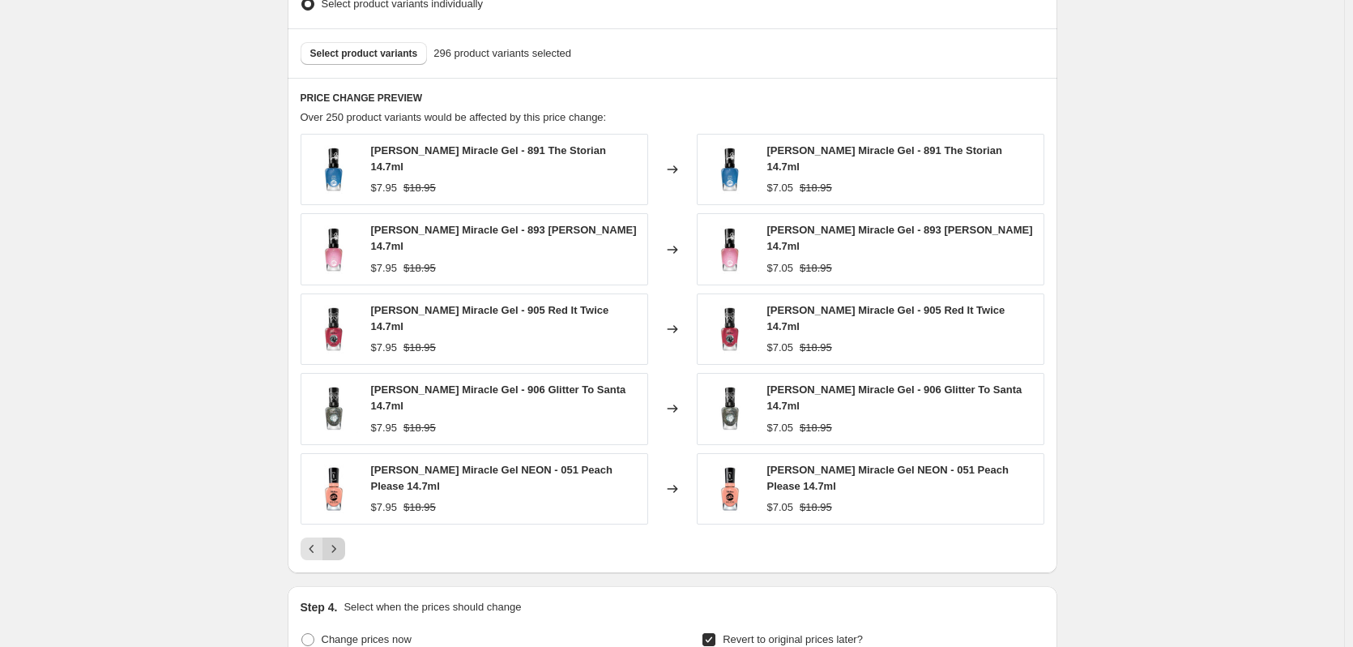
click at [339, 546] on div "PRICE CHANGE PREVIEW Over 250 product variants would be affected by this price …" at bounding box center [673, 325] width 770 height 495
click at [335, 540] on icon "Next" at bounding box center [334, 548] width 16 height 16
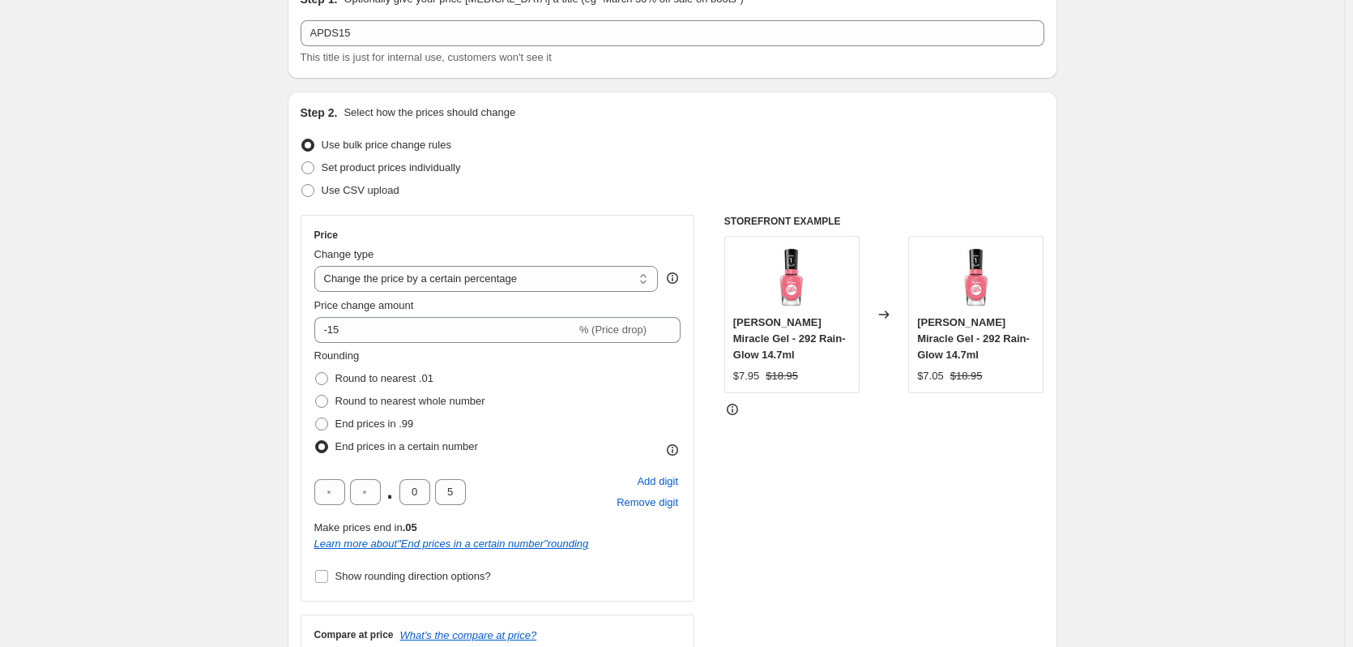
scroll to position [0, 0]
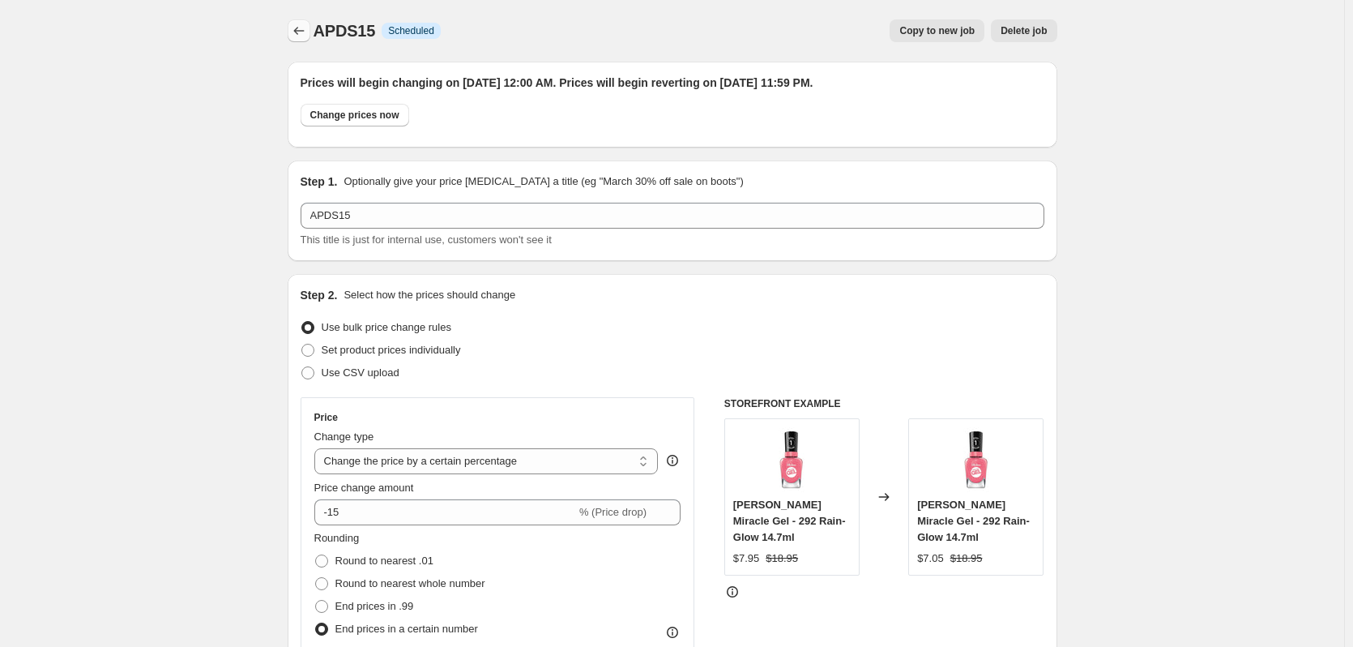
click at [294, 37] on icon "Price change jobs" at bounding box center [299, 31] width 16 height 16
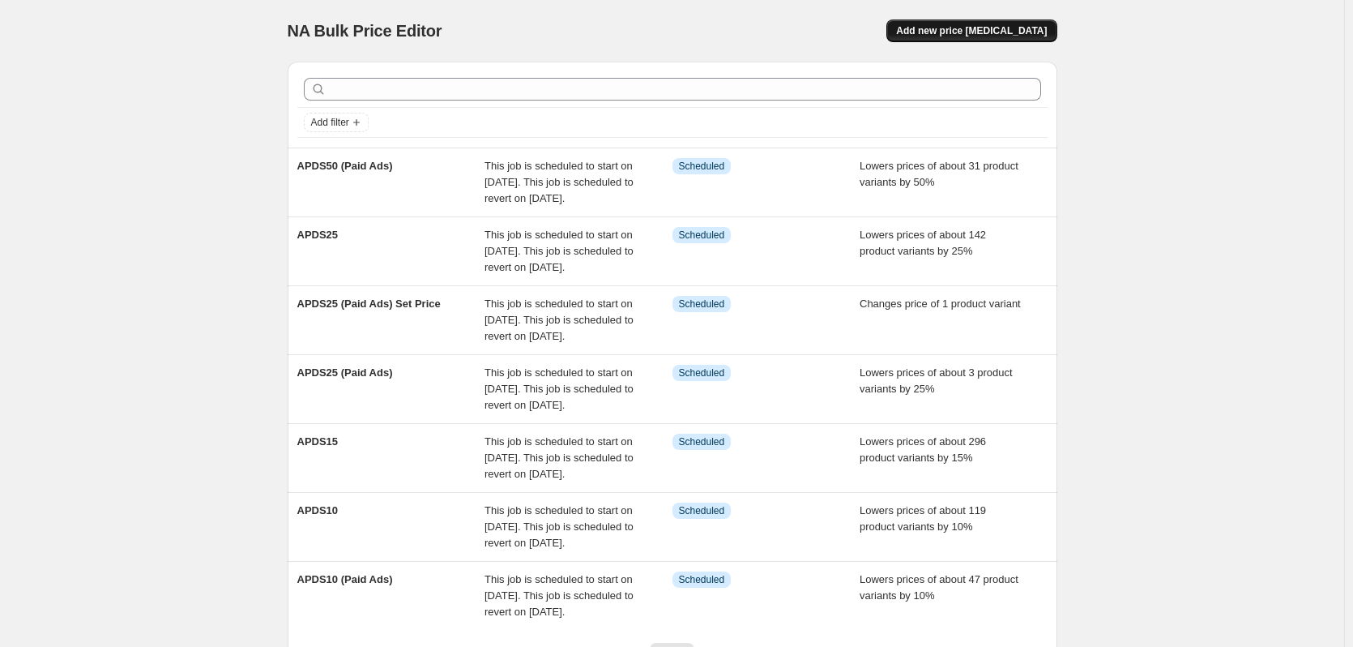
click at [959, 37] on button "Add new price [MEDICAL_DATA]" at bounding box center [971, 30] width 170 height 23
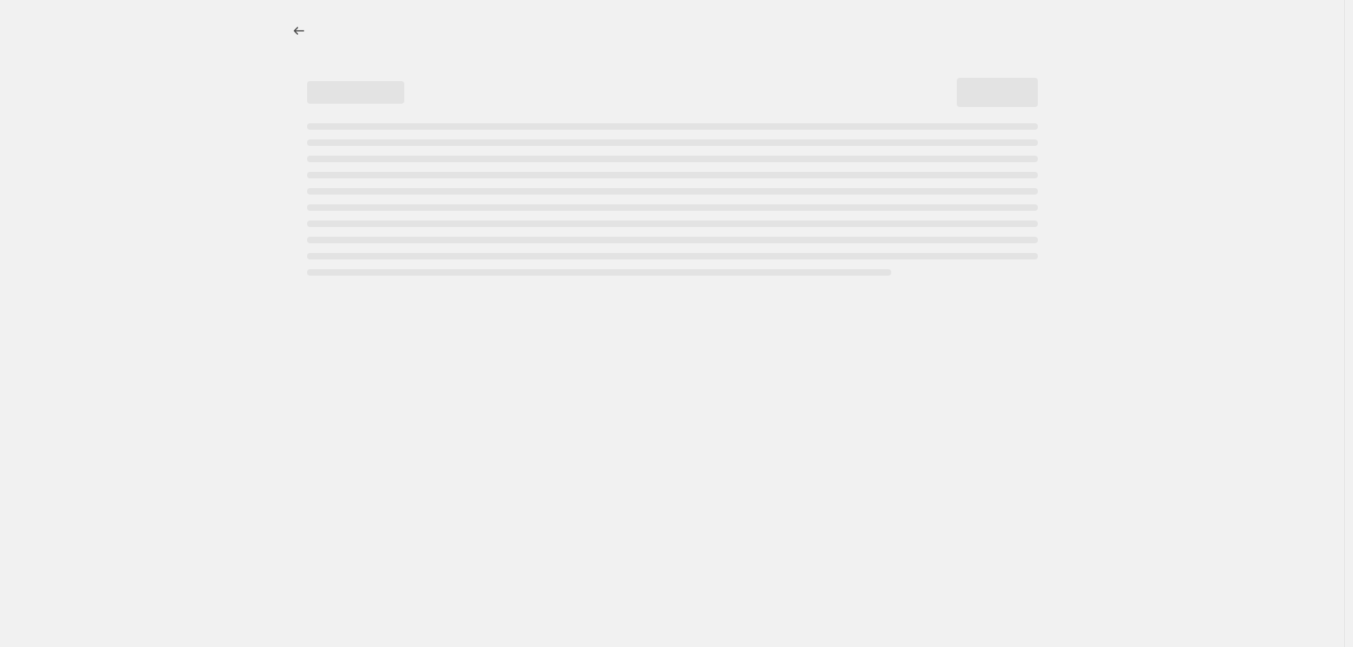
select select "percentage"
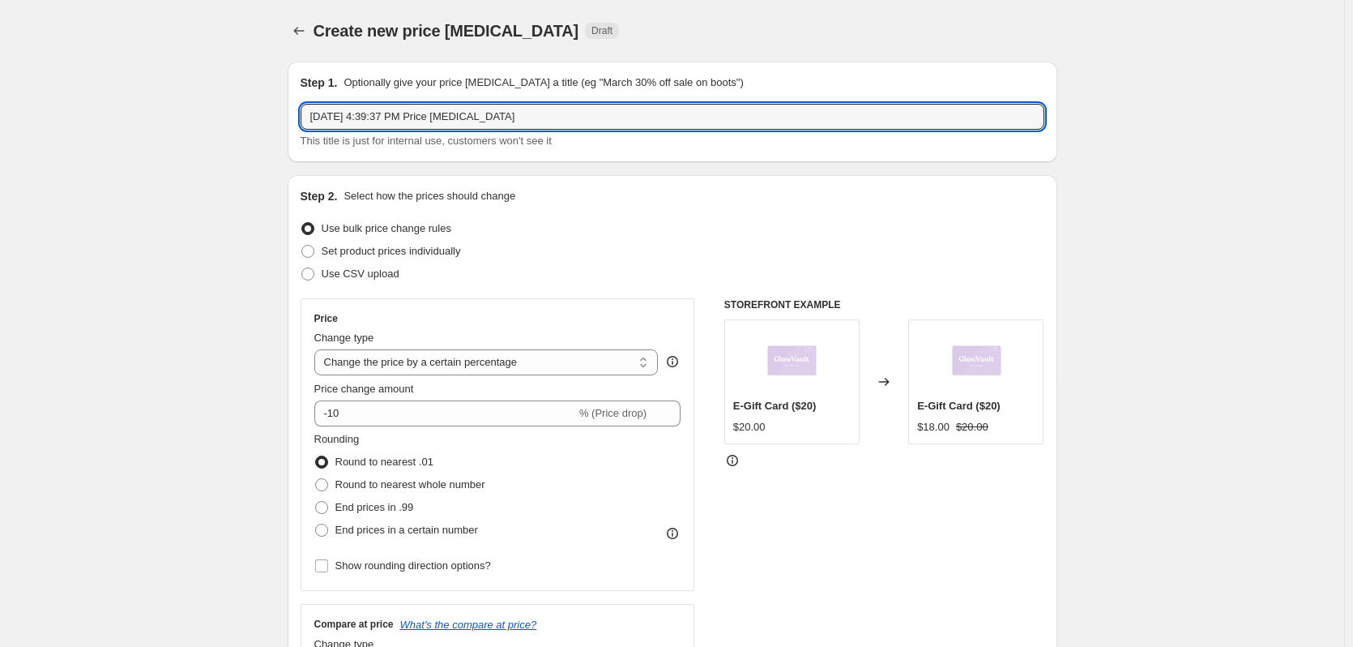
drag, startPoint x: 527, startPoint y: 111, endPoint x: -9, endPoint y: 164, distance: 538.2
click at [0, 164] on html "Home Settings Plans Skip to content Create new price [MEDICAL_DATA]. This page …" at bounding box center [676, 323] width 1353 height 647
type input "APDS75"
click at [305, 41] on button "Price change jobs" at bounding box center [299, 30] width 23 height 23
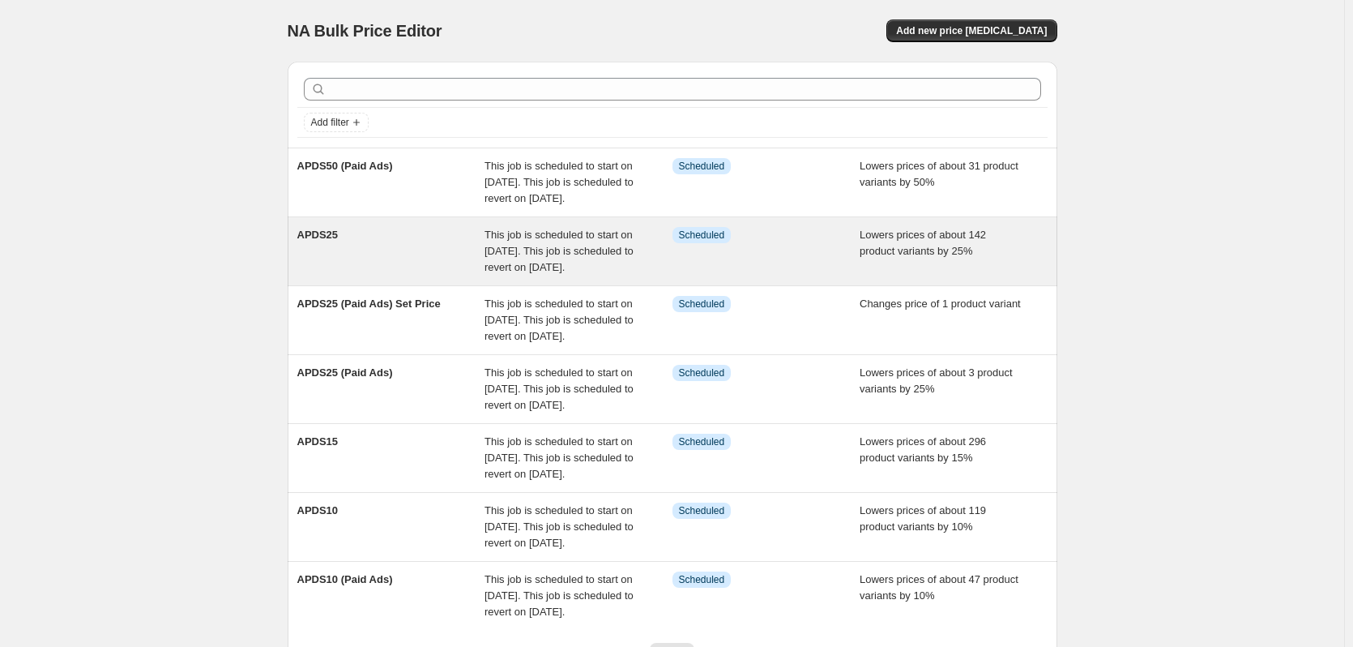
click at [325, 241] on span "APDS25" at bounding box center [317, 234] width 41 height 12
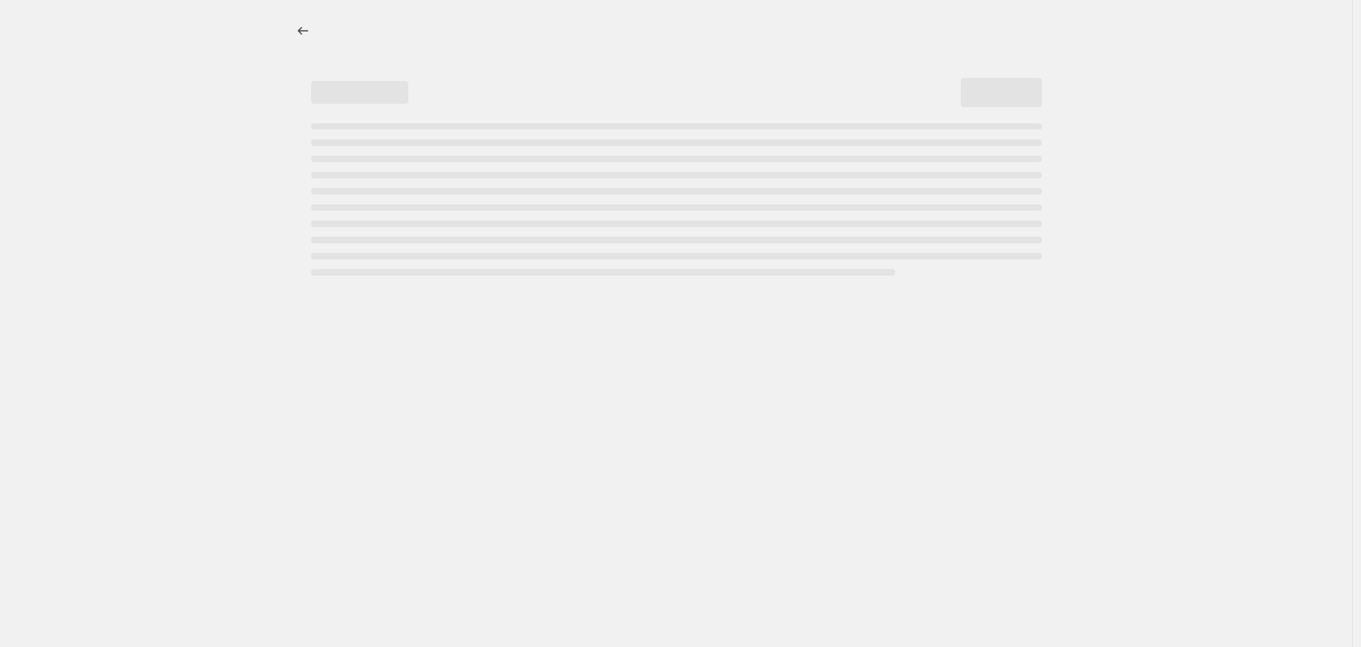
select select "percentage"
select select "no_change"
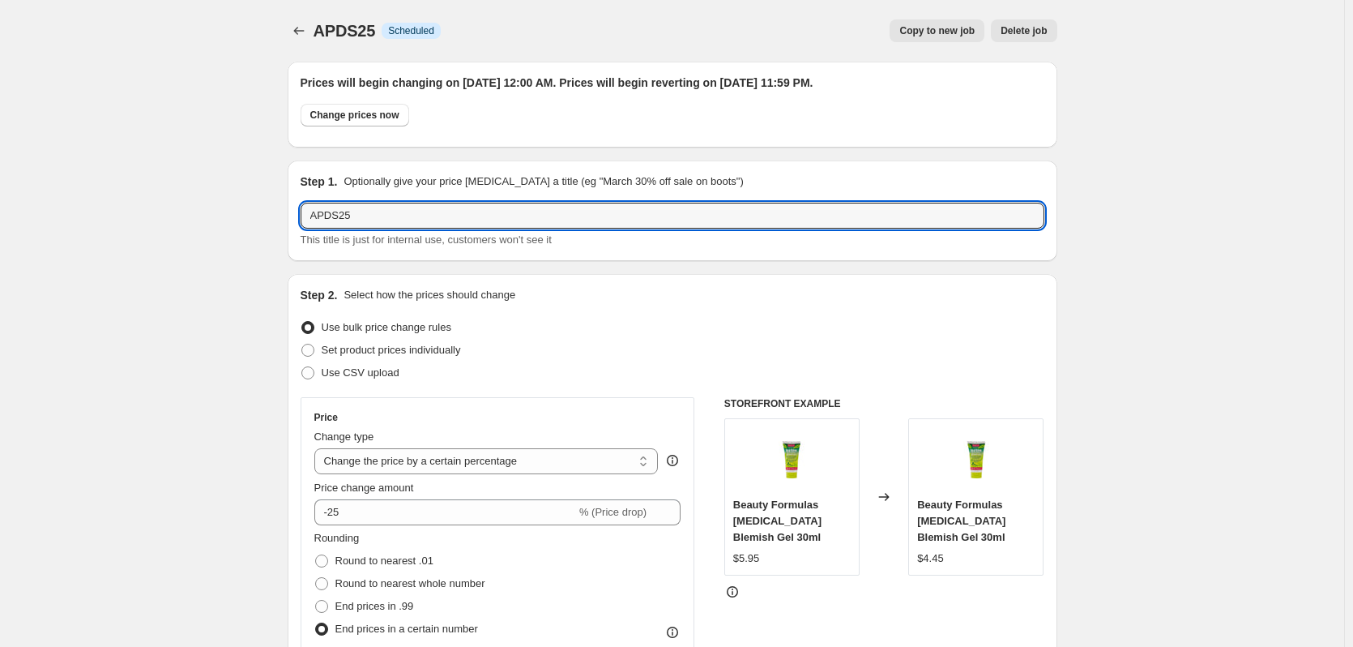
drag, startPoint x: 373, startPoint y: 219, endPoint x: 295, endPoint y: 214, distance: 77.9
click at [295, 214] on div "Step 1. Optionally give your price [MEDICAL_DATA] a title (eg "March 30% off sa…" at bounding box center [673, 210] width 770 height 100
click at [294, 32] on icon "Price change jobs" at bounding box center [299, 31] width 16 height 16
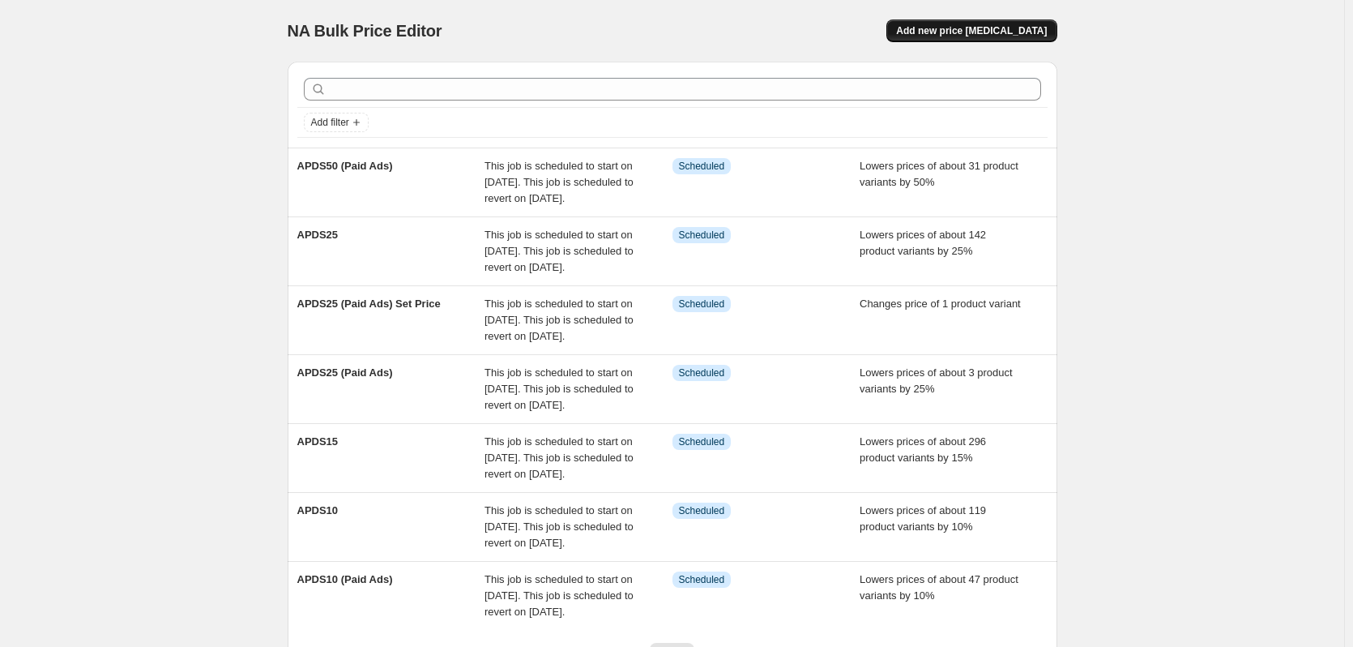
click at [967, 33] on span "Add new price [MEDICAL_DATA]" at bounding box center [971, 30] width 151 height 13
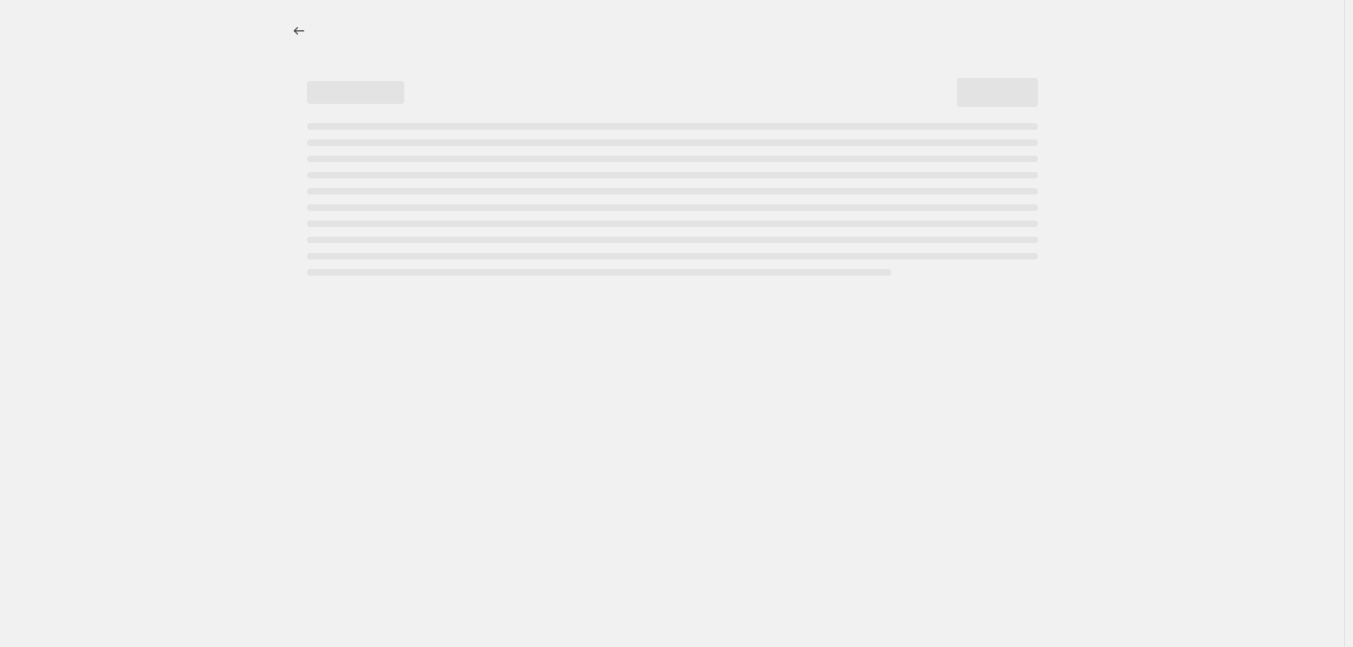
select select "percentage"
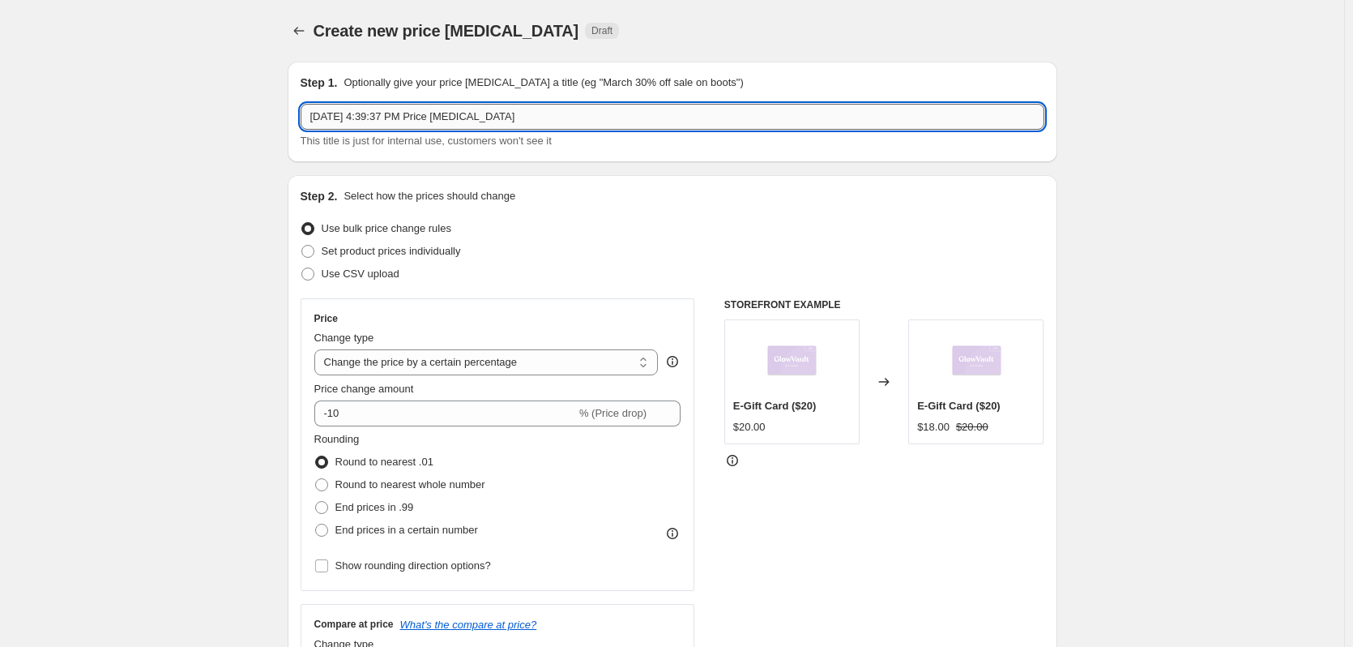
click at [363, 106] on input "[DATE] 4:39:37 PM Price [MEDICAL_DATA]" at bounding box center [673, 117] width 744 height 26
paste input "APDS25"
drag, startPoint x: 619, startPoint y: 118, endPoint x: 257, endPoint y: 140, distance: 362.8
paste input "PDS25"
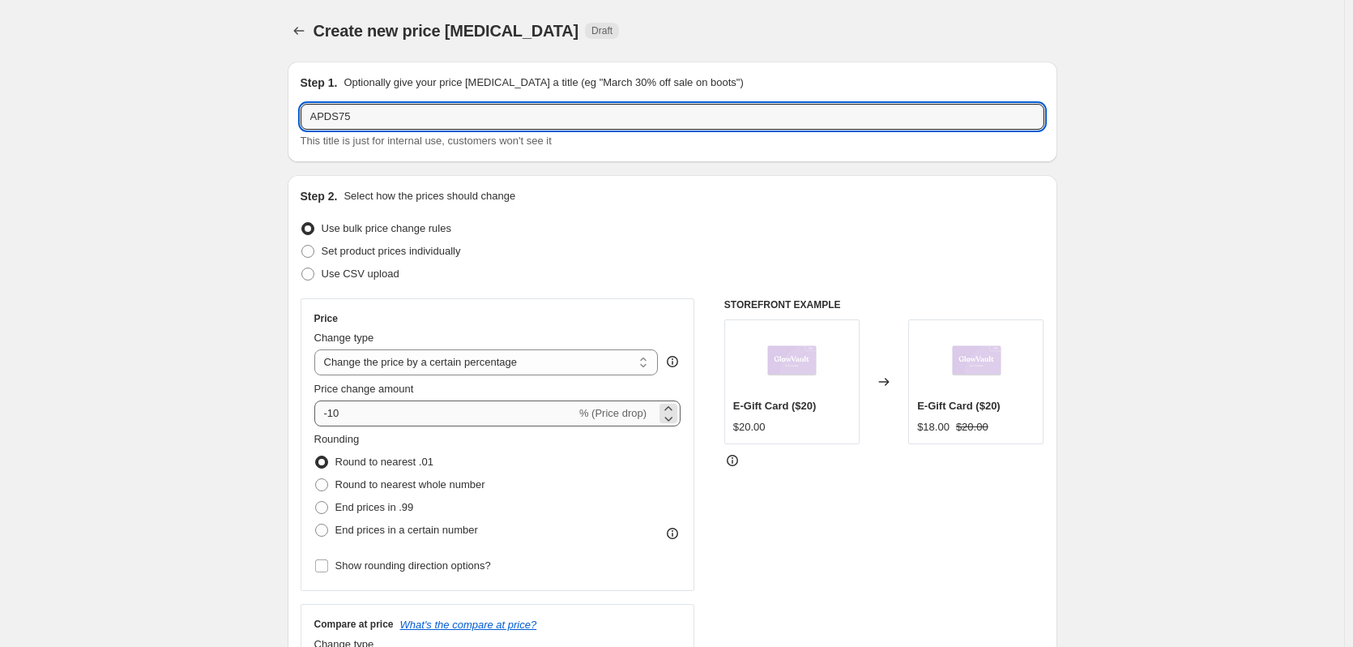
type input "APDS75"
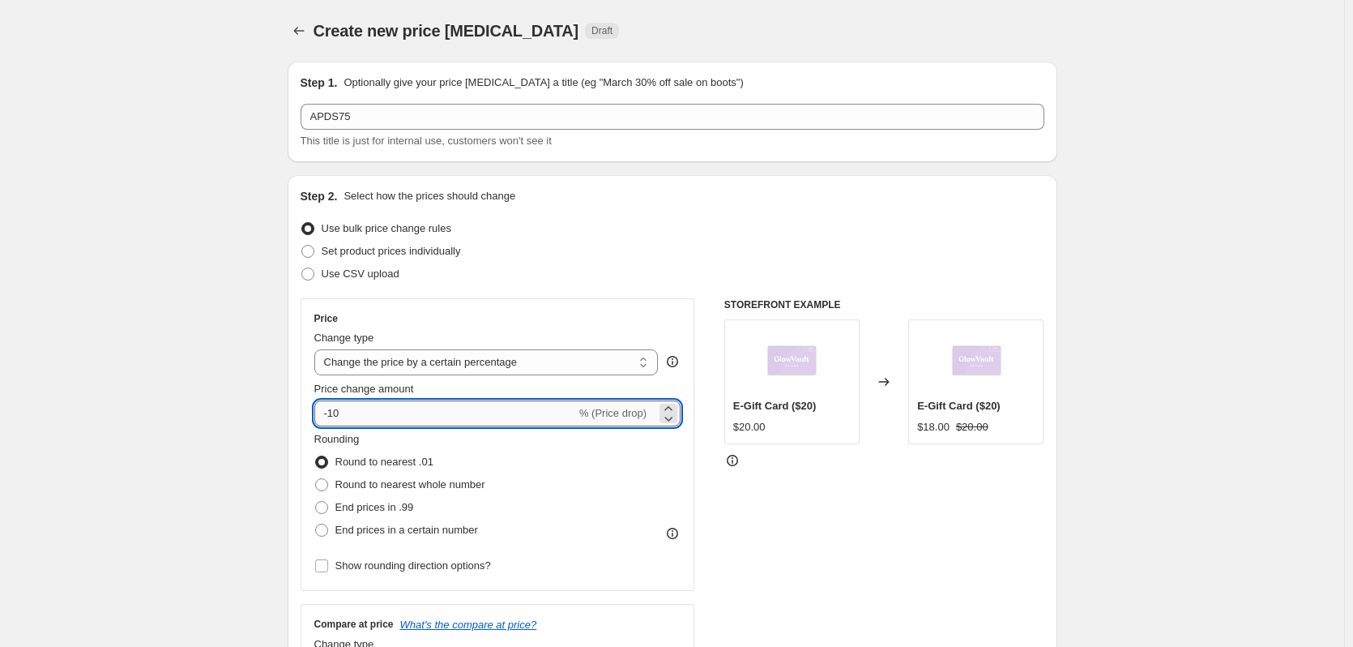
click at [433, 407] on input "-10" at bounding box center [445, 413] width 262 height 26
type input "-1"
type input "-75"
click at [414, 531] on span "End prices in a certain number" at bounding box center [406, 529] width 143 height 12
click at [316, 524] on input "End prices in a certain number" at bounding box center [315, 523] width 1 height 1
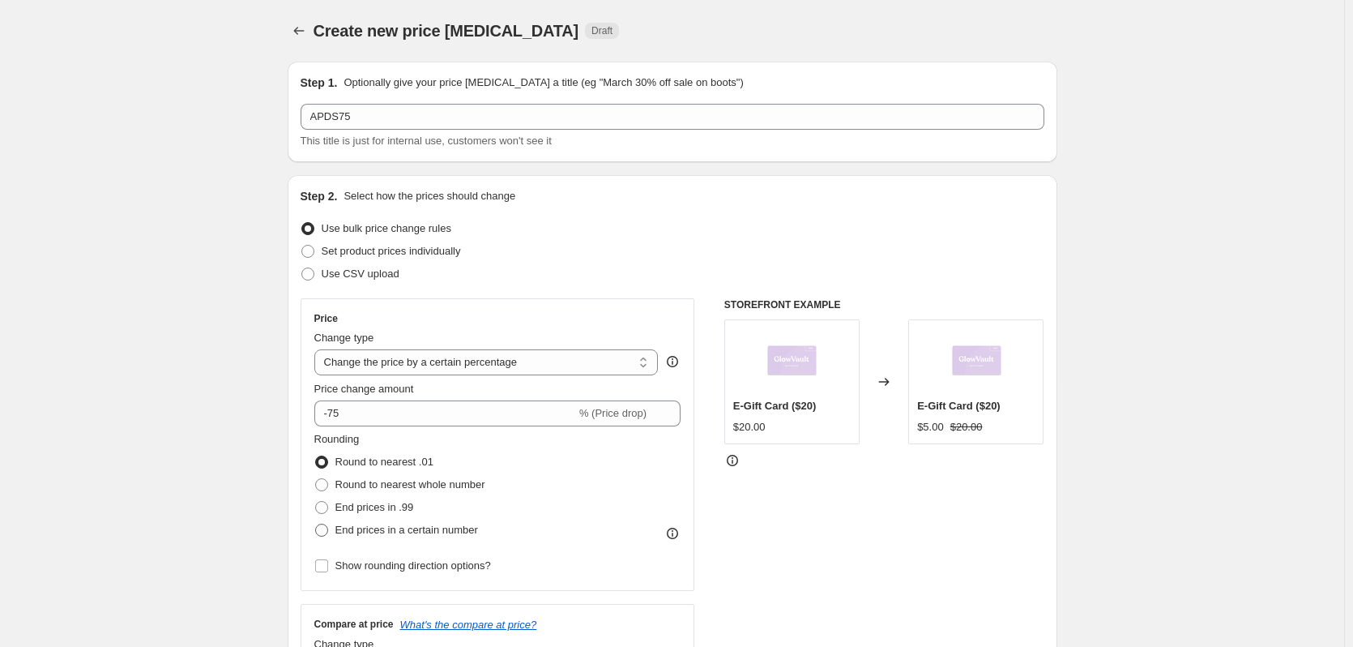
radio input "true"
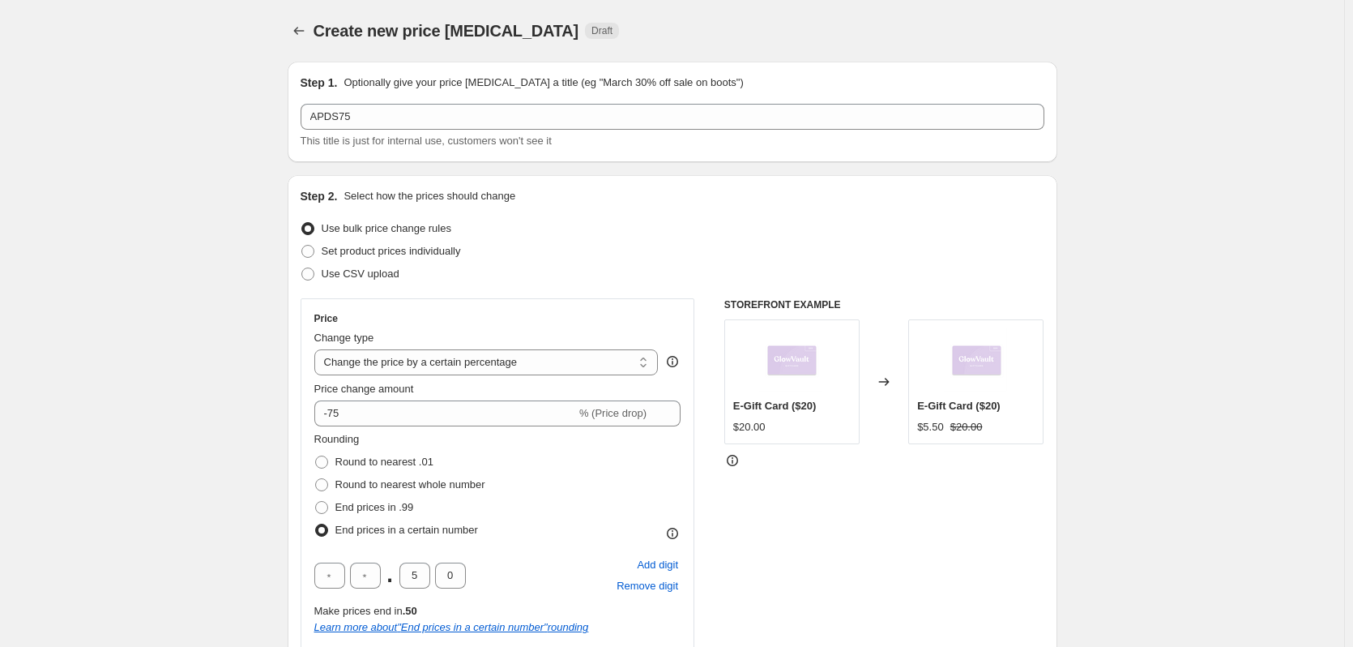
click at [433, 574] on div ". 5 0" at bounding box center [390, 575] width 152 height 26
click at [421, 572] on input "5" at bounding box center [414, 575] width 31 height 26
click at [463, 570] on input "0" at bounding box center [450, 575] width 31 height 26
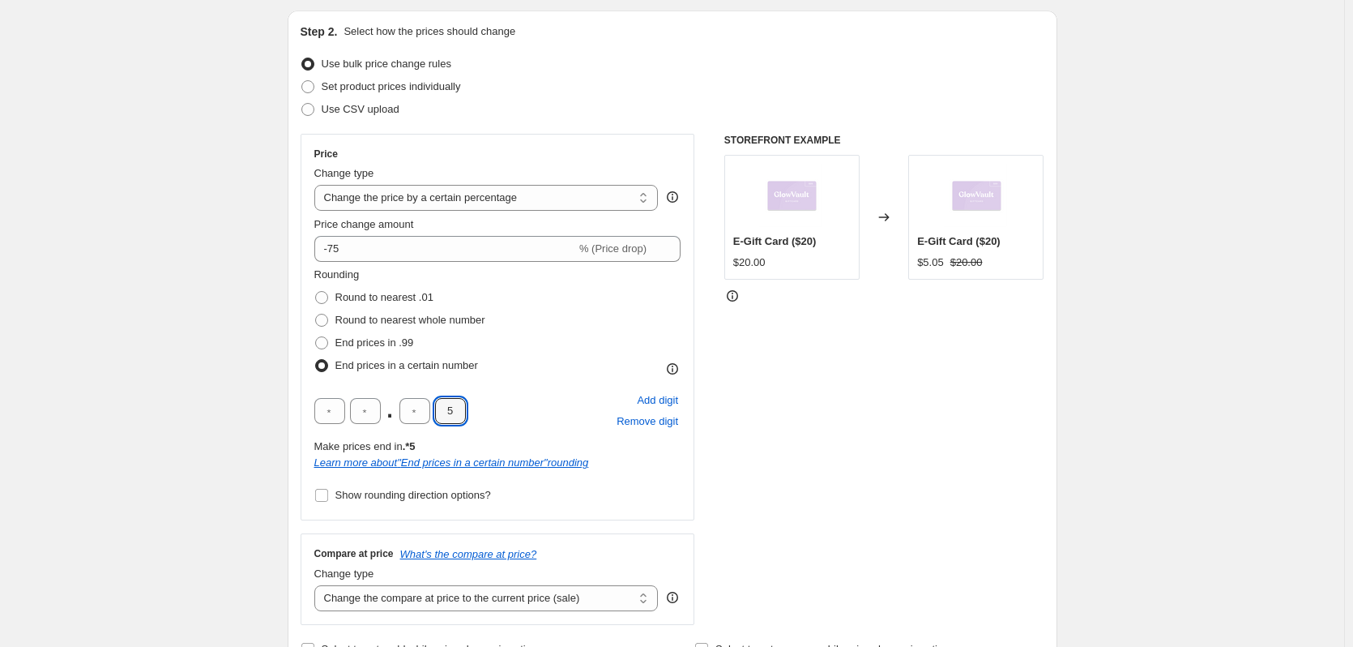
scroll to position [182, 0]
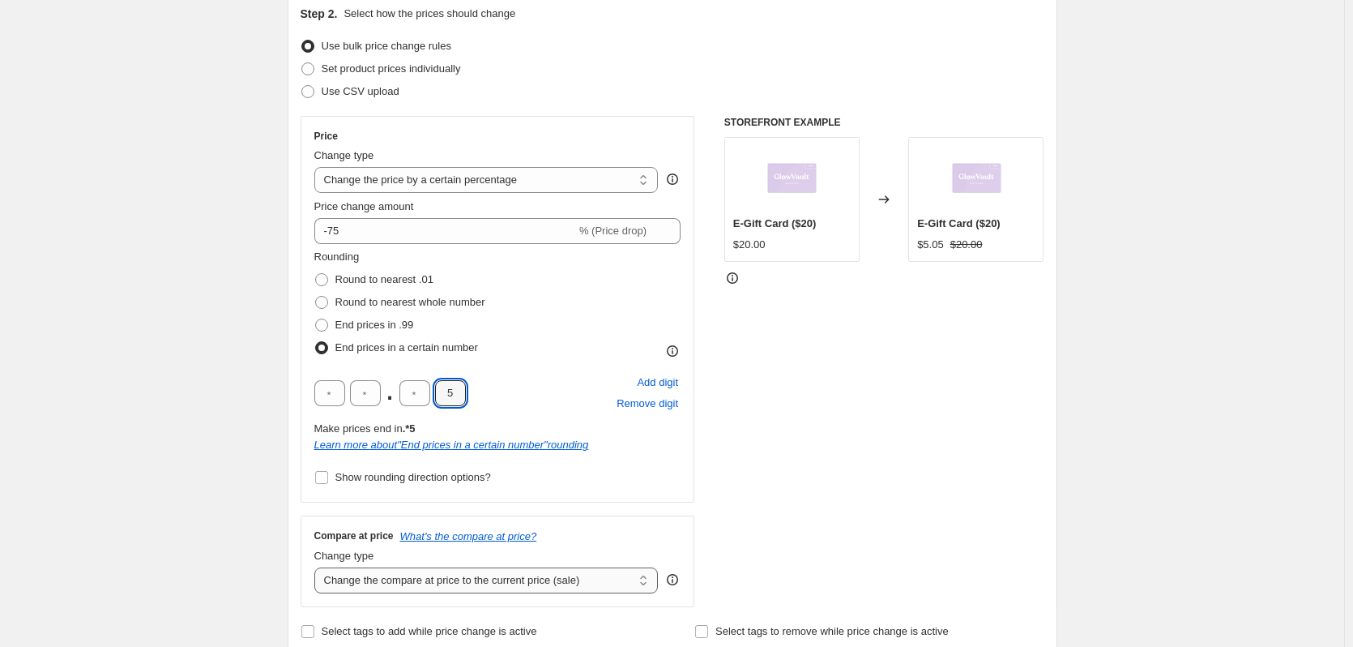
type input "5"
click at [490, 580] on select "Change the compare at price to the current price (sale) Change the compare at p…" at bounding box center [486, 580] width 344 height 26
select select "no_change"
click at [318, 567] on select "Change the compare at price to the current price (sale) Change the compare at p…" at bounding box center [486, 580] width 344 height 26
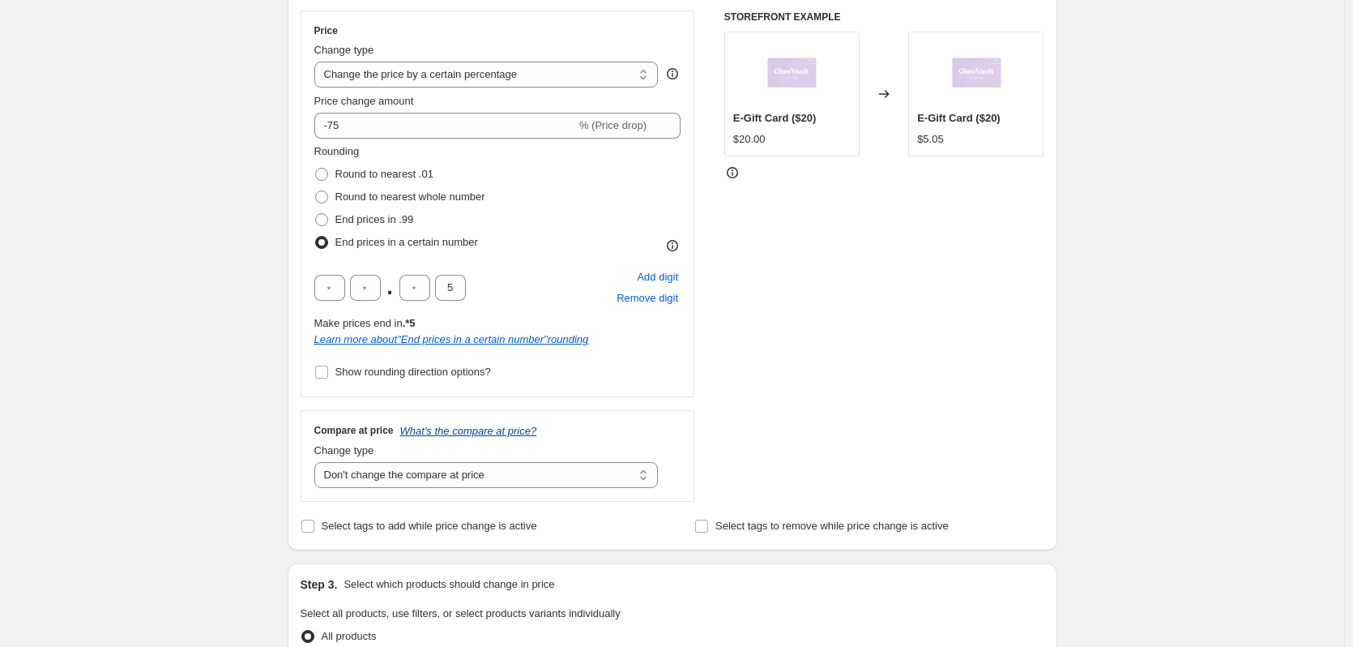
scroll to position [344, 0]
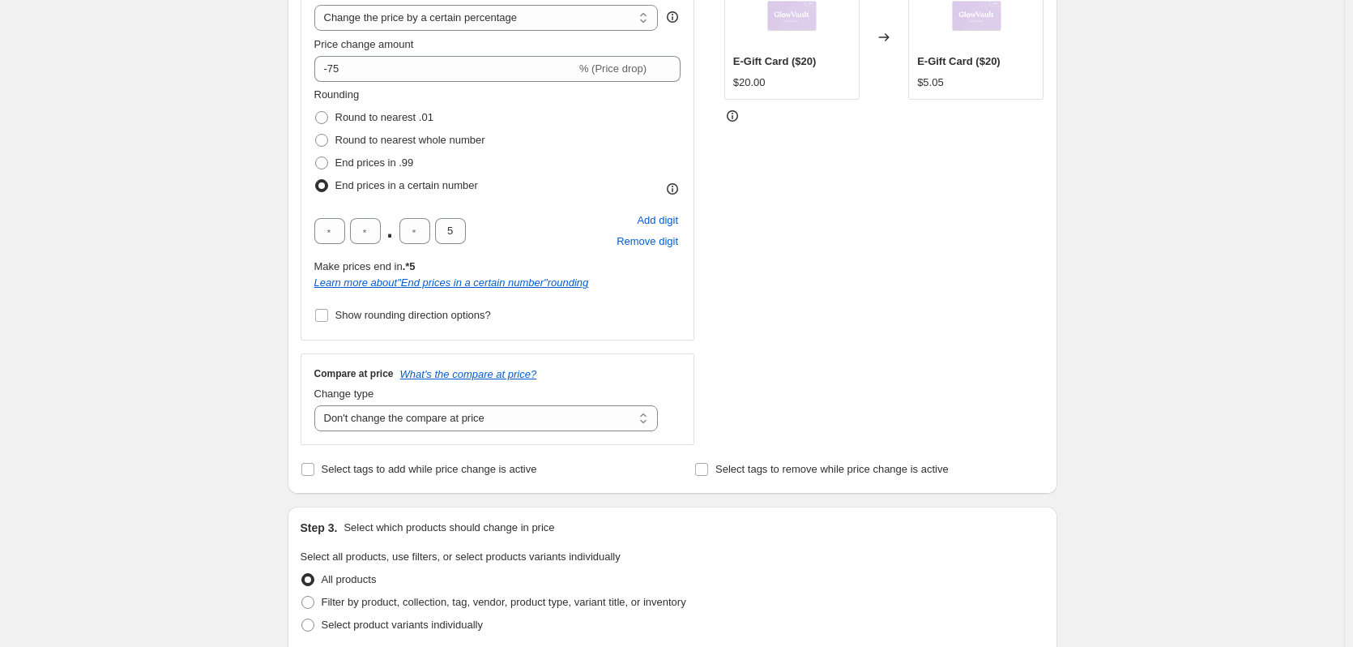
click at [422, 482] on div "Step 2. Select how the prices should change Use bulk price change rules Set pro…" at bounding box center [673, 162] width 770 height 663
click at [420, 478] on label "Select tags to add while price change is active" at bounding box center [419, 469] width 237 height 23
click at [314, 476] on input "Select tags to add while price change is active" at bounding box center [307, 469] width 13 height 13
checkbox input "true"
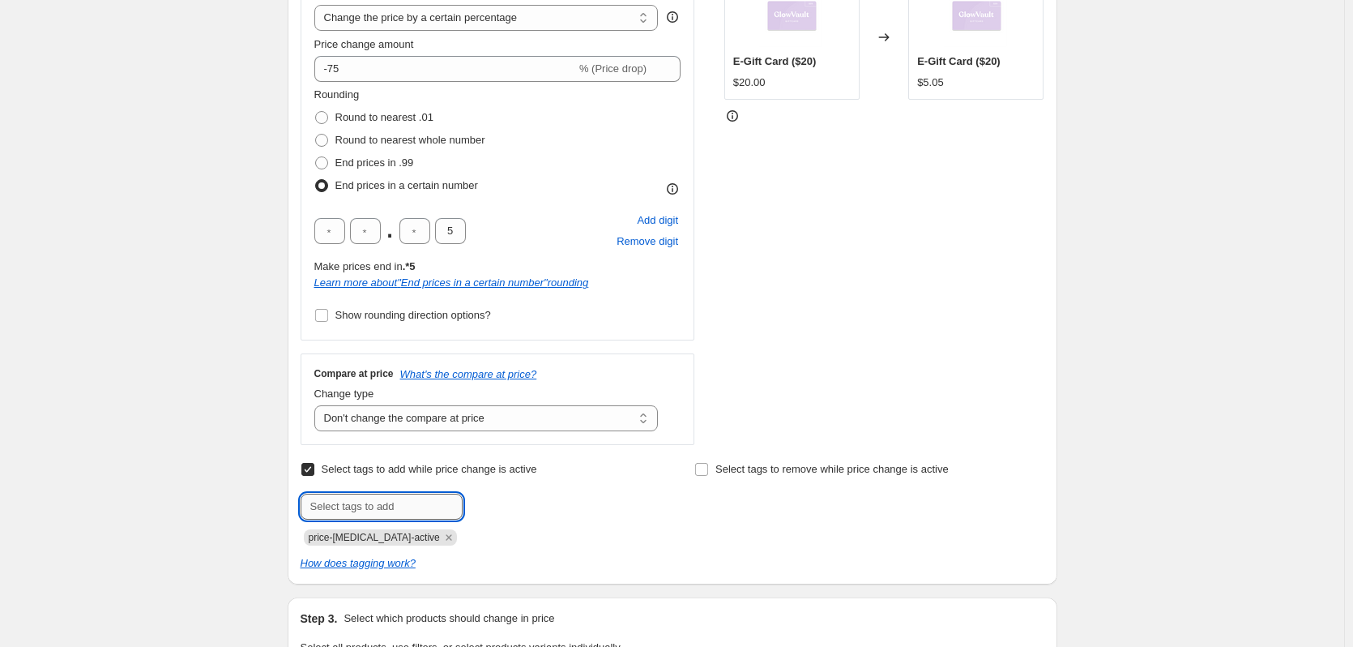
click at [412, 509] on input "text" at bounding box center [382, 506] width 162 height 26
type input "s"
type input "Sale"
click at [484, 510] on b "Add" at bounding box center [485, 504] width 19 height 11
click at [394, 510] on input "text" at bounding box center [382, 506] width 162 height 26
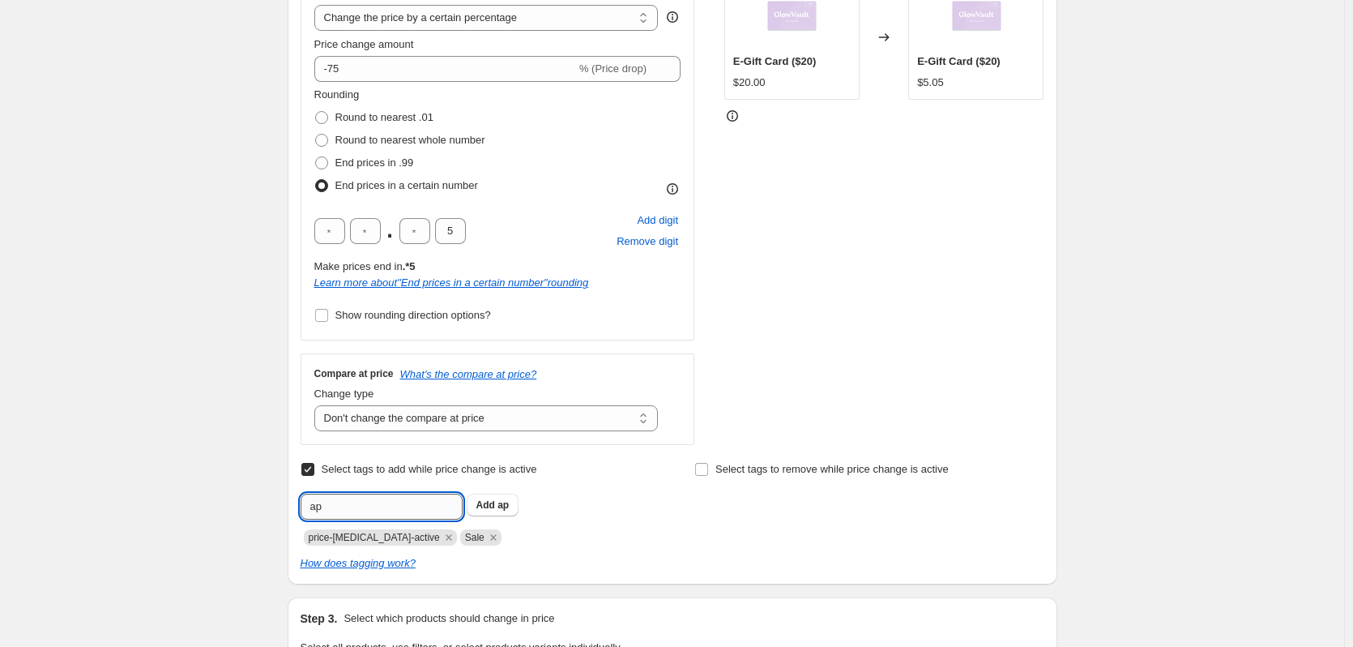
type input "a"
drag, startPoint x: 387, startPoint y: 510, endPoint x: 304, endPoint y: 501, distance: 84.0
click at [304, 501] on input "APDSF" at bounding box center [382, 506] width 162 height 26
type input "APDSF"
click at [521, 515] on button "Add APDSF" at bounding box center [504, 504] width 74 height 23
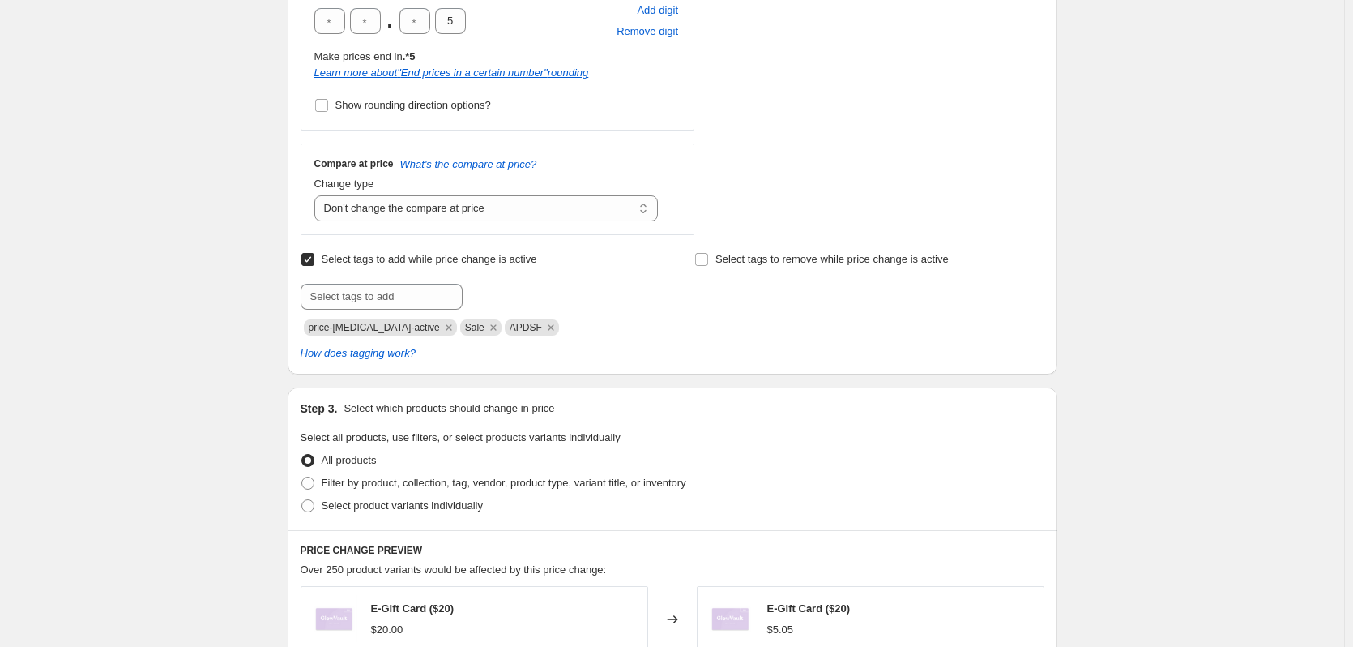
scroll to position [567, 0]
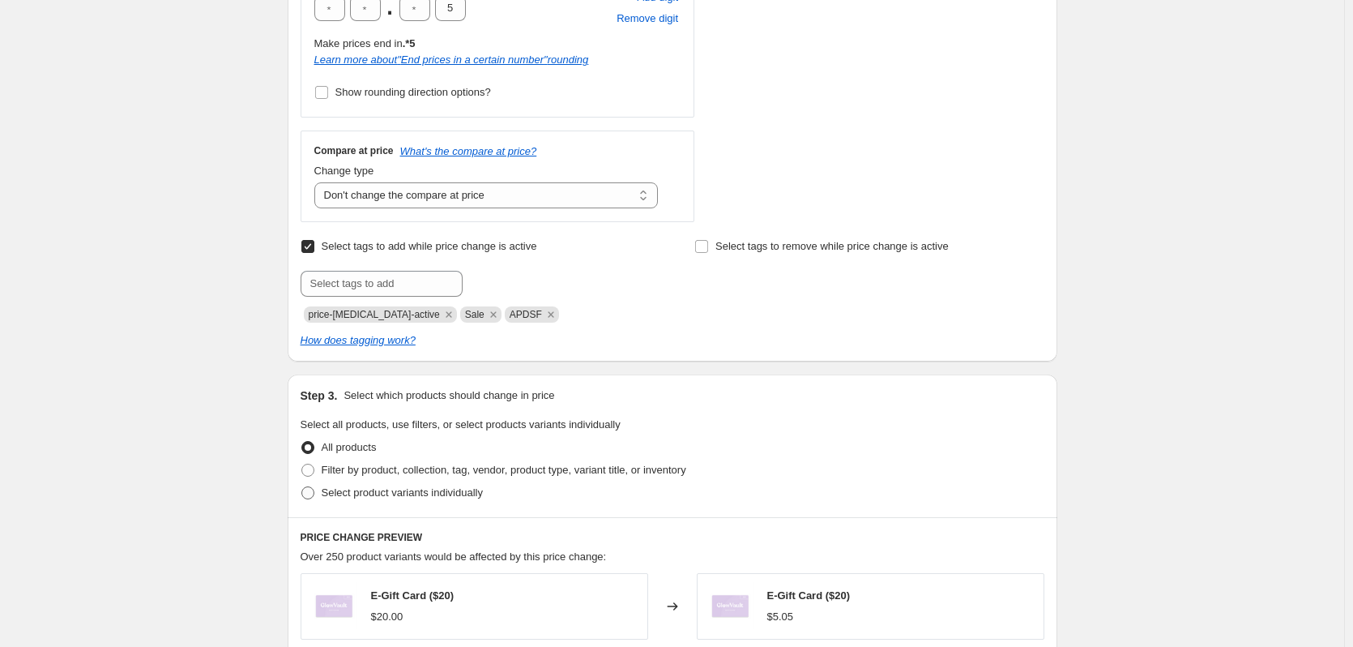
click at [449, 497] on span "Select product variants individually" at bounding box center [402, 492] width 161 height 12
click at [302, 487] on input "Select product variants individually" at bounding box center [301, 486] width 1 height 1
radio input "true"
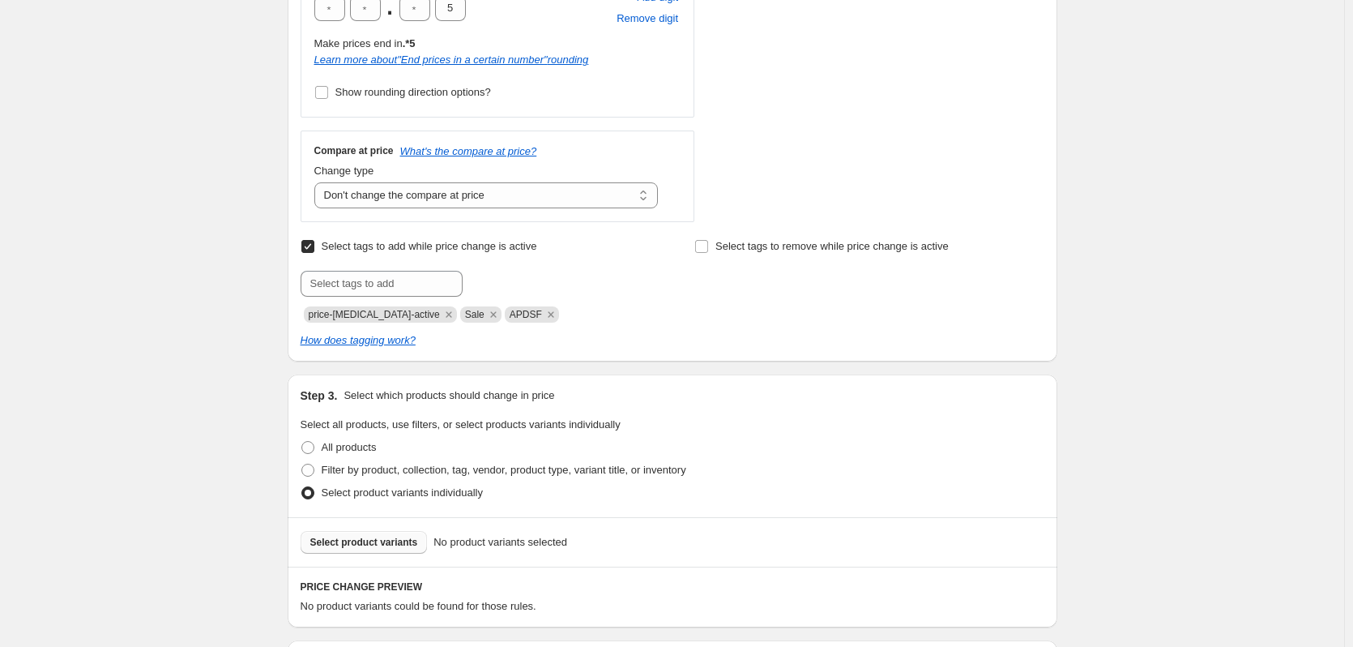
click at [412, 534] on button "Select product variants" at bounding box center [364, 542] width 127 height 23
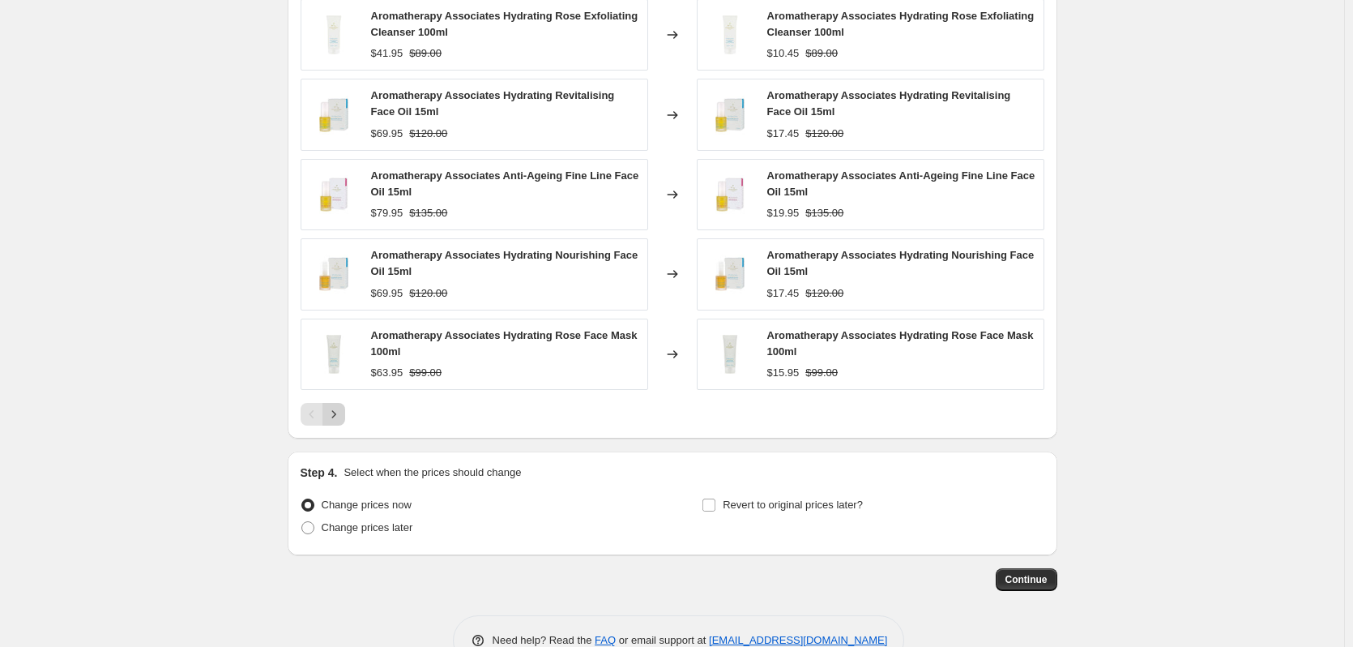
scroll to position [1195, 0]
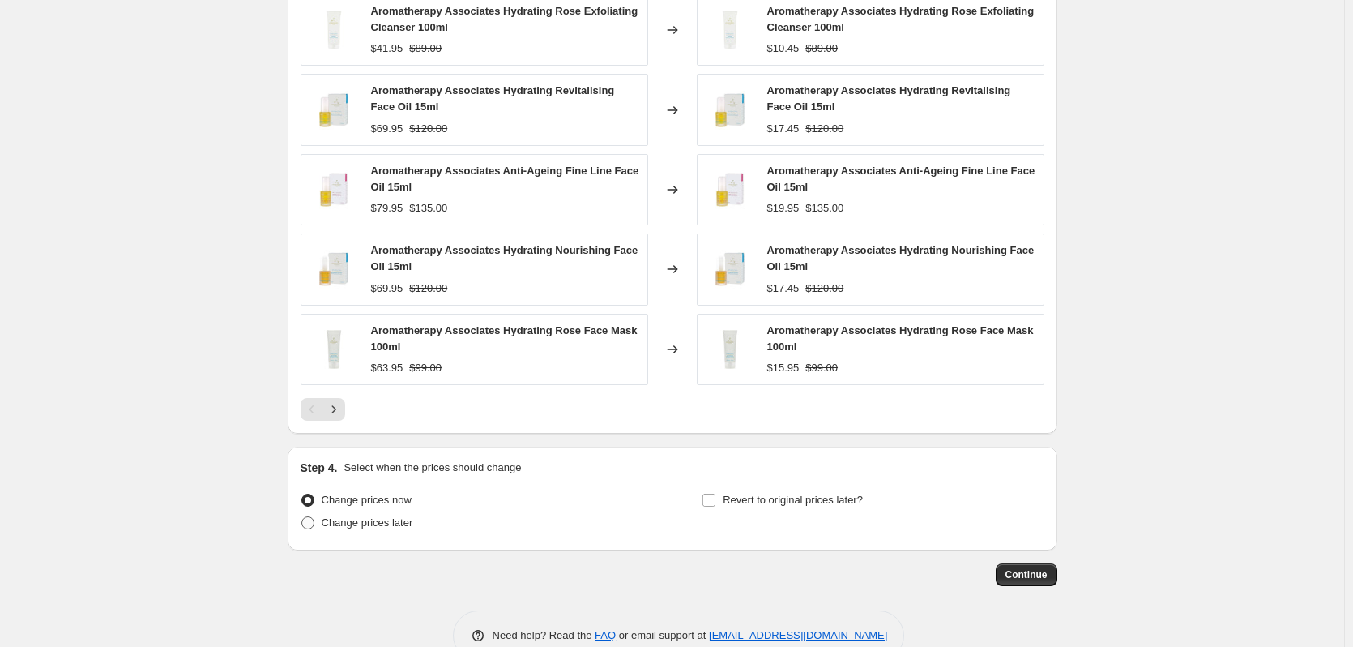
click at [335, 526] on span "Change prices later" at bounding box center [368, 522] width 92 height 12
click at [302, 517] on input "Change prices later" at bounding box center [301, 516] width 1 height 1
radio input "true"
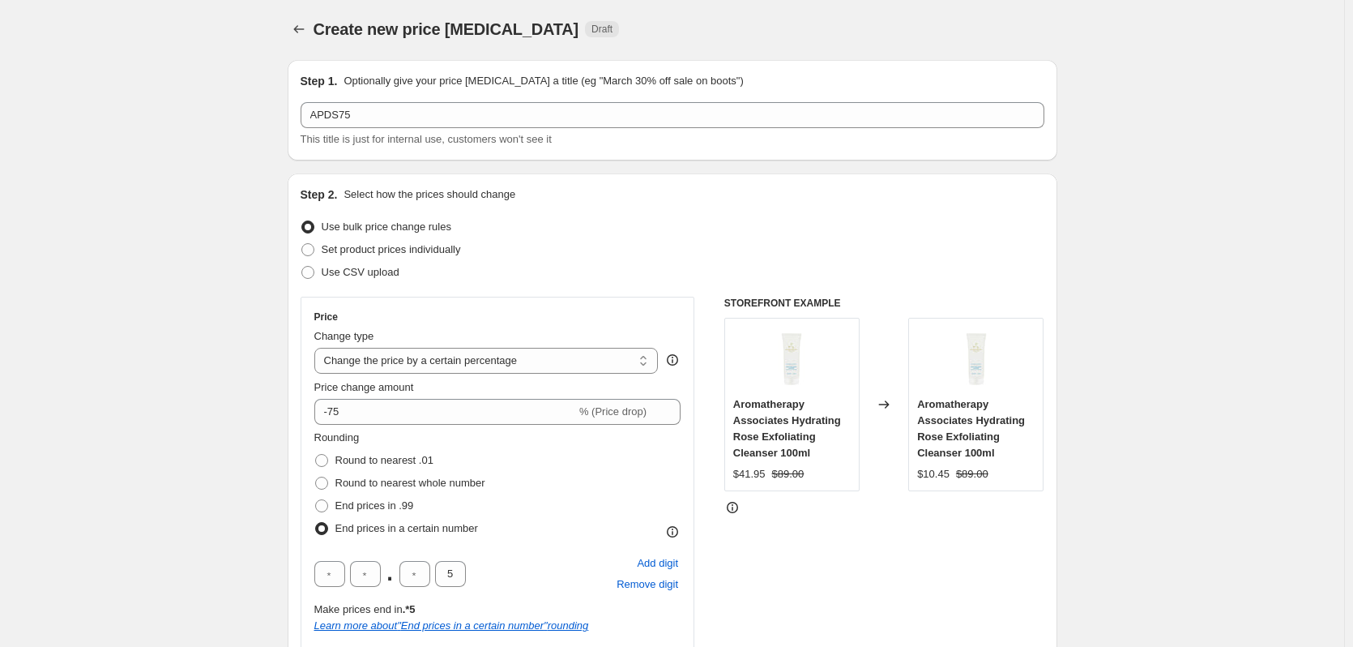
scroll to position [0, 0]
click at [306, 33] on icon "Price change jobs" at bounding box center [299, 31] width 16 height 16
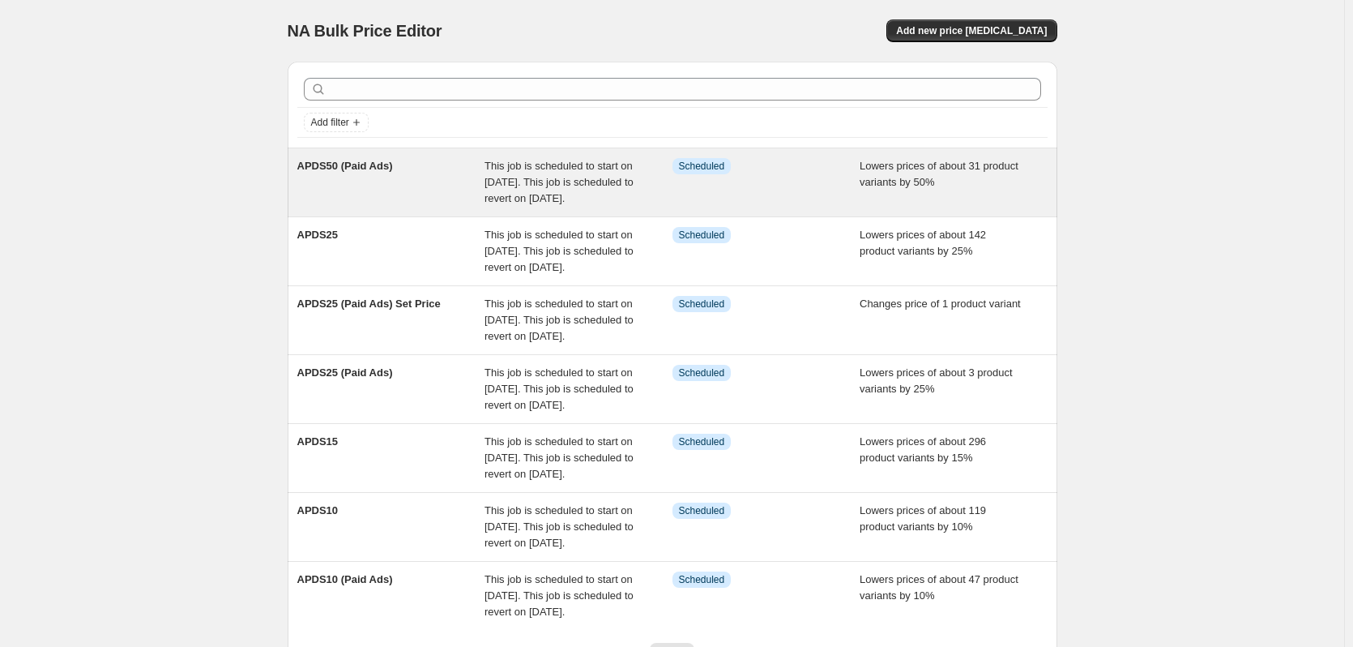
click at [369, 194] on div "APDS50 (Paid Ads)" at bounding box center [391, 182] width 188 height 49
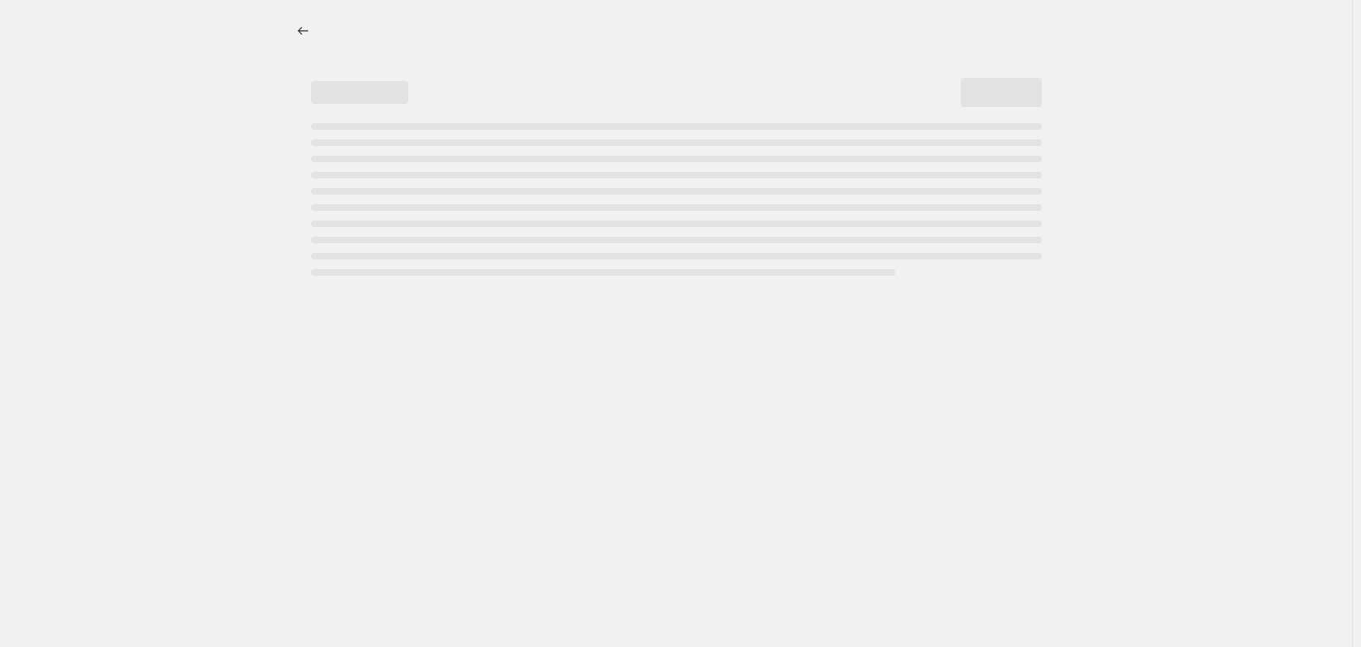
select select "percentage"
select select "no_change"
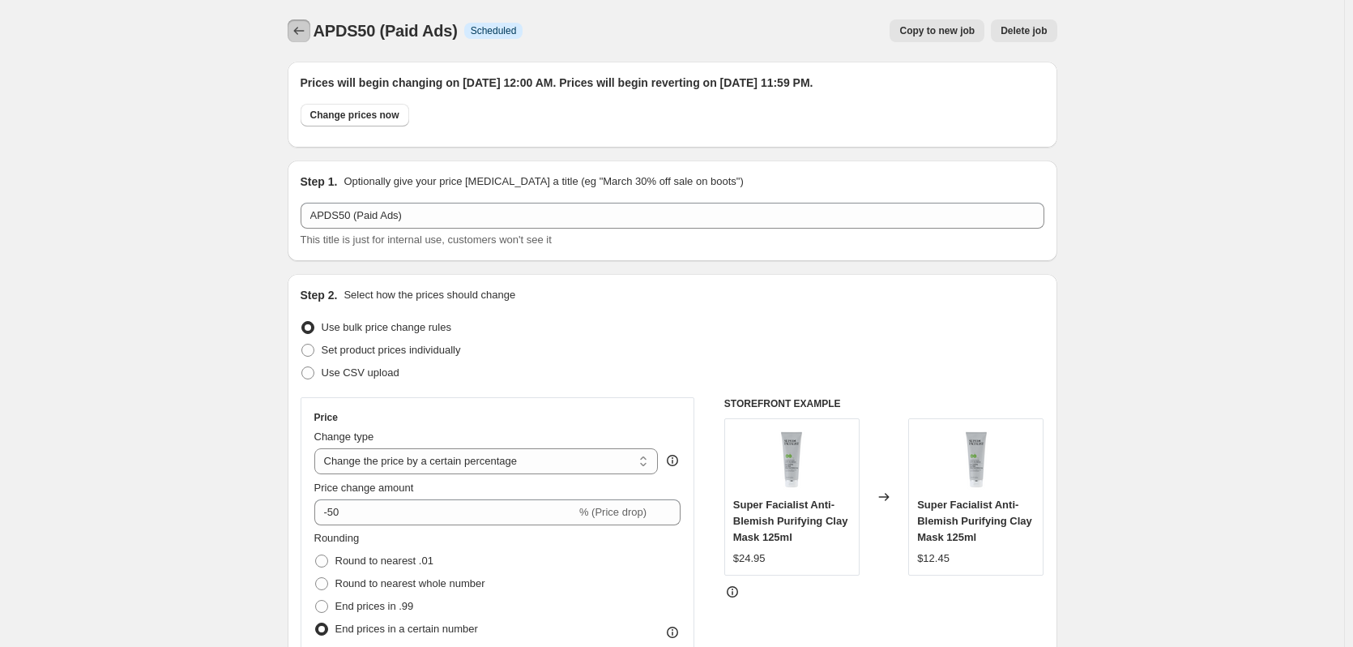
click at [307, 37] on icon "Price change jobs" at bounding box center [299, 31] width 16 height 16
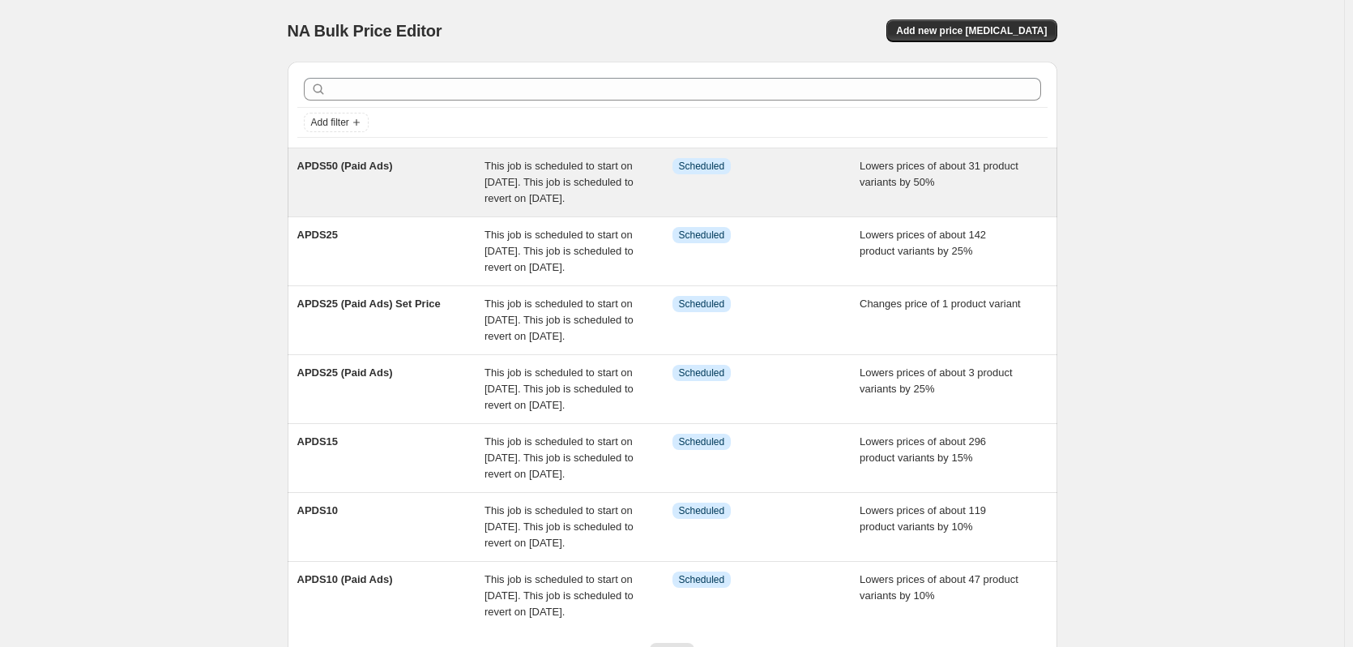
click at [380, 216] on div "APDS50 (Paid Ads) This job is scheduled to start on [DATE]. This job is schedul…" at bounding box center [673, 182] width 770 height 68
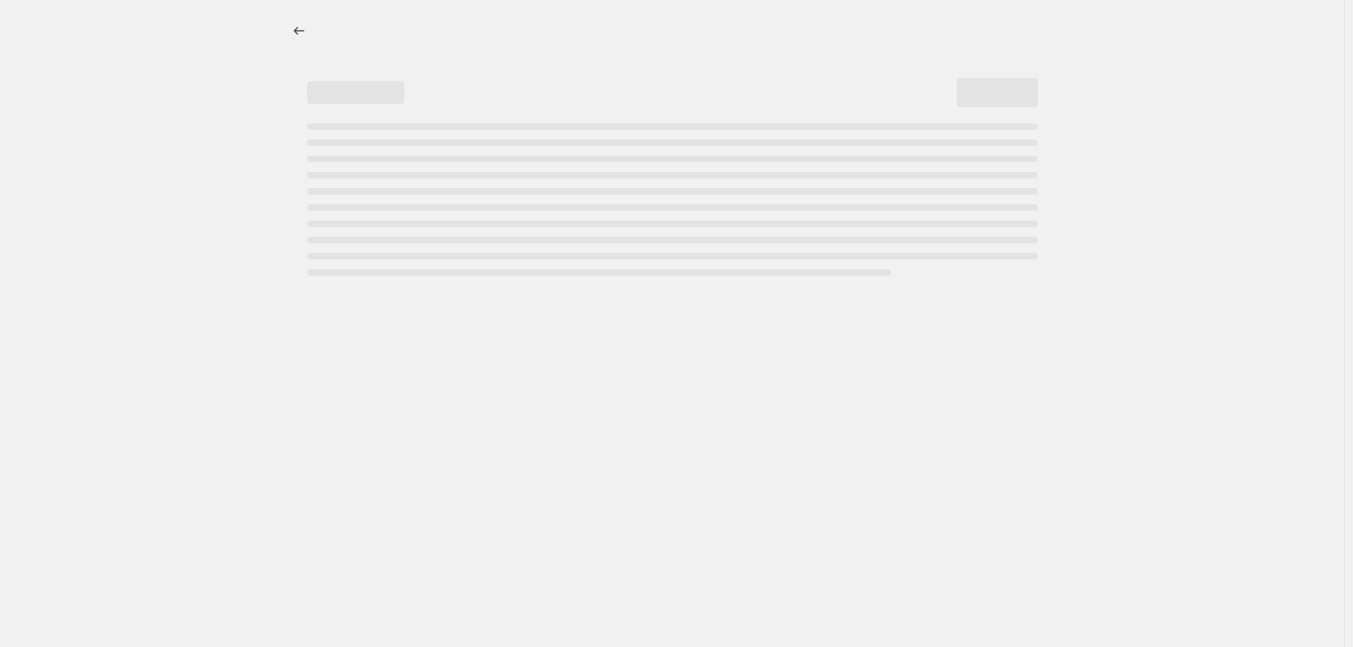
select select "percentage"
select select "no_change"
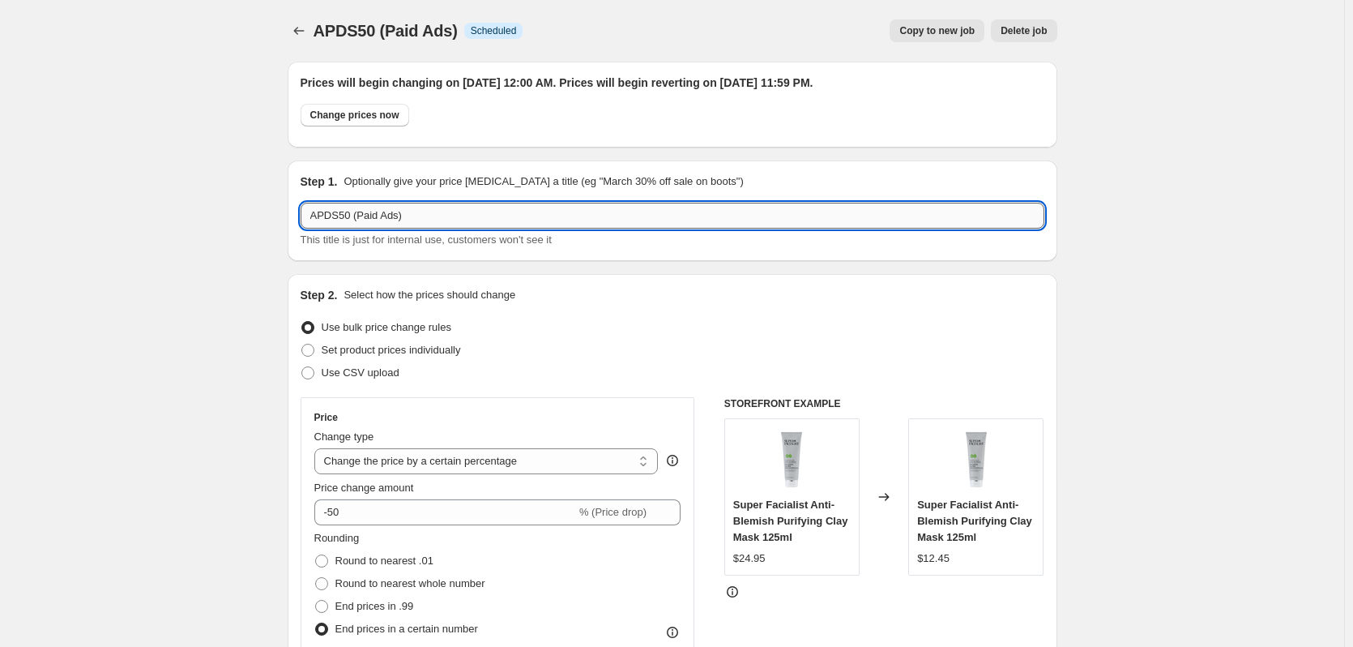
click at [356, 216] on input "APDS50 (Paid Ads)" at bounding box center [673, 216] width 744 height 26
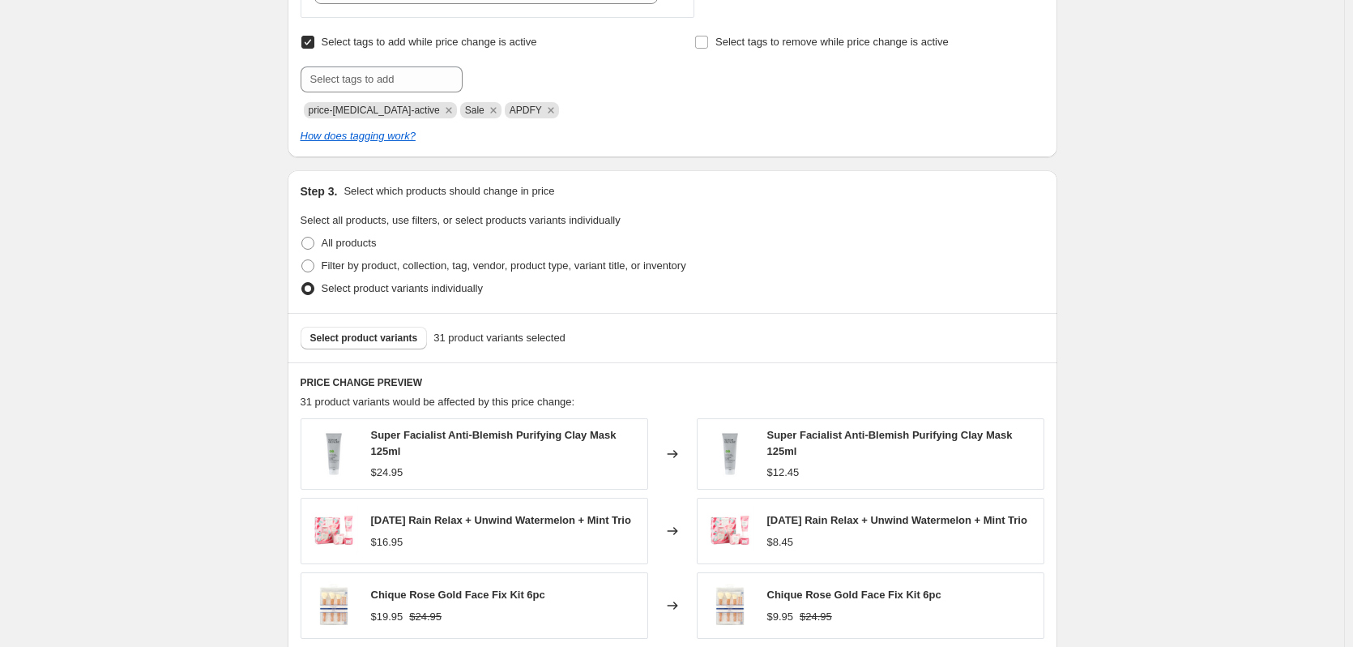
scroll to position [871, 0]
type input "APDS50 (INC Paid Ads)"
click at [361, 337] on span "Select product variants" at bounding box center [364, 337] width 108 height 13
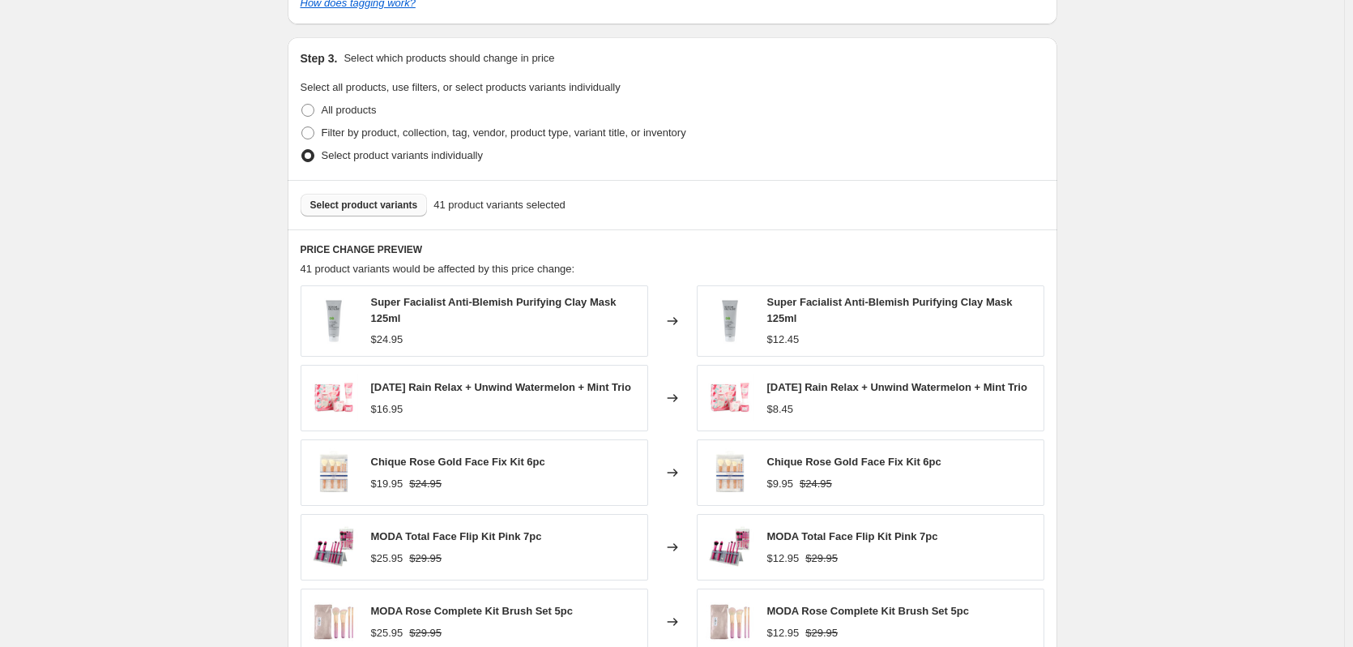
scroll to position [912, 0]
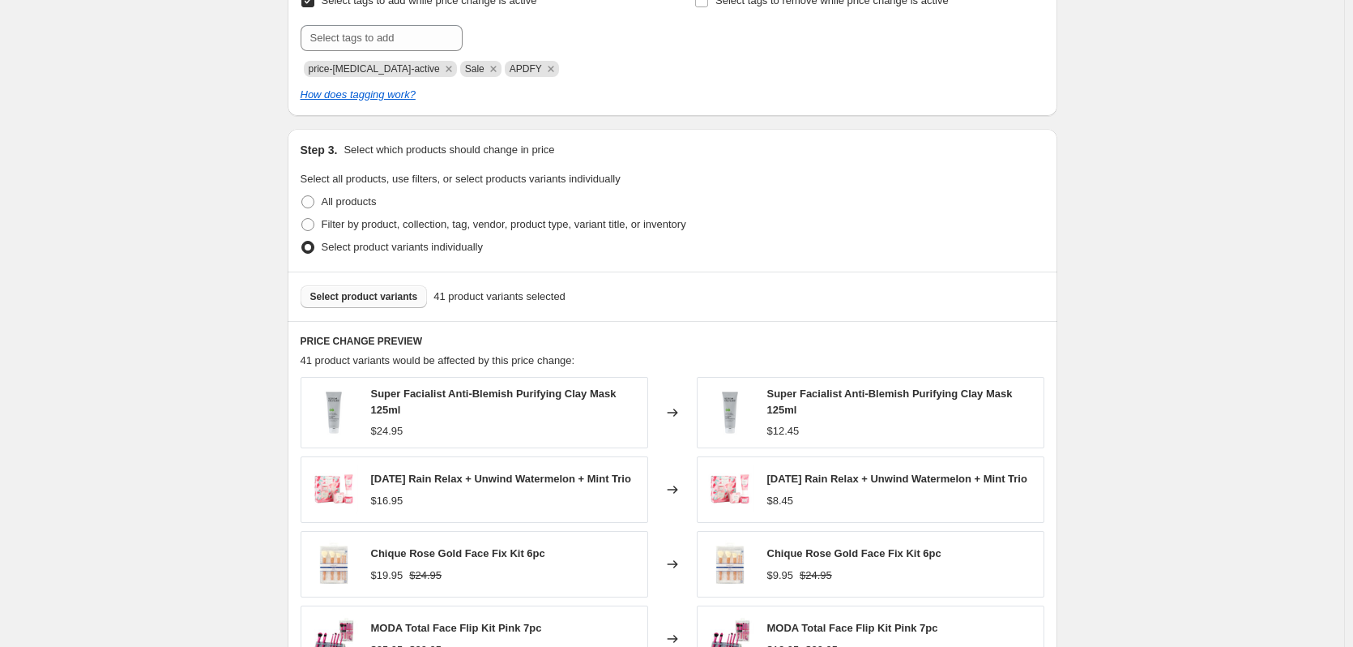
click at [384, 283] on div "Select product variants 41 product variants selected" at bounding box center [673, 295] width 770 height 49
click at [391, 288] on button "Select product variants" at bounding box center [364, 296] width 127 height 23
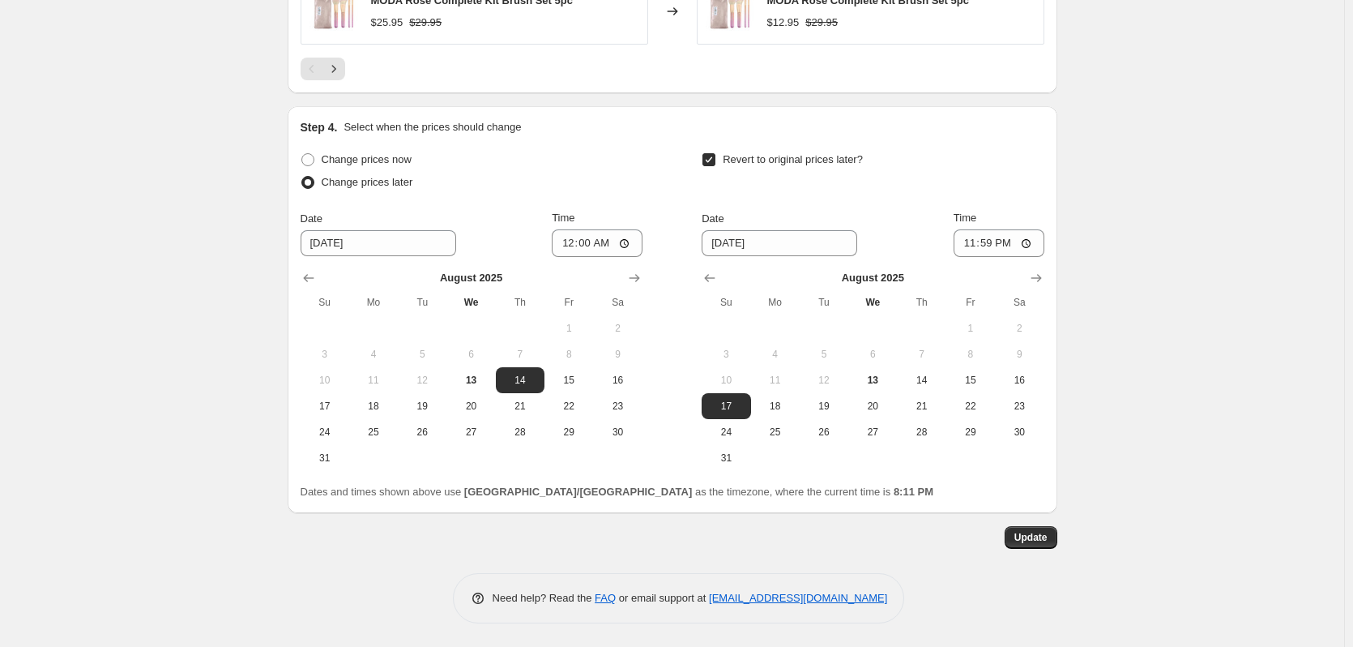
scroll to position [1615, 0]
click at [1041, 532] on span "Update" at bounding box center [1030, 536] width 33 height 13
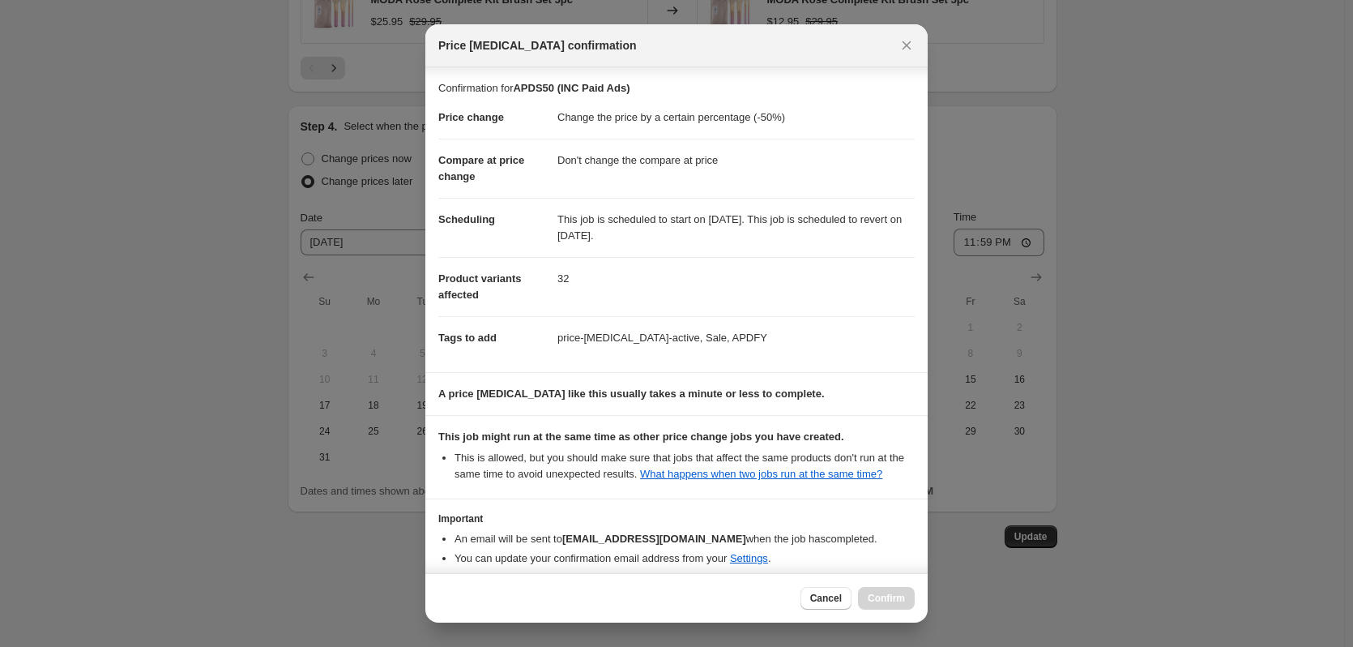
scroll to position [75, 0]
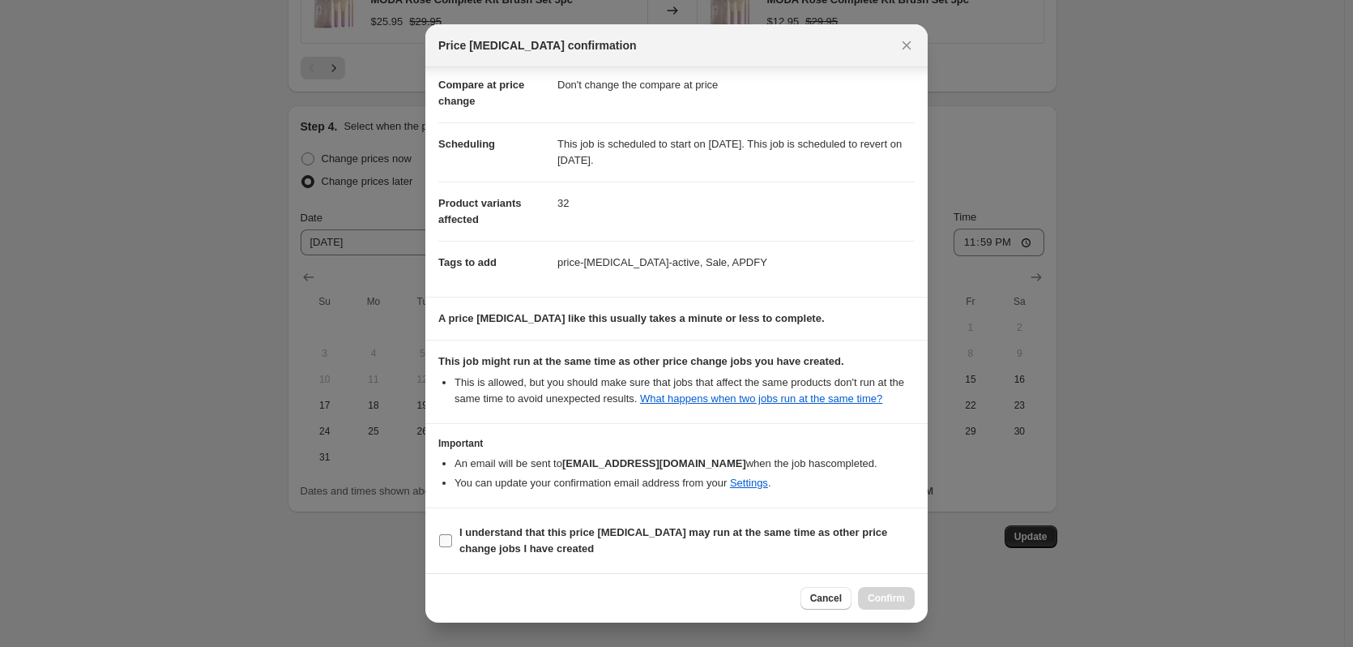
click at [439, 540] on input "I understand that this price [MEDICAL_DATA] may run at the same time as other p…" at bounding box center [445, 540] width 13 height 13
checkbox input "true"
click at [902, 600] on span "Confirm" at bounding box center [886, 597] width 37 height 13
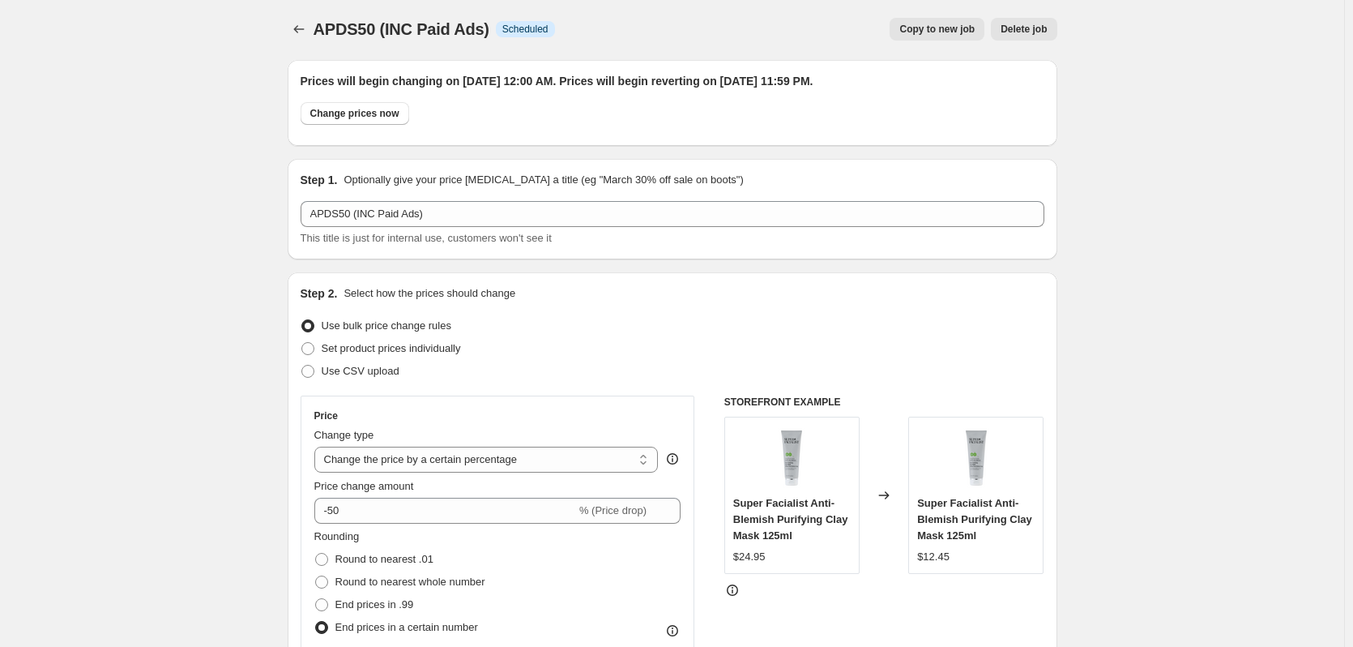
scroll to position [0, 0]
click at [294, 36] on icon "Price change jobs" at bounding box center [299, 31] width 16 height 16
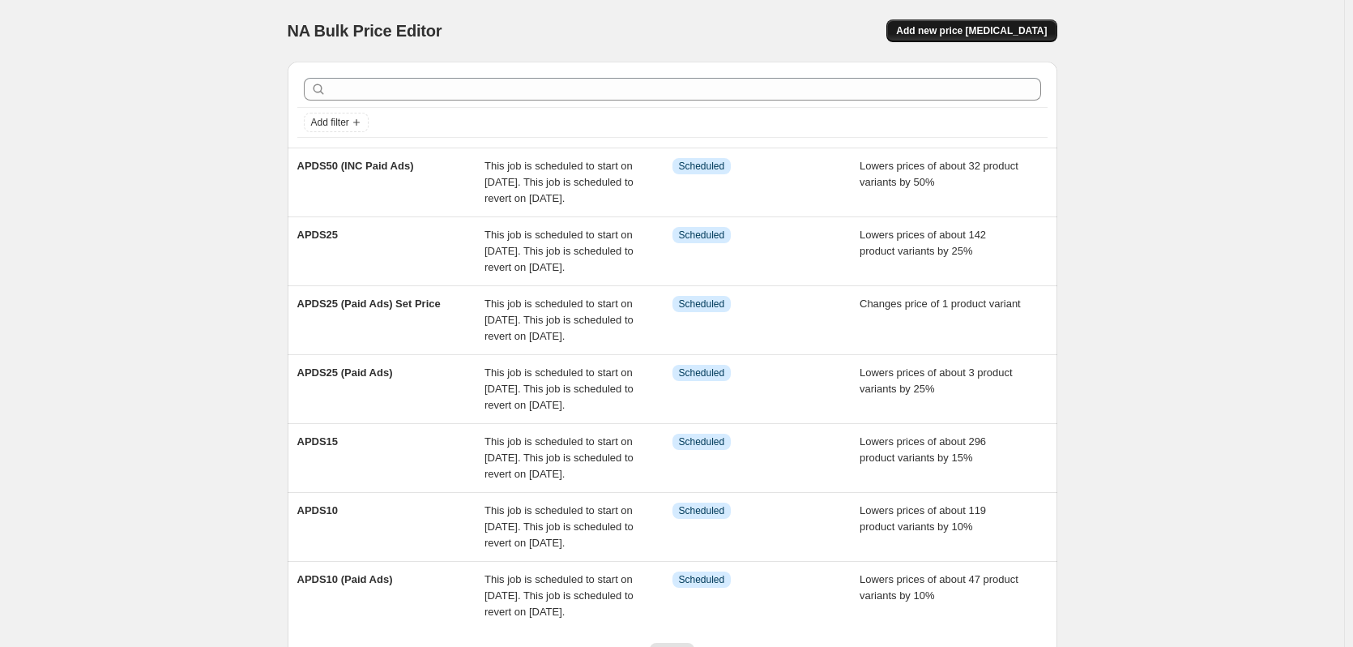
click at [946, 26] on span "Add new price [MEDICAL_DATA]" at bounding box center [971, 30] width 151 height 13
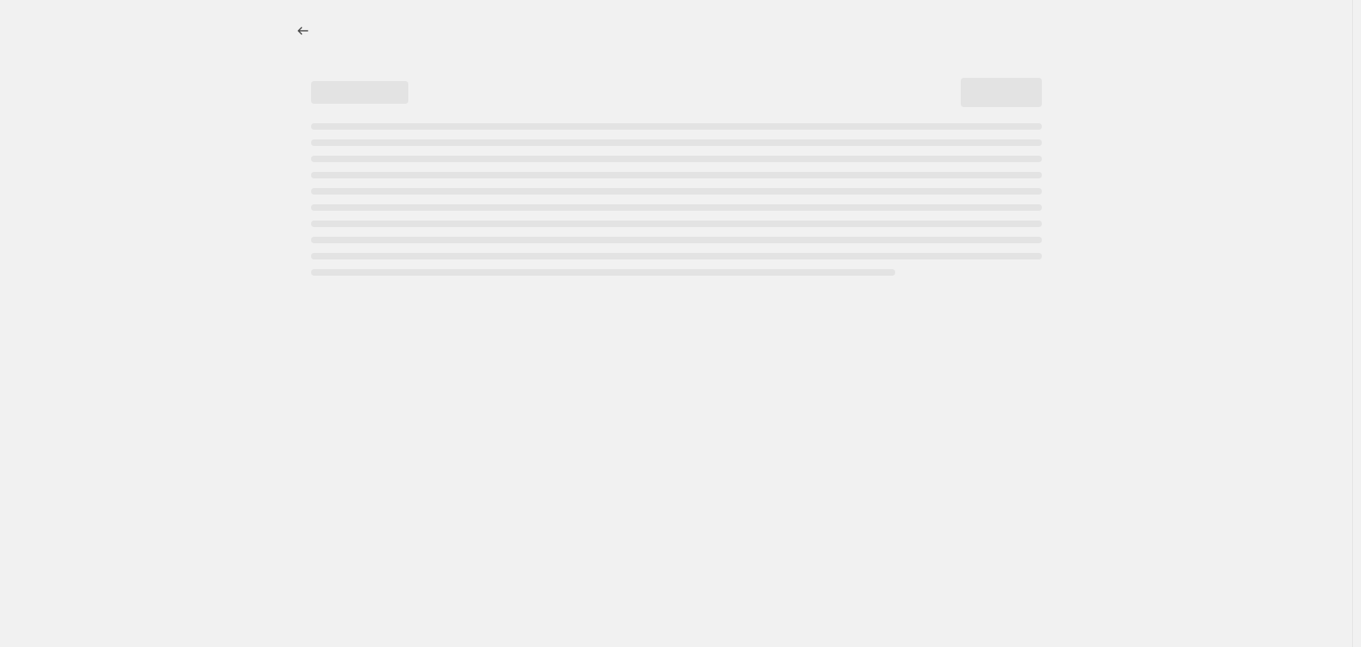
select select "percentage"
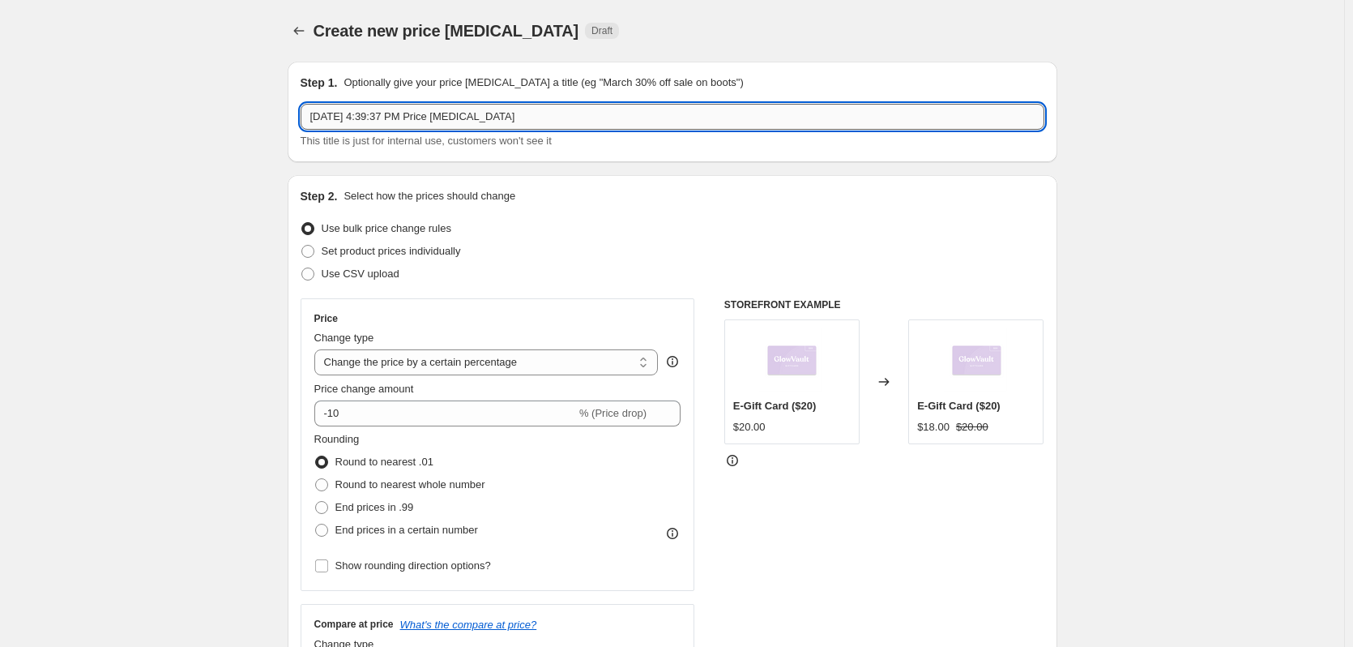
click at [506, 115] on input "[DATE] 4:39:37 PM Price [MEDICAL_DATA]" at bounding box center [673, 117] width 744 height 26
drag, startPoint x: 531, startPoint y: 119, endPoint x: 235, endPoint y: 130, distance: 295.9
paste input "PDSF"
type input "APDFY - CRAZY SPECIAL"
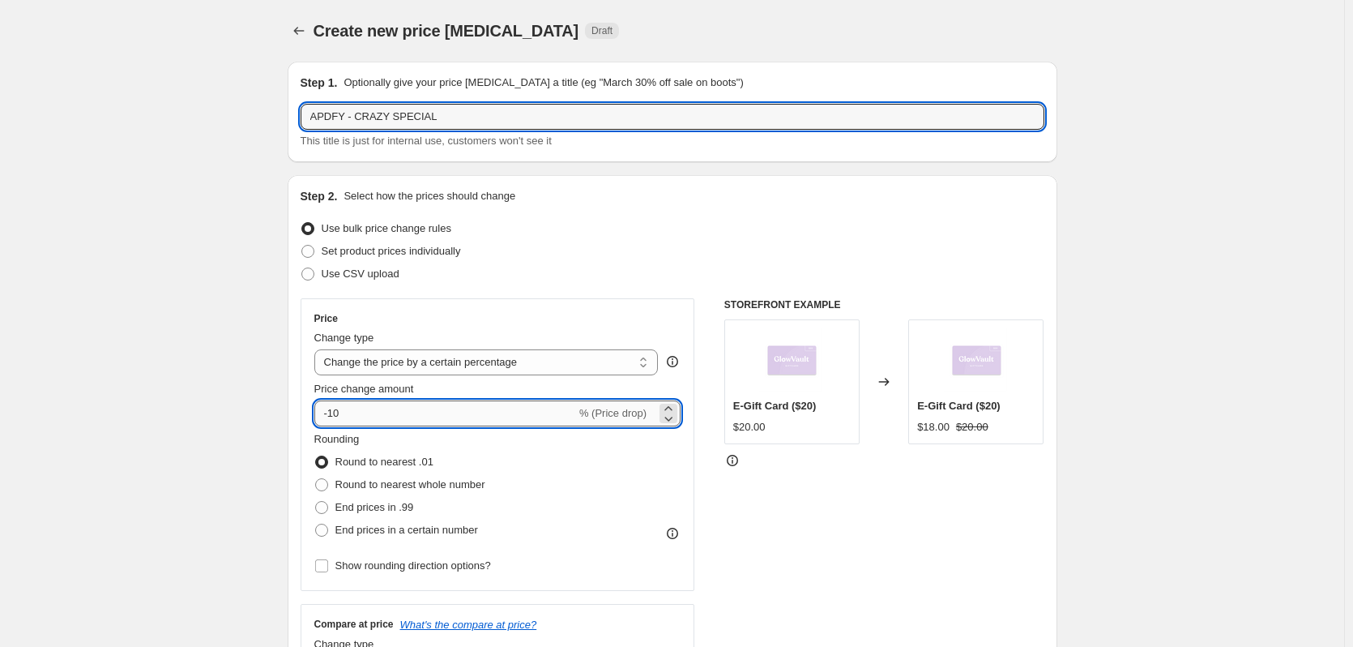
click at [396, 412] on input "-10" at bounding box center [445, 413] width 262 height 26
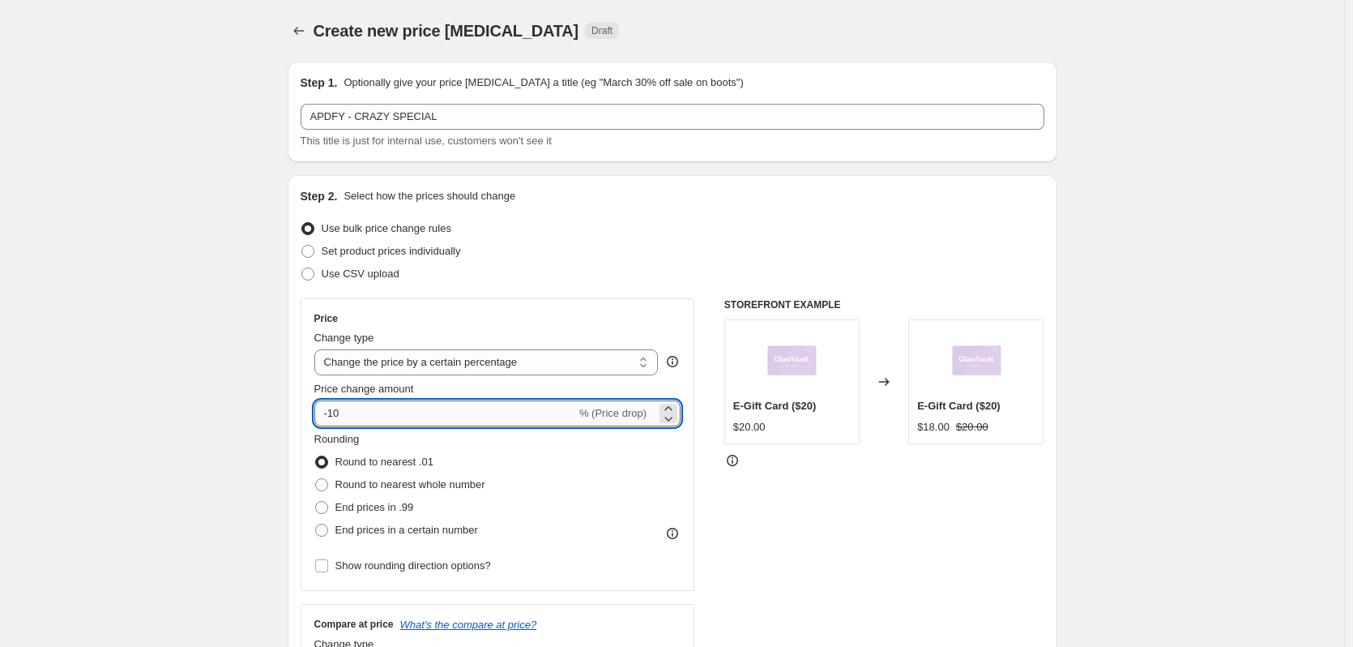
type input "-1"
type input "-50"
click at [326, 528] on span at bounding box center [321, 529] width 13 height 13
click at [316, 524] on input "End prices in a certain number" at bounding box center [315, 523] width 1 height 1
radio input "true"
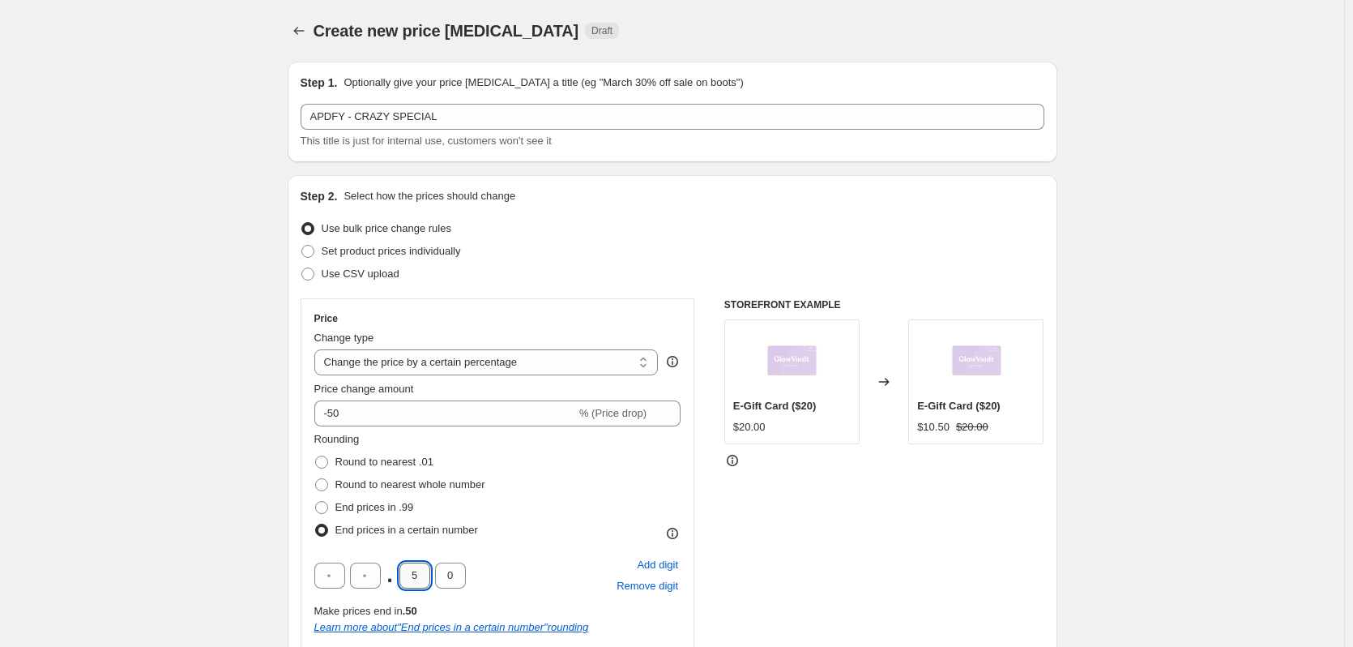
click at [426, 574] on input "5" at bounding box center [414, 575] width 31 height 26
click at [455, 579] on input "0" at bounding box center [450, 575] width 31 height 26
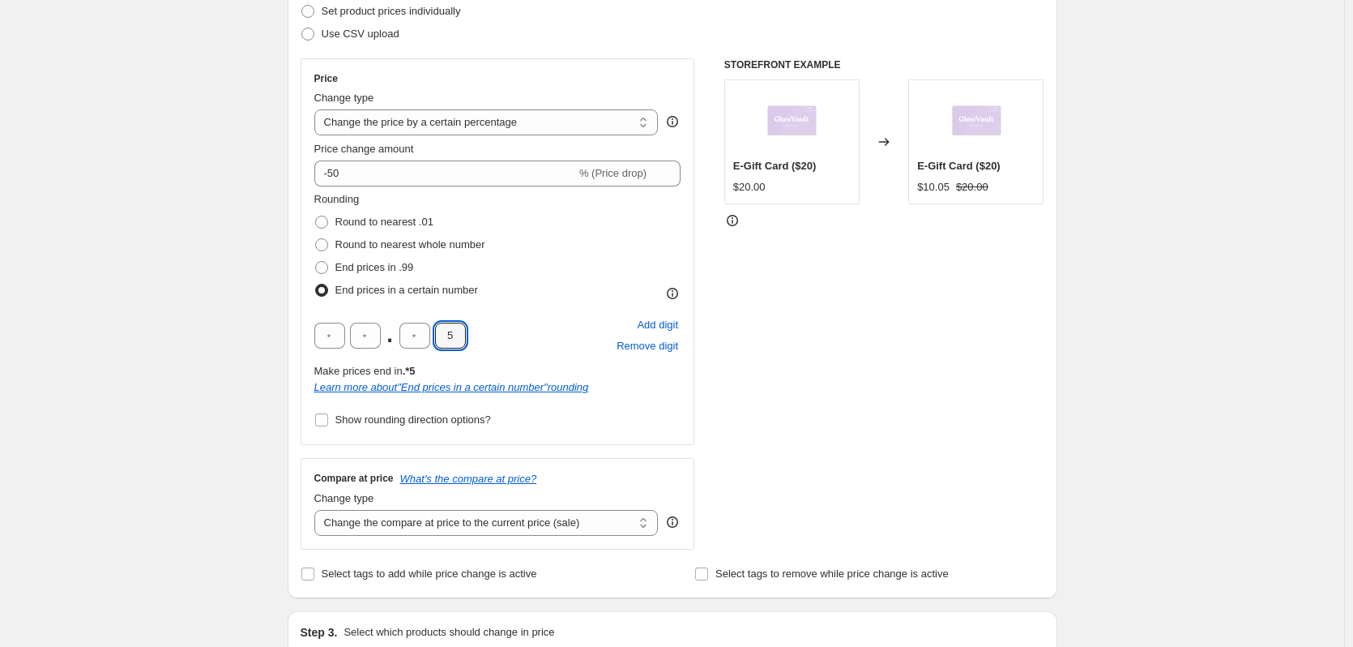
scroll to position [243, 0]
type input "5"
click at [450, 519] on select "Change the compare at price to the current price (sale) Change the compare at p…" at bounding box center [486, 519] width 344 height 26
select select "no_change"
click at [318, 506] on select "Change the compare at price to the current price (sale) Change the compare at p…" at bounding box center [486, 519] width 344 height 26
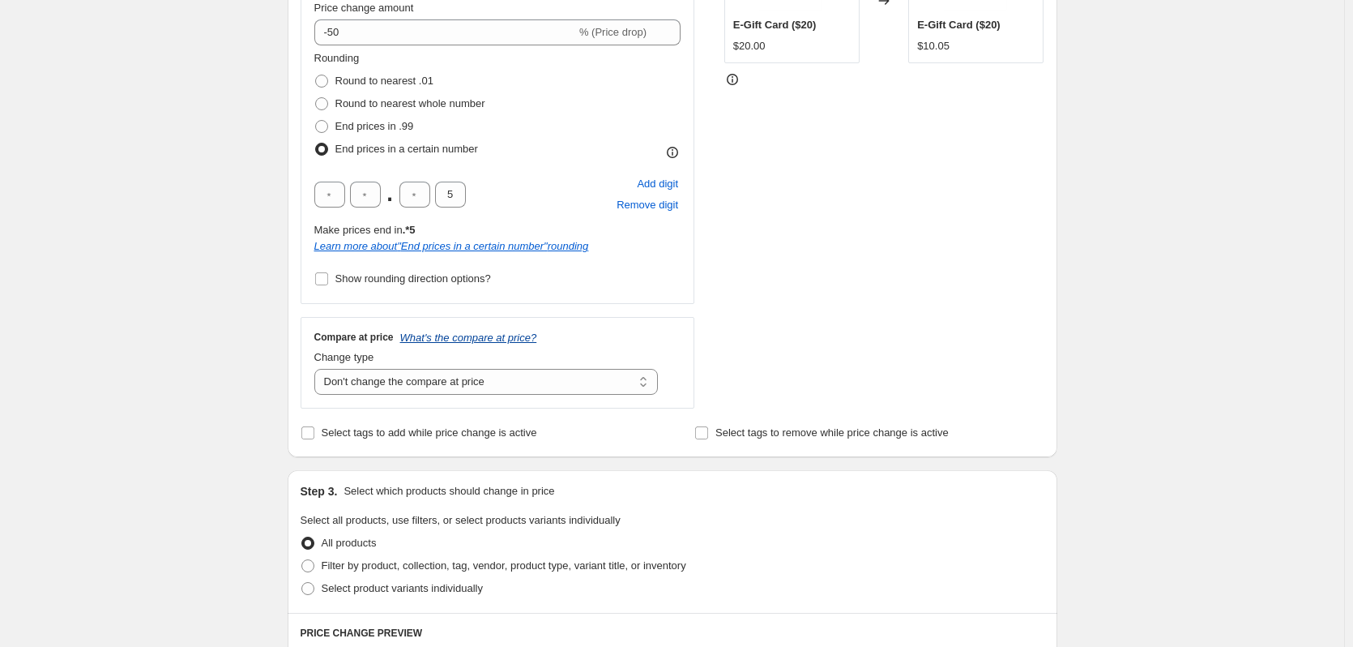
scroll to position [385, 0]
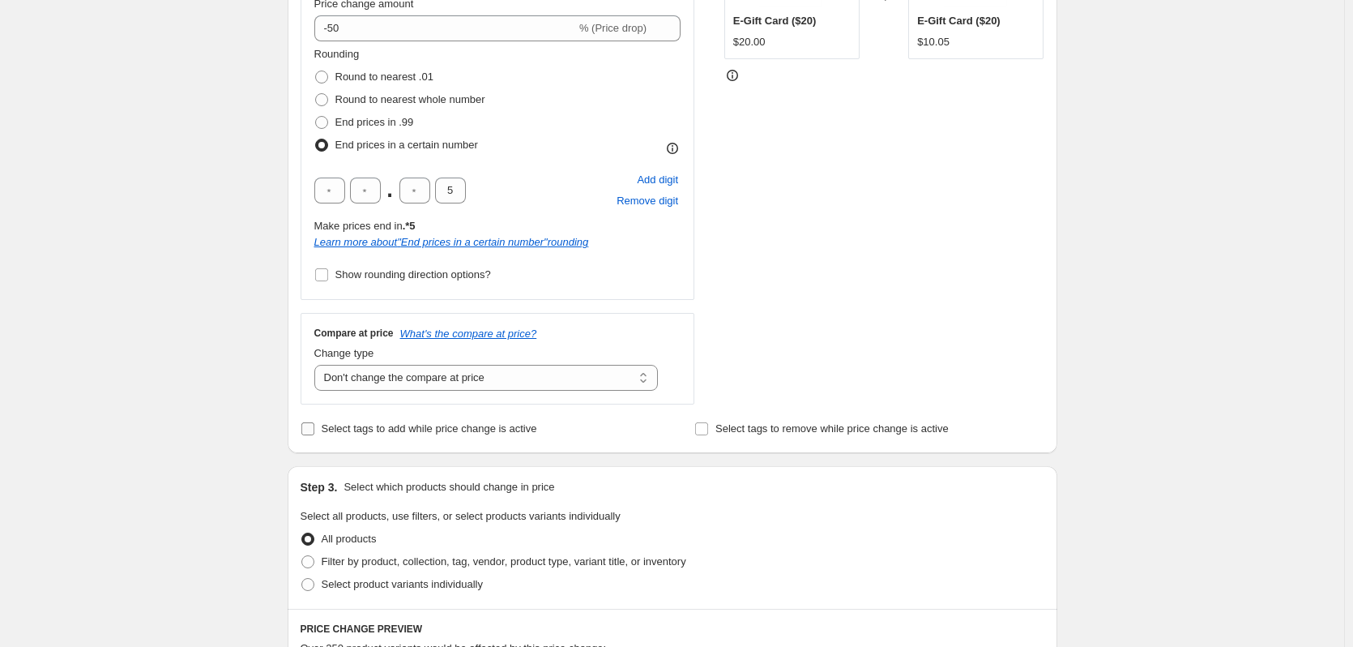
click at [413, 422] on span "Select tags to add while price change is active" at bounding box center [430, 428] width 216 height 12
click at [314, 422] on input "Select tags to add while price change is active" at bounding box center [307, 428] width 13 height 13
checkbox input "true"
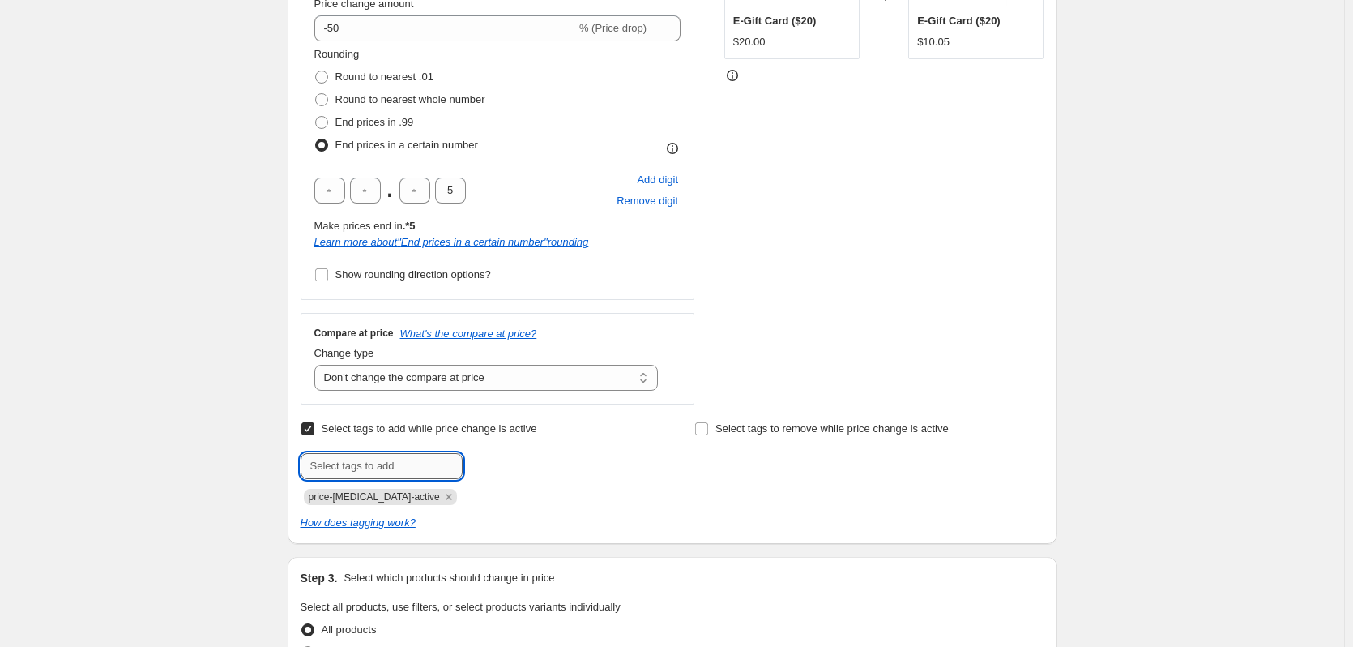
click at [415, 478] on input "text" at bounding box center [382, 466] width 162 height 26
type input "S"
type input "s"
type input "Sale"
click at [476, 475] on button "Add Sale" at bounding box center [497, 464] width 61 height 23
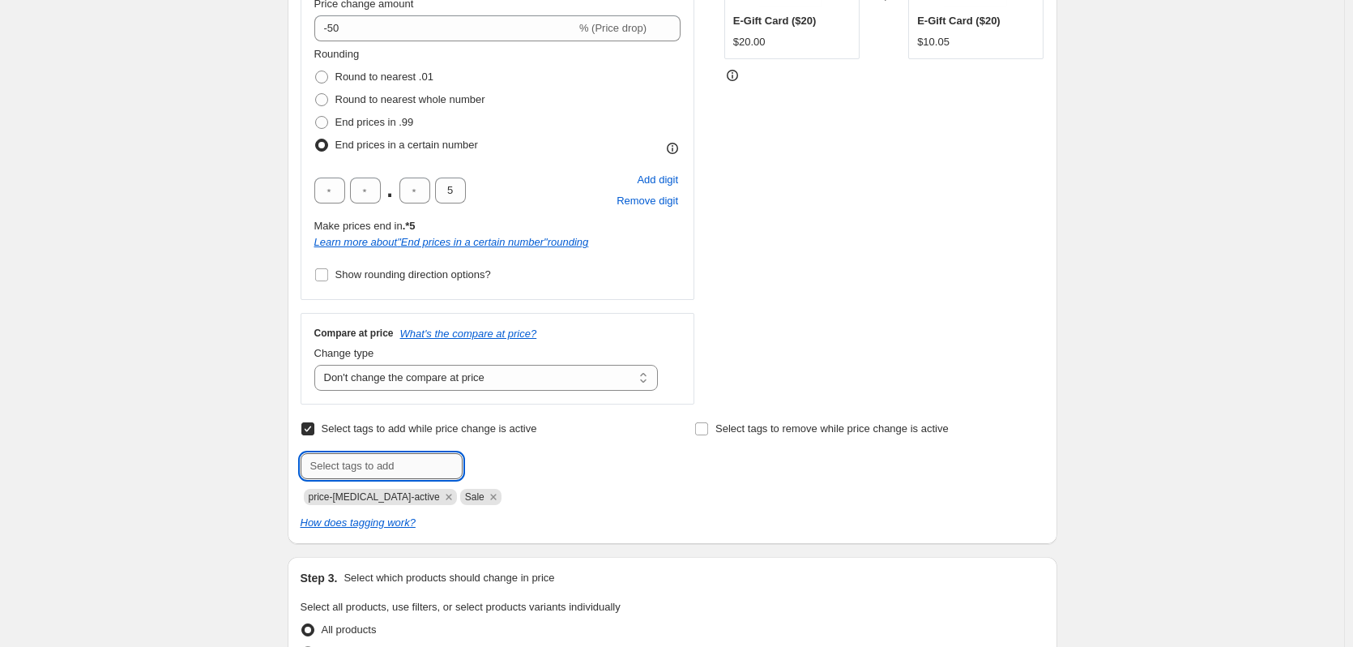
click at [388, 455] on input "text" at bounding box center [382, 466] width 162 height 26
type input "a"
type input "APDFY"
click at [483, 476] on button "Add APDFY" at bounding box center [504, 464] width 74 height 23
click at [365, 476] on input "text" at bounding box center [382, 466] width 162 height 26
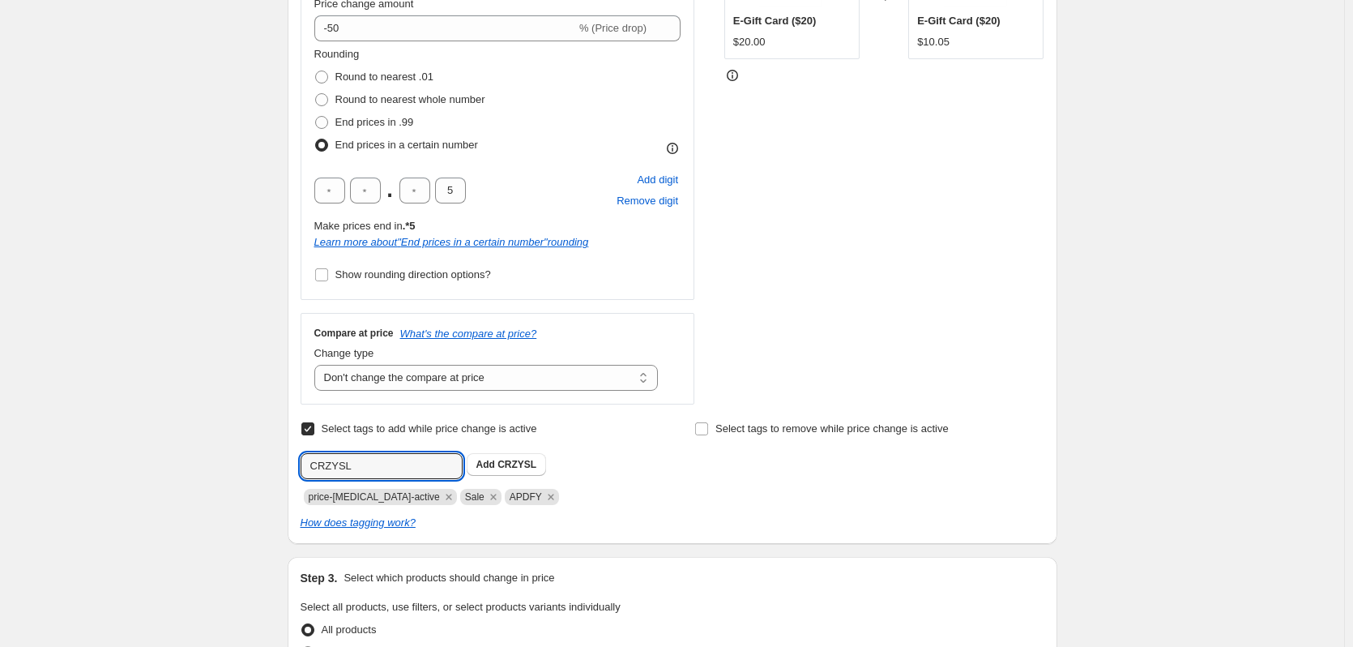
drag, startPoint x: 357, startPoint y: 472, endPoint x: 255, endPoint y: 463, distance: 101.6
click at [255, 463] on div "Create new price [MEDICAL_DATA]. This page is ready Create new price [MEDICAL_D…" at bounding box center [672, 517] width 1344 height 1804
click at [392, 466] on input "CRZYSL" at bounding box center [382, 466] width 162 height 26
drag, startPoint x: 390, startPoint y: 466, endPoint x: 314, endPoint y: 459, distance: 75.7
click at [314, 459] on input "CRZYSL" at bounding box center [382, 466] width 162 height 26
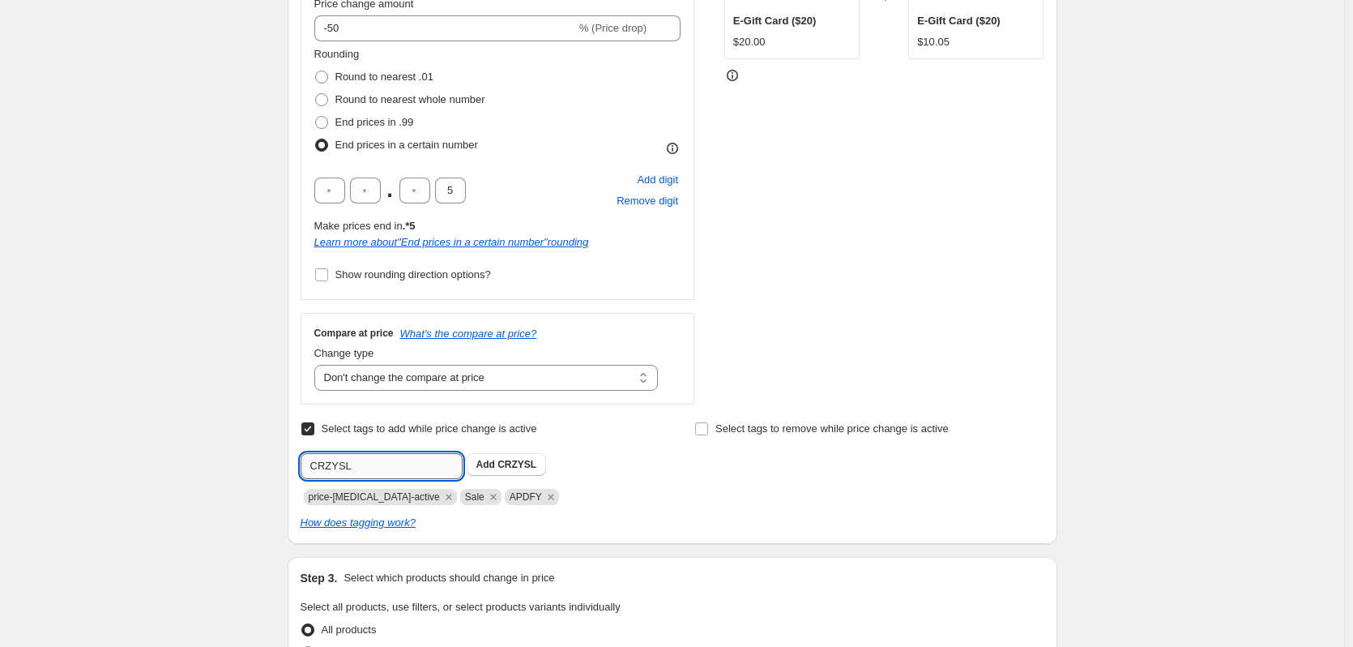
click at [314, 459] on input "CRZYSL" at bounding box center [382, 466] width 162 height 26
type input "CRZYSL"
click at [517, 472] on button "Add CRZYSL" at bounding box center [507, 464] width 80 height 23
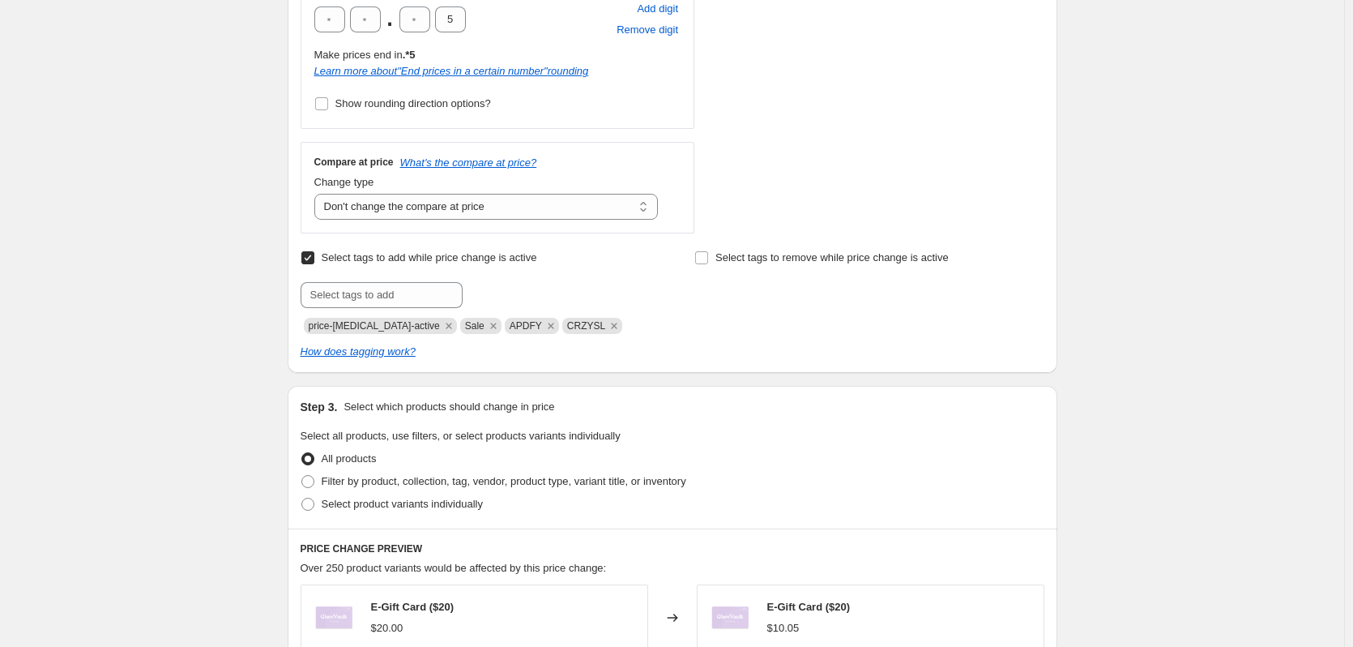
scroll to position [567, 0]
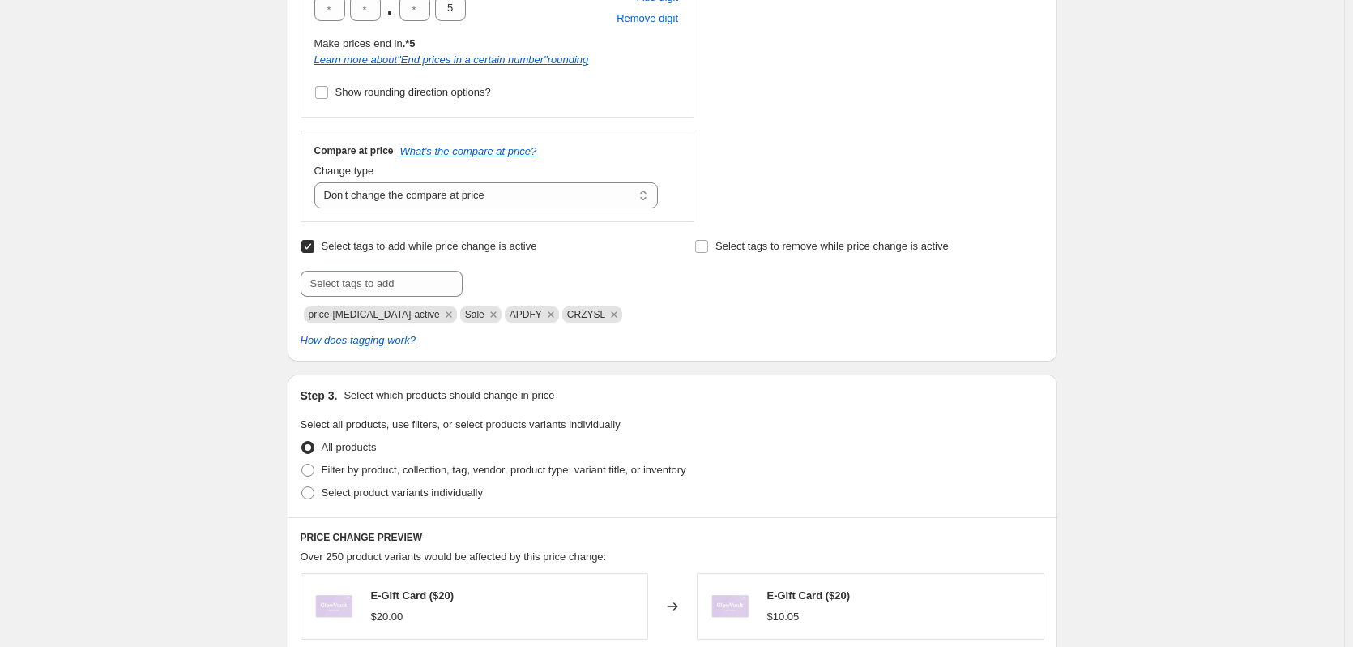
click at [488, 496] on div "Select product variants individually" at bounding box center [673, 492] width 744 height 23
click at [477, 496] on span "Select product variants individually" at bounding box center [402, 492] width 161 height 12
click at [302, 487] on input "Select product variants individually" at bounding box center [301, 486] width 1 height 1
radio input "true"
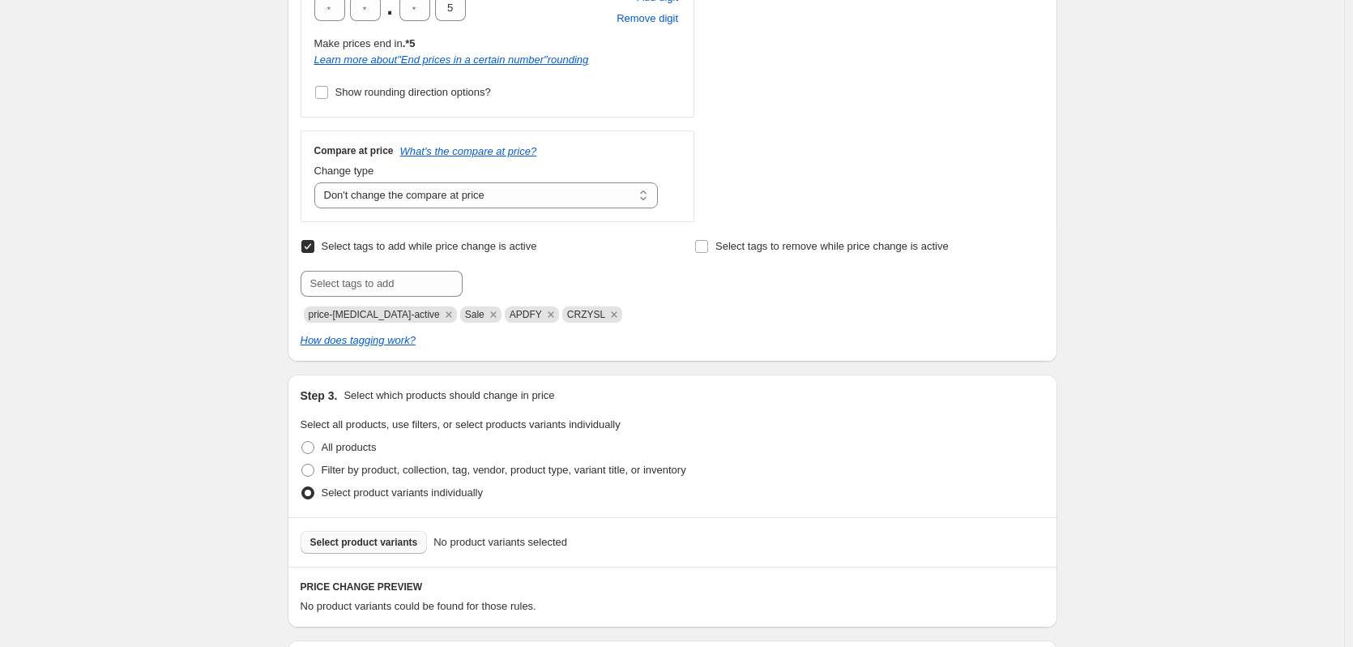
click at [399, 542] on span "Select product variants" at bounding box center [364, 542] width 108 height 13
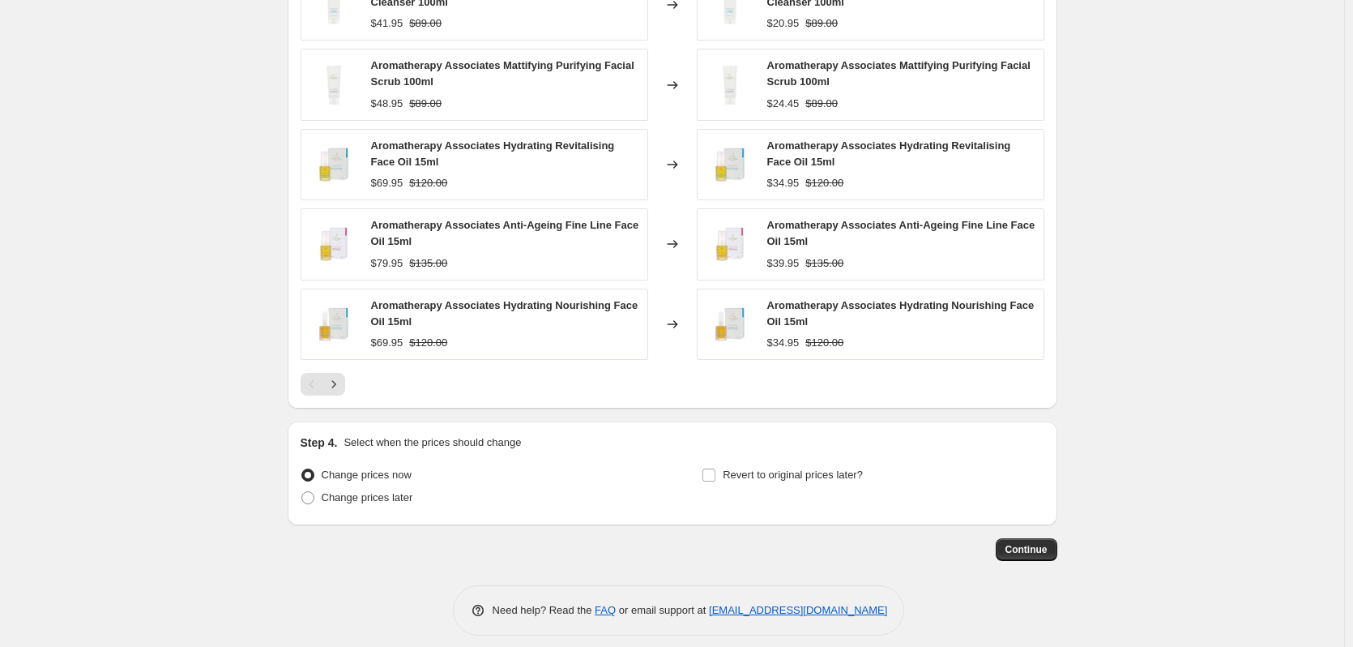
scroll to position [1234, 0]
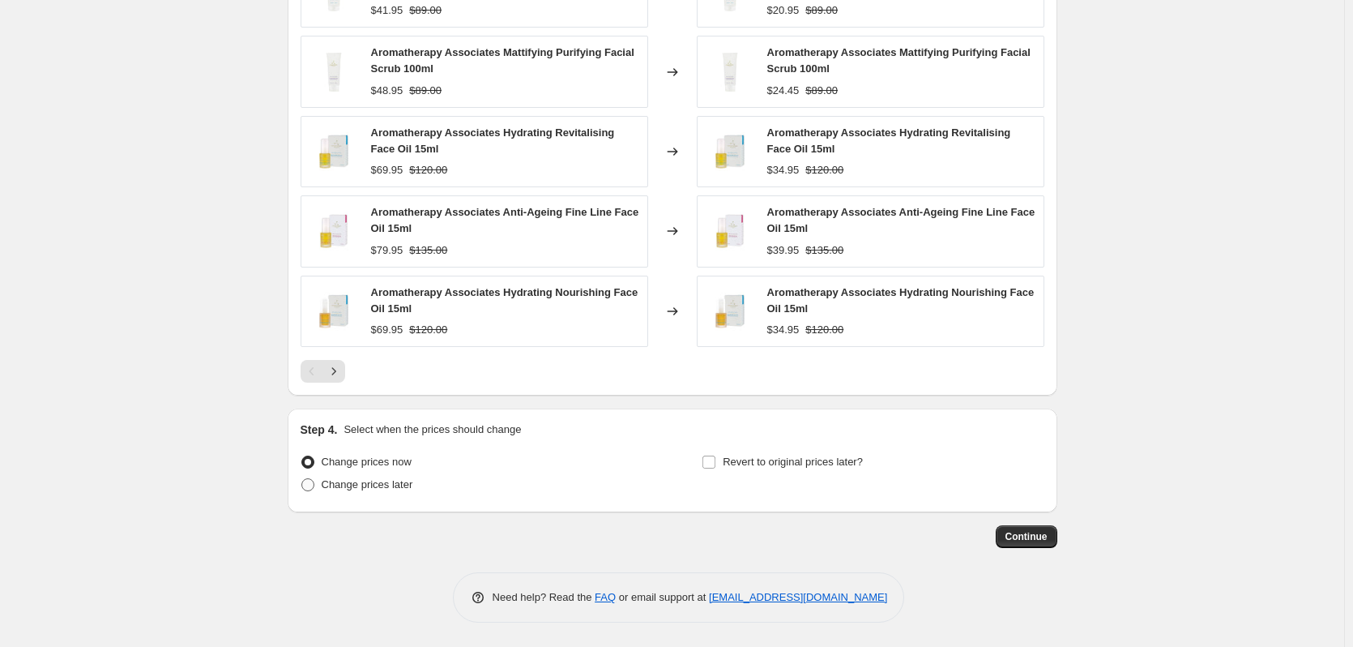
click at [384, 480] on span "Change prices later" at bounding box center [368, 484] width 92 height 12
click at [302, 479] on input "Change prices later" at bounding box center [301, 478] width 1 height 1
radio input "true"
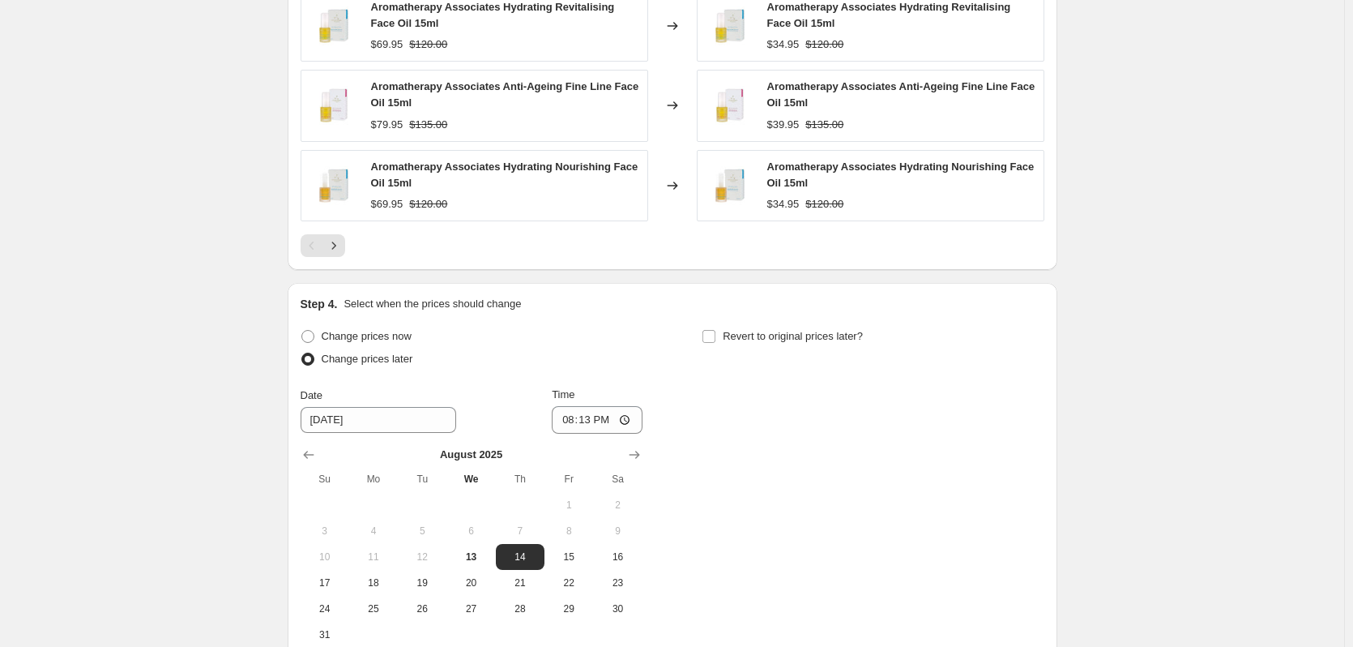
scroll to position [1376, 0]
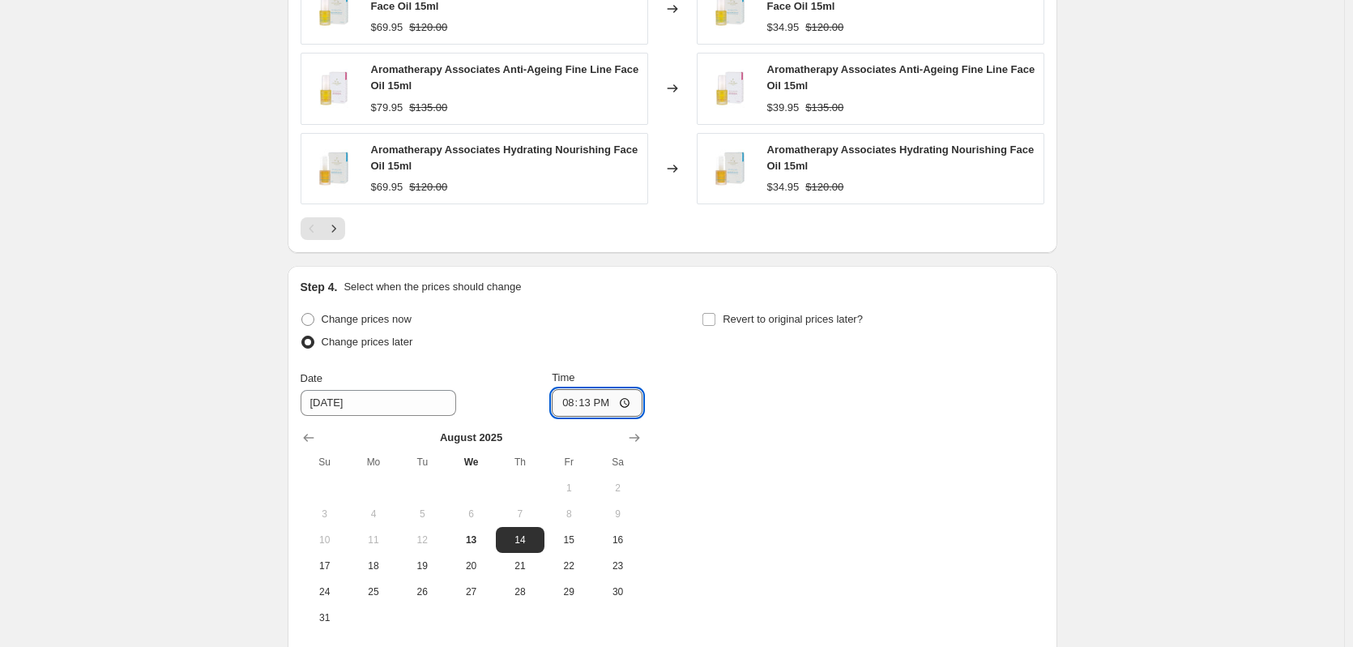
click at [569, 413] on input "20:13" at bounding box center [597, 403] width 91 height 28
type input "00:00"
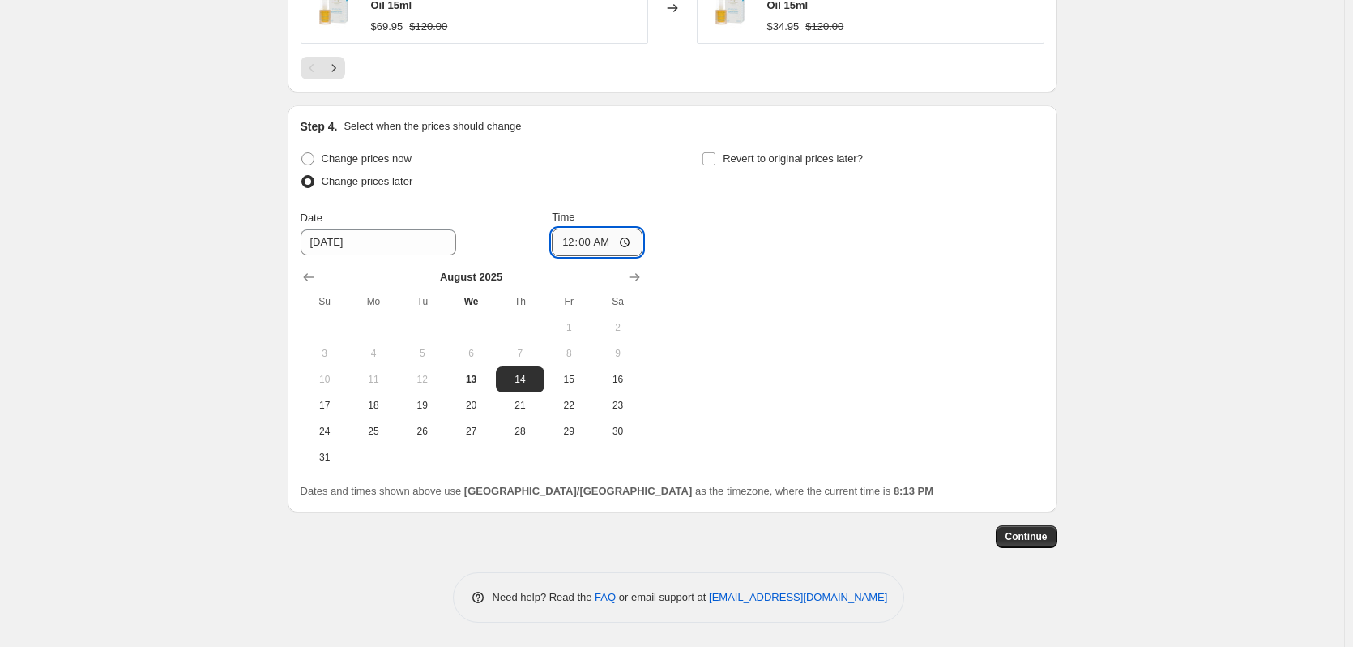
scroll to position [1537, 0]
click at [737, 159] on span "Revert to original prices later?" at bounding box center [793, 158] width 140 height 12
click at [715, 159] on input "Revert to original prices later?" at bounding box center [708, 158] width 13 height 13
checkbox input "true"
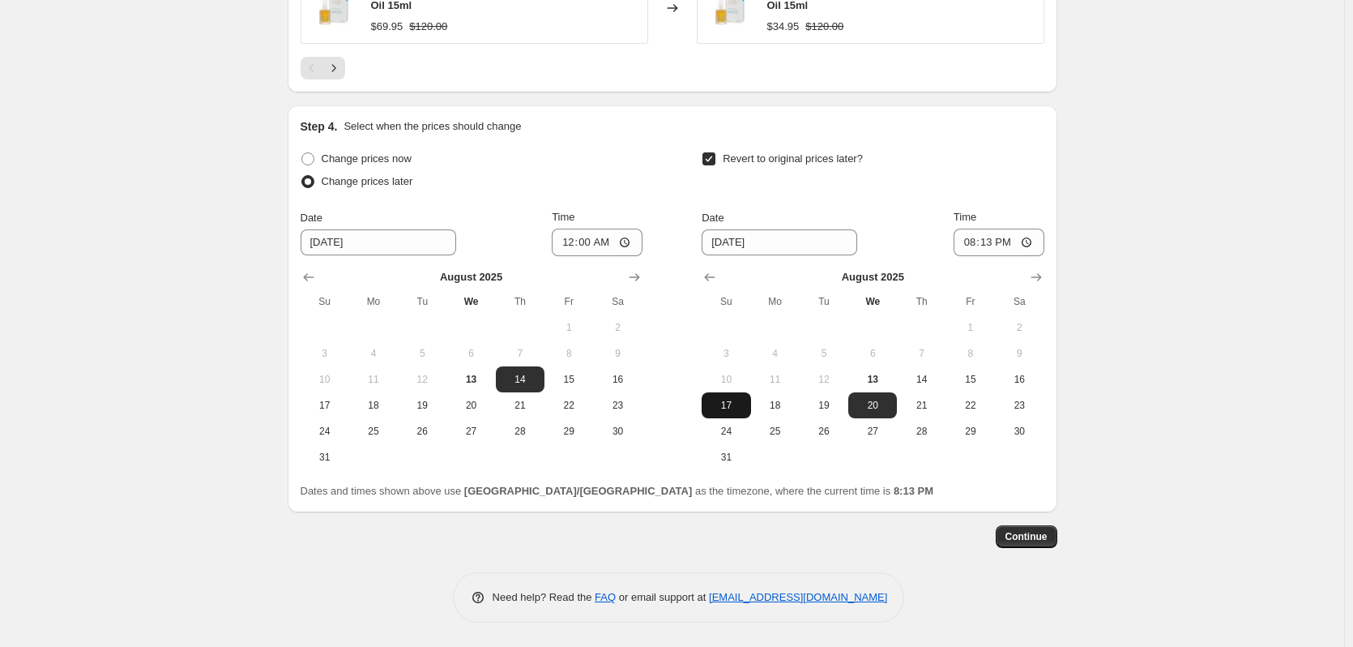
click at [749, 408] on button "17" at bounding box center [726, 405] width 49 height 26
type input "[DATE]"
click at [974, 242] on input "20:13" at bounding box center [999, 242] width 91 height 28
type input "23:59"
click at [1021, 536] on span "Continue" at bounding box center [1027, 536] width 42 height 13
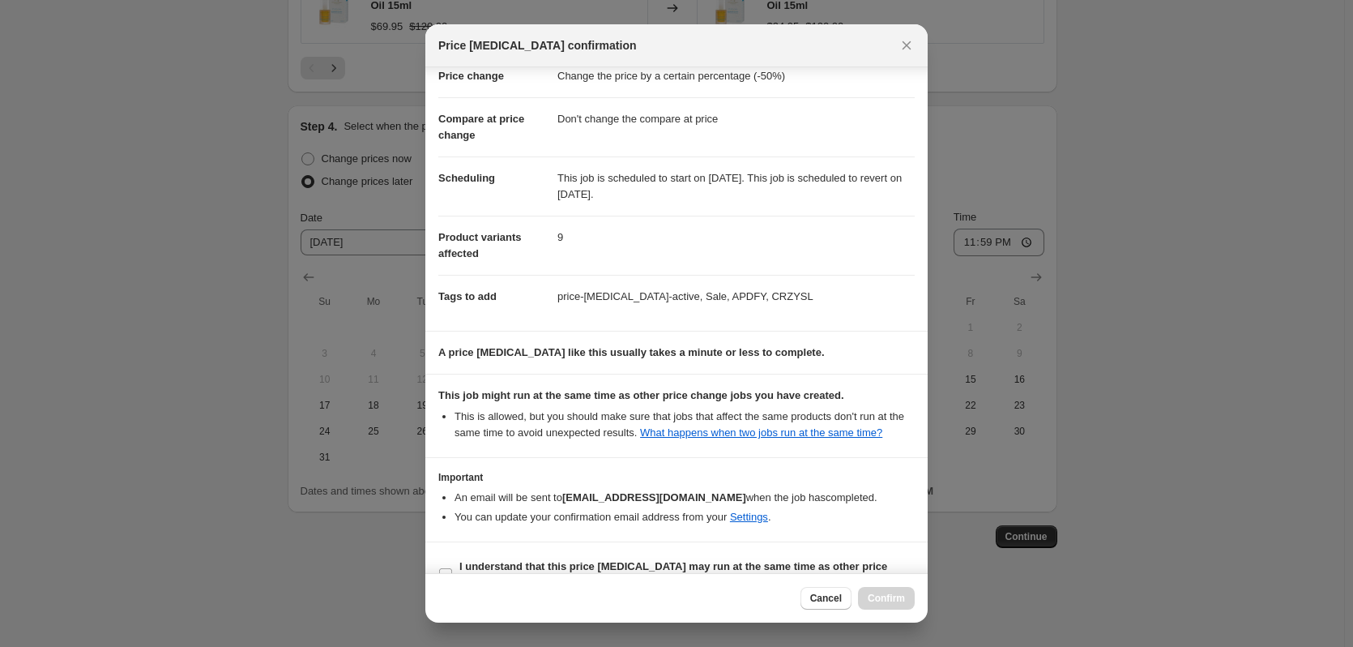
scroll to position [75, 0]
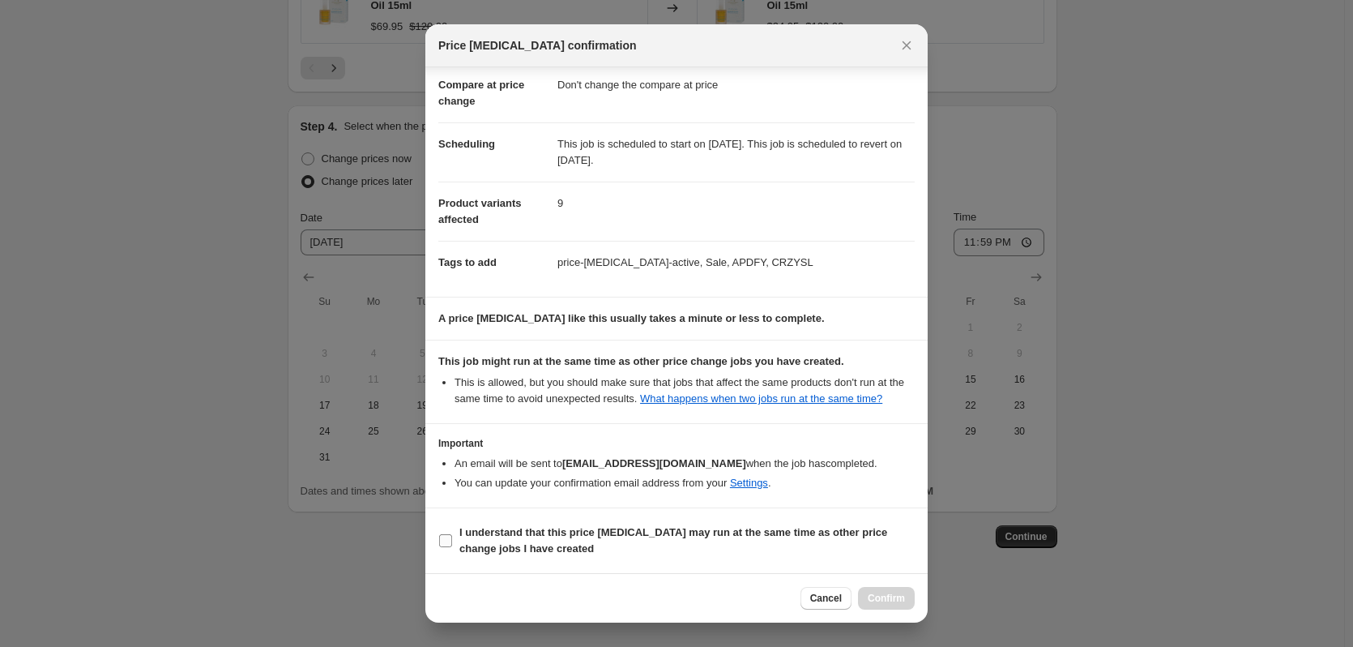
click at [445, 540] on input "I understand that this price [MEDICAL_DATA] may run at the same time as other p…" at bounding box center [445, 540] width 13 height 13
checkbox input "true"
click at [874, 591] on button "Confirm" at bounding box center [886, 598] width 57 height 23
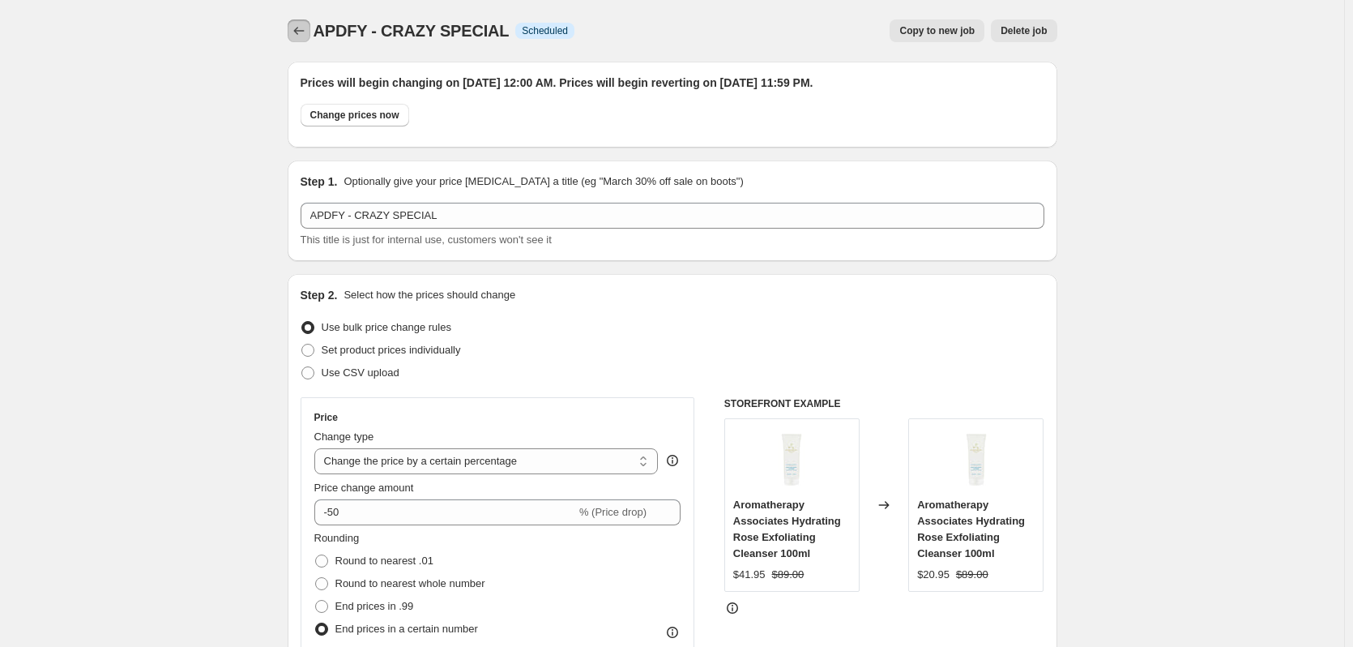
click at [298, 31] on icon "Price change jobs" at bounding box center [298, 31] width 11 height 8
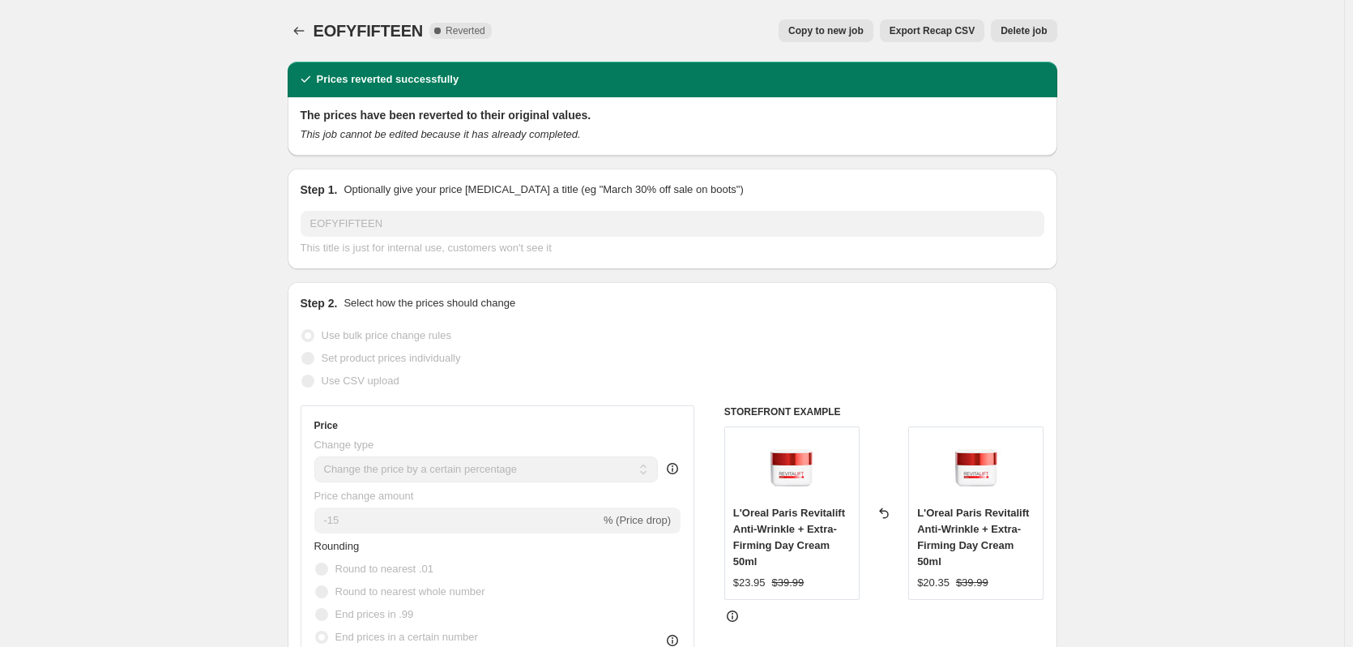
select select "percentage"
select select "no_change"
select select "tag"
